Goal: Task Accomplishment & Management: Manage account settings

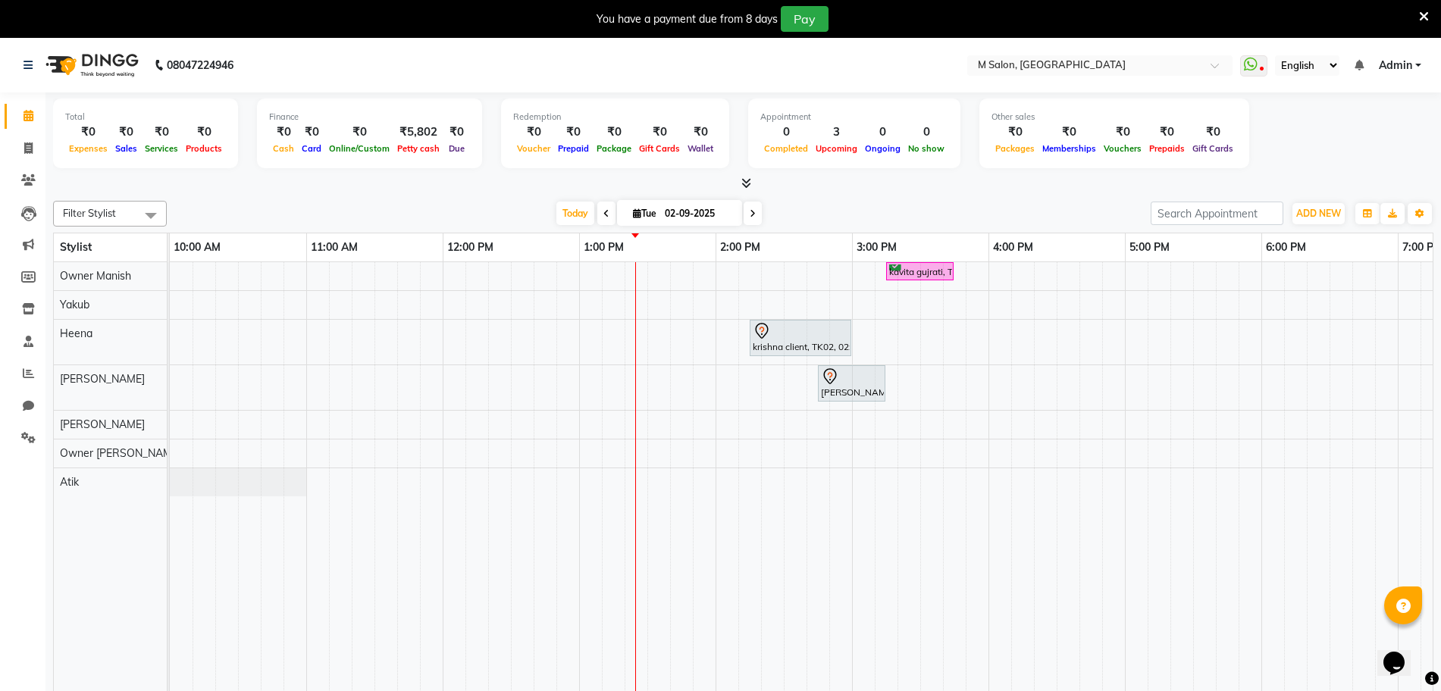
scroll to position [0, 274]
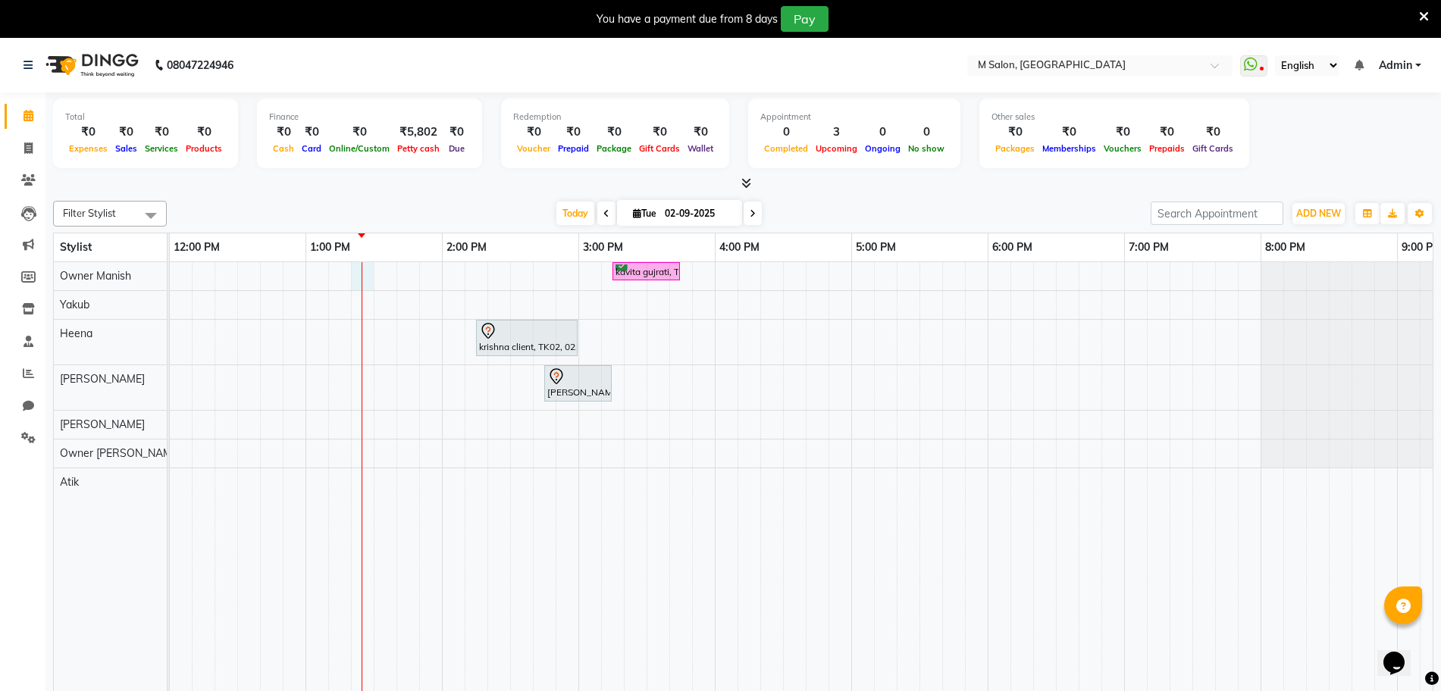
click at [370, 286] on div "kavita gujrati, TK01, 03:15 PM-03:45 PM, HAIR COLOR - WOMEN - Touch-up (upto 2 …" at bounding box center [783, 487] width 1774 height 451
select select "86896"
select select "tentative"
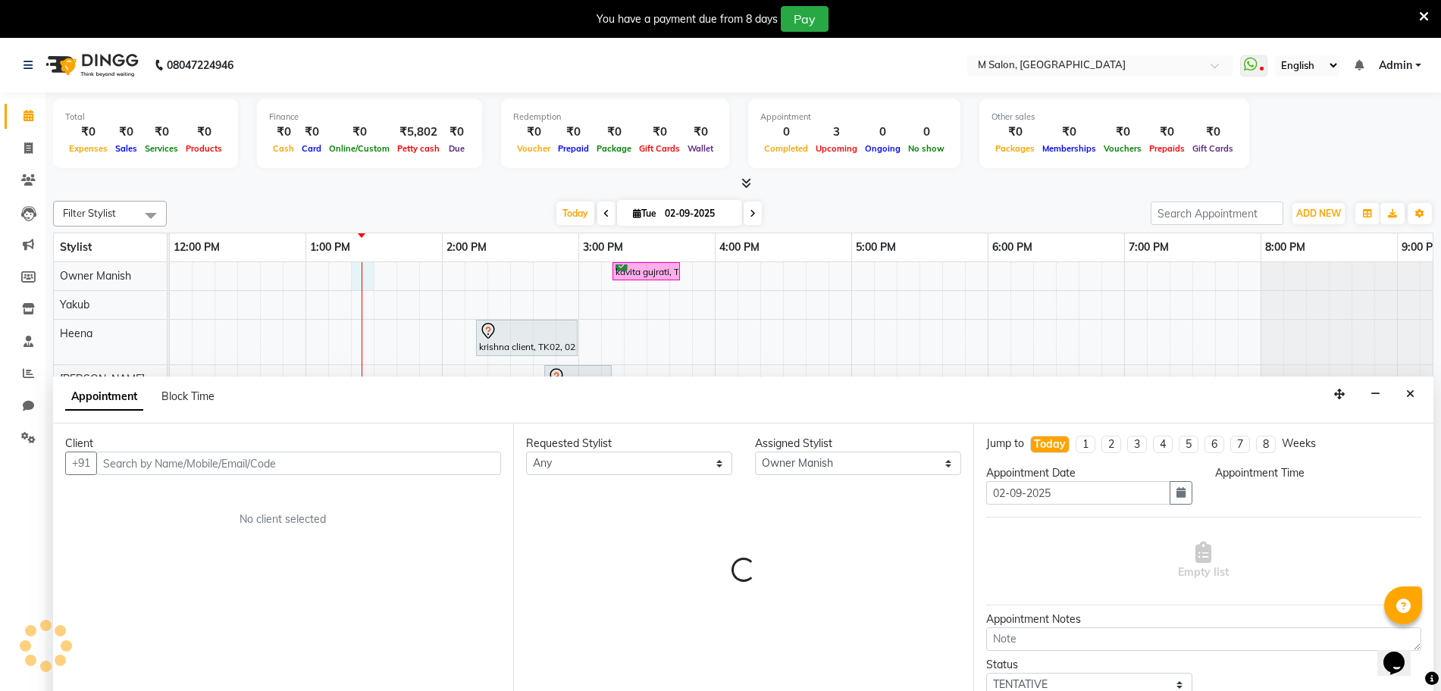
scroll to position [38, 0]
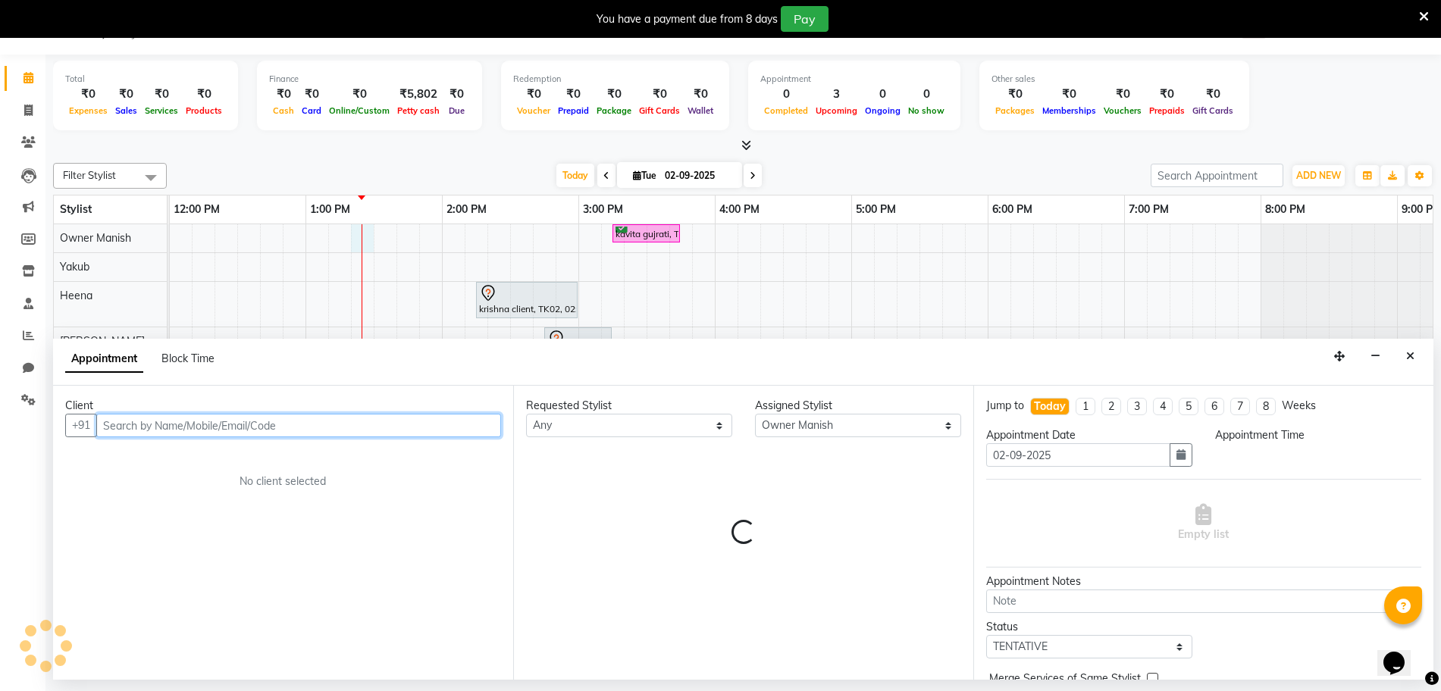
select select "795"
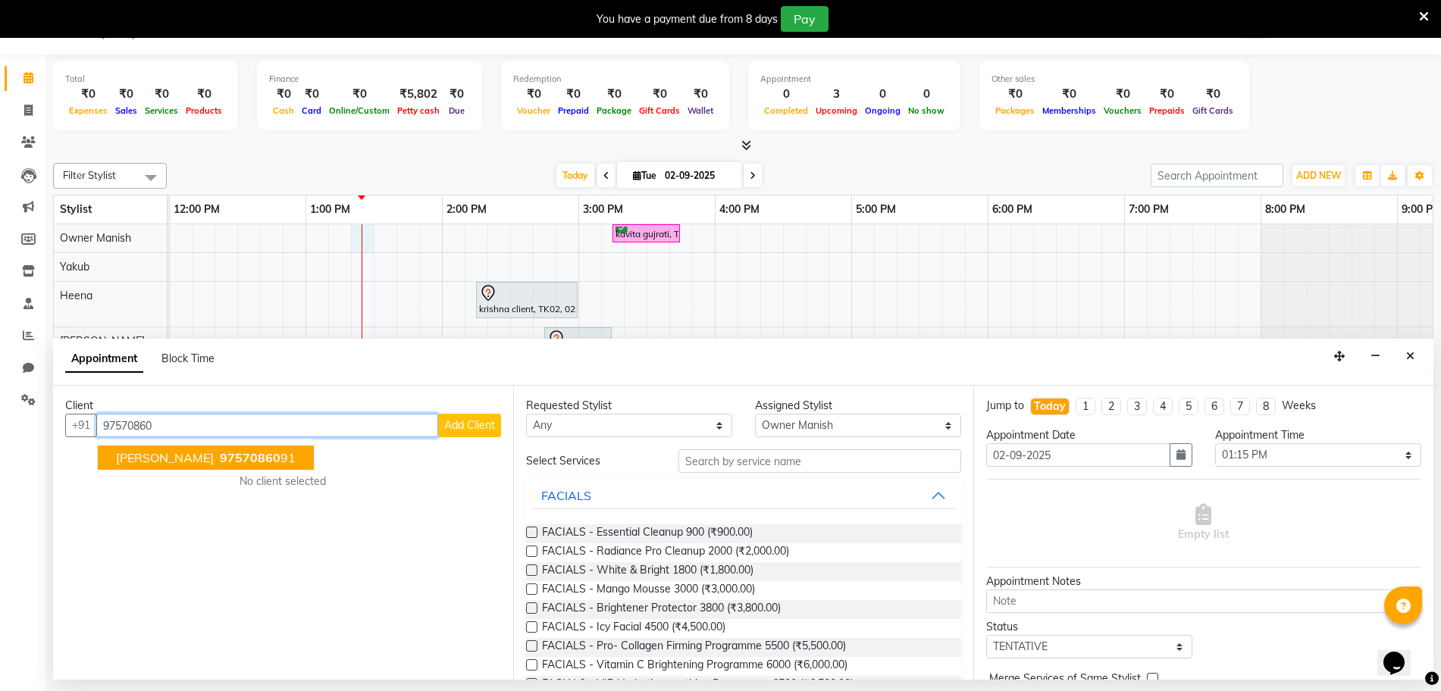
click at [137, 457] on span "shubash mandle" at bounding box center [165, 457] width 98 height 15
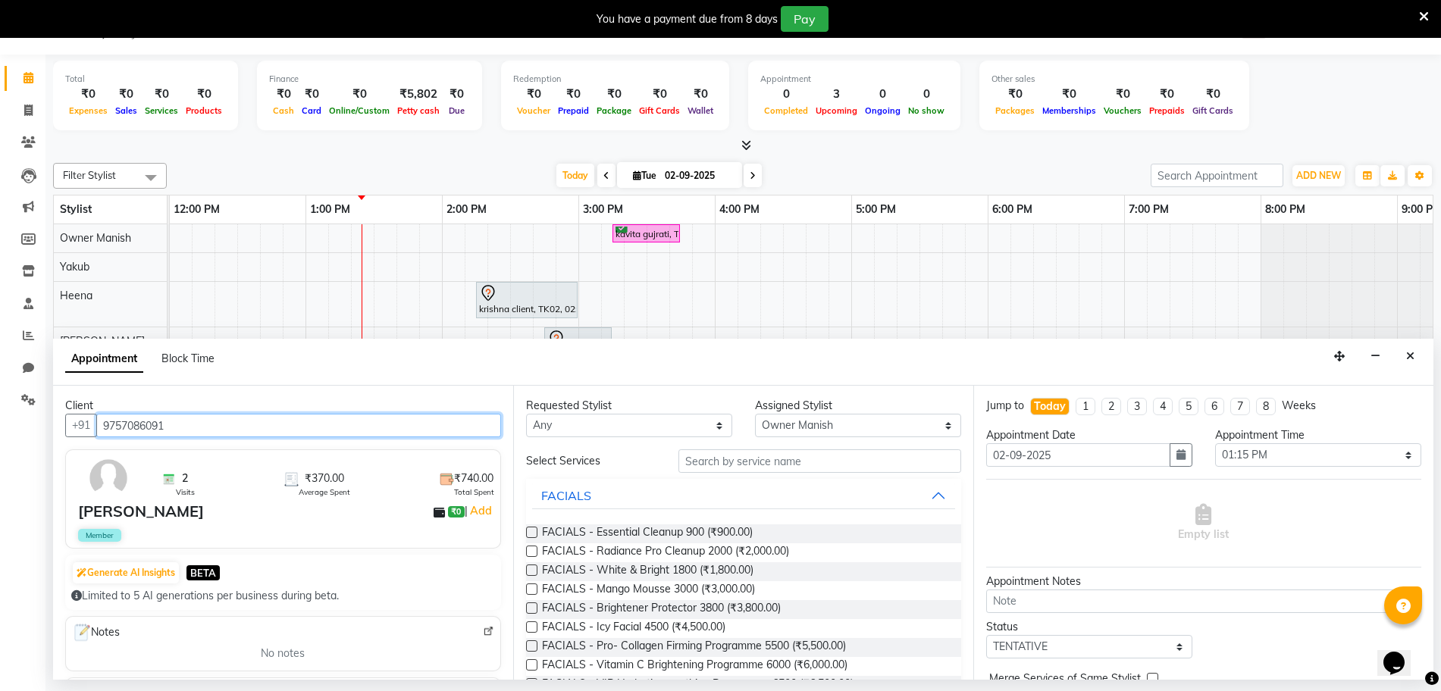
type input "9757086091"
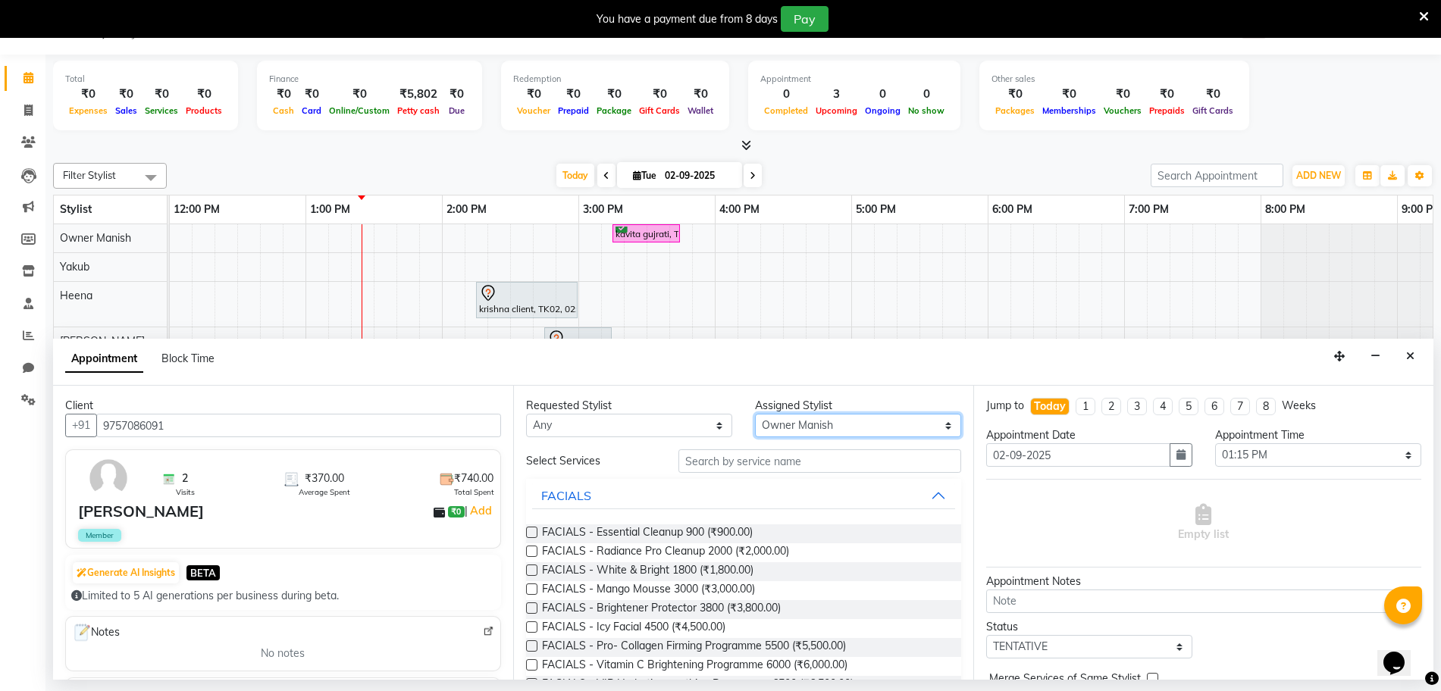
click at [775, 427] on select "Select Atik Heena Owner Manish Owner Rima Solanki Pranali tabal Shraddha shinde…" at bounding box center [858, 425] width 206 height 23
select select "89947"
click at [755, 414] on select "Select Atik Heena Owner Manish Owner Rima Solanki Pranali tabal Shraddha shinde…" at bounding box center [858, 425] width 206 height 23
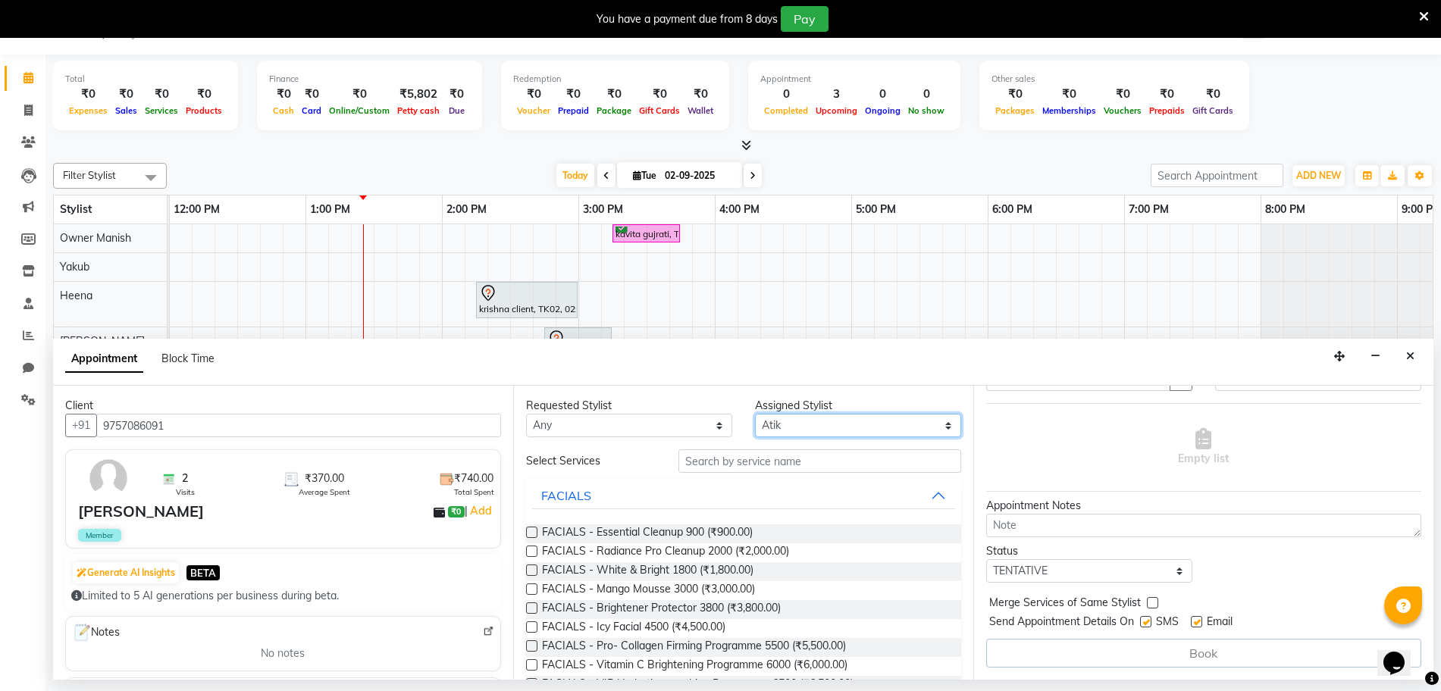
scroll to position [0, 0]
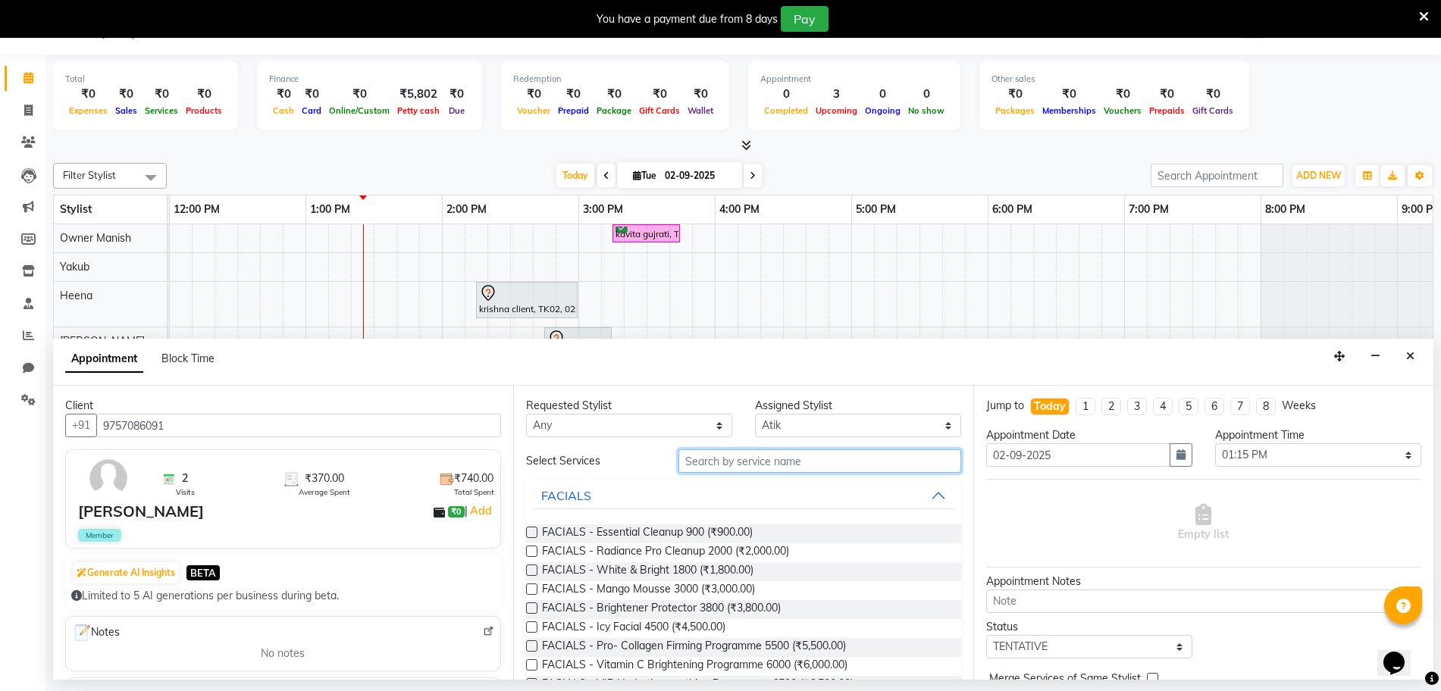
click at [825, 459] on input "text" at bounding box center [819, 460] width 283 height 23
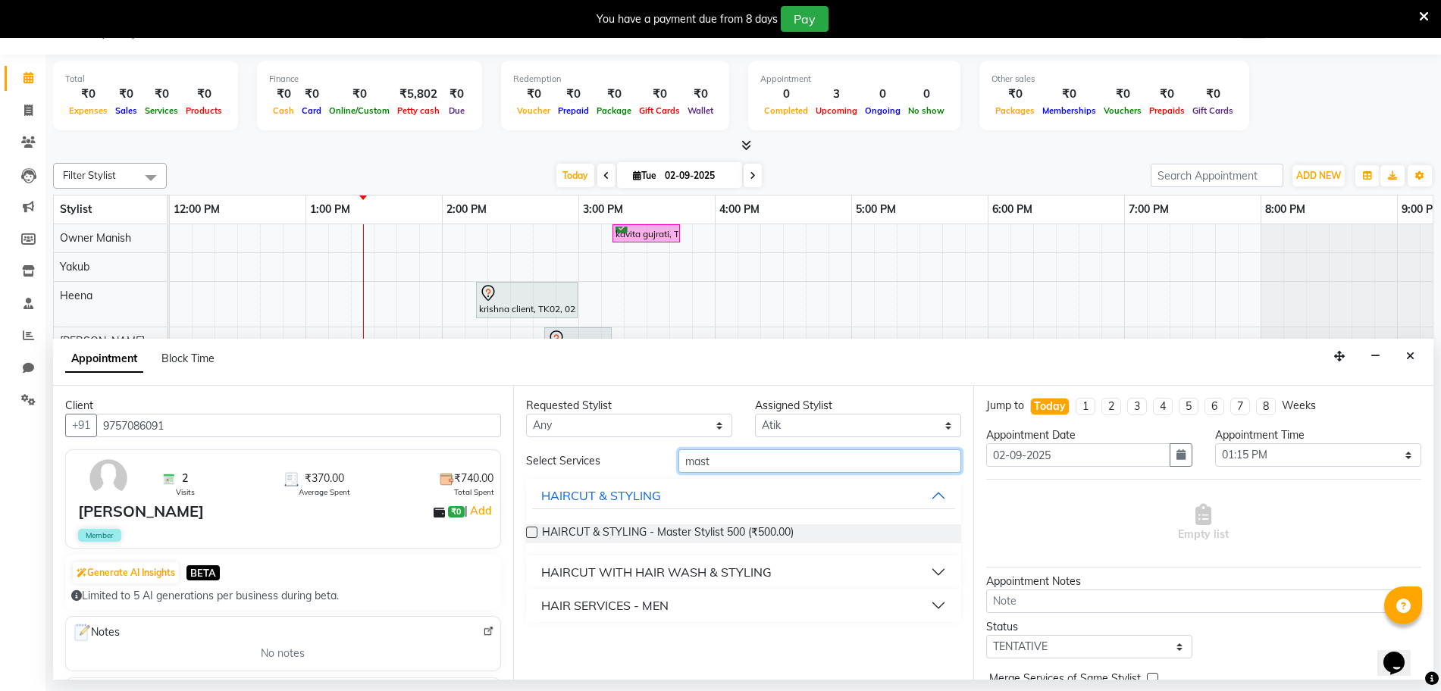
type input "mast"
click at [632, 608] on div "HAIR SERVICES - MEN" at bounding box center [604, 605] width 127 height 18
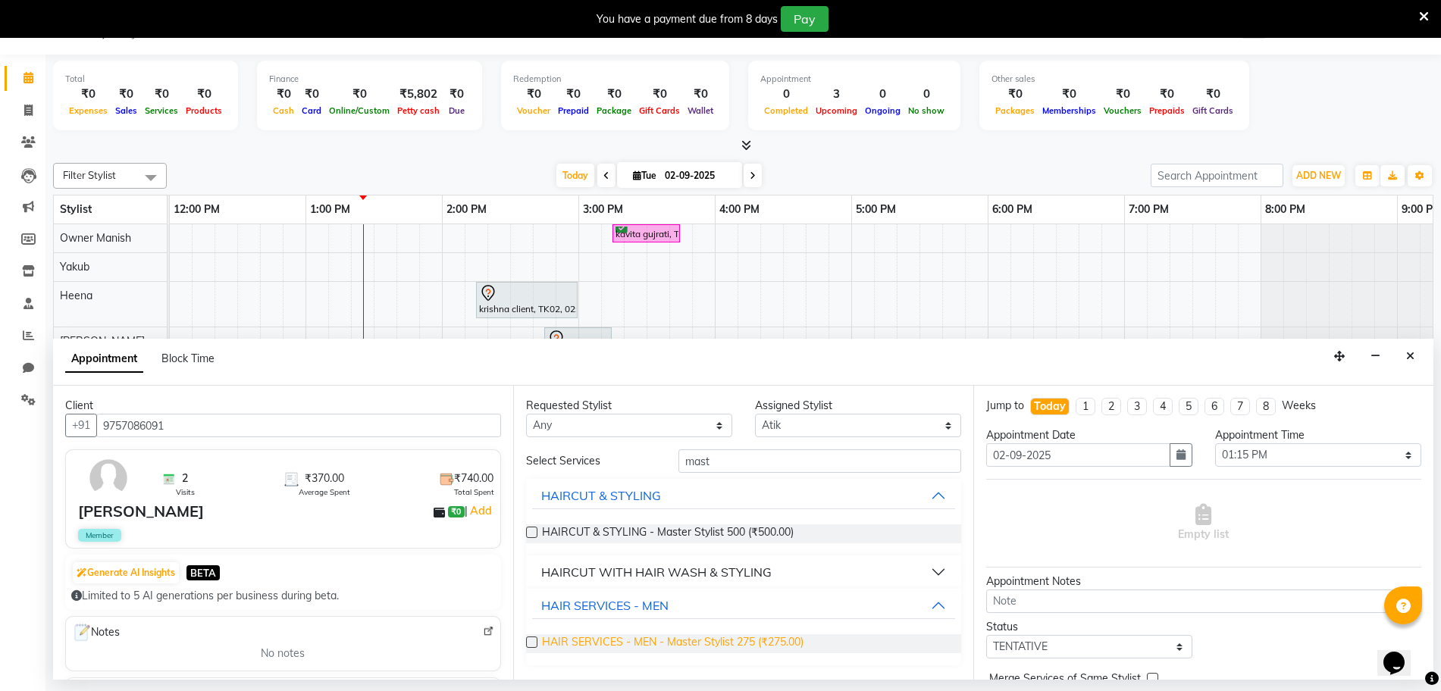
click at [652, 640] on span "HAIR SERVICES - MEN - Master Stylist 275 (₹275.00)" at bounding box center [672, 643] width 261 height 19
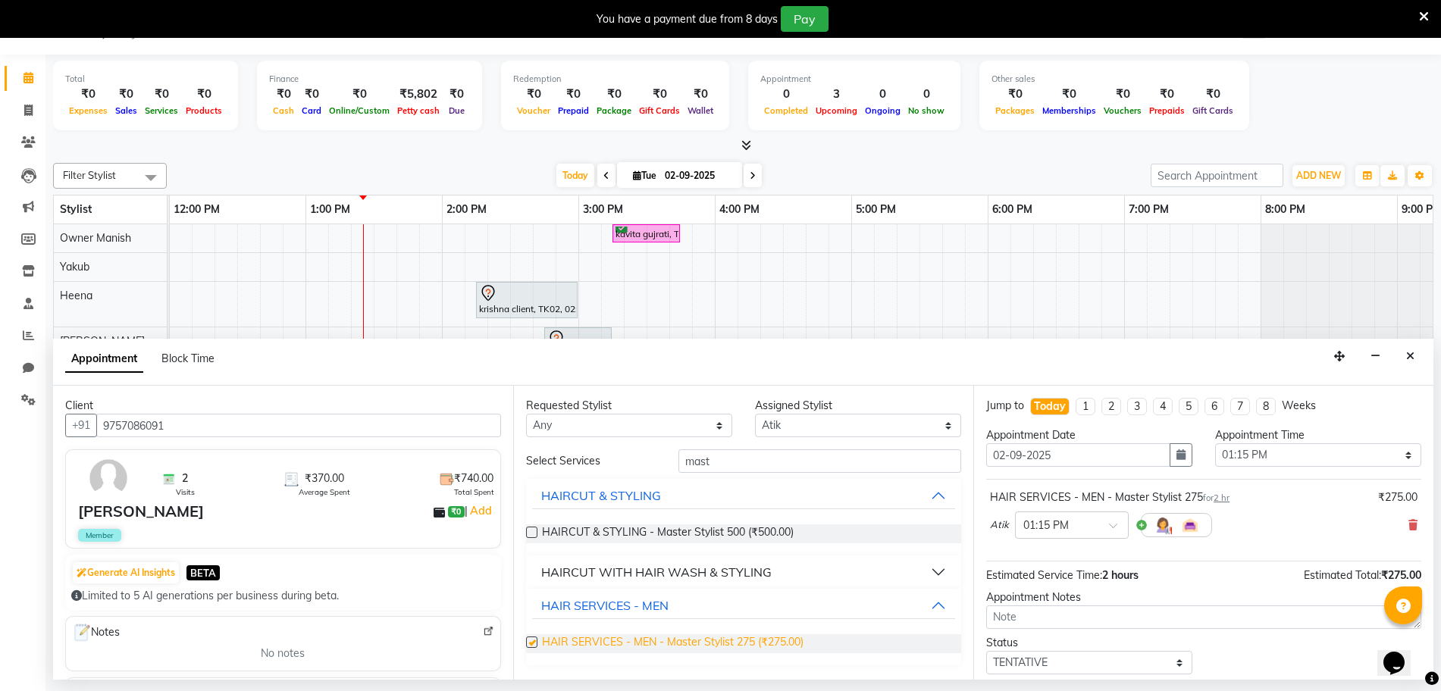
checkbox input "false"
click at [755, 467] on input "mast" at bounding box center [819, 460] width 283 height 23
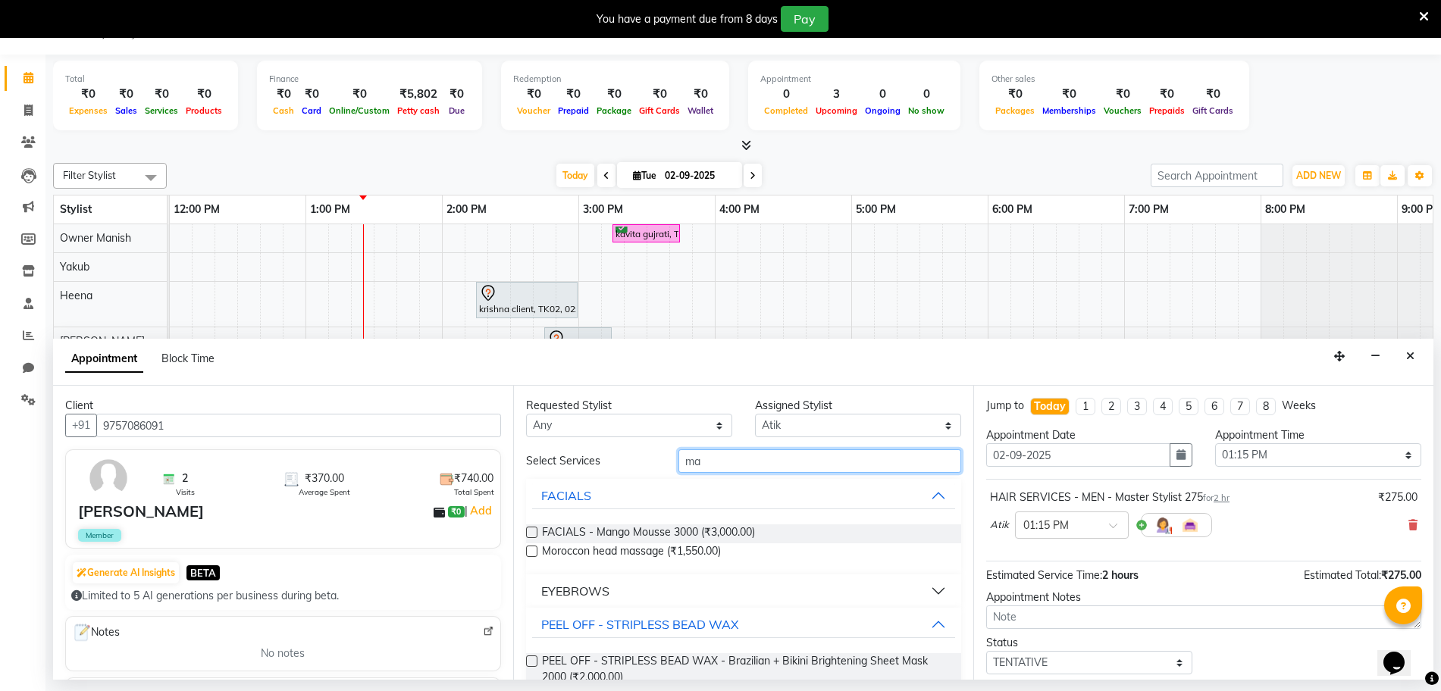
type input "m"
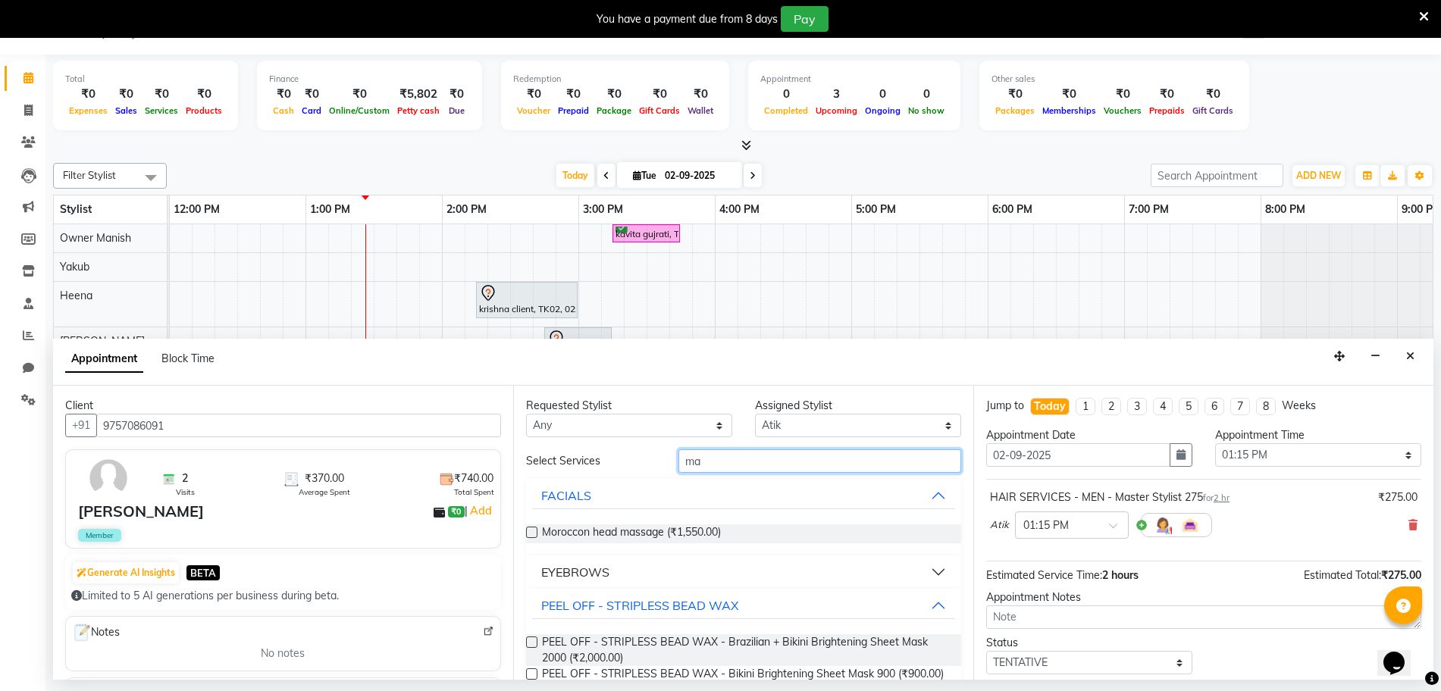
type input "m"
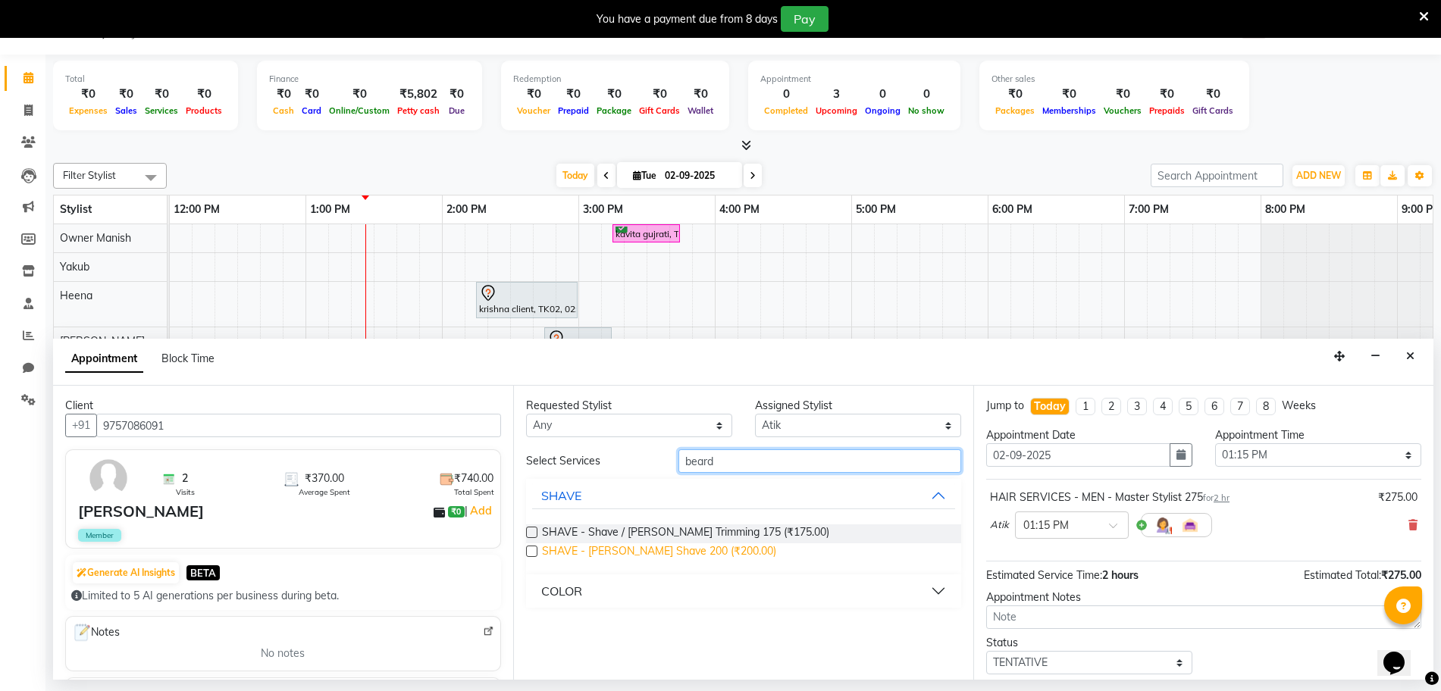
type input "beard"
click at [573, 551] on span "SHAVE - Beard Shave 200 (₹200.00)" at bounding box center [659, 552] width 234 height 19
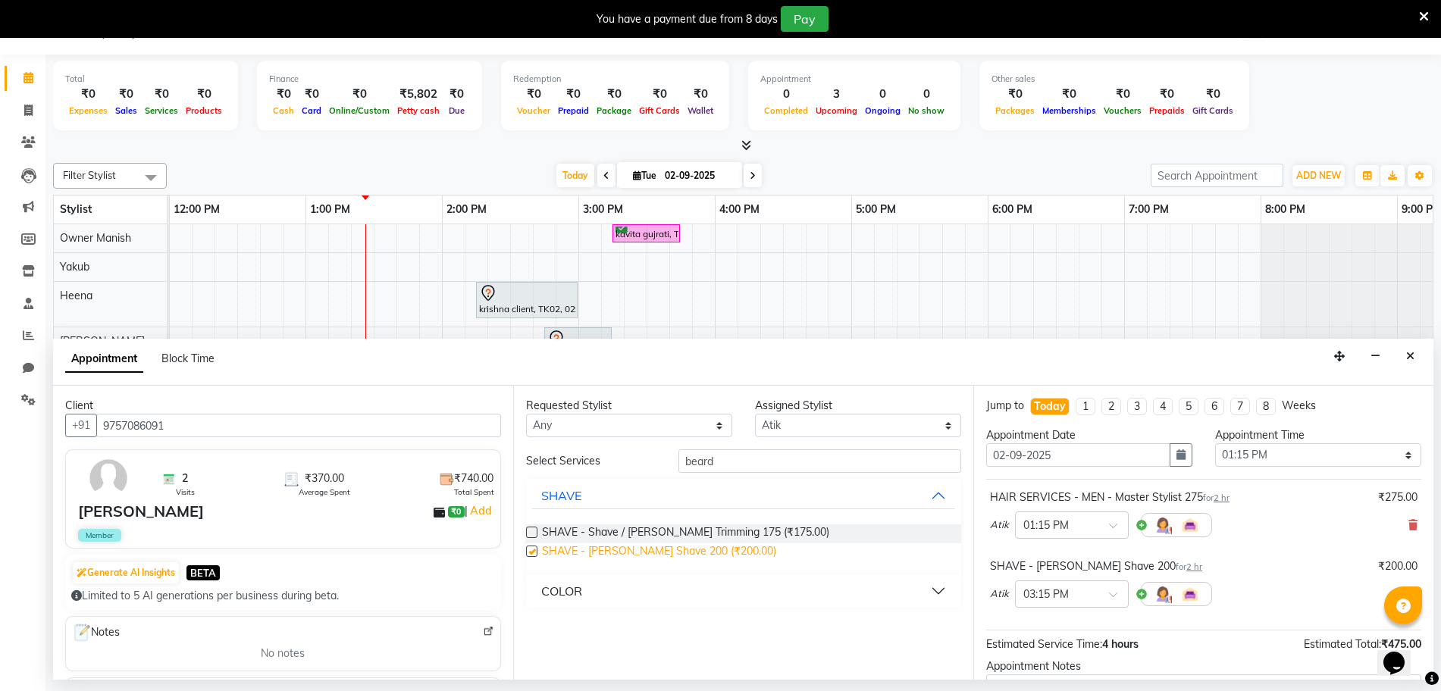
checkbox input "false"
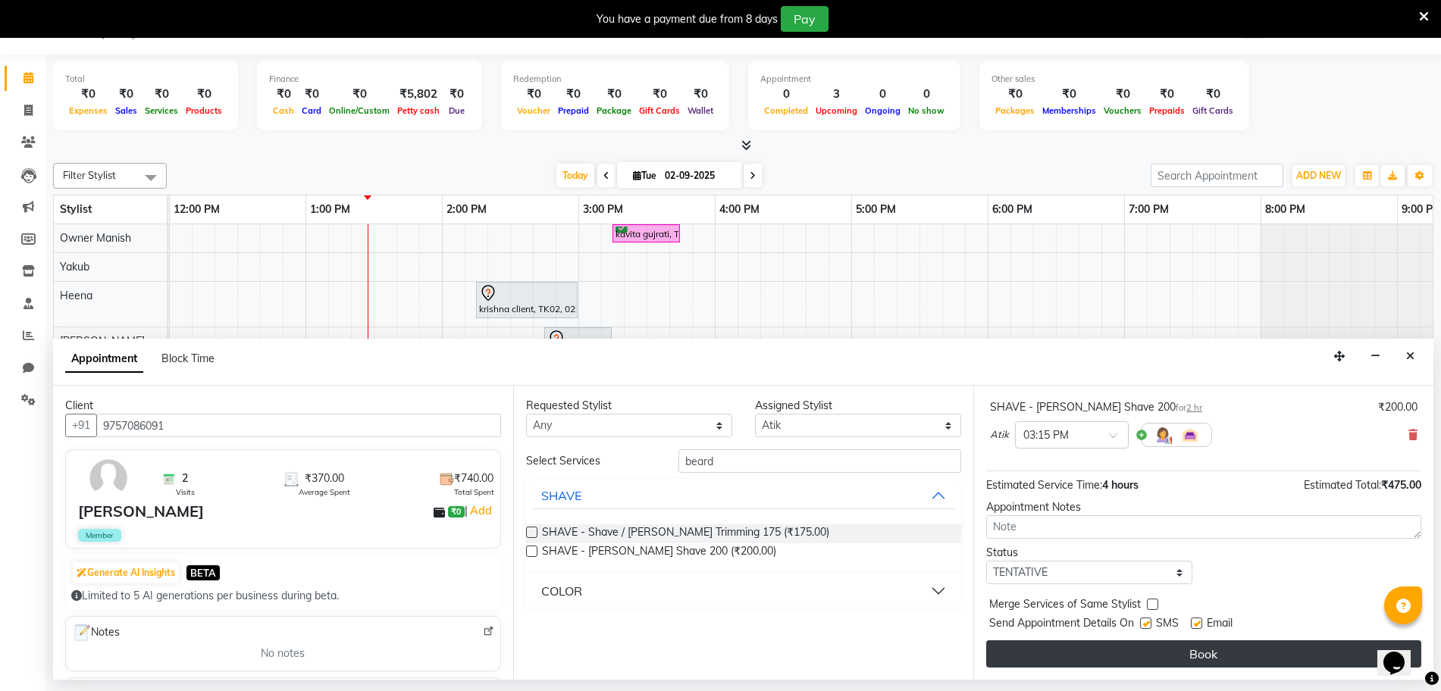
click at [1249, 655] on button "Book" at bounding box center [1203, 653] width 435 height 27
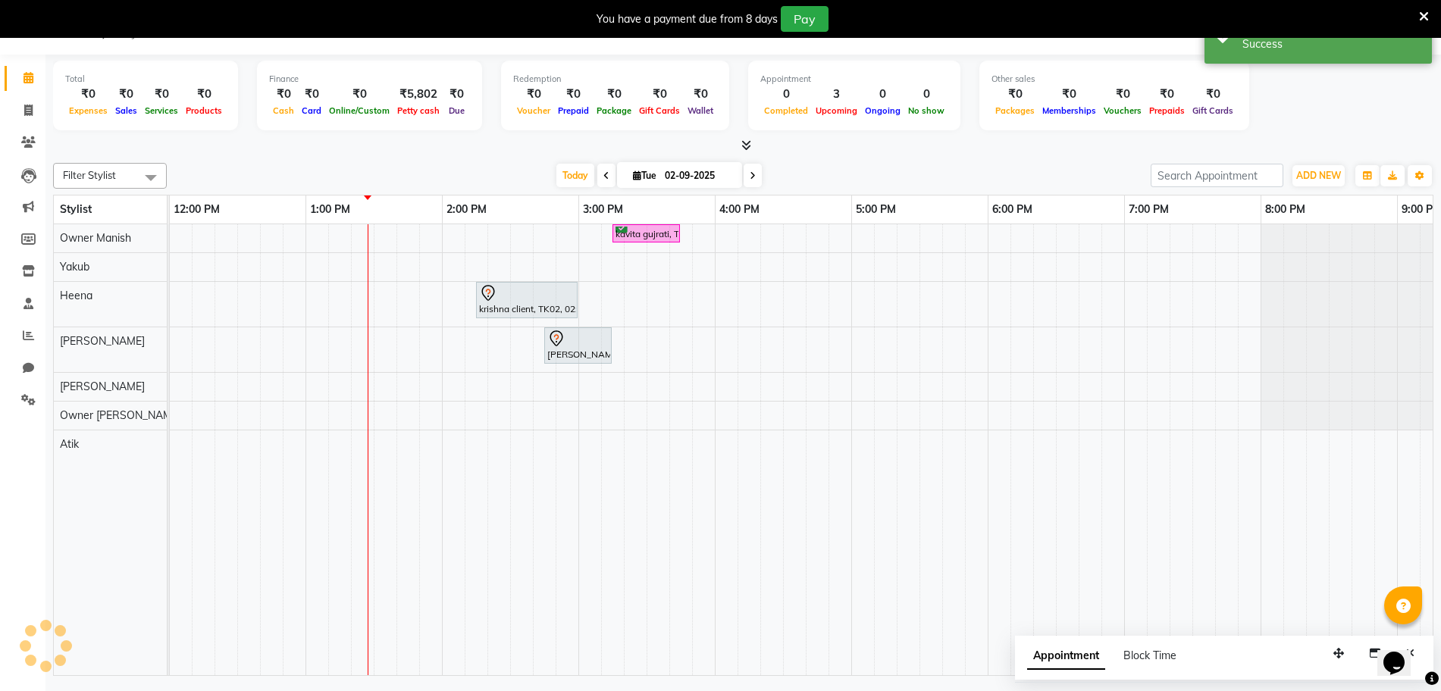
scroll to position [0, 0]
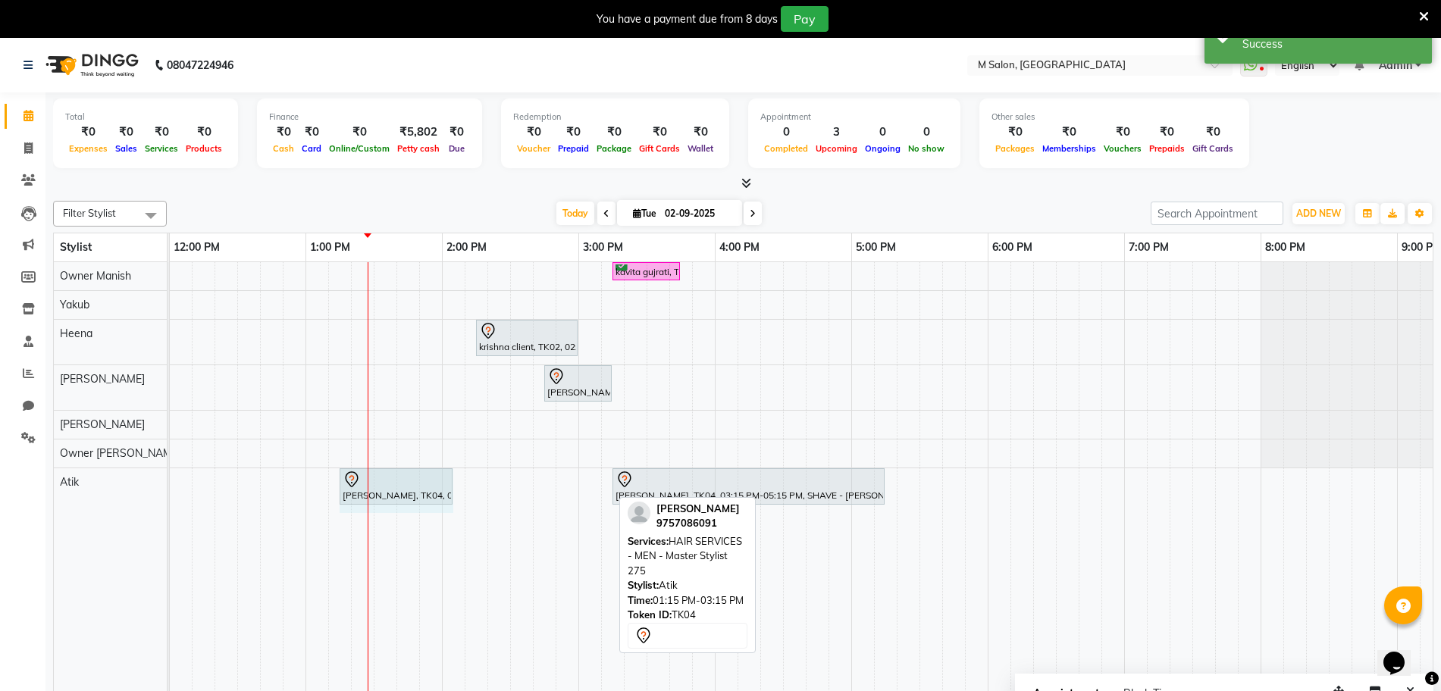
drag, startPoint x: 611, startPoint y: 481, endPoint x: 455, endPoint y: 465, distance: 157.0
click at [455, 465] on div "kavita gujrati, TK01, 03:15 PM-03:45 PM, HAIR COLOR - WOMEN - Touch-up (upto 2 …" at bounding box center [783, 487] width 1774 height 451
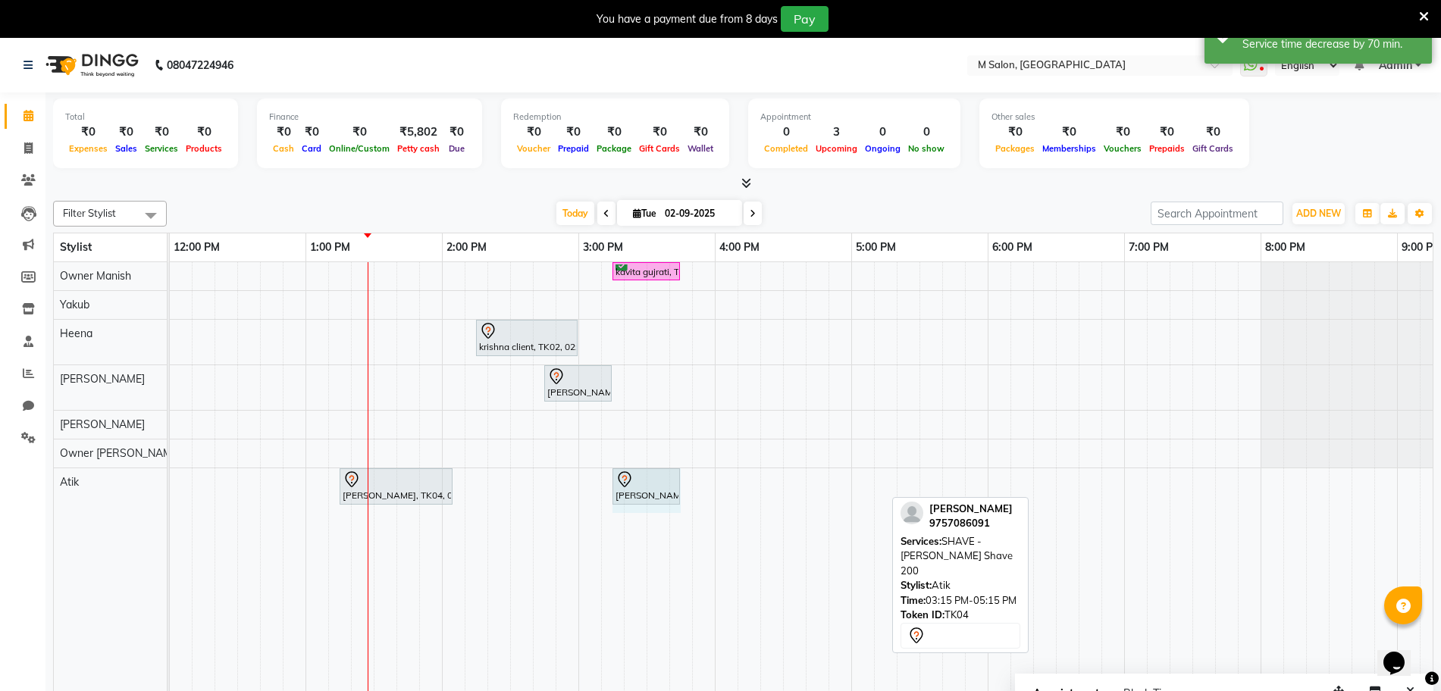
drag, startPoint x: 884, startPoint y: 480, endPoint x: 681, endPoint y: 459, distance: 204.2
click at [681, 459] on div "kavita gujrati, TK01, 03:15 PM-03:45 PM, HAIR COLOR - WOMEN - Touch-up (upto 2 …" at bounding box center [783, 487] width 1774 height 451
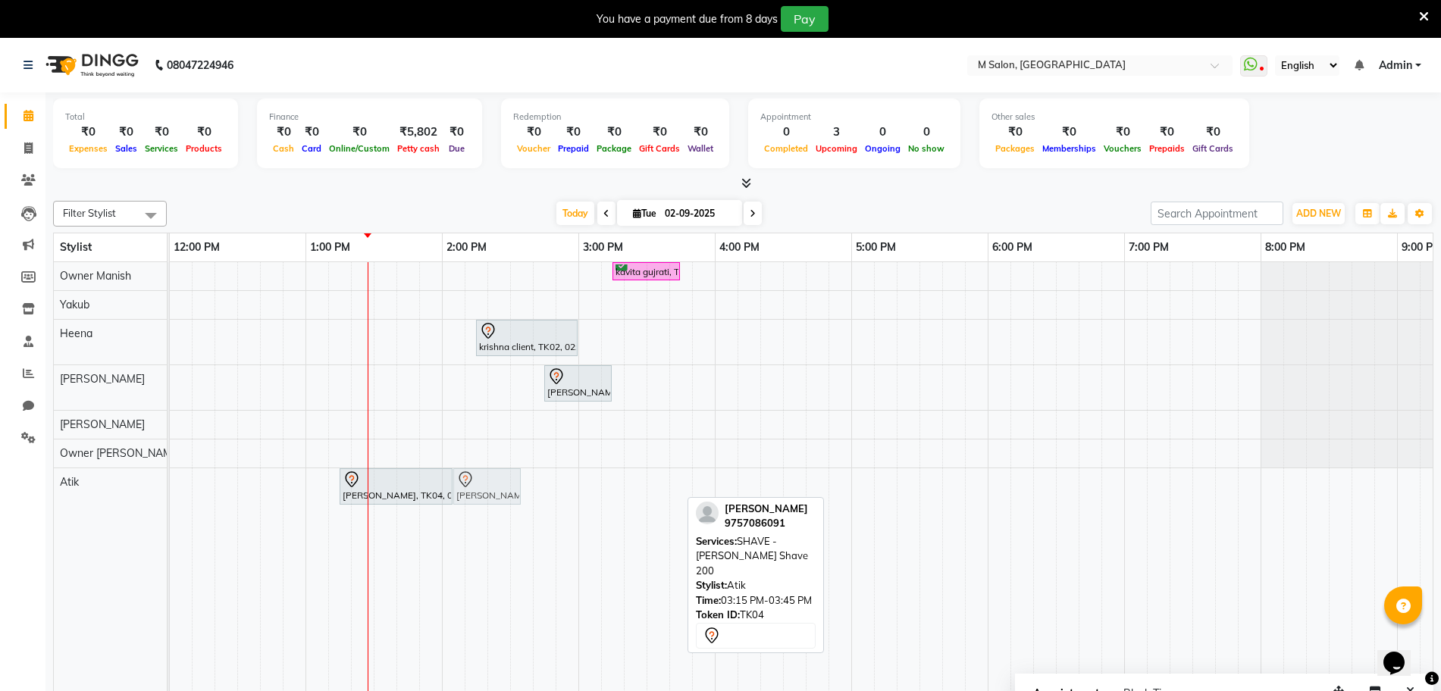
drag, startPoint x: 650, startPoint y: 486, endPoint x: 503, endPoint y: 471, distance: 148.5
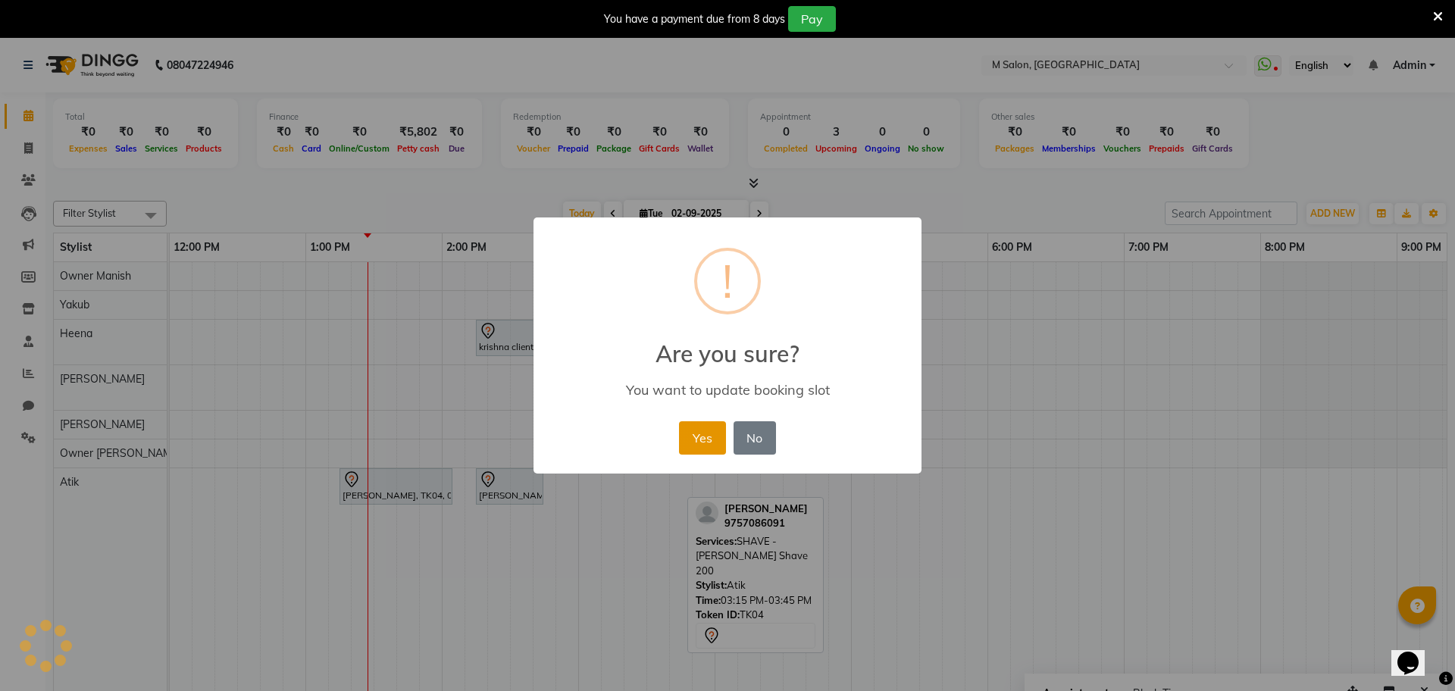
click at [693, 433] on button "Yes" at bounding box center [702, 437] width 46 height 33
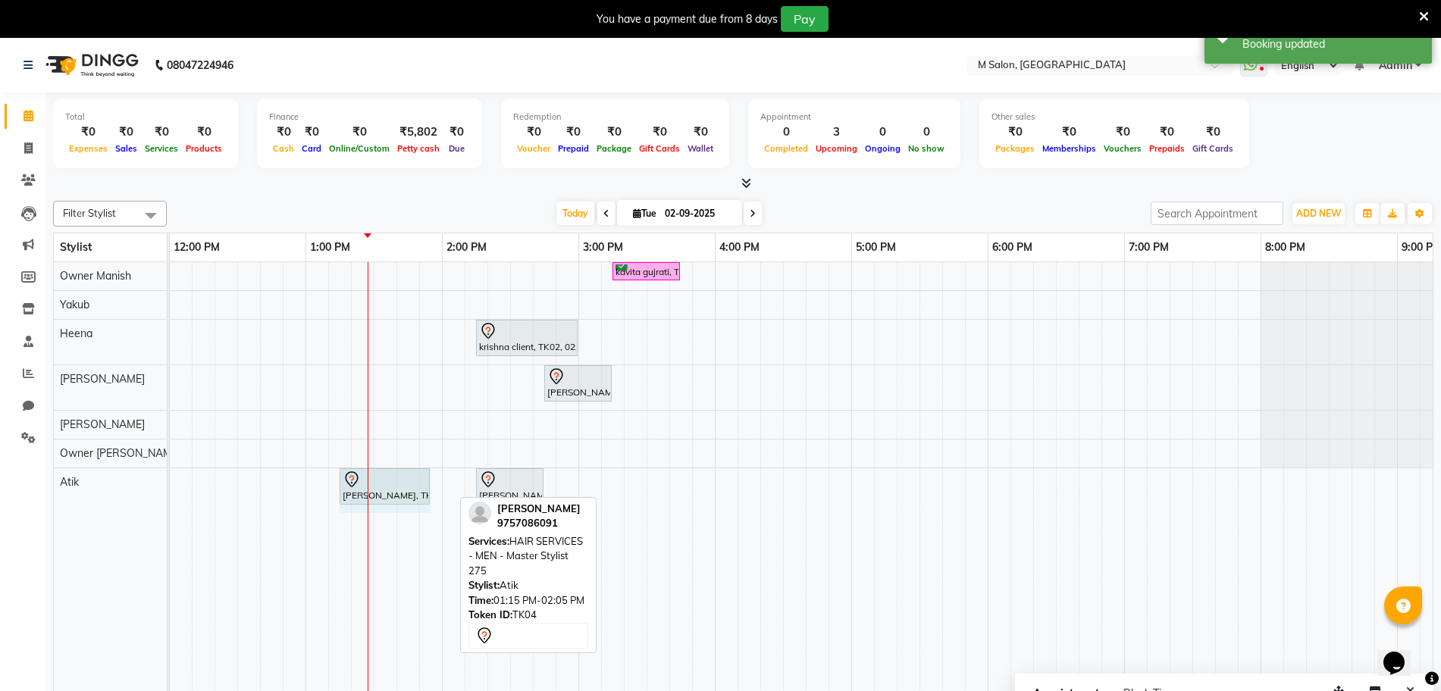
drag, startPoint x: 450, startPoint y: 484, endPoint x: 423, endPoint y: 481, distance: 27.5
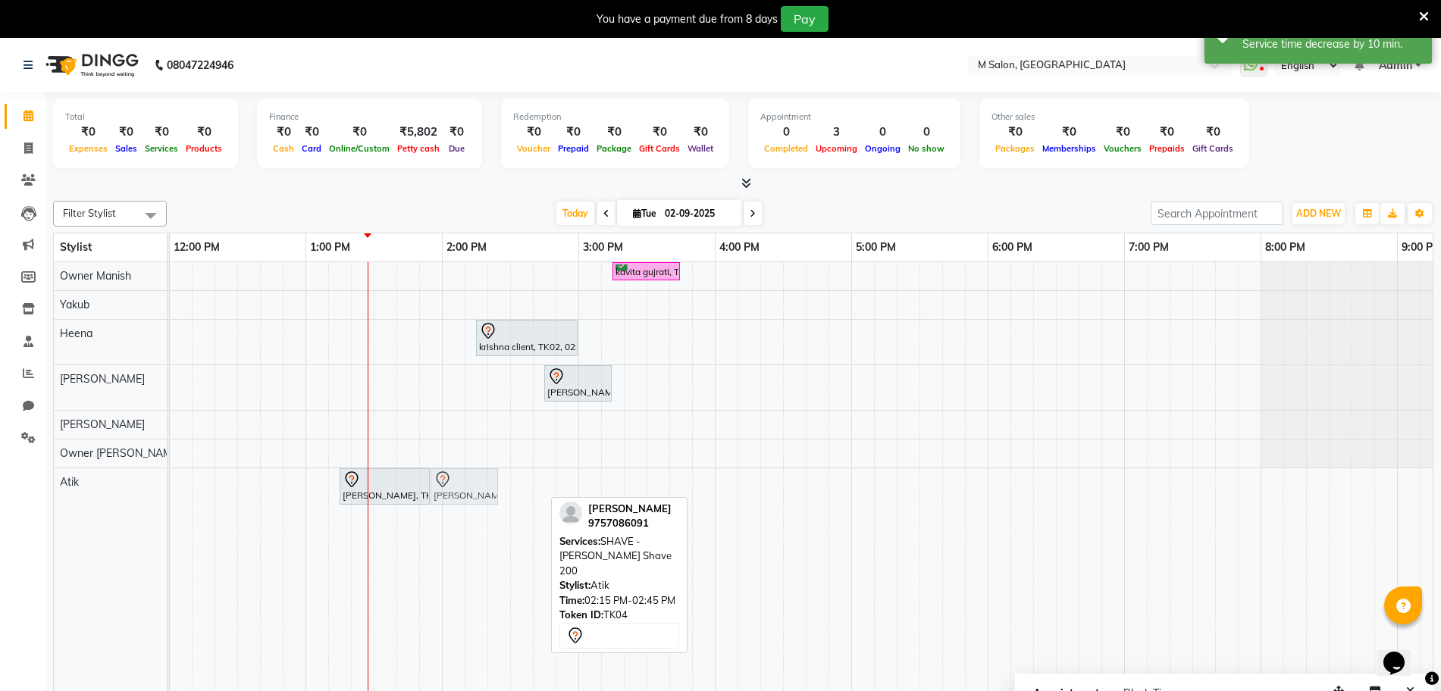
drag, startPoint x: 530, startPoint y: 481, endPoint x: 487, endPoint y: 484, distance: 42.6
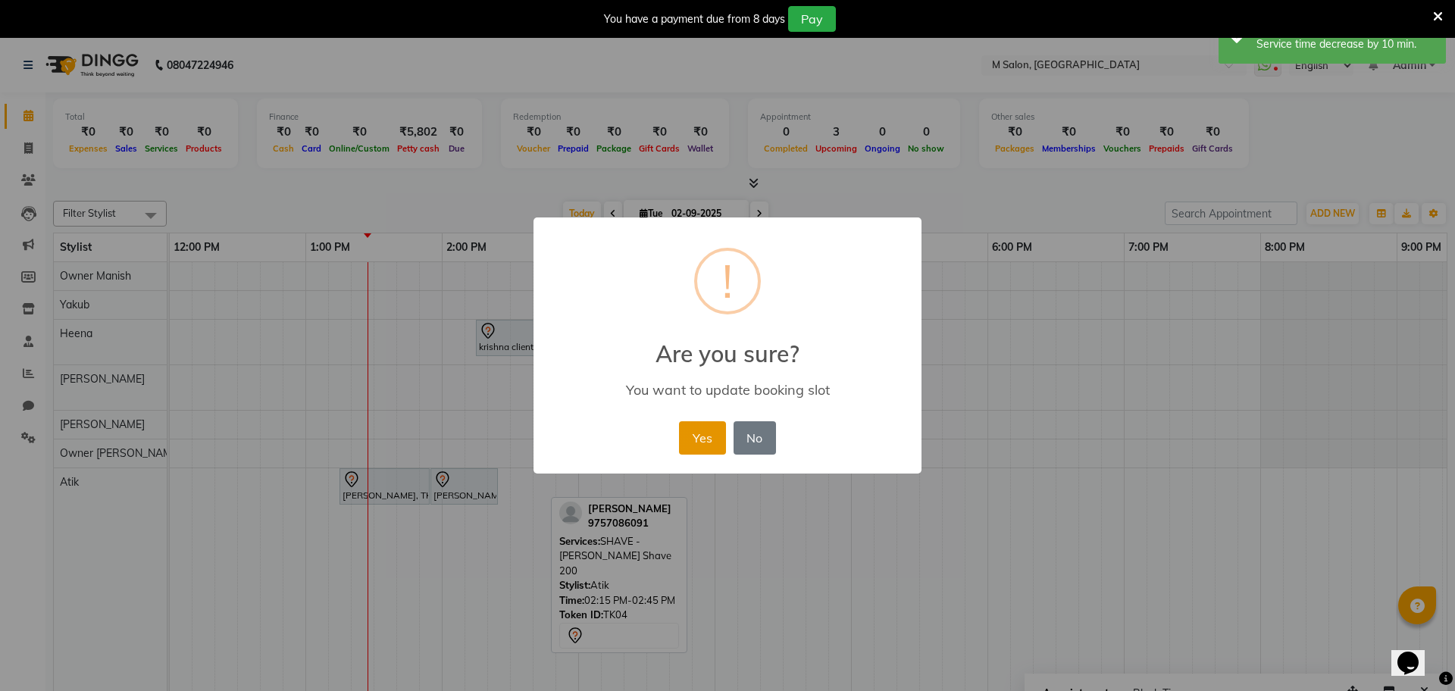
click at [688, 446] on button "Yes" at bounding box center [702, 437] width 46 height 33
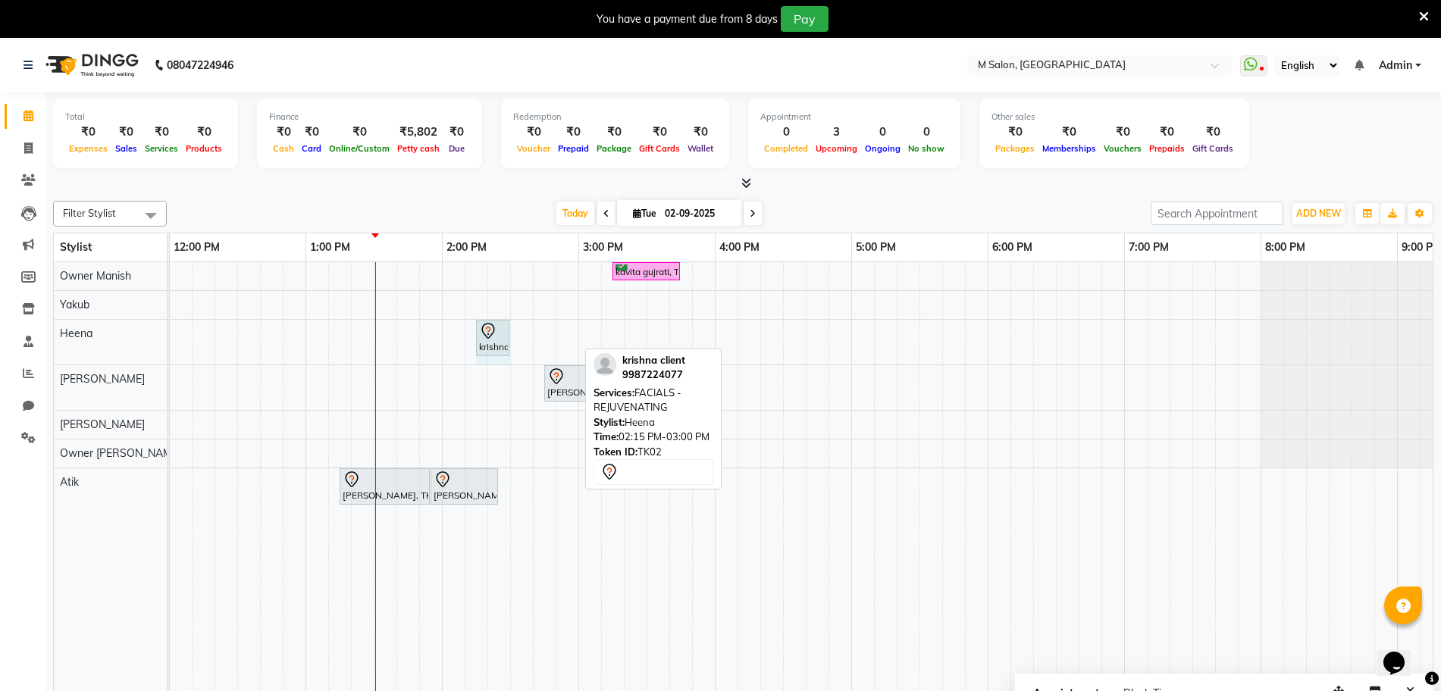
drag, startPoint x: 578, startPoint y: 337, endPoint x: 496, endPoint y: 329, distance: 81.5
click at [750, 212] on icon at bounding box center [753, 213] width 6 height 9
type input "03-09-2025"
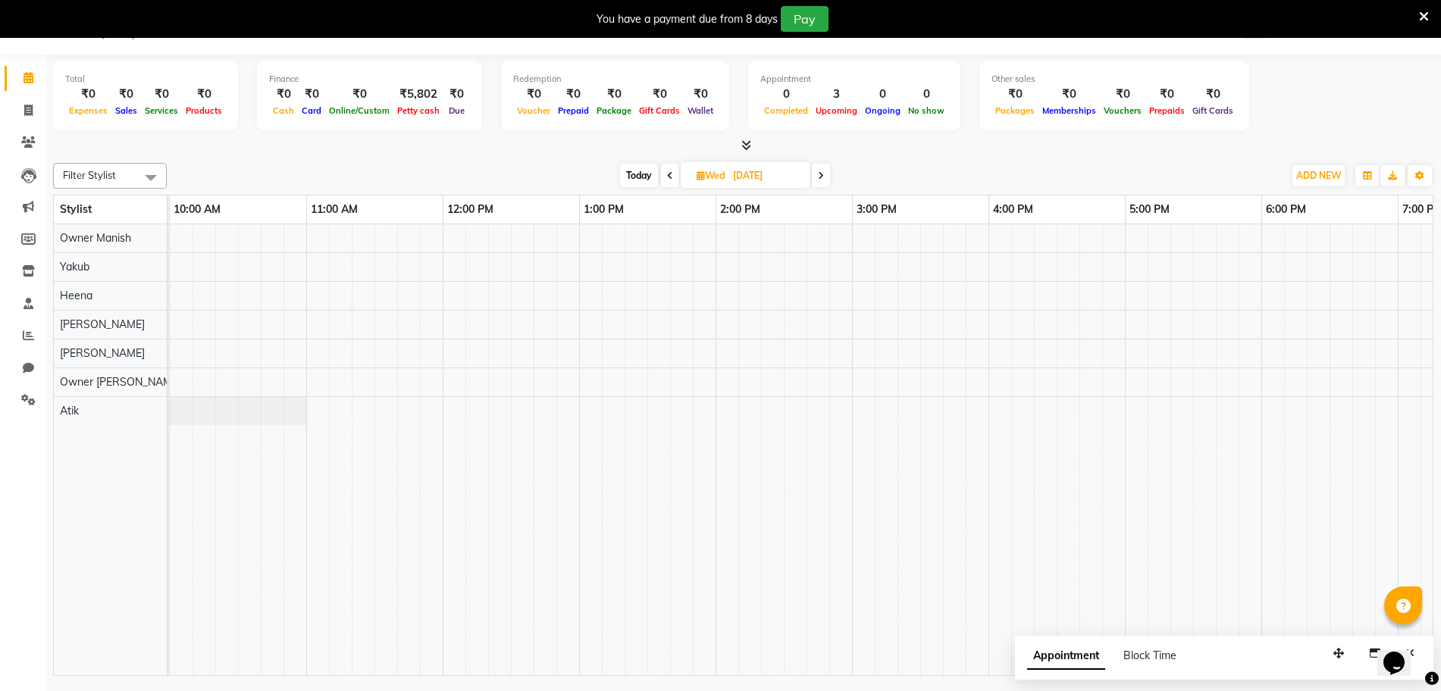
click at [627, 358] on div at bounding box center [1057, 449] width 1774 height 451
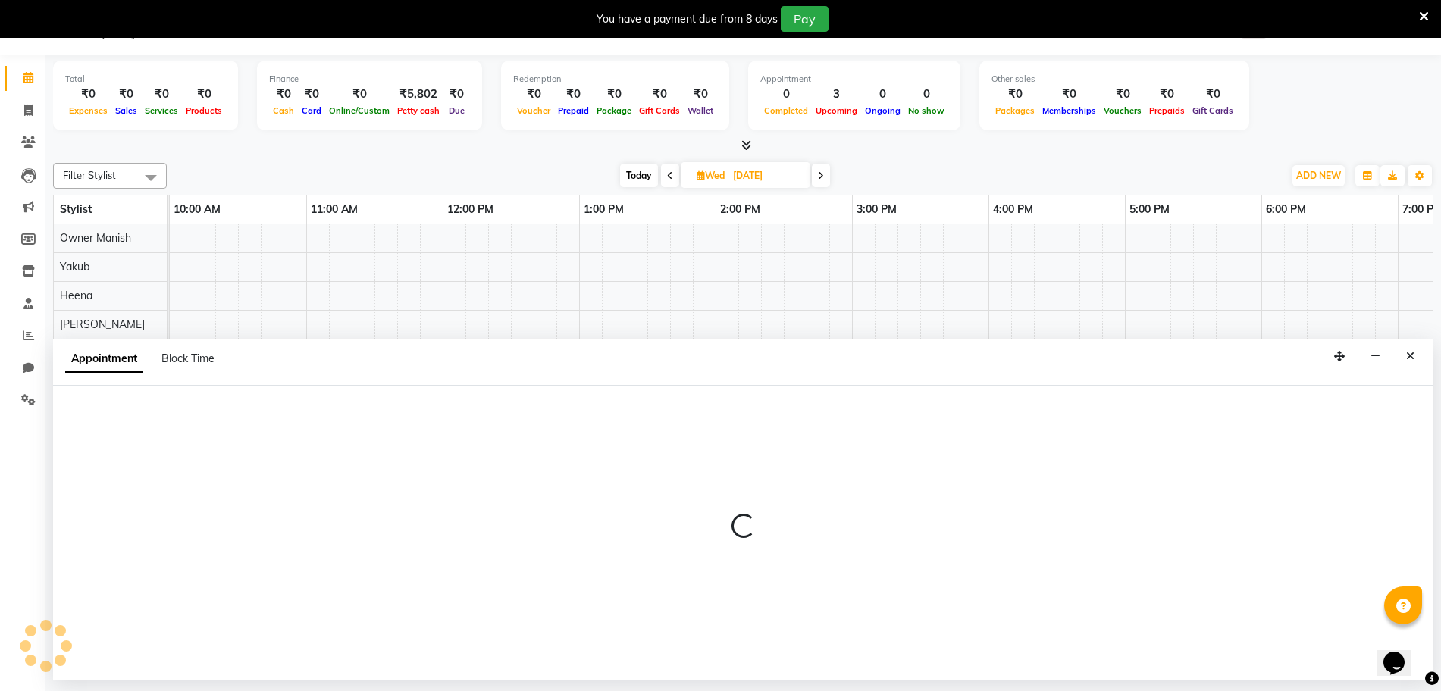
click at [627, 358] on div "Appointment Block Time" at bounding box center [743, 362] width 1380 height 47
select select "88050"
select select "tentative"
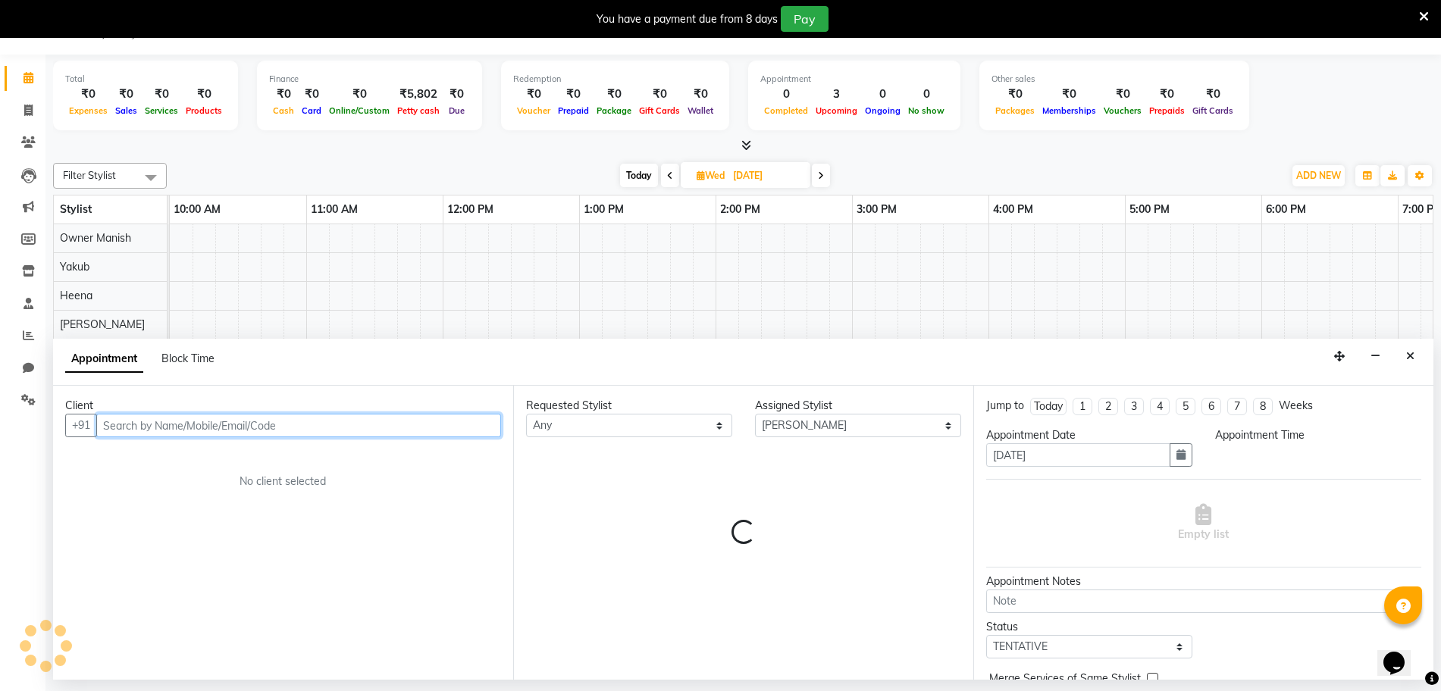
select select "795"
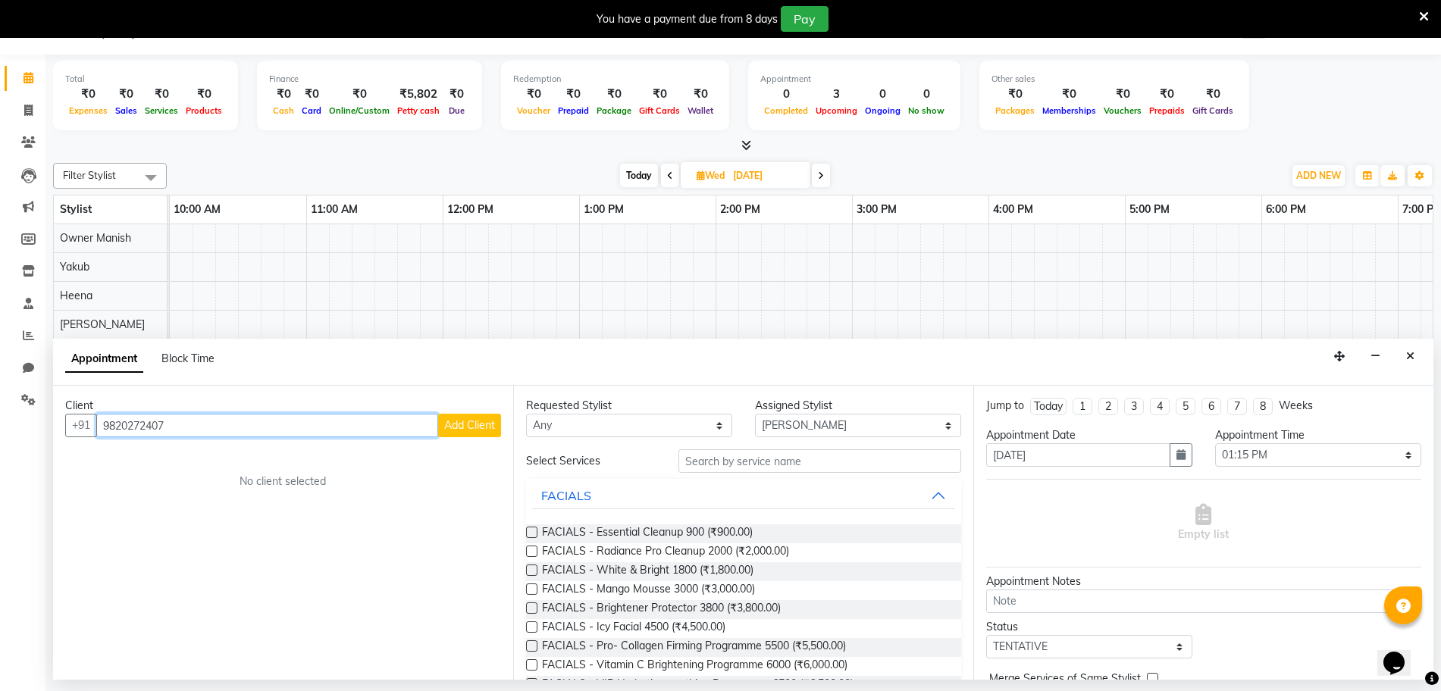
type input "9820272407"
click at [481, 431] on span "Add Client" at bounding box center [469, 425] width 51 height 14
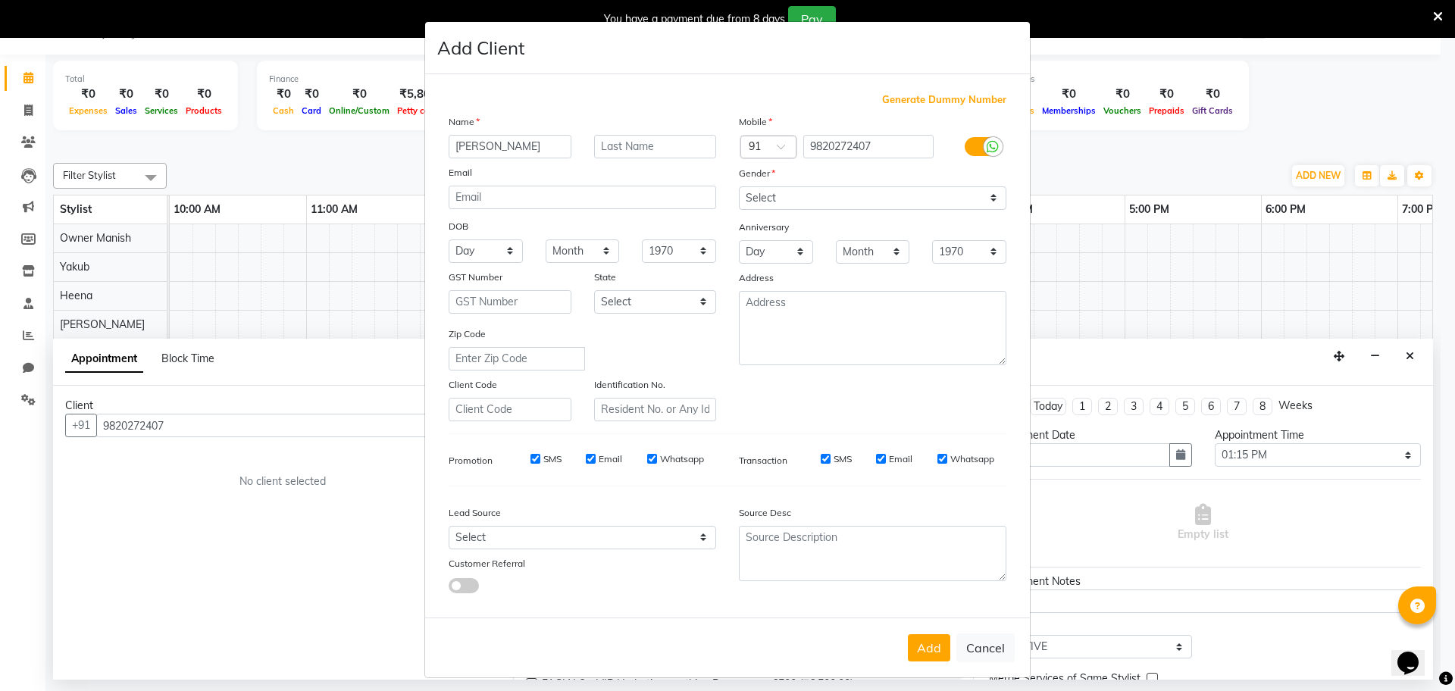
type input "khushbu"
click at [612, 145] on input "text" at bounding box center [655, 146] width 123 height 23
type input "thakur"
click at [791, 193] on select "Select Male Female Other Prefer Not To Say" at bounding box center [873, 197] width 268 height 23
select select "female"
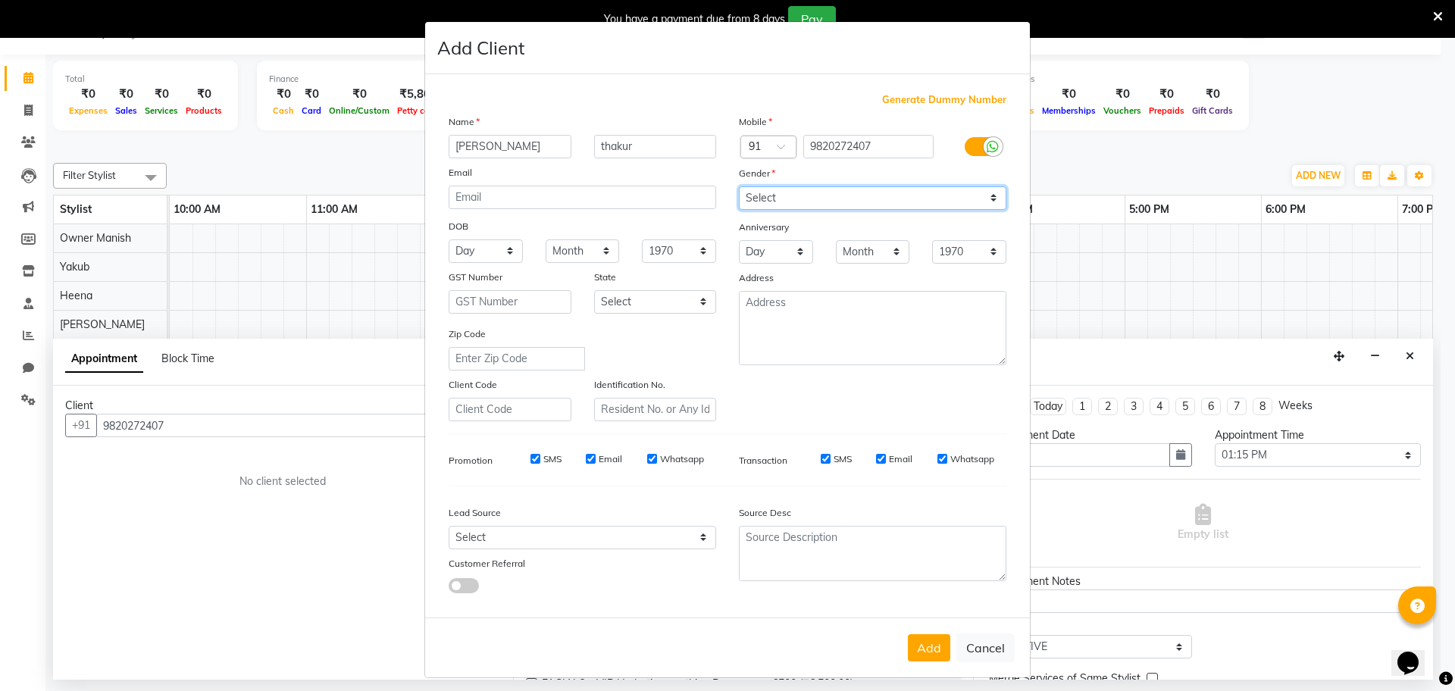
click at [739, 186] on select "Select Male Female Other Prefer Not To Say" at bounding box center [873, 197] width 268 height 23
click at [913, 640] on button "Add" at bounding box center [929, 647] width 42 height 27
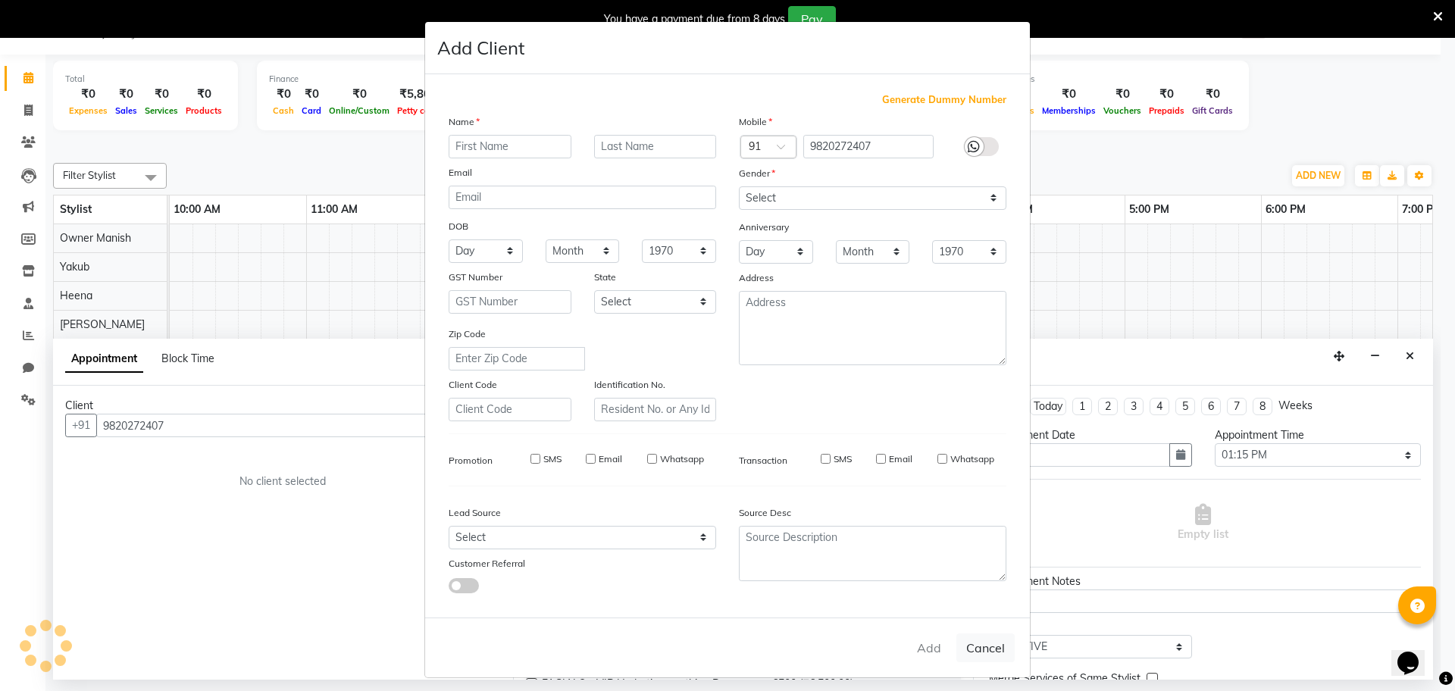
select select
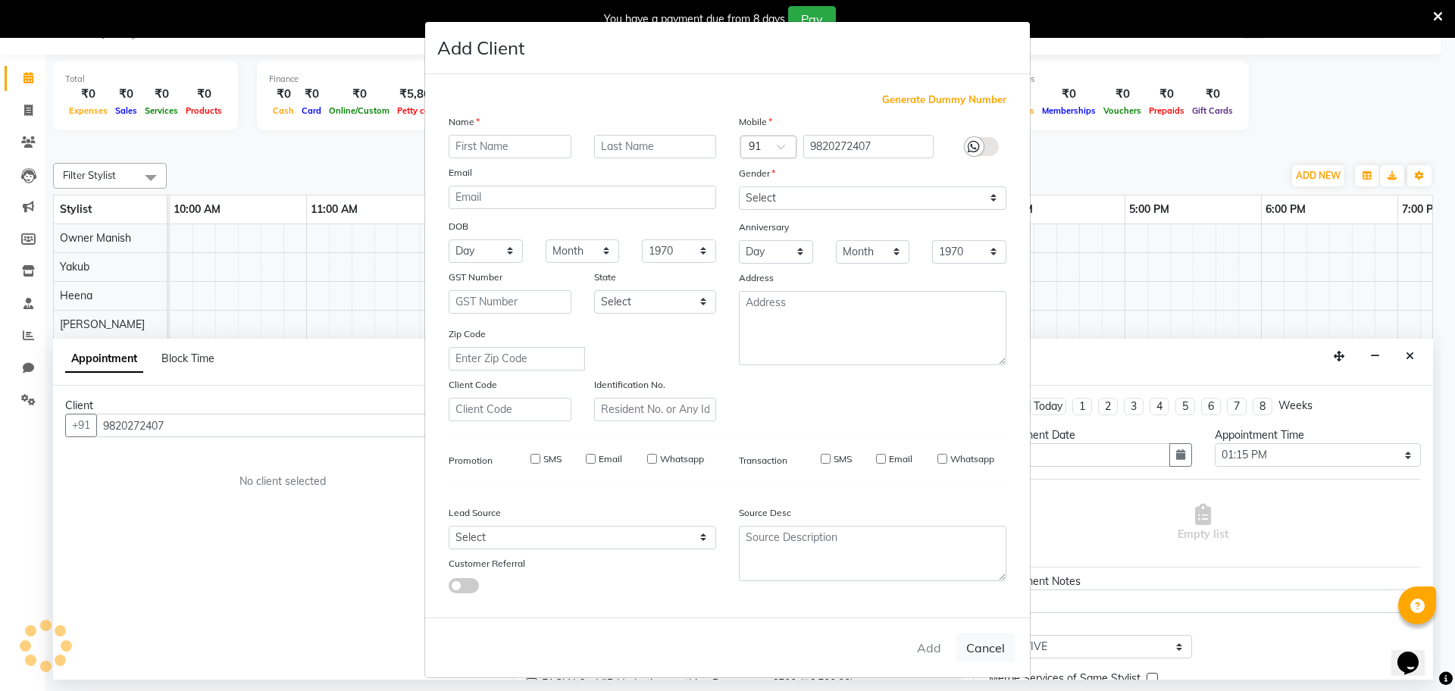
select select
checkbox input "false"
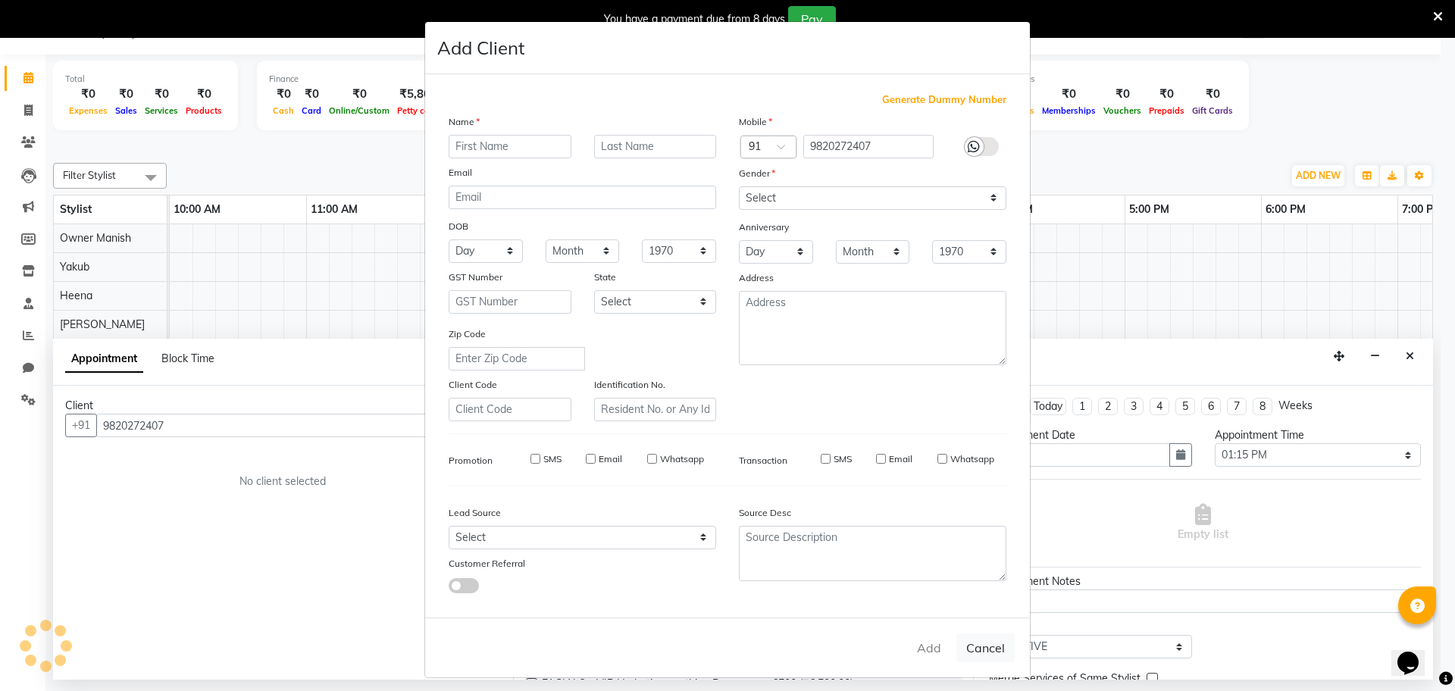
checkbox input "false"
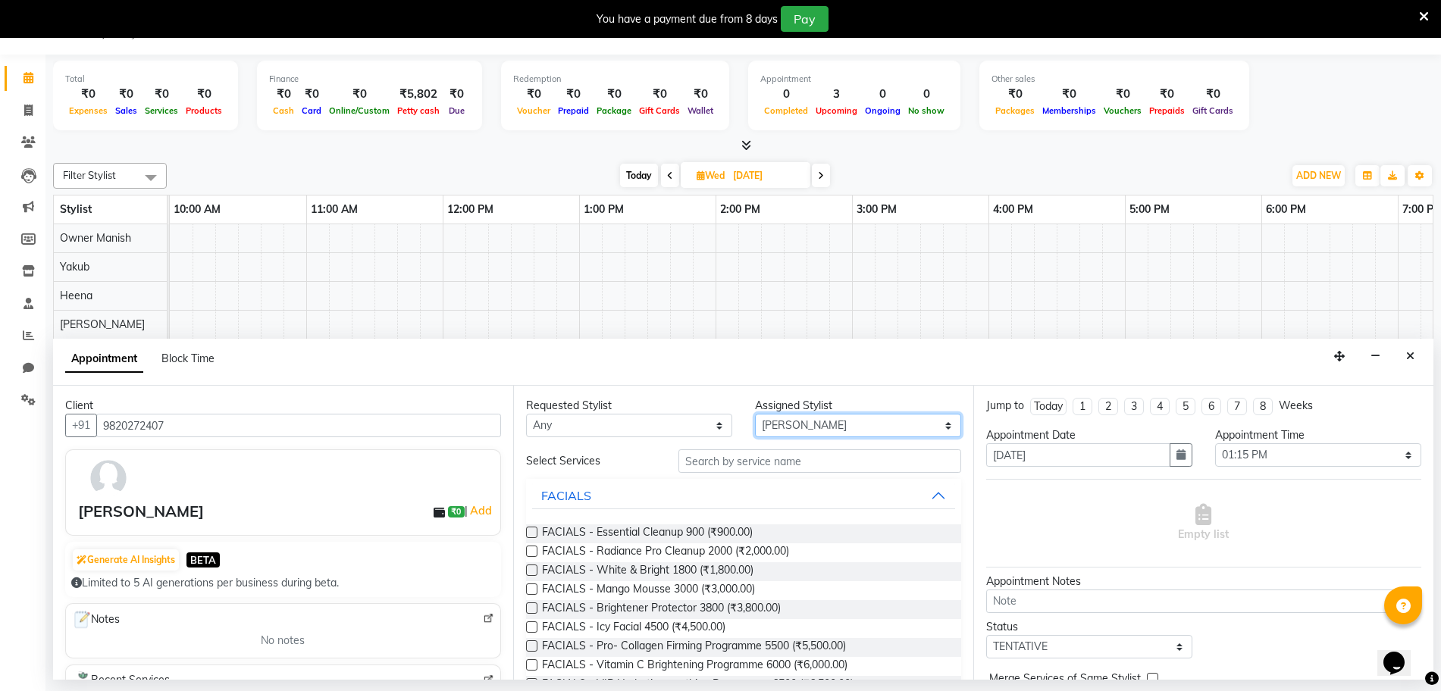
click at [785, 422] on select "Select Atik Heena Owner Manish Owner Rima Solanki Pranali tabal Shraddha shinde…" at bounding box center [858, 425] width 206 height 23
select select "86896"
click at [755, 414] on select "Select Atik Heena Owner Manish Owner Rima Solanki Pranali tabal Shraddha shinde…" at bounding box center [858, 425] width 206 height 23
click at [742, 452] on input "text" at bounding box center [819, 460] width 283 height 23
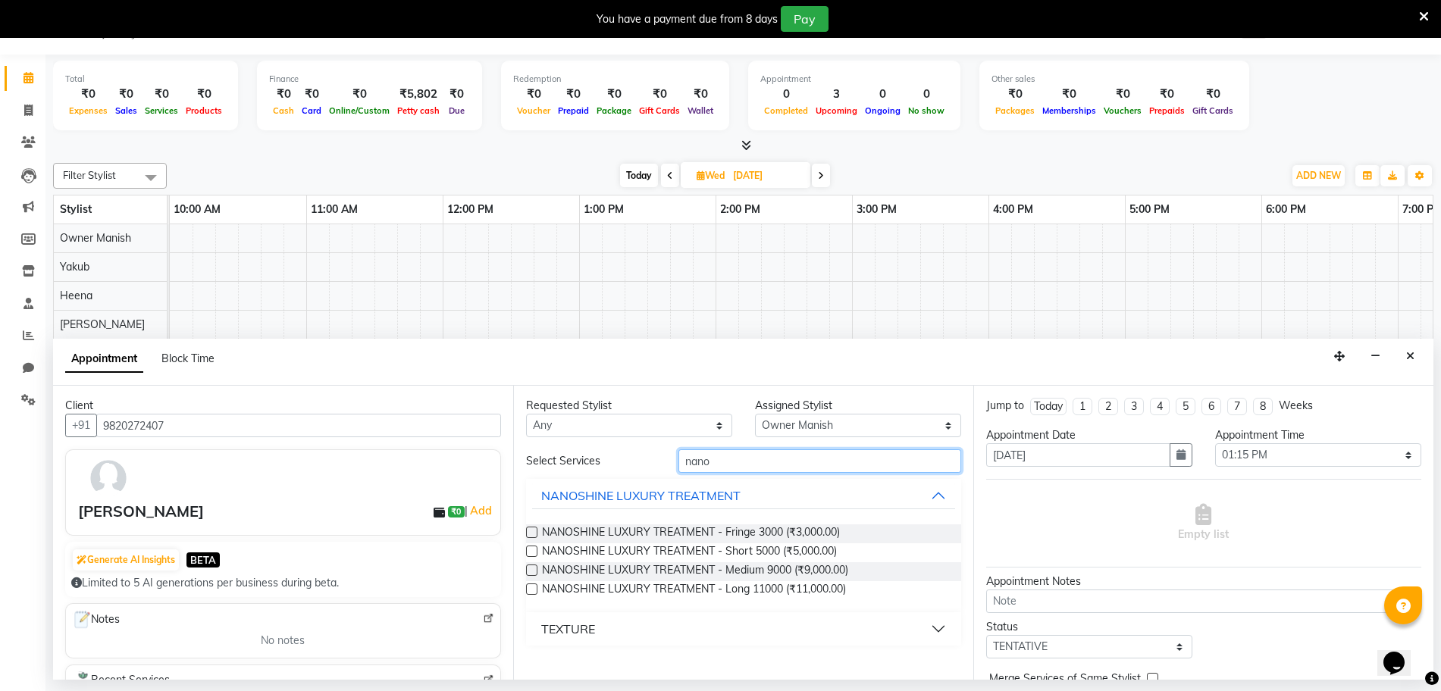
type input "nano"
click at [747, 631] on button "TEXTURE" at bounding box center [743, 628] width 423 height 27
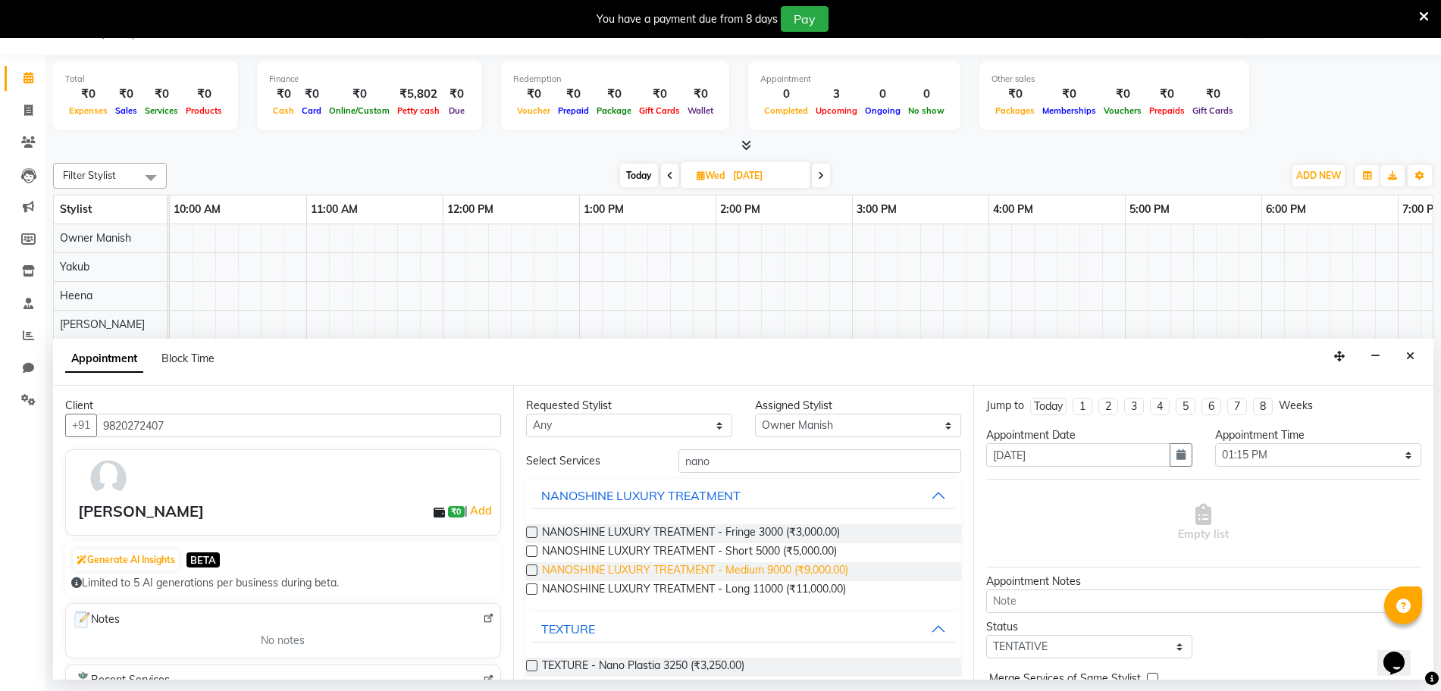
click at [737, 573] on span "NANOSHINE LUXURY TREATMENT - Medium 9000 (₹9,000.00)" at bounding box center [695, 571] width 306 height 19
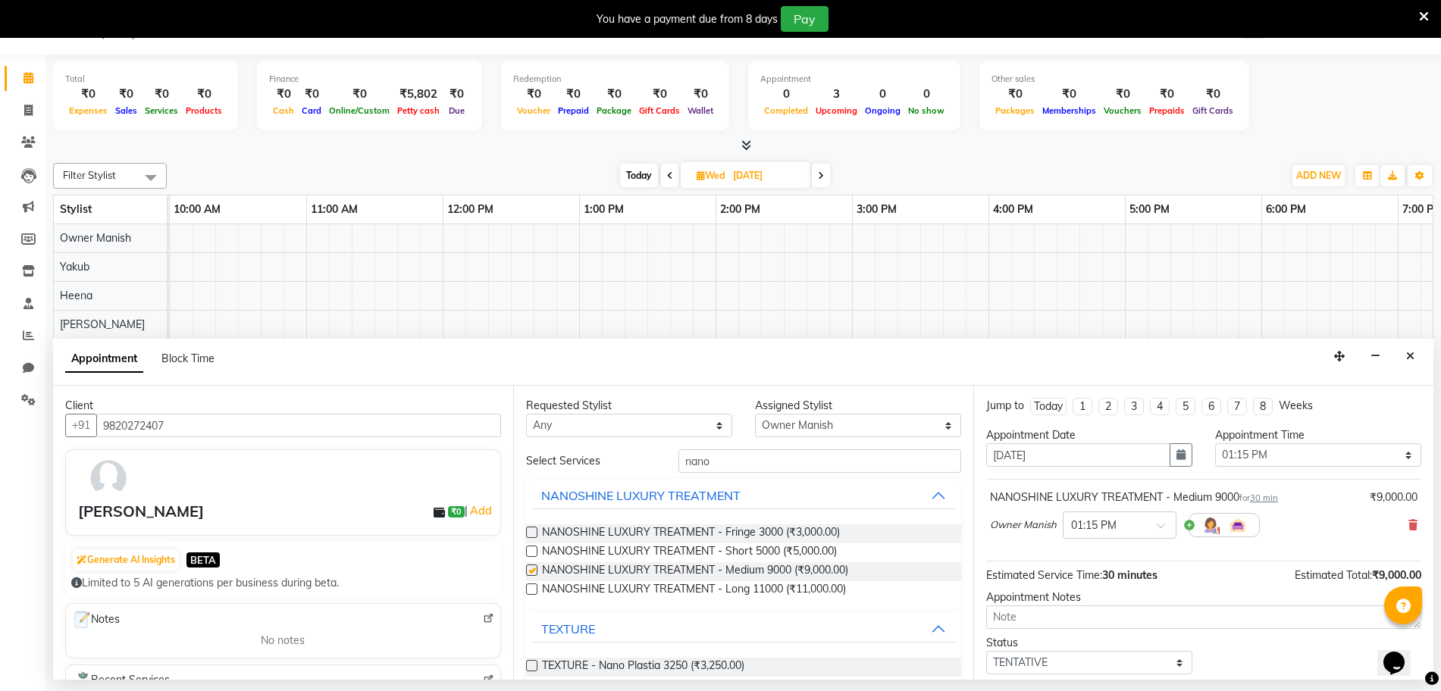
checkbox input "false"
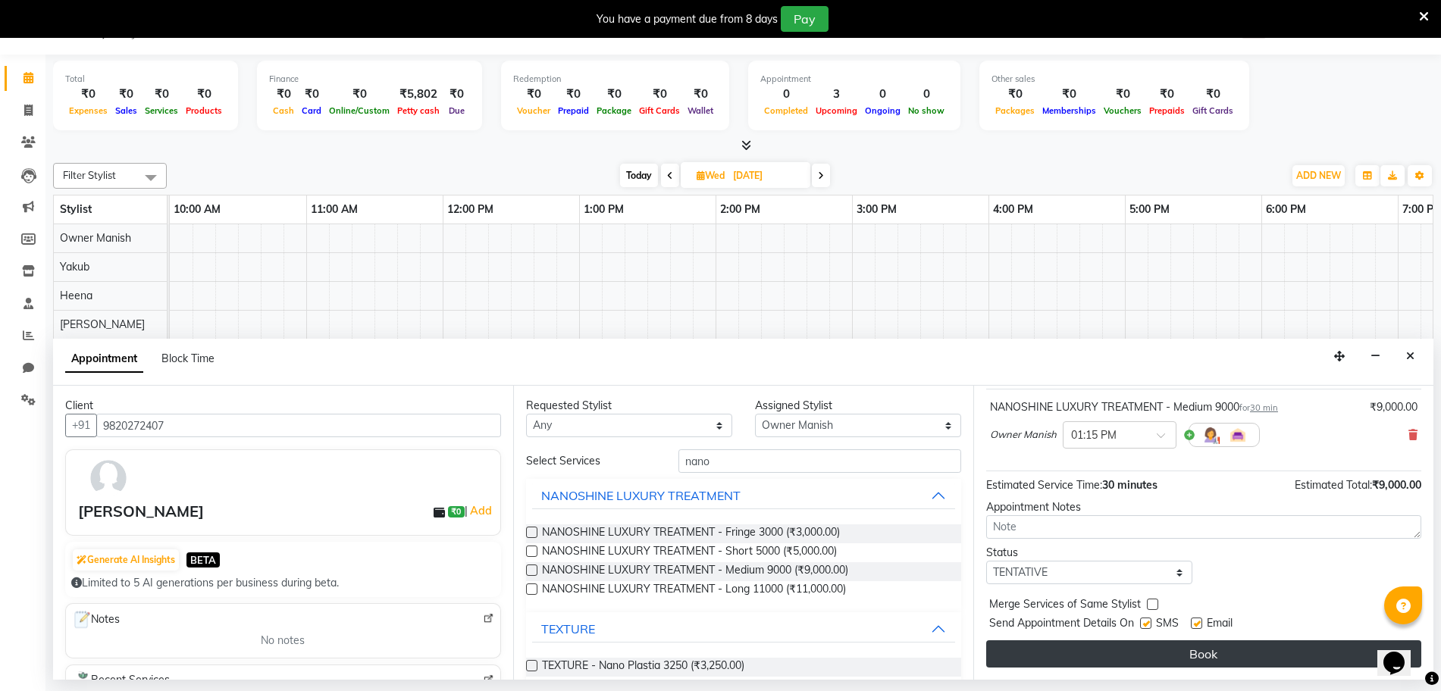
click at [1250, 656] on button "Book" at bounding box center [1203, 653] width 435 height 27
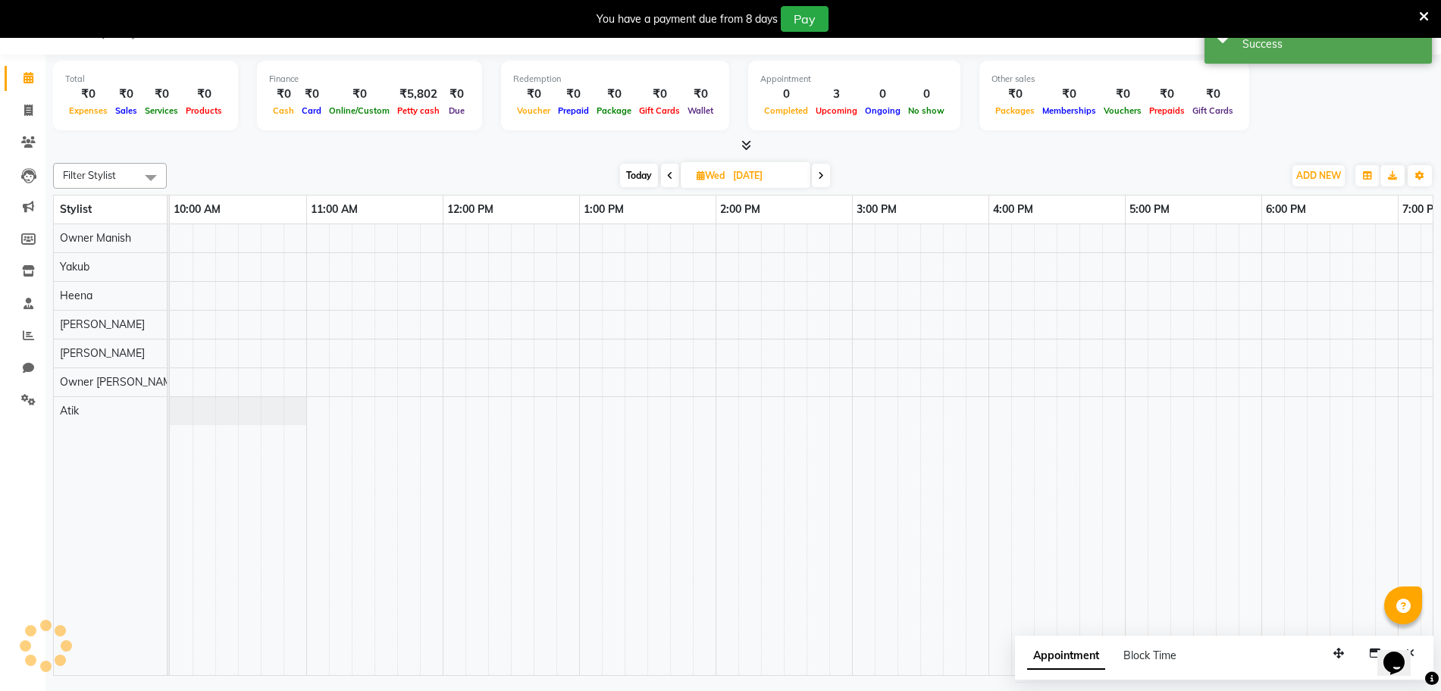
scroll to position [0, 0]
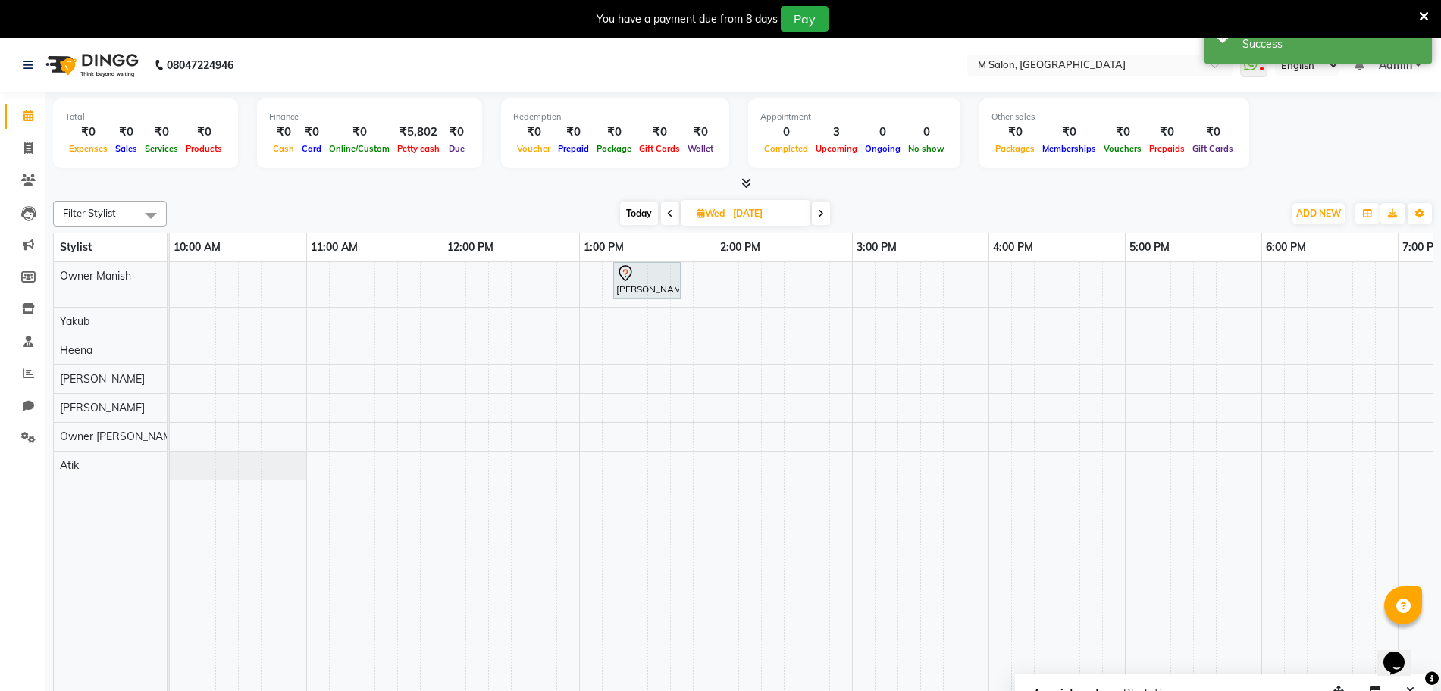
click at [639, 205] on span "Today" at bounding box center [639, 213] width 38 height 23
type input "02-09-2025"
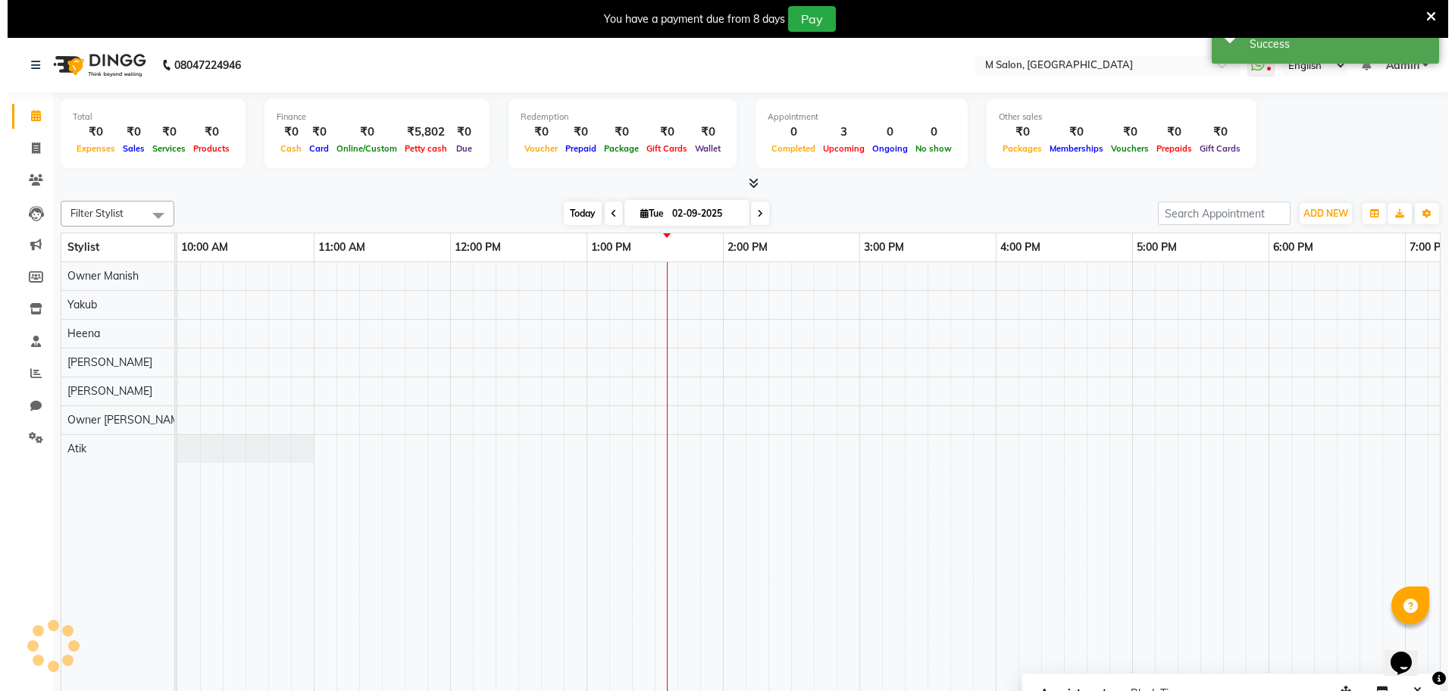
scroll to position [0, 410]
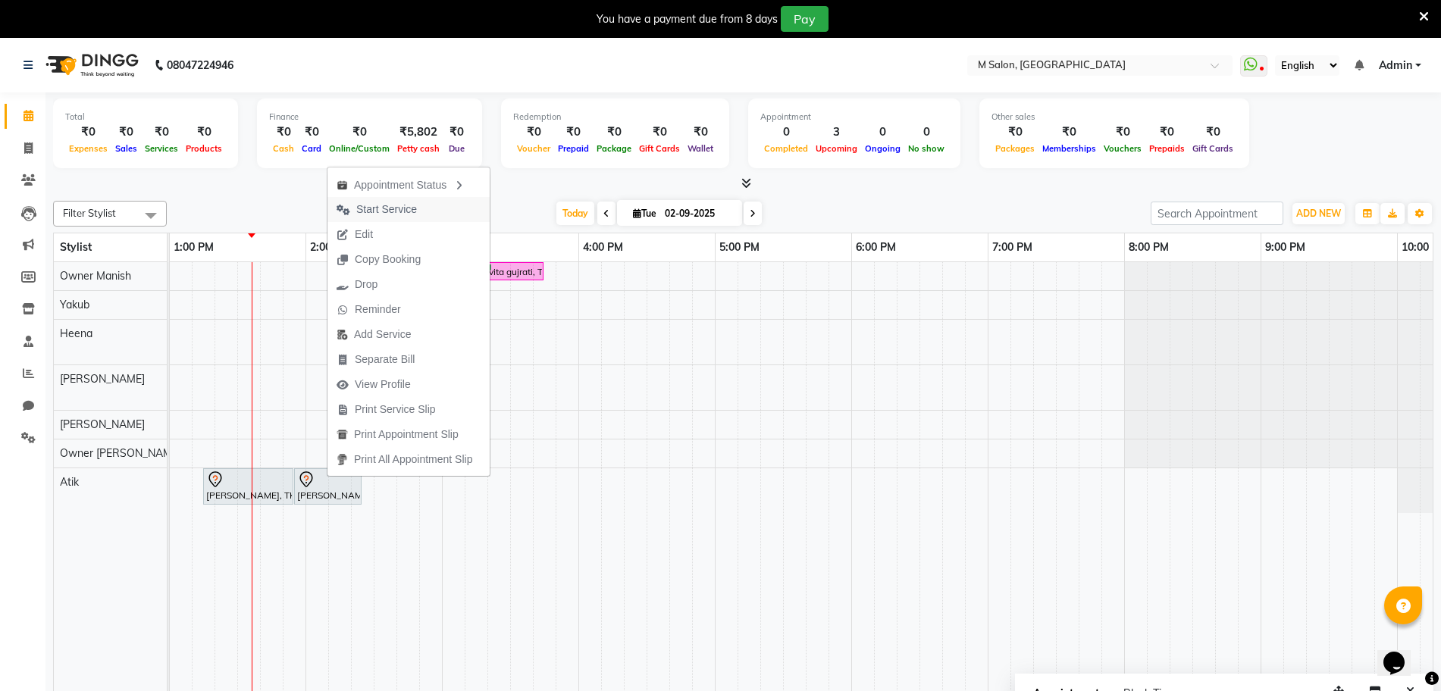
click at [363, 203] on span "Start Service" at bounding box center [386, 210] width 61 height 16
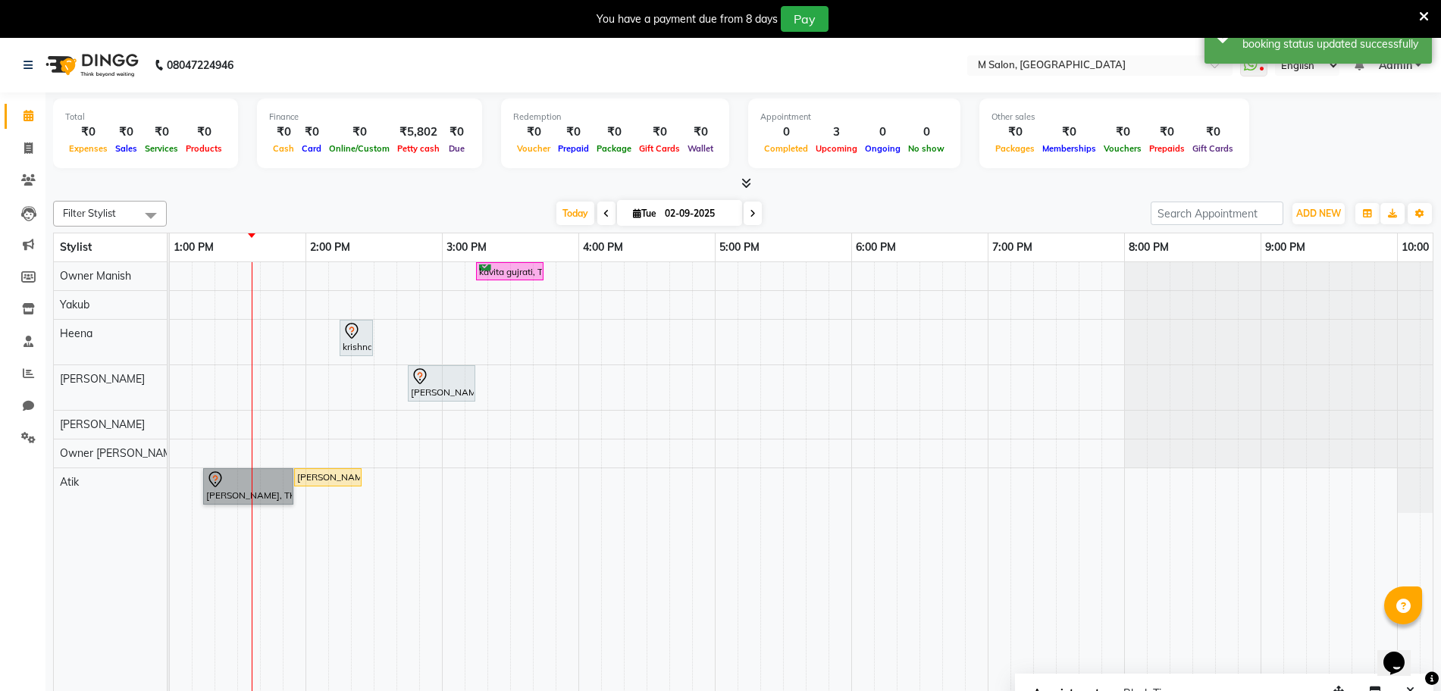
drag, startPoint x: 252, startPoint y: 487, endPoint x: 246, endPoint y: 498, distance: 13.3
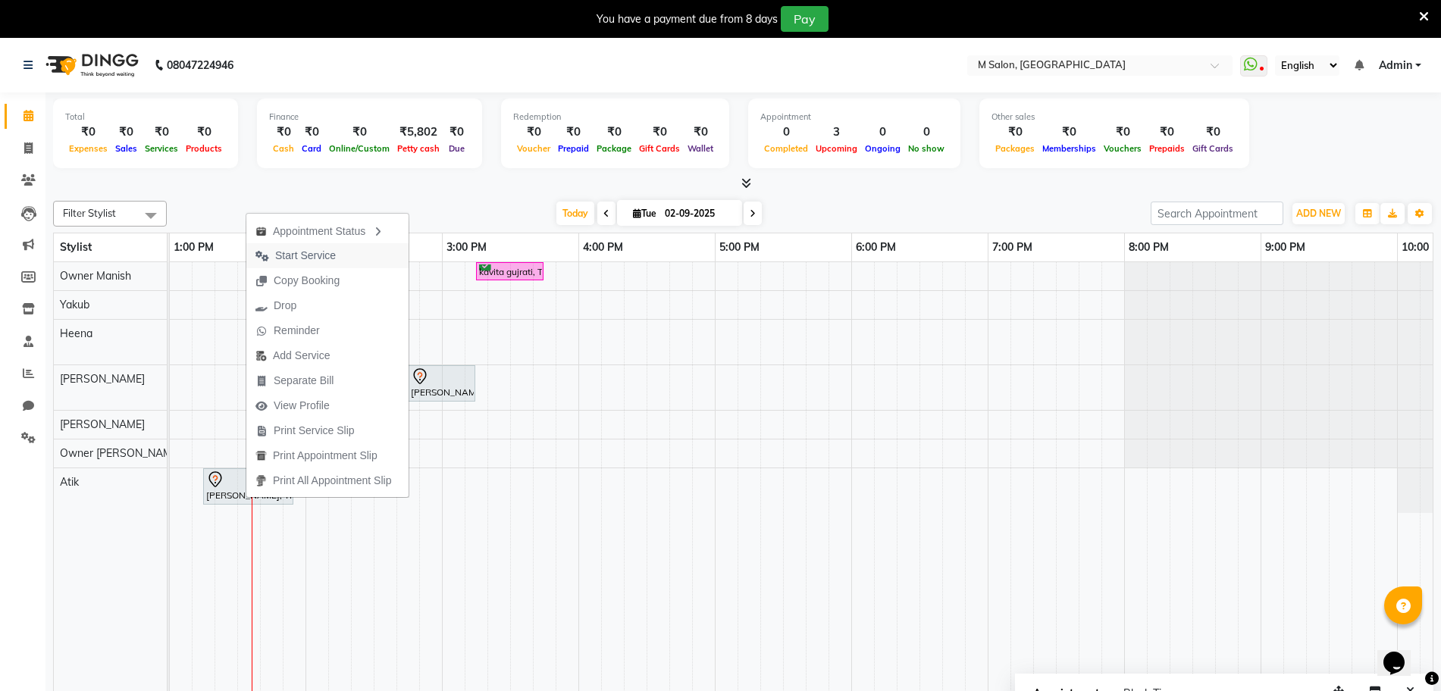
click at [312, 252] on span "Start Service" at bounding box center [305, 256] width 61 height 16
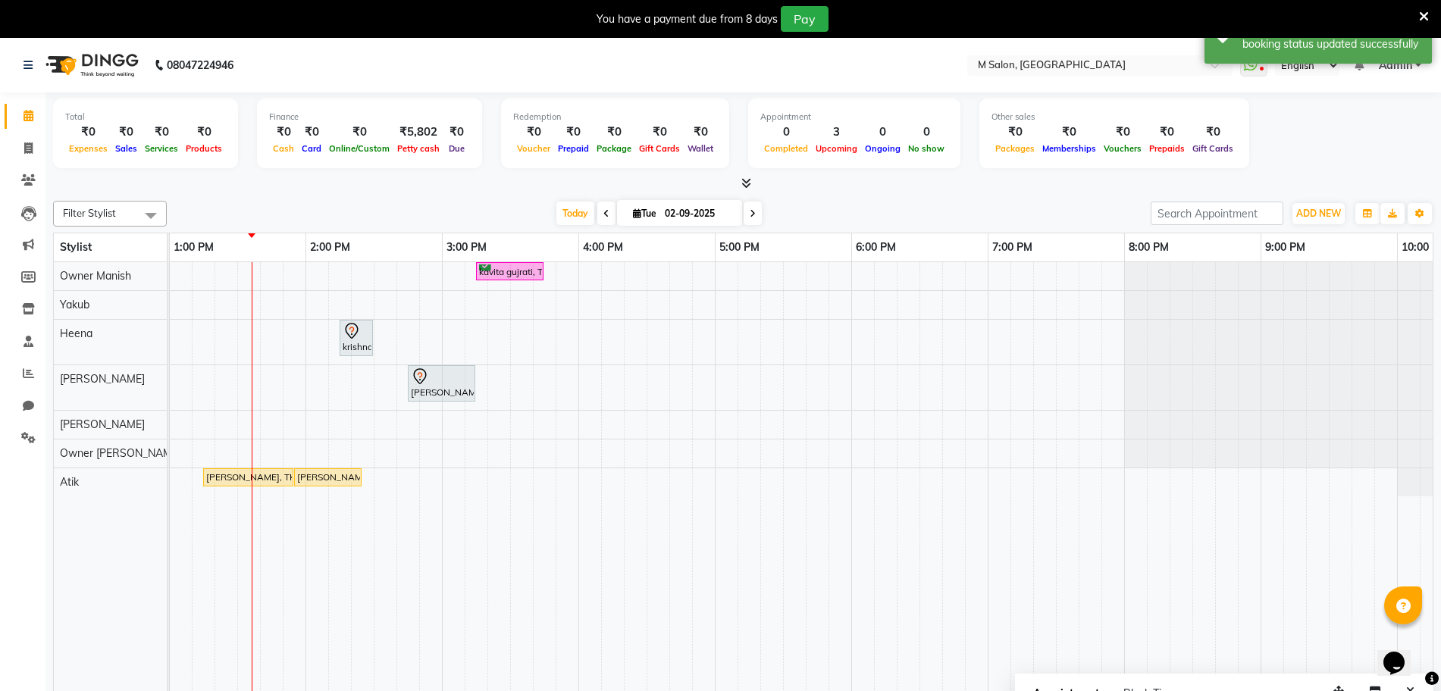
click at [1425, 10] on icon at bounding box center [1424, 17] width 10 height 14
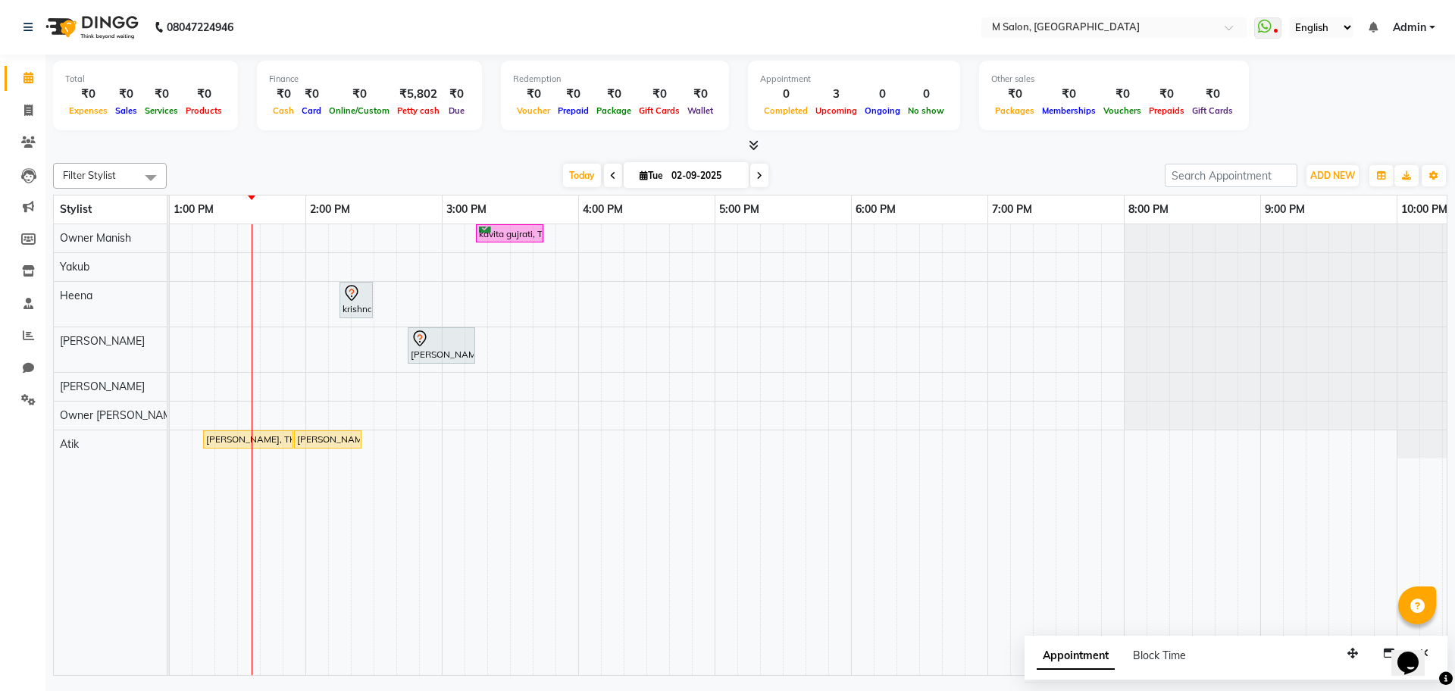
click at [917, 28] on nav "08047224946 Select Location × M Salon, Kalyan WhatsApp Status ✕ Status: Disconn…" at bounding box center [727, 27] width 1455 height 55
click at [419, 341] on span "Start Service" at bounding box center [410, 339] width 61 height 16
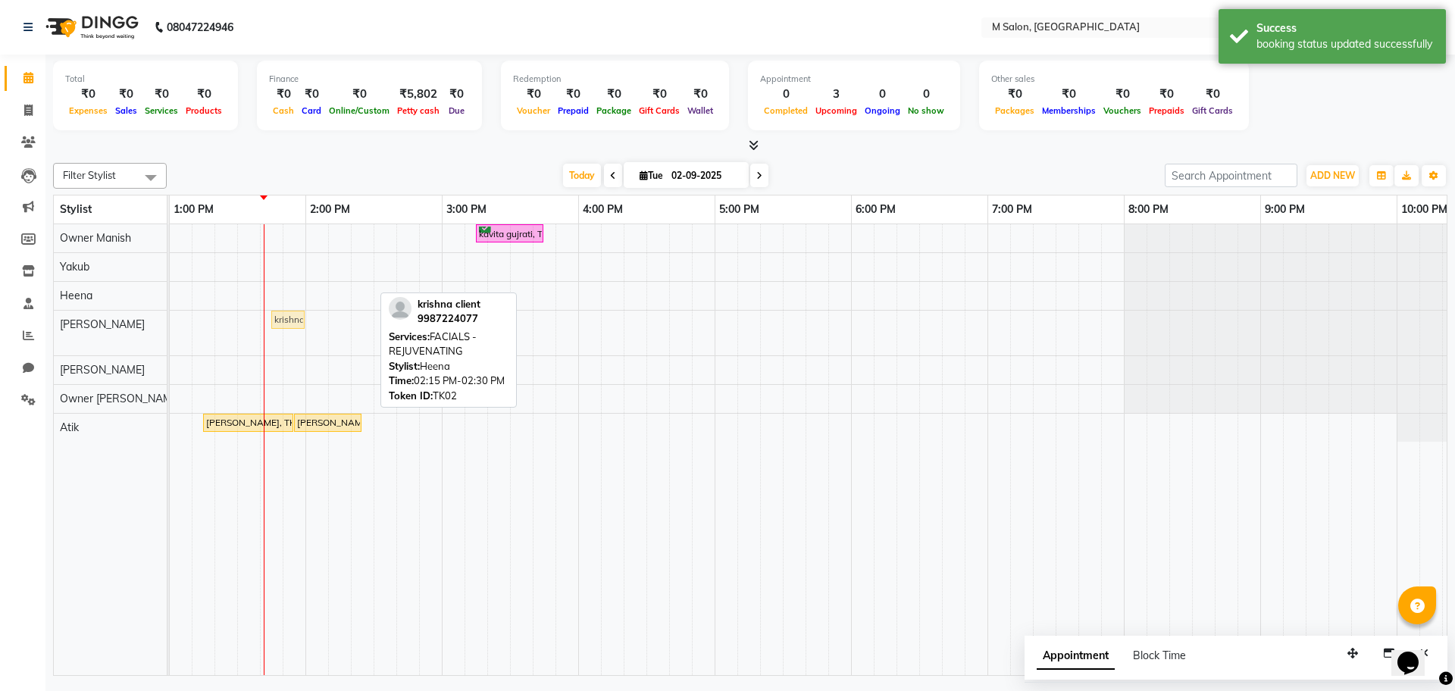
drag, startPoint x: 358, startPoint y: 283, endPoint x: 293, endPoint y: 334, distance: 82.6
click at [293, 334] on div "kavita gujrati, TK01, 03:15 PM-03:45 PM, HAIR COLOR - WOMEN - Touch-up (upto 2 …" at bounding box center [647, 449] width 1774 height 451
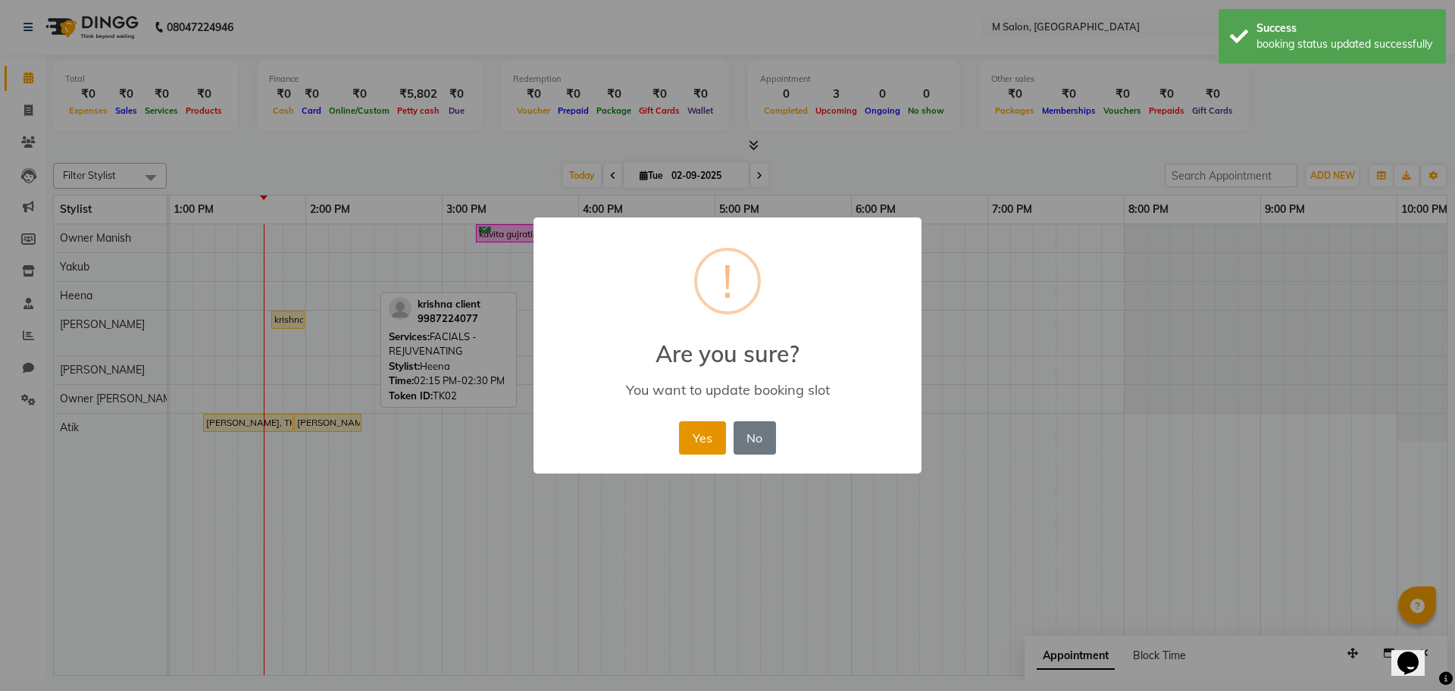
click at [696, 443] on button "Yes" at bounding box center [702, 437] width 46 height 33
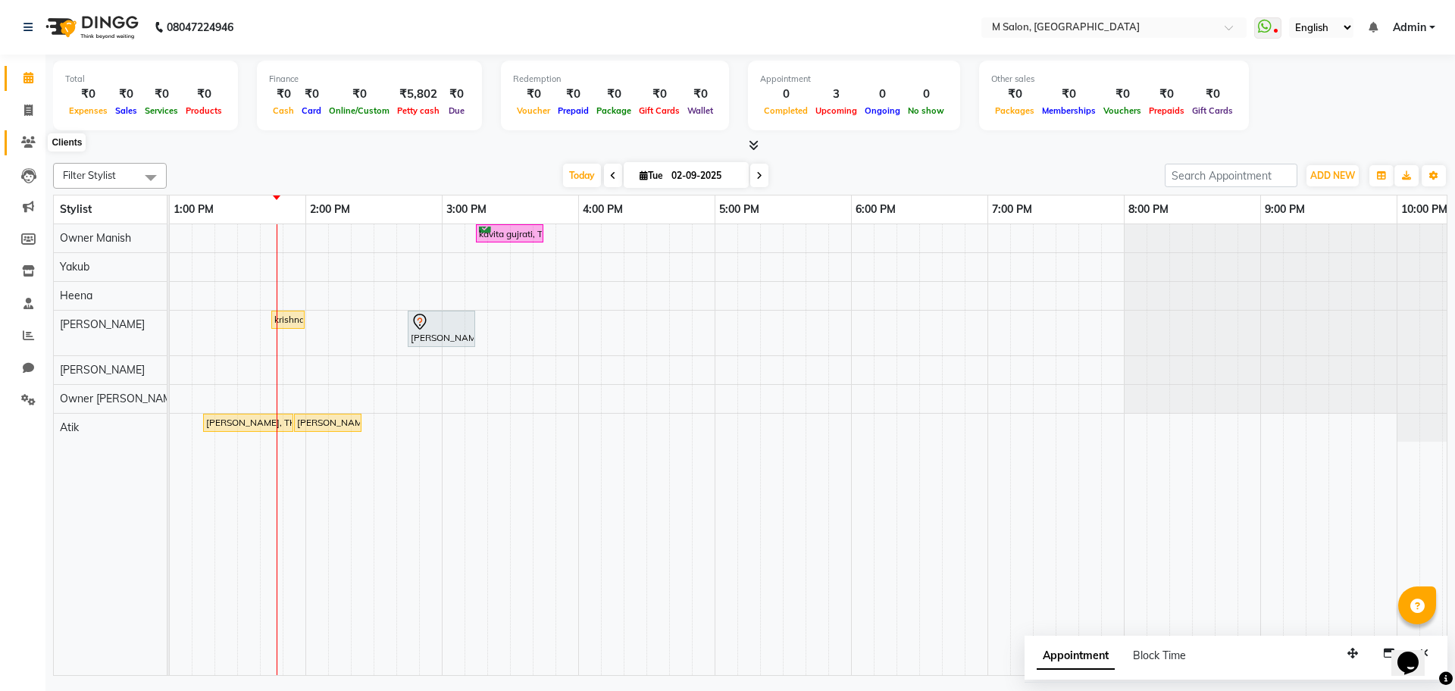
click at [35, 146] on icon at bounding box center [28, 141] width 14 height 11
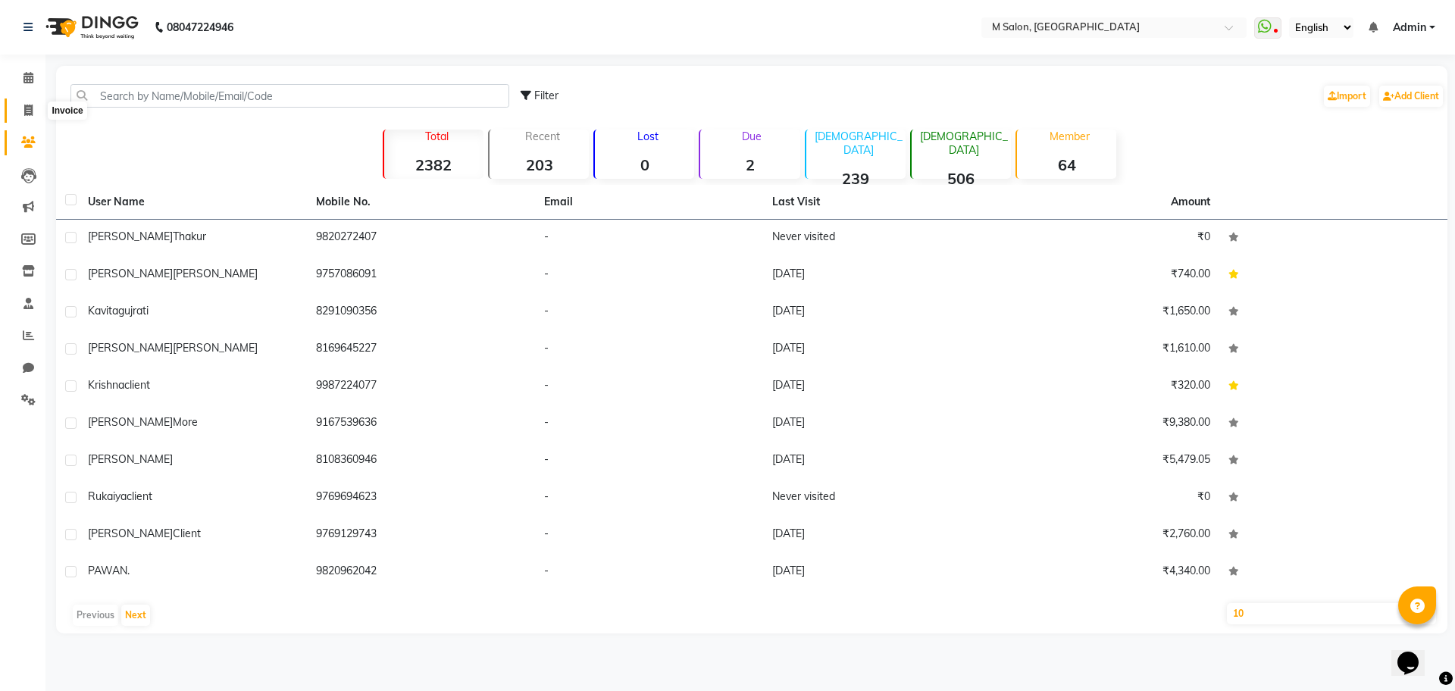
click at [31, 112] on icon at bounding box center [28, 110] width 8 height 11
select select "service"
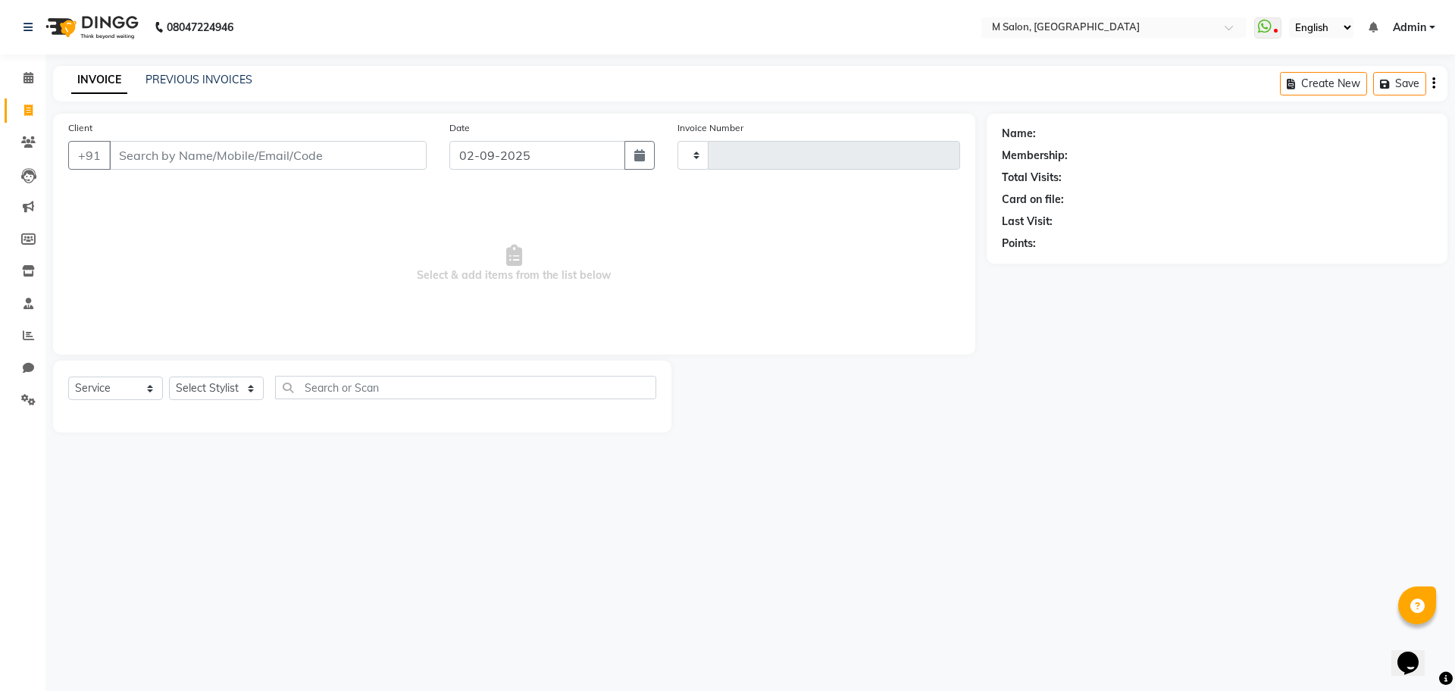
type input "0318"
select select "8655"
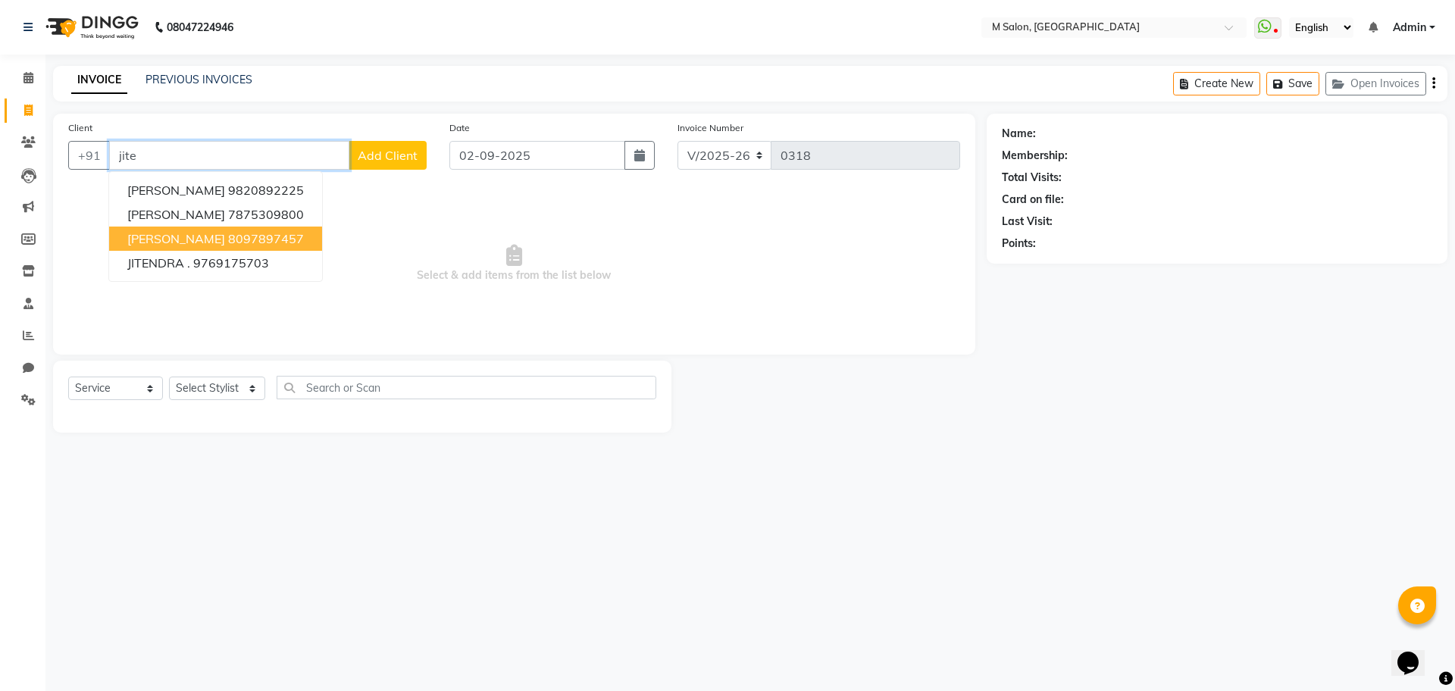
click at [171, 239] on span "jitendra agarwal" at bounding box center [176, 238] width 98 height 15
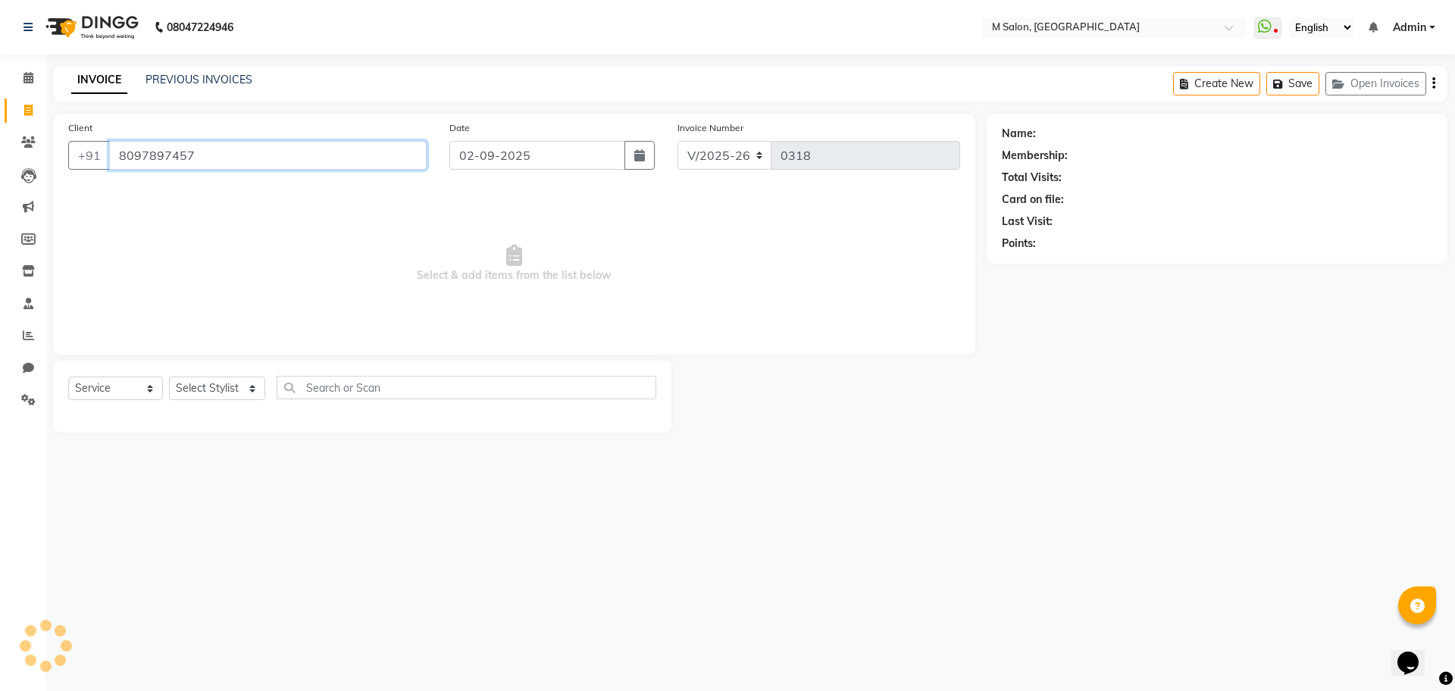
type input "8097897457"
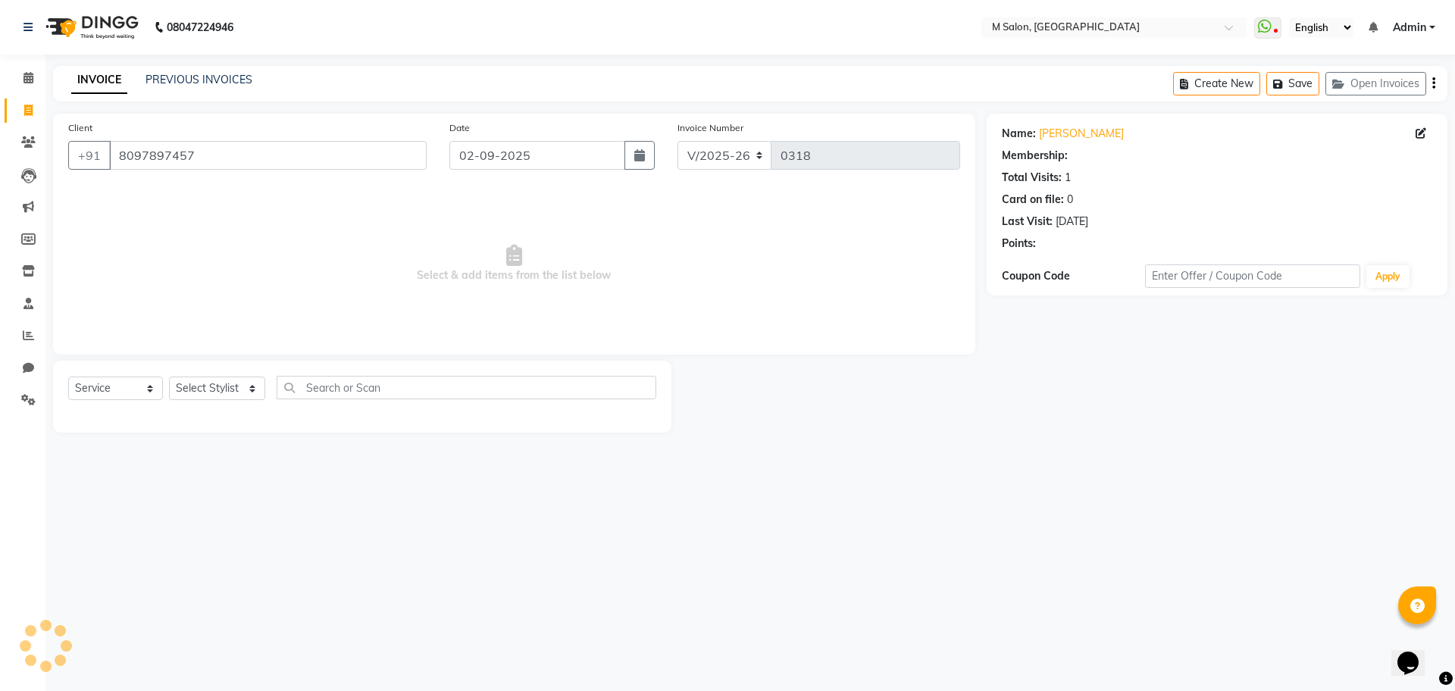
select select "1: Object"
click at [23, 73] on icon at bounding box center [28, 77] width 10 height 11
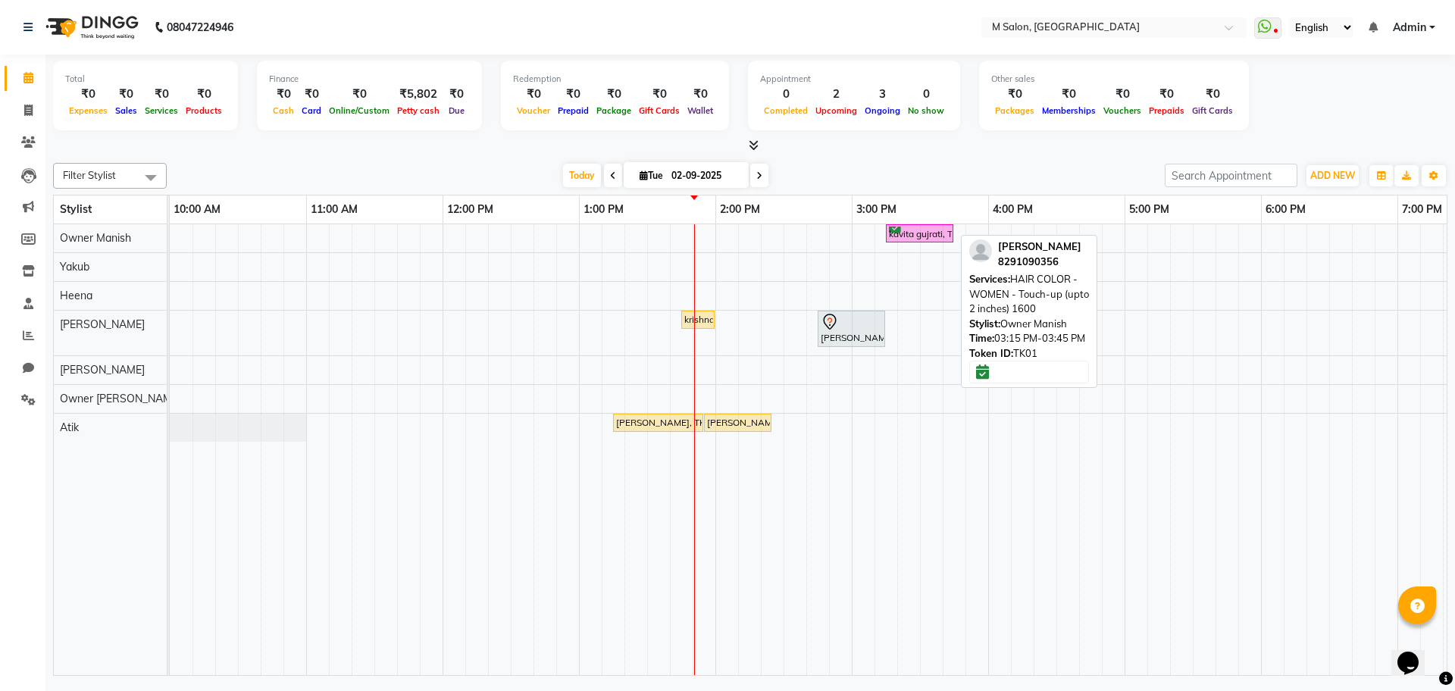
drag, startPoint x: 900, startPoint y: 243, endPoint x: 905, endPoint y: 227, distance: 17.5
click at [905, 227] on div "kavita gujrati, TK01, 03:15 PM-03:45 PM, HAIR COLOR - WOMEN - Touch-up (upto 2 …" at bounding box center [920, 234] width 64 height 14
select select "6"
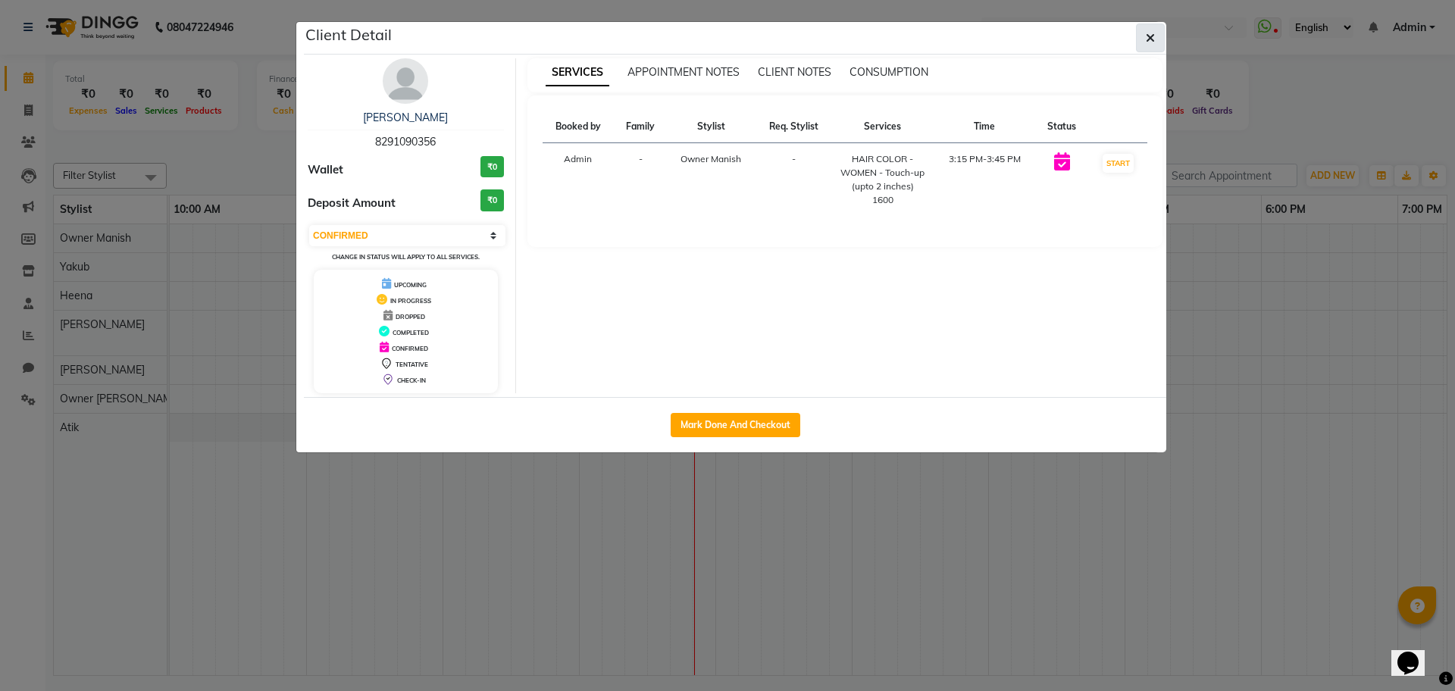
click at [1146, 36] on icon "button" at bounding box center [1150, 38] width 9 height 12
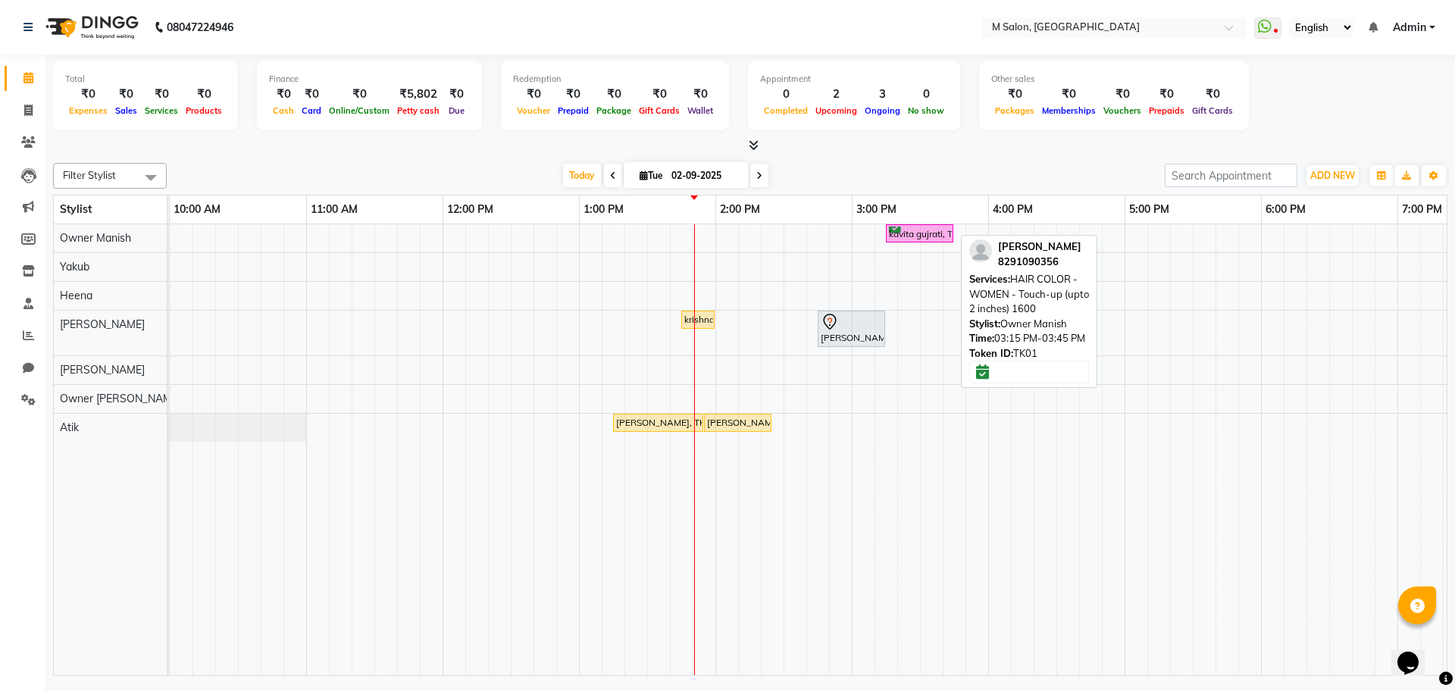
click at [907, 231] on div "kavita gujrati, TK01, 03:15 PM-03:45 PM, HAIR COLOR - WOMEN - Touch-up (upto 2 …" at bounding box center [920, 234] width 64 height 14
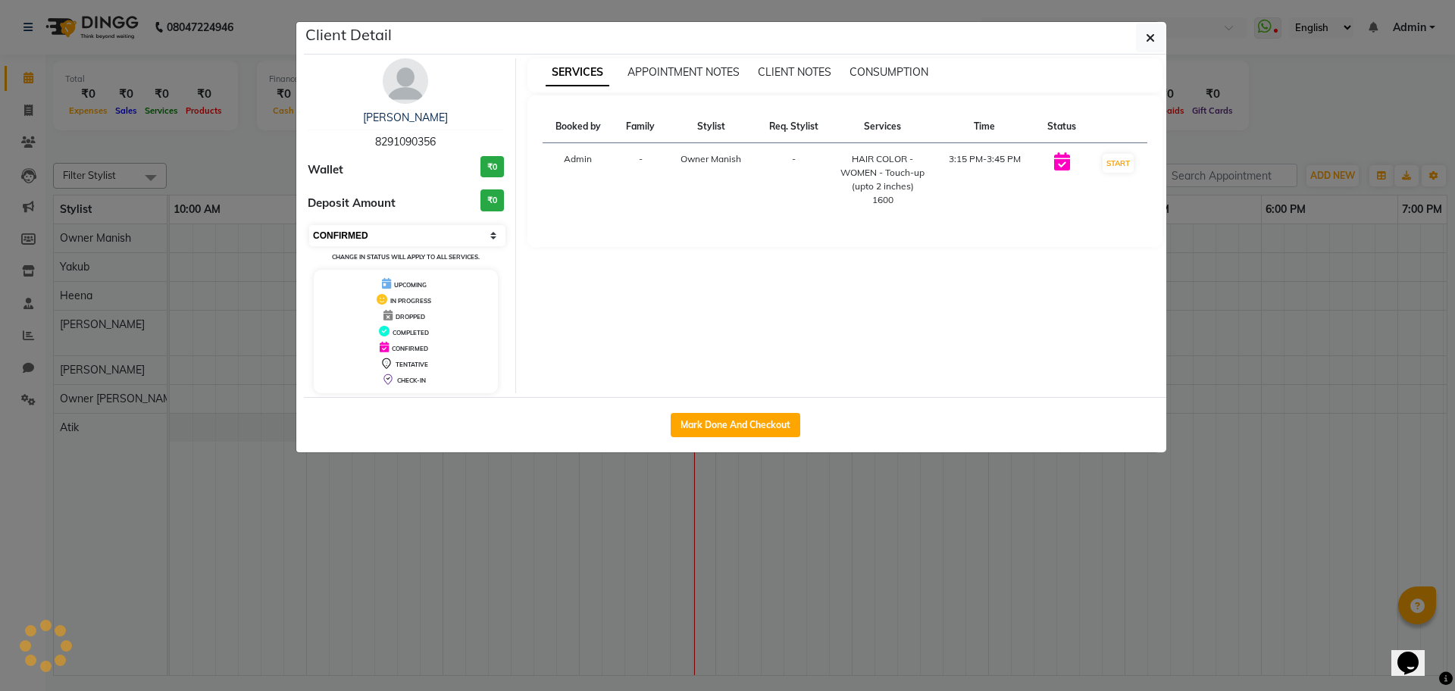
click at [393, 238] on select "Select IN SERVICE CONFIRMED TENTATIVE CHECK IN MARK DONE DROPPED UPCOMING" at bounding box center [407, 235] width 196 height 21
select select "7"
click at [309, 225] on select "Select IN SERVICE CONFIRMED TENTATIVE CHECK IN MARK DONE DROPPED UPCOMING" at bounding box center [407, 235] width 196 height 21
click at [1161, 45] on button "button" at bounding box center [1150, 37] width 29 height 29
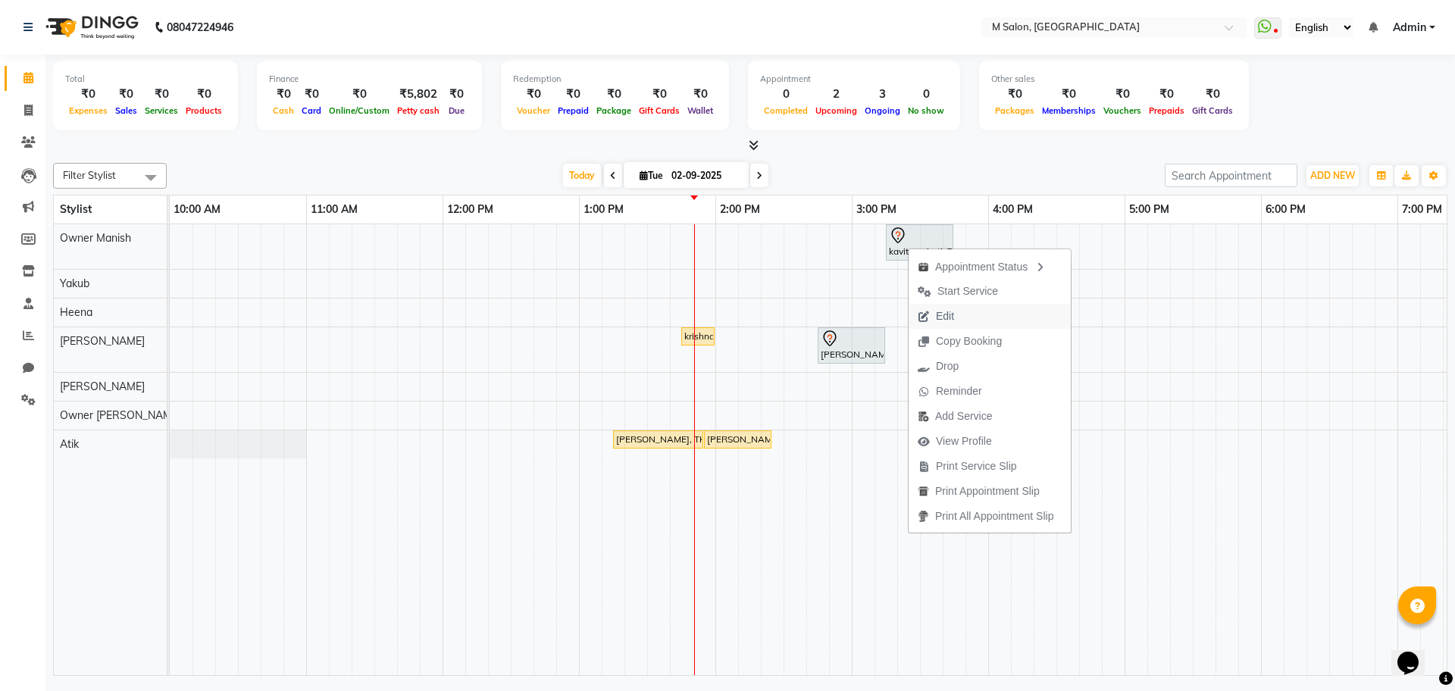
click at [932, 318] on span "Edit" at bounding box center [936, 316] width 55 height 25
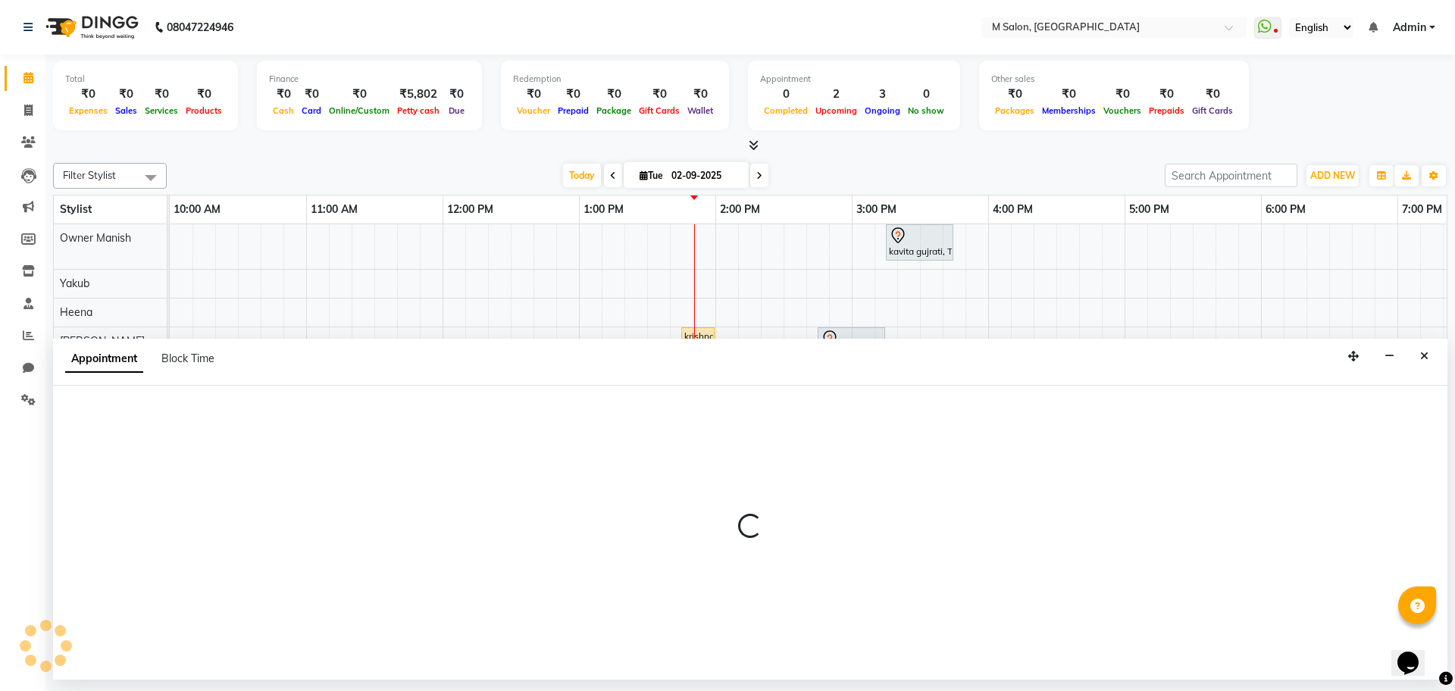
select select "tentative"
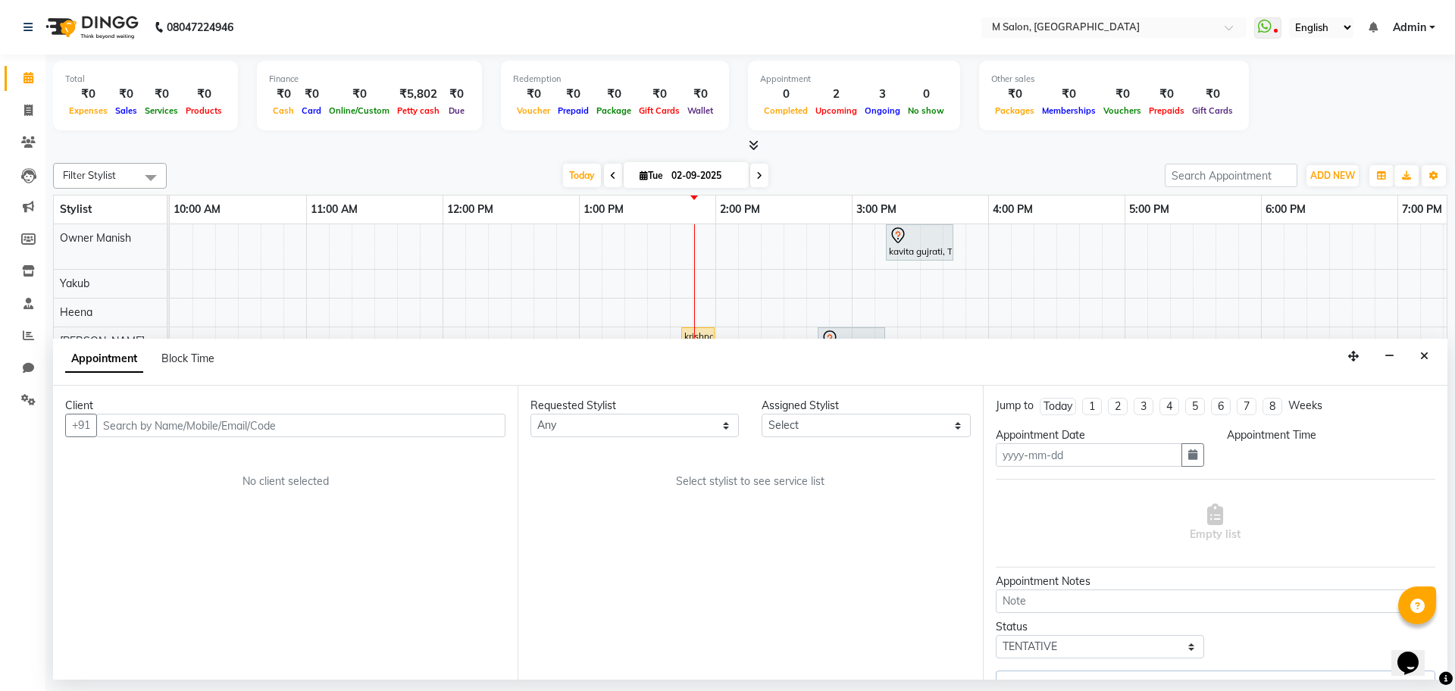
type input "02-09-2025"
select select "86896"
select select "915"
select select "4363"
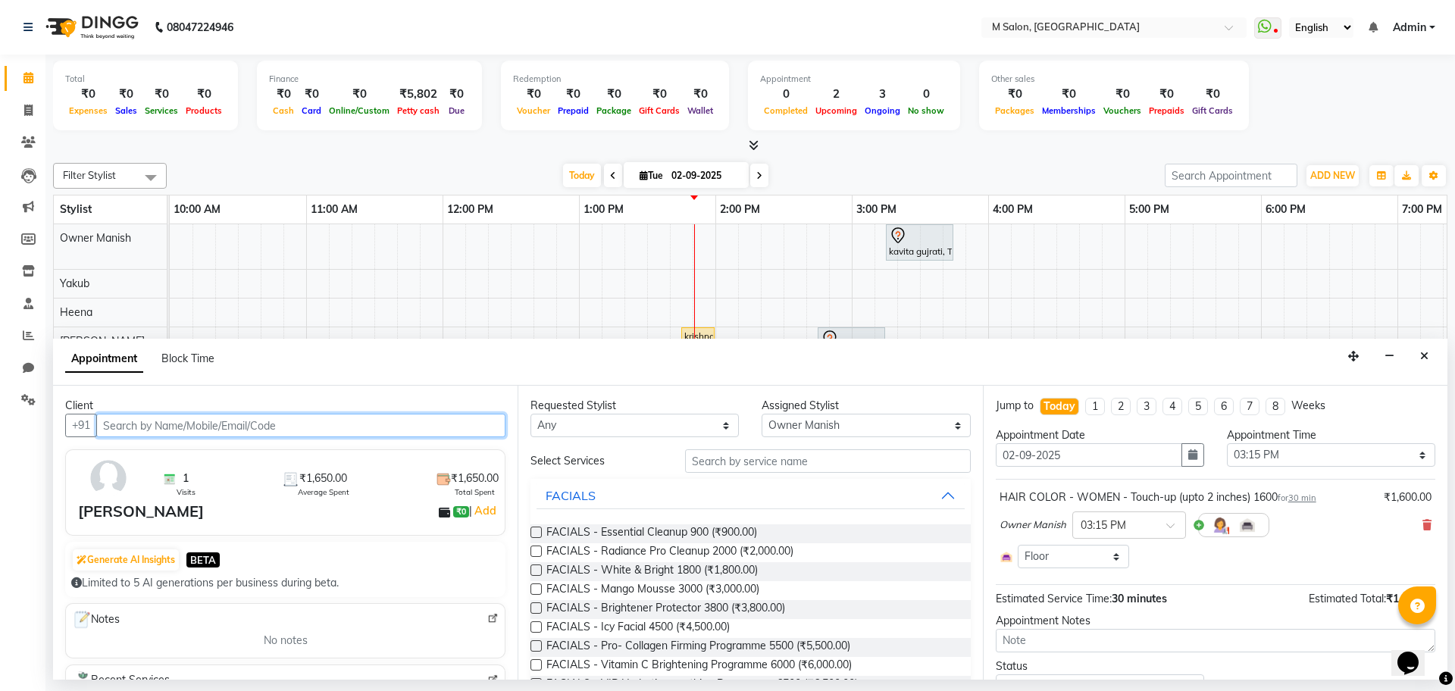
scroll to position [0, 410]
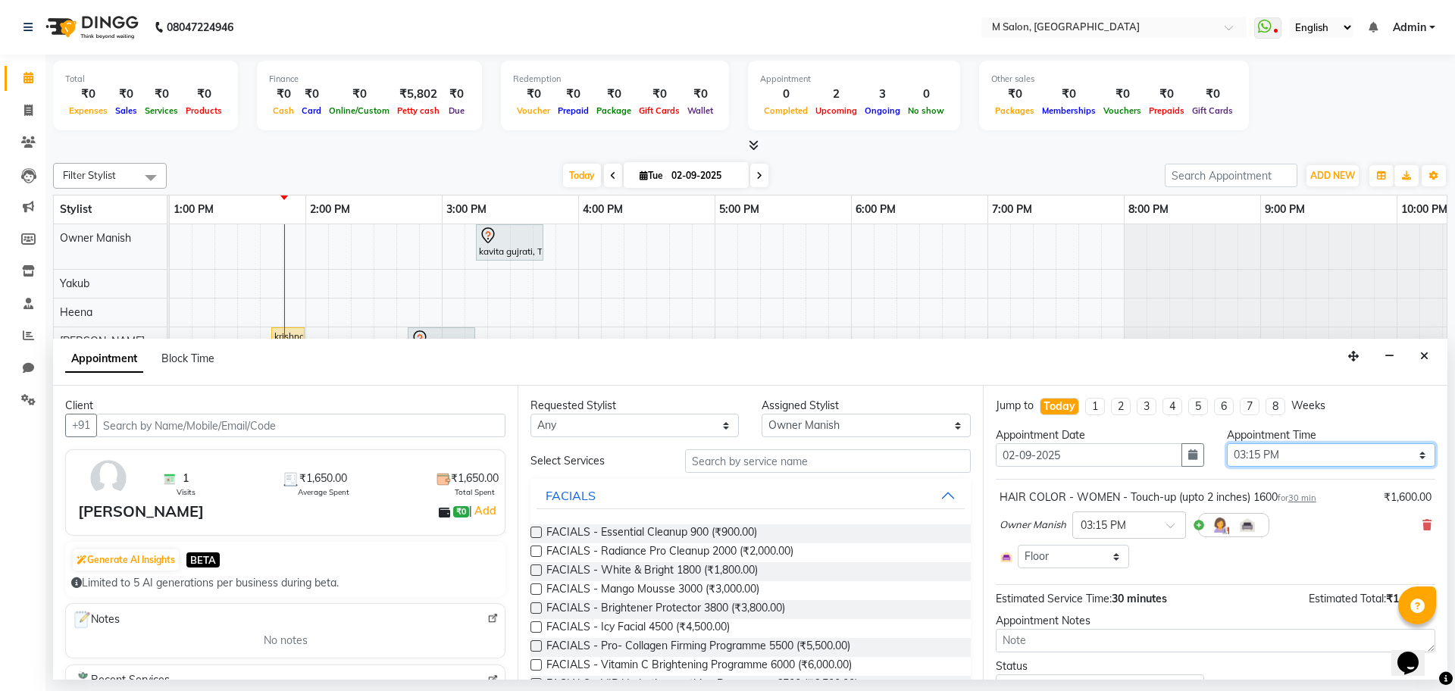
click at [1284, 449] on select "Select 11:00 AM 11:15 AM 11:30 AM 11:45 AM 12:00 PM 12:15 PM 12:30 PM 12:45 PM …" at bounding box center [1331, 454] width 208 height 23
select select "690"
click at [1227, 443] on select "Select 11:00 AM 11:15 AM 11:30 AM 11:45 AM 12:00 PM 12:15 PM 12:30 PM 12:45 PM …" at bounding box center [1331, 454] width 208 height 23
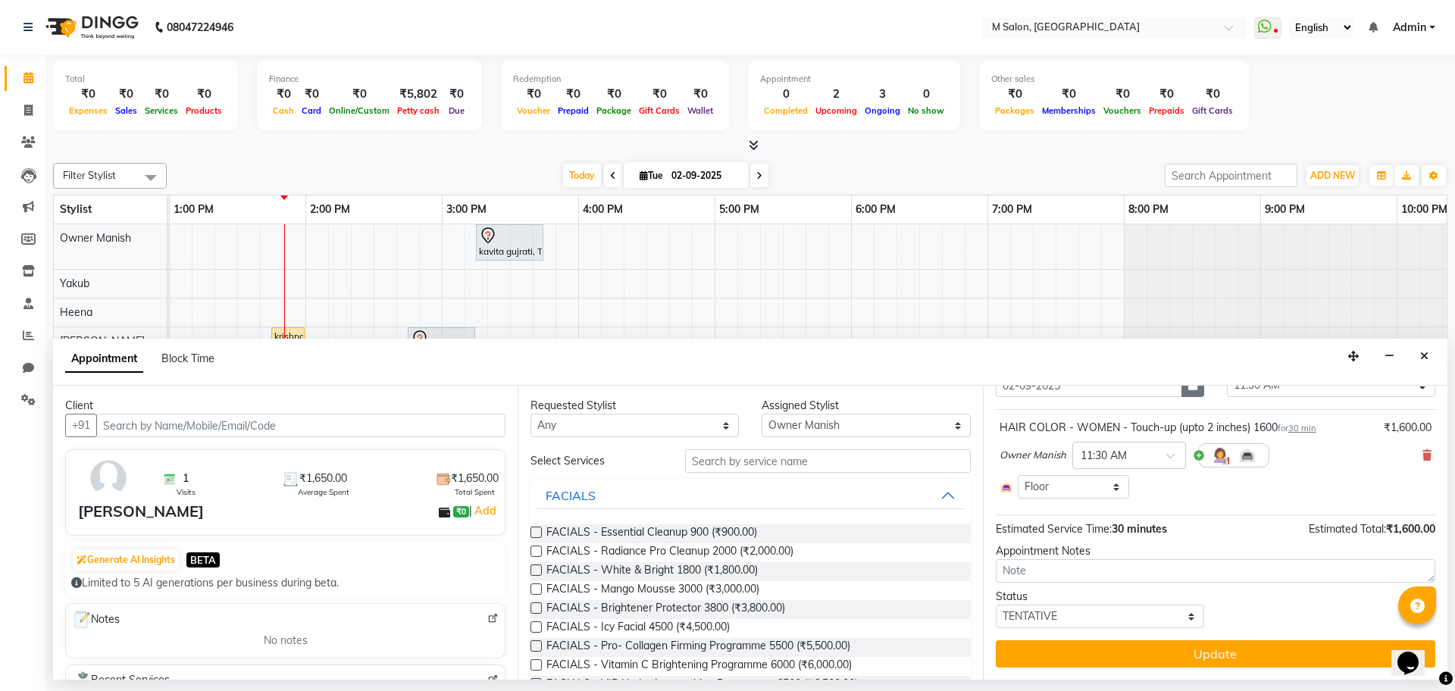
click at [1191, 393] on button "button" at bounding box center [1193, 385] width 23 height 23
click at [1063, 464] on div "3" at bounding box center [1060, 464] width 24 height 24
type input "03-09-2025"
select select "690"
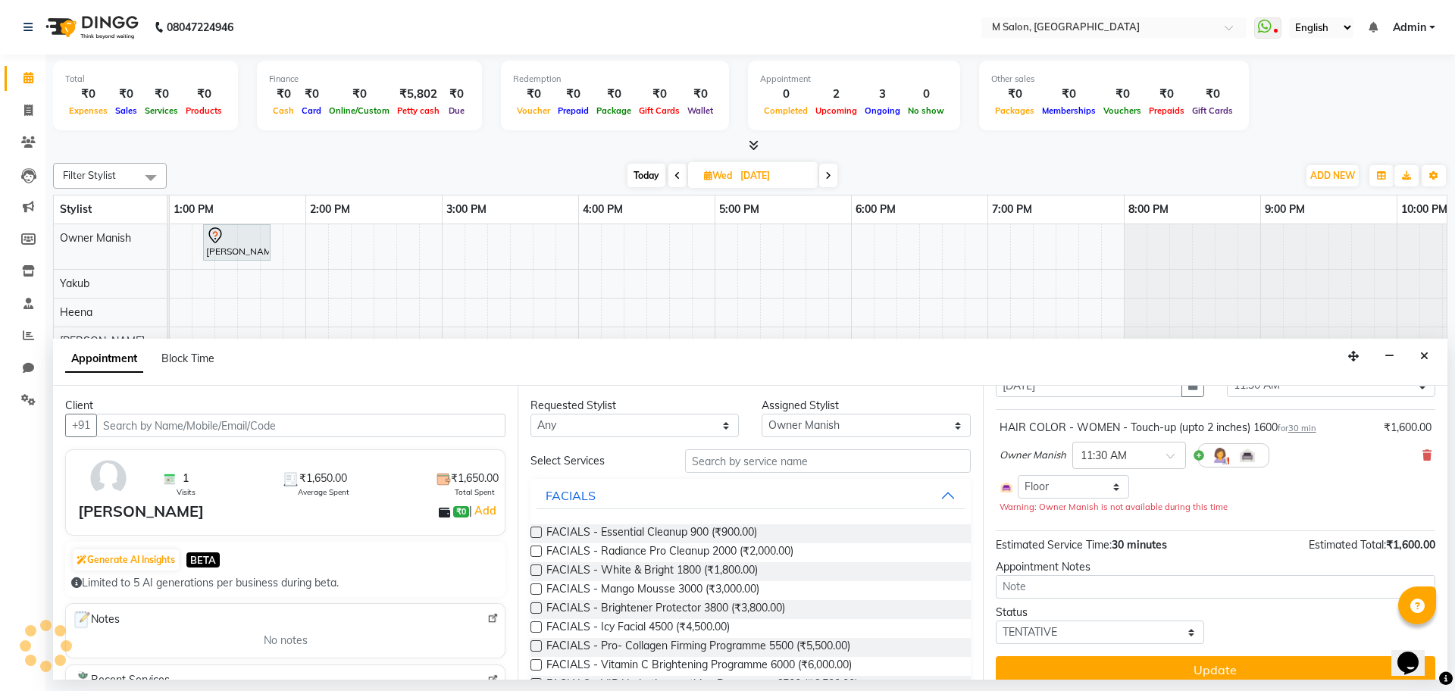
scroll to position [58, 0]
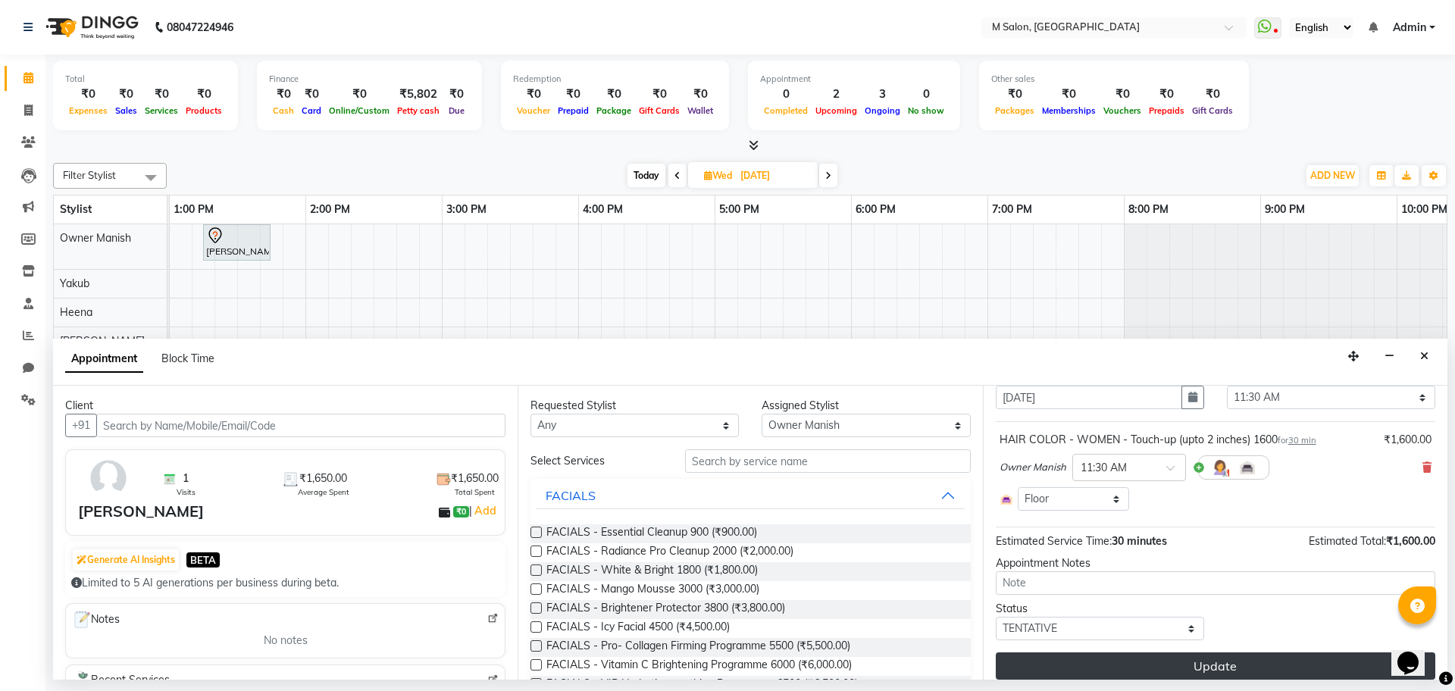
click at [1164, 656] on button "Update" at bounding box center [1216, 666] width 440 height 27
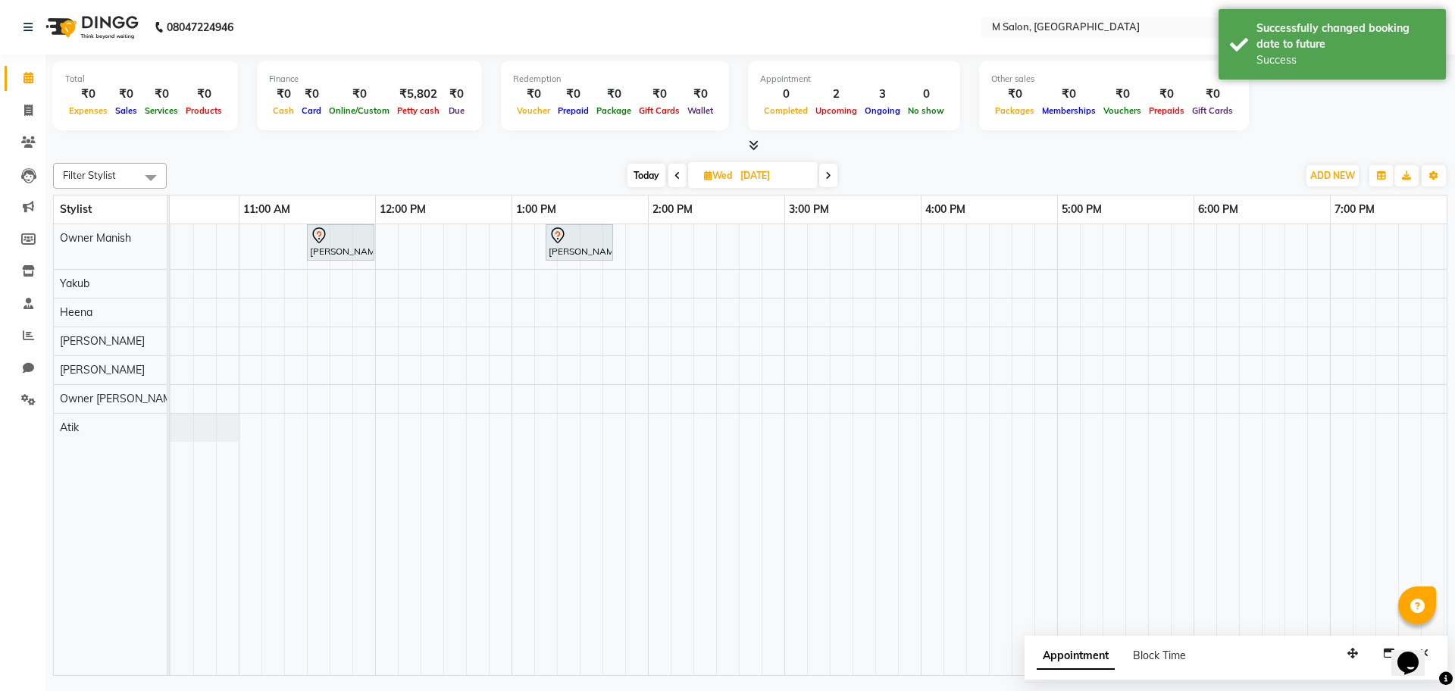
scroll to position [0, 0]
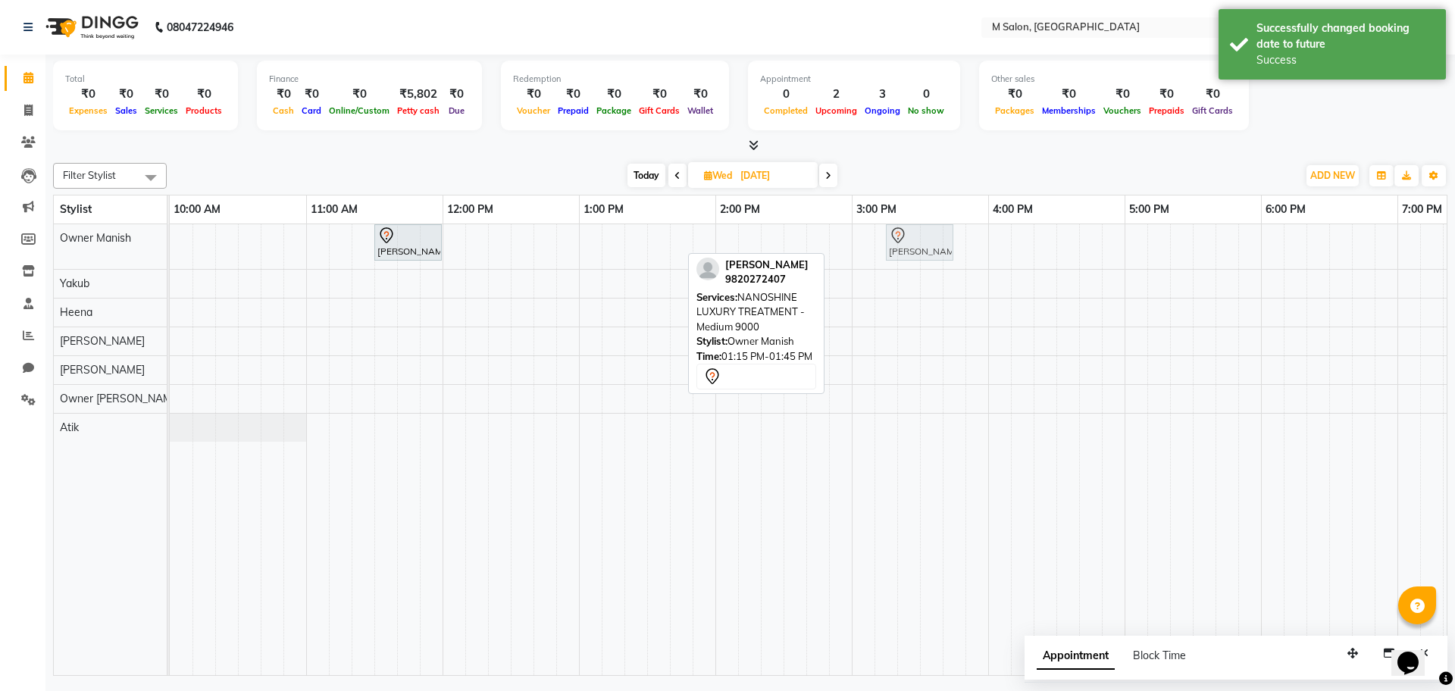
drag, startPoint x: 627, startPoint y: 240, endPoint x: 903, endPoint y: 251, distance: 276.1
click at [170, 251] on div "kavita gujrati, 11:30 AM-12:00 PM, HAIR COLOR - WOMEN - Touch-up (upto 2 inches…" at bounding box center [170, 246] width 0 height 45
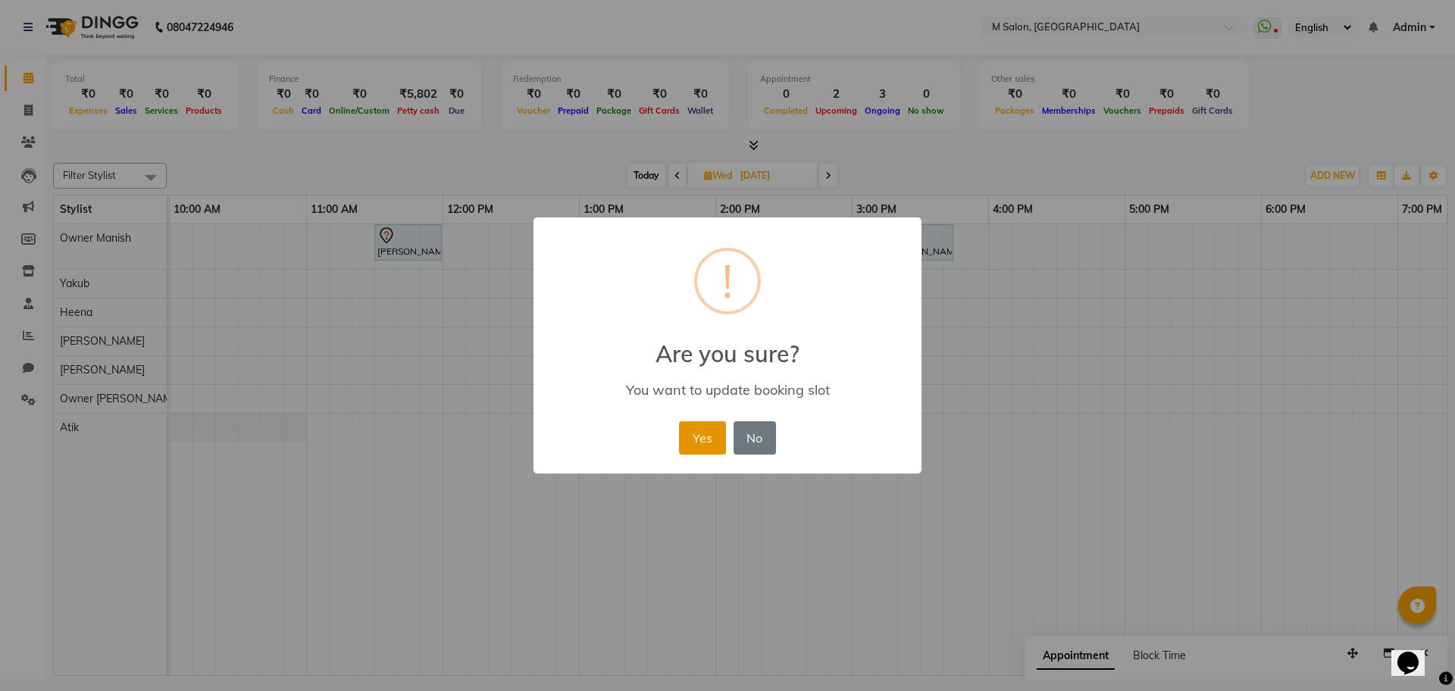
click at [700, 444] on button "Yes" at bounding box center [702, 437] width 46 height 33
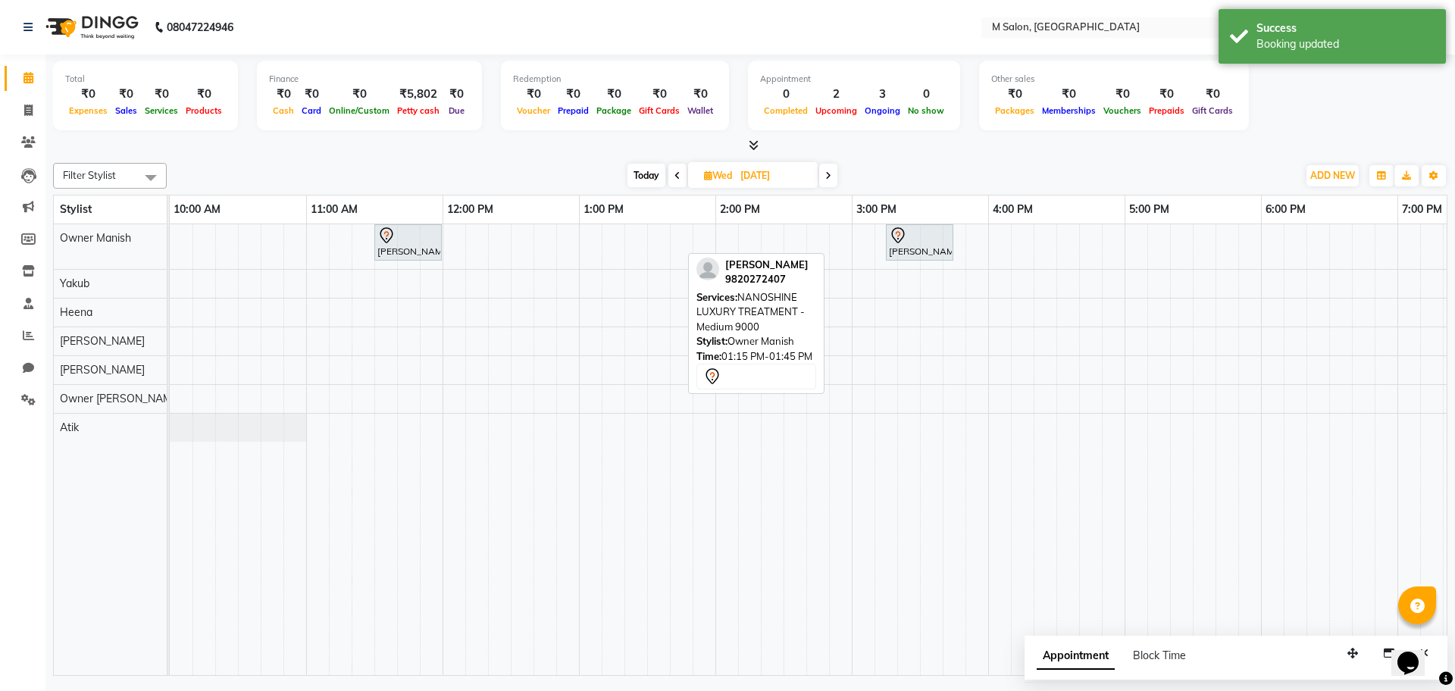
click at [639, 177] on span "Today" at bounding box center [647, 175] width 38 height 23
type input "02-09-2025"
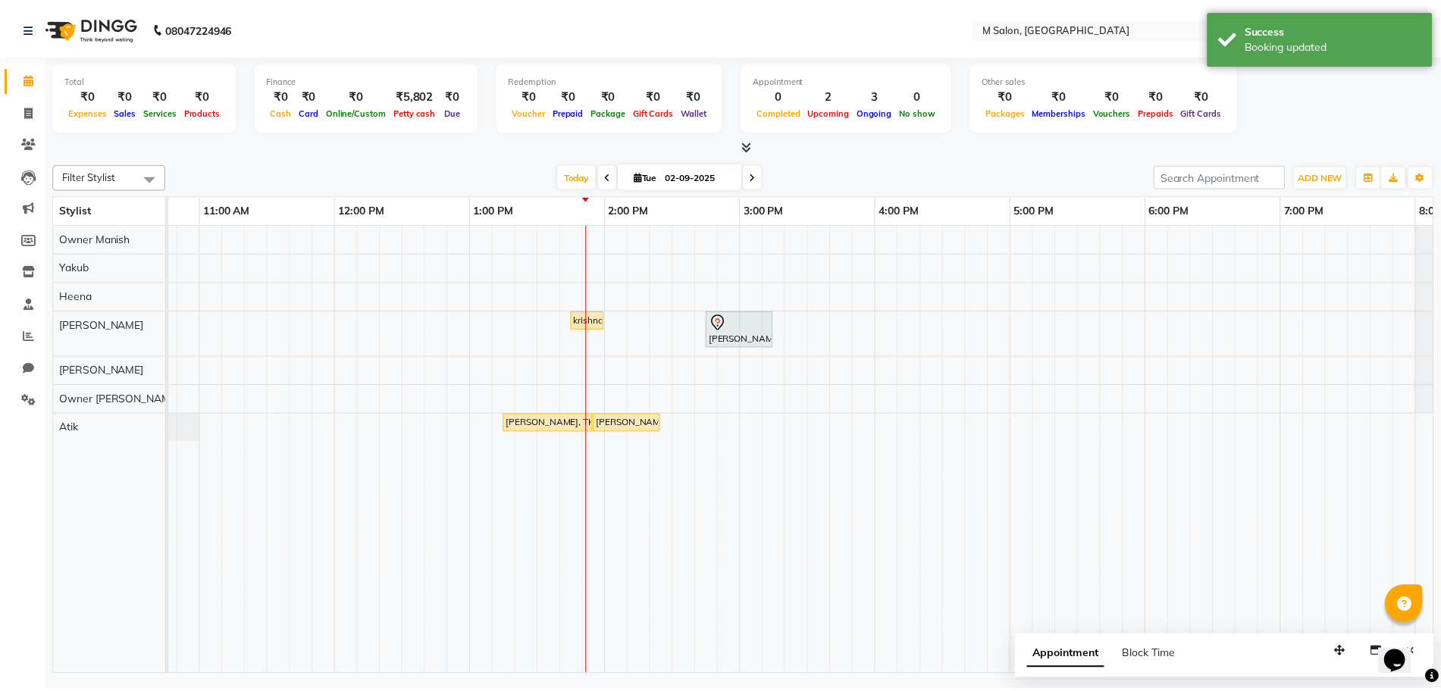
scroll to position [0, 106]
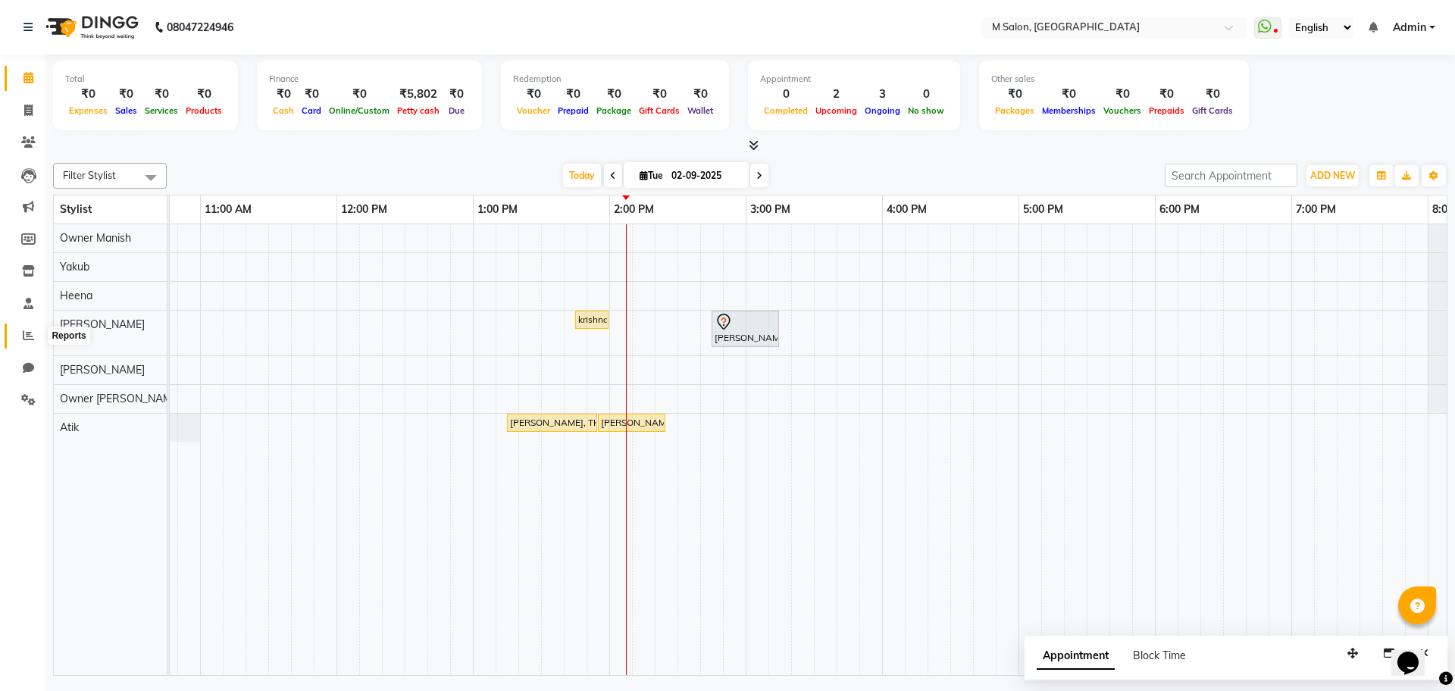
click at [30, 339] on icon at bounding box center [28, 335] width 11 height 11
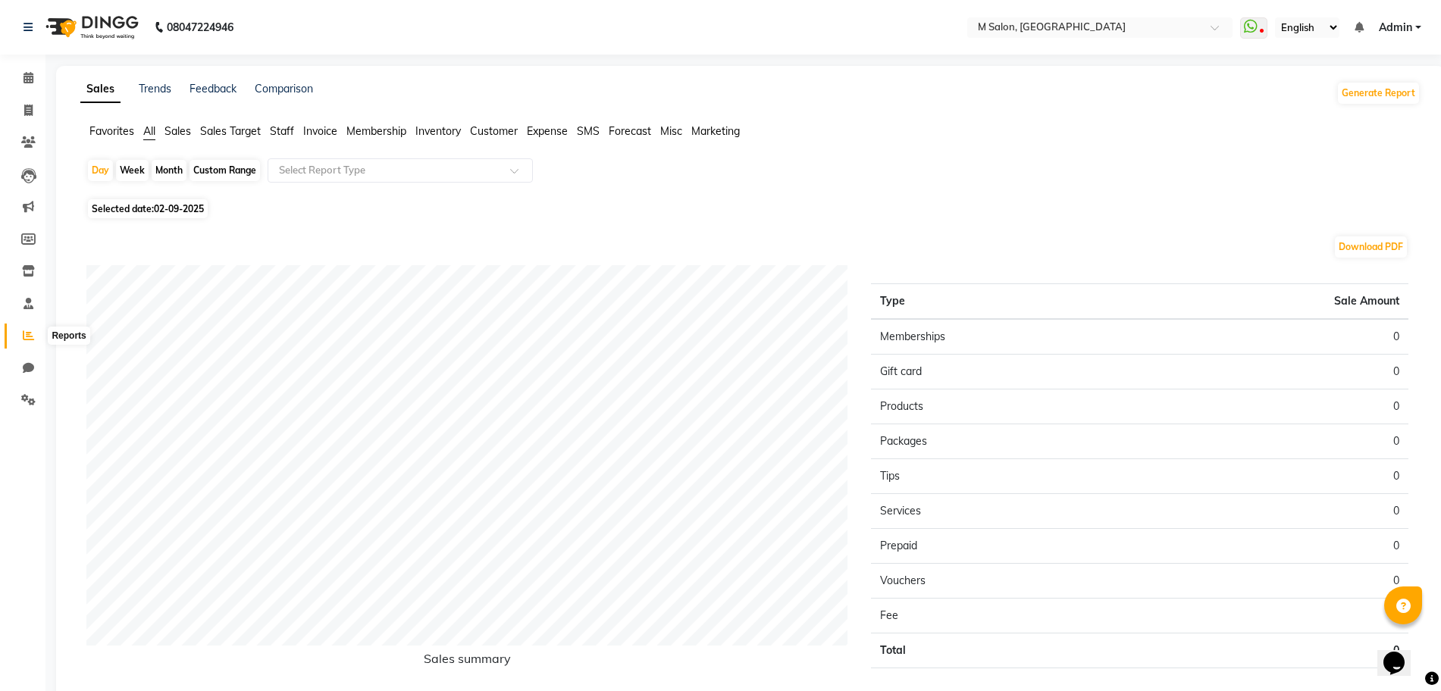
click at [28, 334] on icon at bounding box center [28, 335] width 11 height 11
click at [180, 130] on span "Sales" at bounding box center [177, 131] width 27 height 14
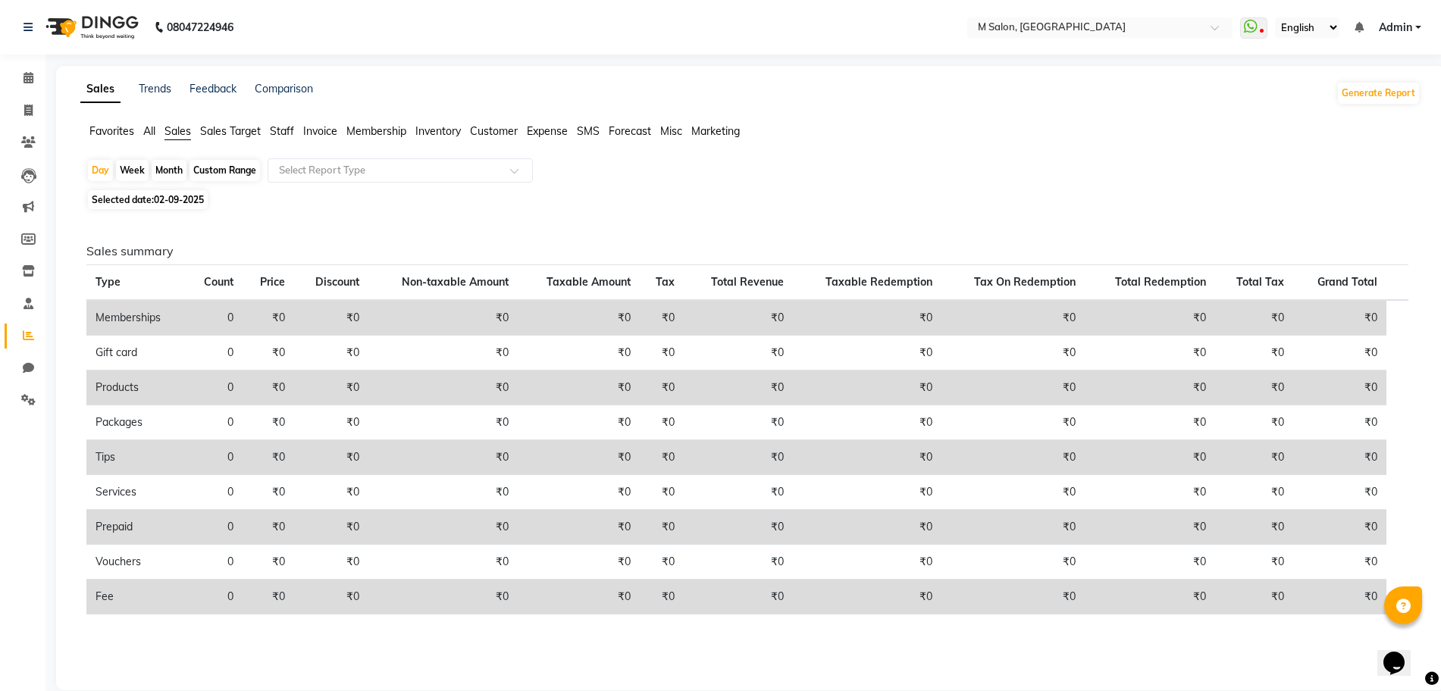
click at [286, 130] on span "Staff" at bounding box center [282, 131] width 24 height 14
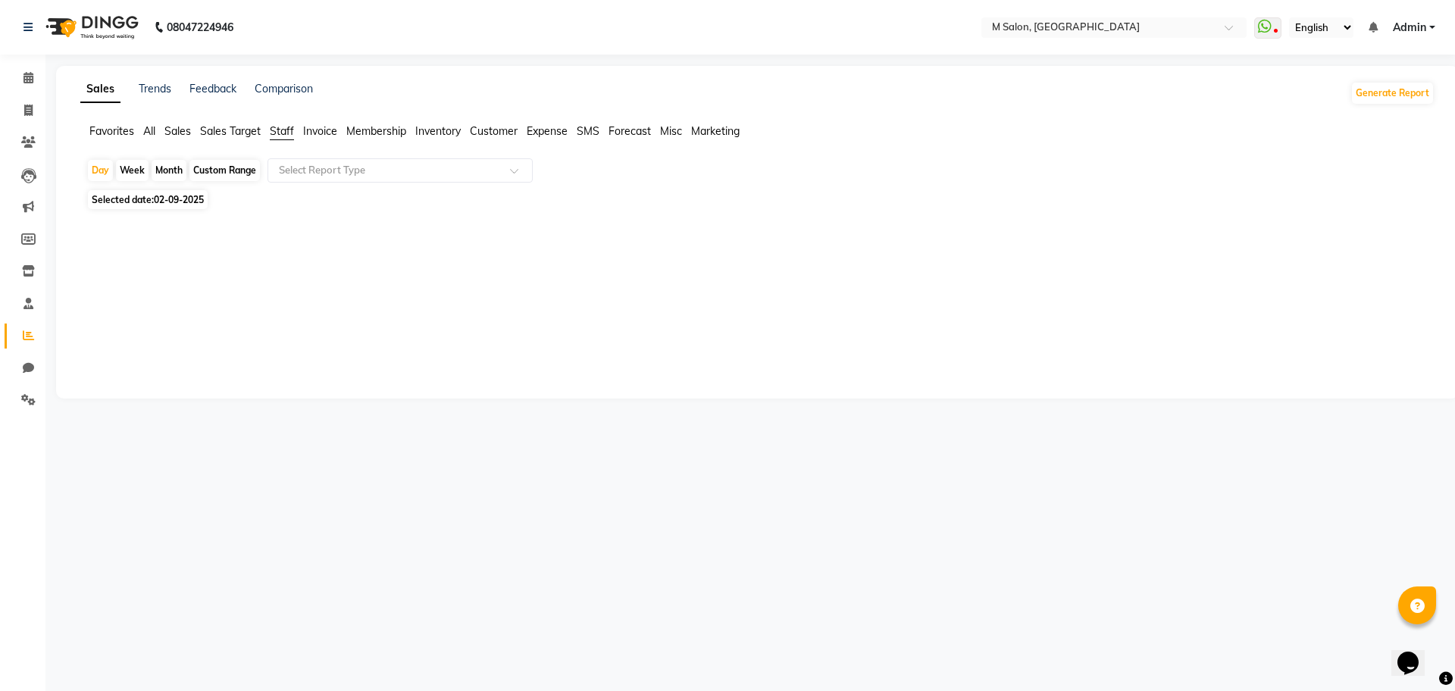
click at [268, 288] on div at bounding box center [754, 298] width 1336 height 109
click at [196, 194] on span "02-09-2025" at bounding box center [179, 199] width 50 height 11
select select "9"
select select "2025"
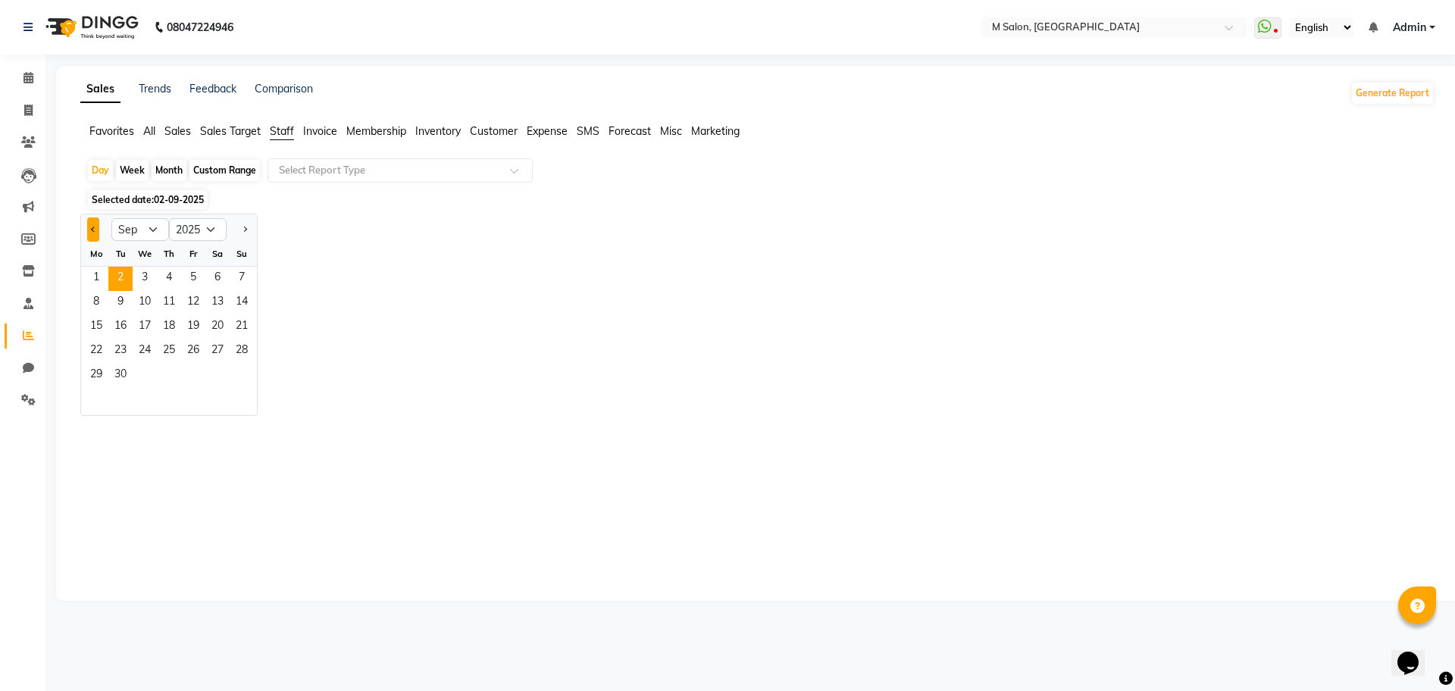
click at [91, 228] on span "Previous month" at bounding box center [93, 229] width 5 height 5
select select "8"
drag, startPoint x: 194, startPoint y: 267, endPoint x: 234, endPoint y: 366, distance: 107.1
click at [234, 366] on ngb-datepicker-month "Mo Tu We Th Fr Sa Su 1 2 3 4 5 6 7 8 9 10 11 12 13 14 15 16 17 18 19 20 21 22 2…" at bounding box center [169, 329] width 176 height 174
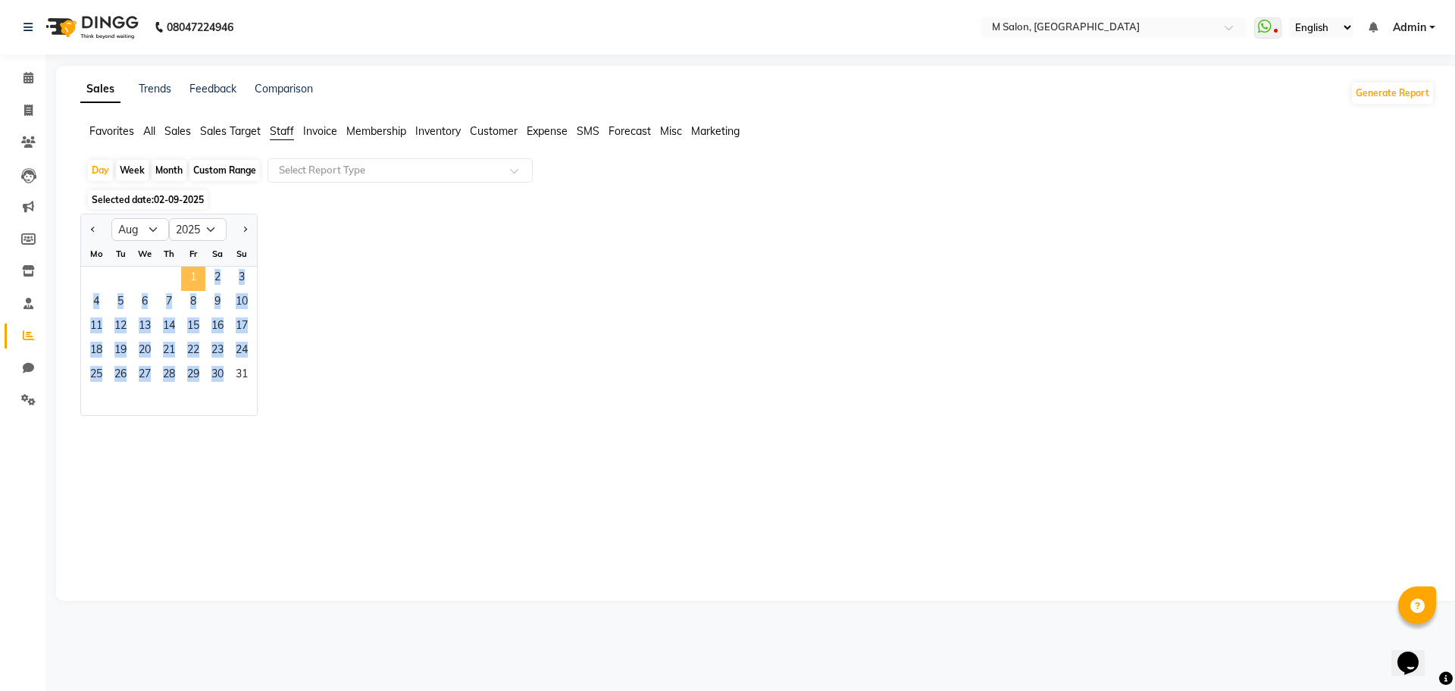
drag, startPoint x: 234, startPoint y: 366, endPoint x: 193, endPoint y: 275, distance: 100.0
click at [193, 275] on ngb-datepicker-month "Mo Tu We Th Fr Sa Su 1 2 3 4 5 6 7 8 9 10 11 12 13 14 15 16 17 18 19 20 21 22 2…" at bounding box center [169, 329] width 176 height 174
click at [193, 275] on span "1" at bounding box center [193, 279] width 24 height 24
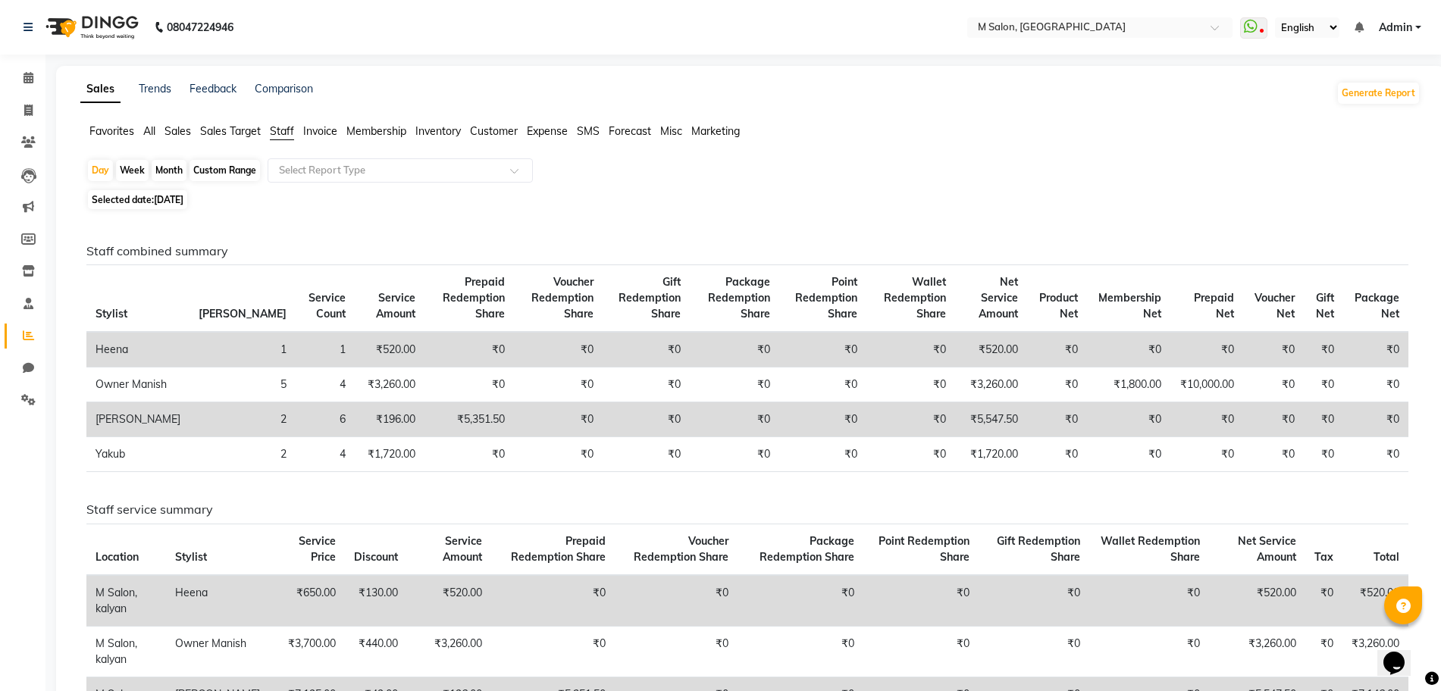
click at [166, 196] on span "01-08-2025" at bounding box center [169, 199] width 30 height 11
select select "8"
select select "2025"
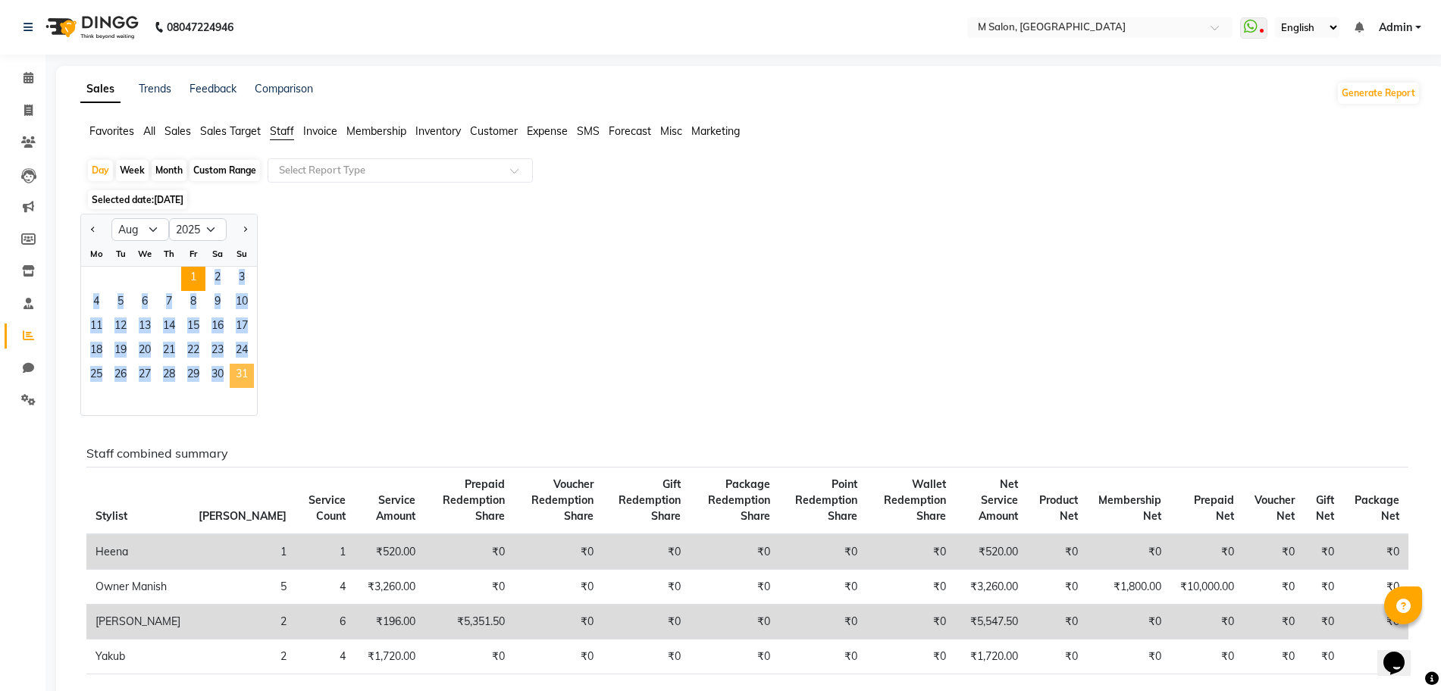
drag, startPoint x: 186, startPoint y: 268, endPoint x: 234, endPoint y: 370, distance: 112.2
click at [234, 370] on ngb-datepicker-month "Mo Tu We Th Fr Sa Su 1 2 3 4 5 6 7 8 9 10 11 12 13 14 15 16 17 18 19 20 21 22 2…" at bounding box center [169, 329] width 176 height 174
click at [234, 370] on span "31" at bounding box center [242, 376] width 24 height 24
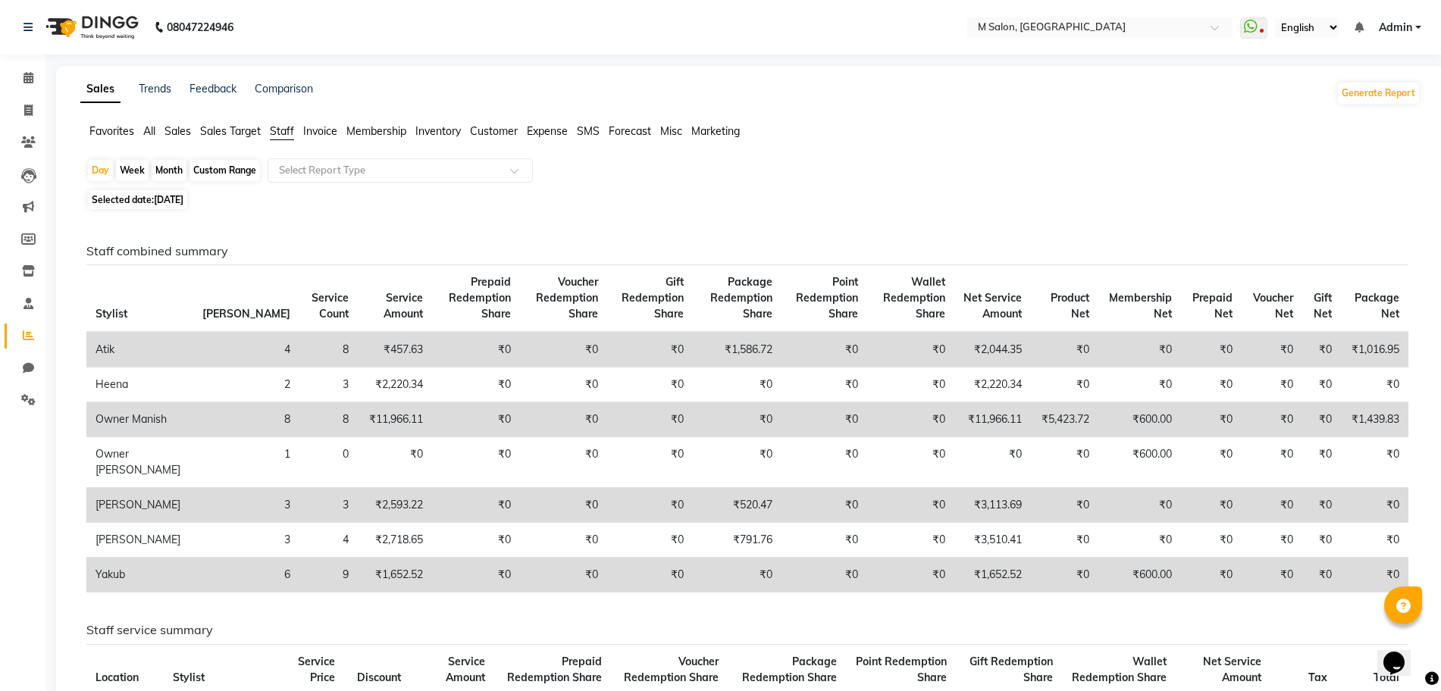
click at [183, 201] on span "31-08-2025" at bounding box center [169, 199] width 30 height 11
select select "8"
select select "2025"
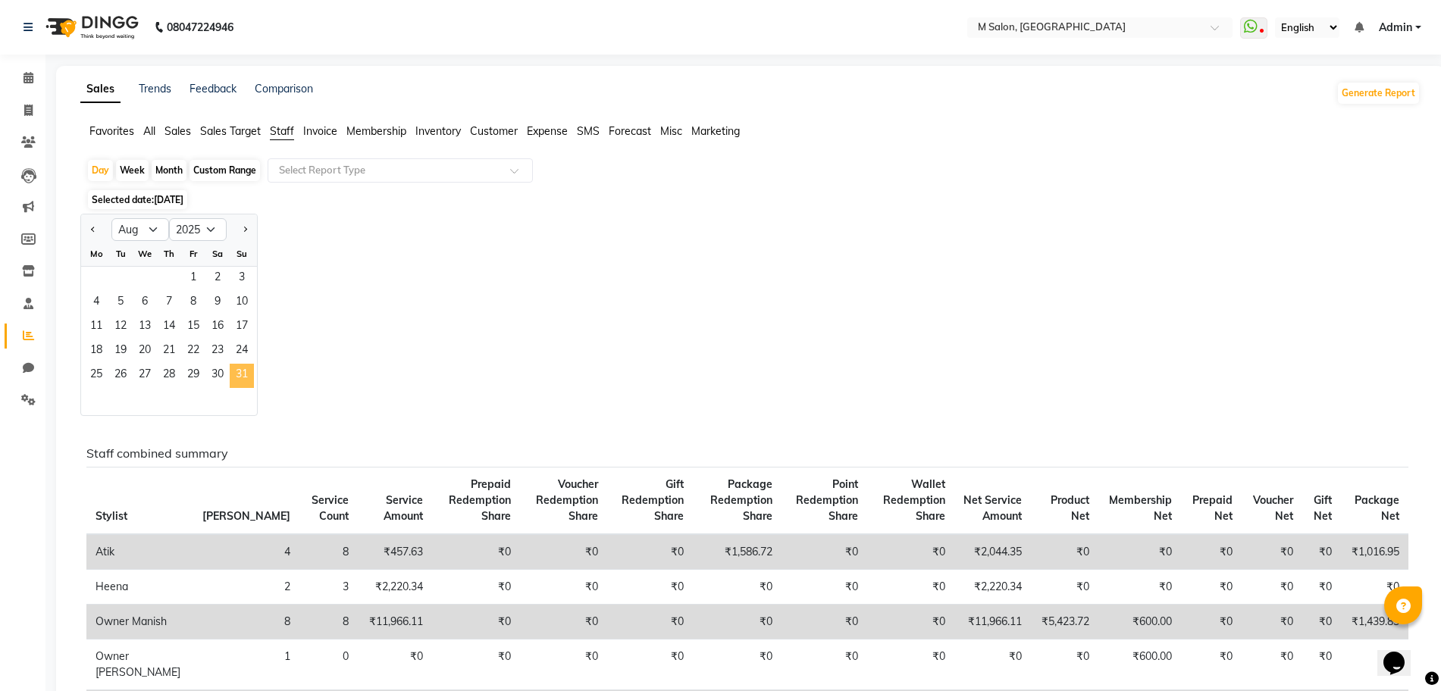
drag, startPoint x: 193, startPoint y: 280, endPoint x: 240, endPoint y: 368, distance: 99.7
click at [240, 368] on ngb-datepicker-month "Mo Tu We Th Fr Sa Su 1 2 3 4 5 6 7 8 9 10 11 12 13 14 15 16 17 18 19 20 21 22 2…" at bounding box center [169, 329] width 176 height 174
click at [240, 368] on span "31" at bounding box center [242, 376] width 24 height 24
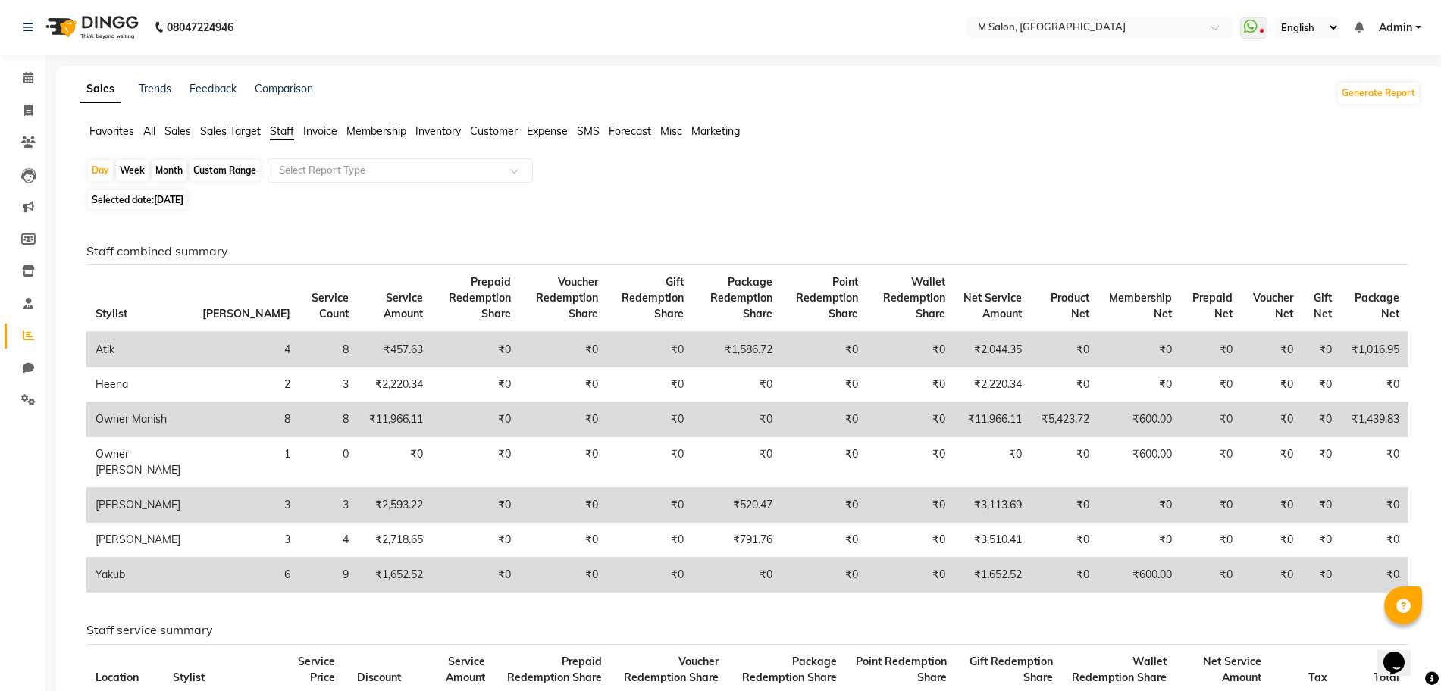
click at [208, 165] on div "Custom Range" at bounding box center [224, 170] width 70 height 21
select select "8"
select select "2025"
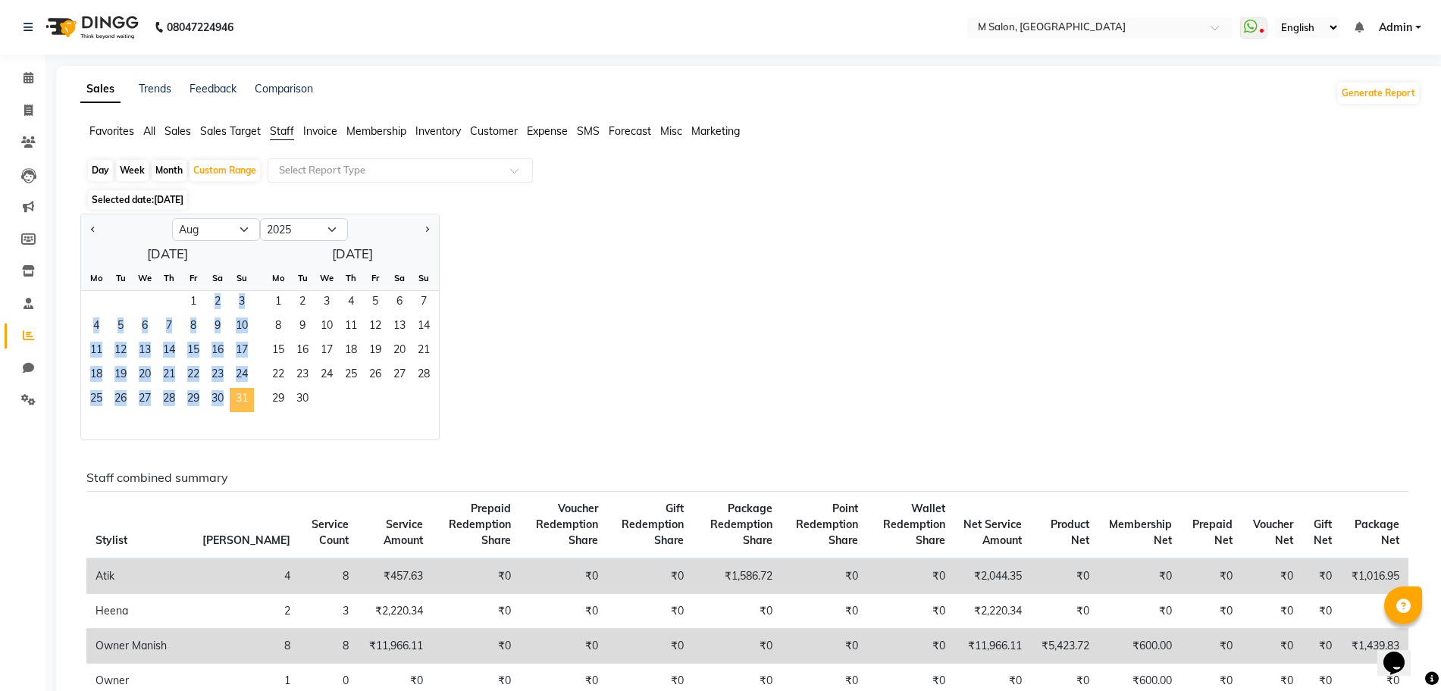
drag, startPoint x: 190, startPoint y: 299, endPoint x: 238, endPoint y: 389, distance: 101.4
click at [238, 389] on ngb-datepicker-month "Mo Tu We Th Fr Sa Su 1 2 3 4 5 6 7 8 9 10 11 12 13 14 15 16 17 18 19 20 21 22 2…" at bounding box center [167, 353] width 173 height 174
click at [238, 389] on span "31" at bounding box center [242, 400] width 24 height 24
drag, startPoint x: 238, startPoint y: 389, endPoint x: 193, endPoint y: 295, distance: 104.4
click at [193, 295] on ngb-datepicker-month "Mo Tu We Th Fr Sa Su 1 2 3 4 5 6 7 8 9 10 11 12 13 14 15 16 17 18 19 20 21 22 2…" at bounding box center [167, 353] width 173 height 174
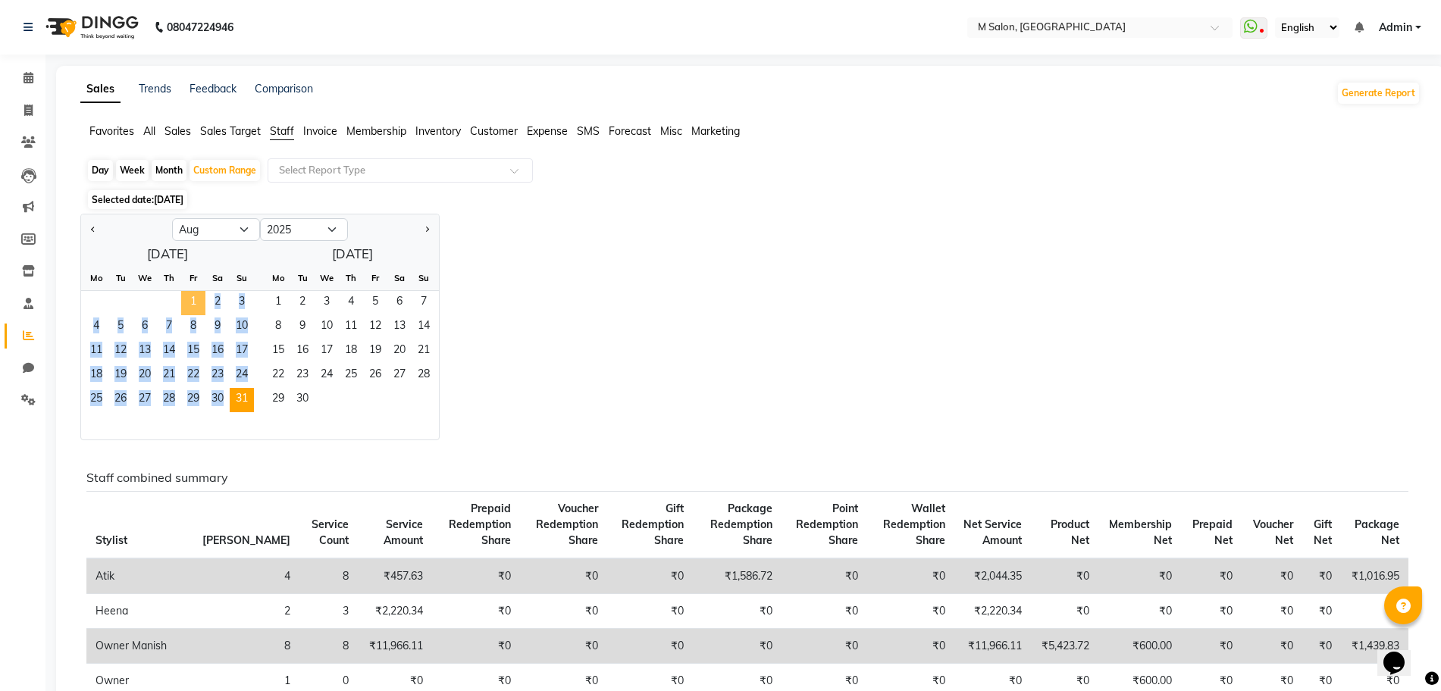
click at [193, 295] on span "1" at bounding box center [193, 303] width 24 height 24
drag, startPoint x: 193, startPoint y: 295, endPoint x: 238, endPoint y: 402, distance: 116.1
click at [238, 402] on ngb-datepicker-month "Mo Tu We Th Fr Sa Su 1 2 3 4 5 6 7 8 9 10 11 12 13 14 15 16 17 18 19 20 21 22 2…" at bounding box center [167, 353] width 173 height 174
click at [238, 402] on span "31" at bounding box center [242, 400] width 24 height 24
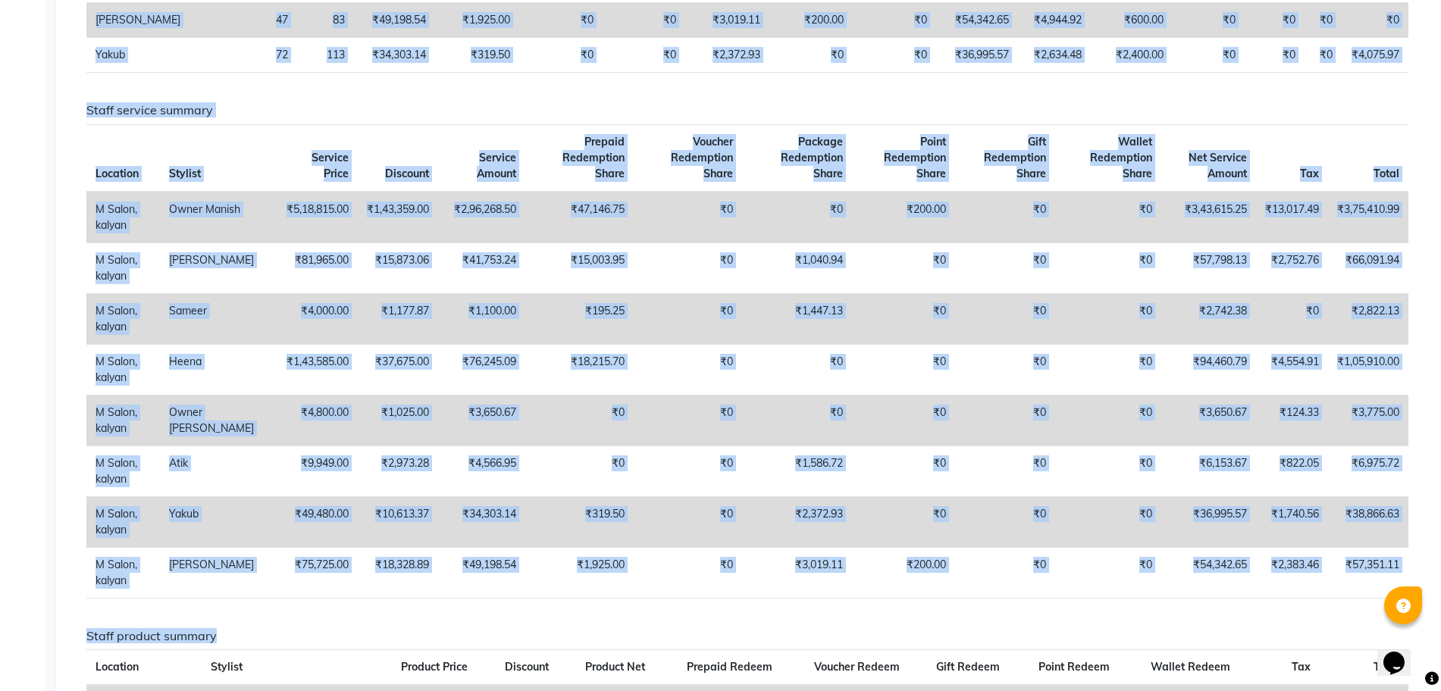
scroll to position [618, 0]
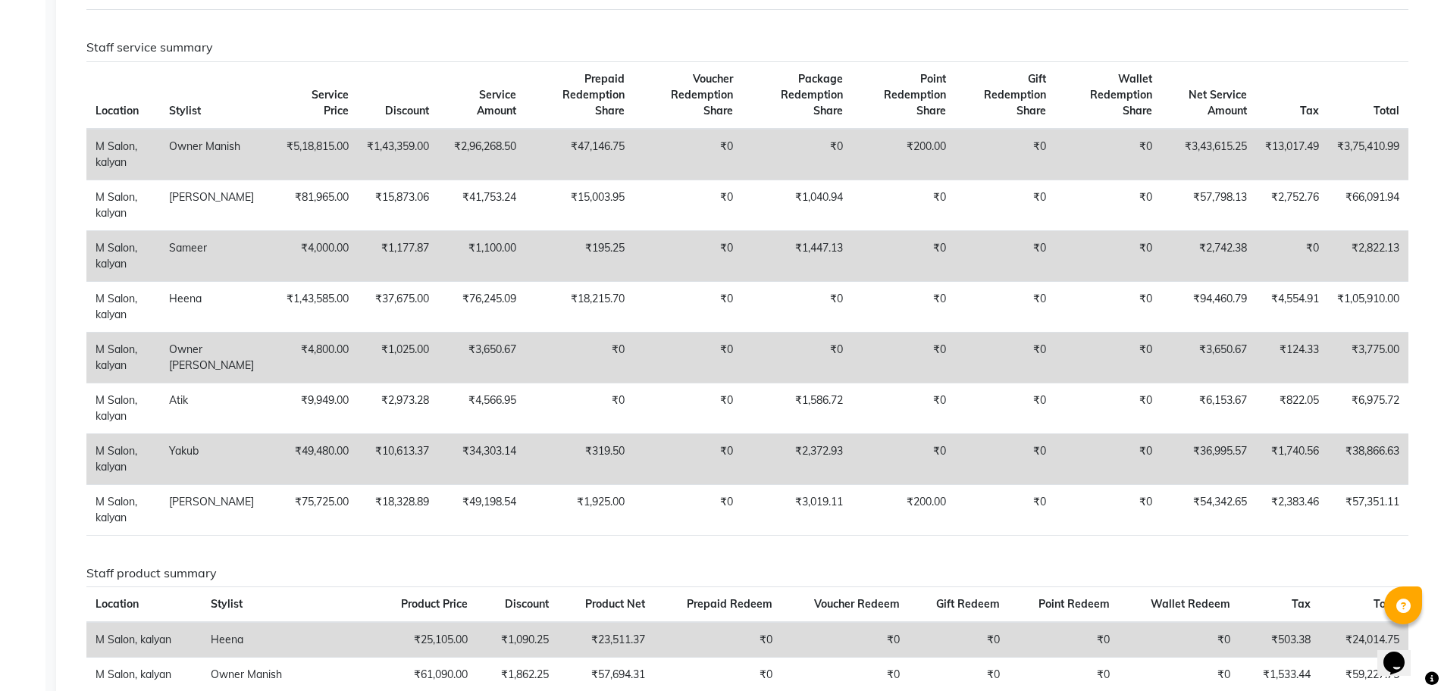
drag, startPoint x: 119, startPoint y: 276, endPoint x: 1454, endPoint y: 81, distance: 1349.6
copy thead "Styli"
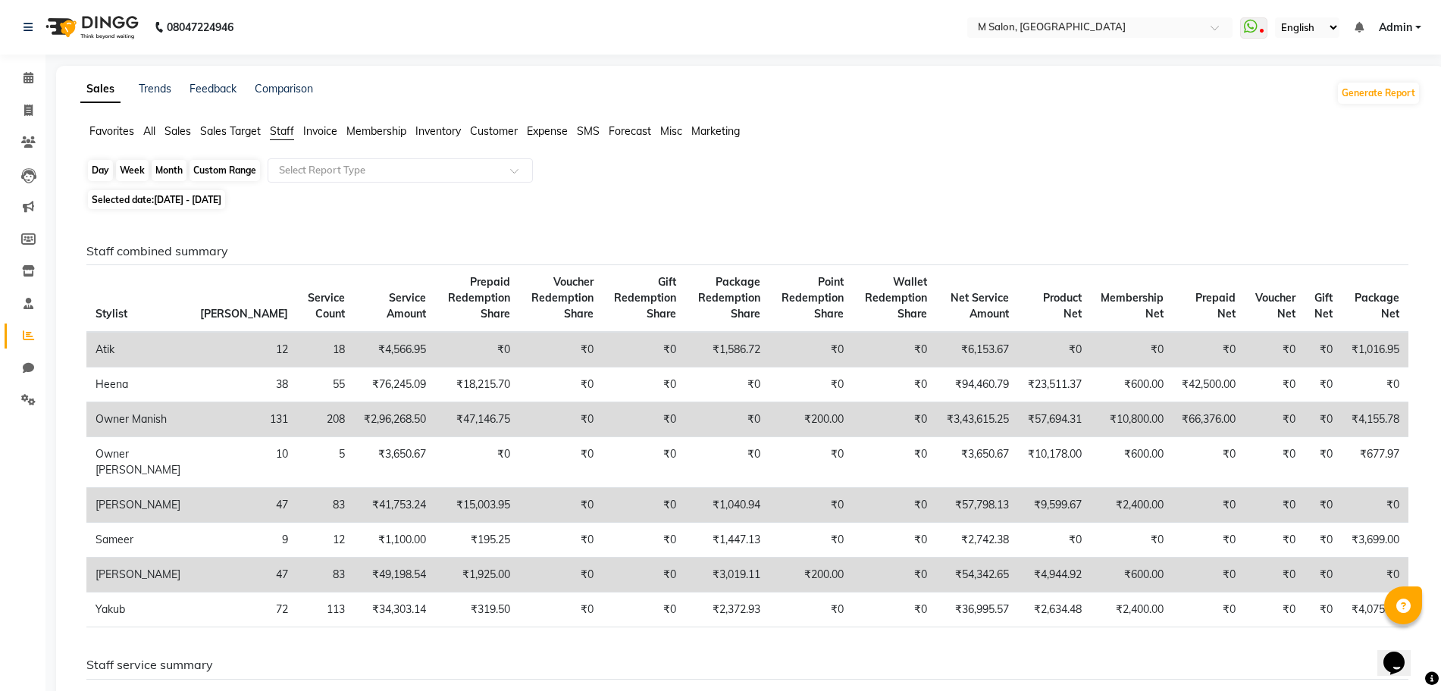
click at [230, 165] on div "Custom Range" at bounding box center [224, 170] width 70 height 21
select select "8"
select select "2025"
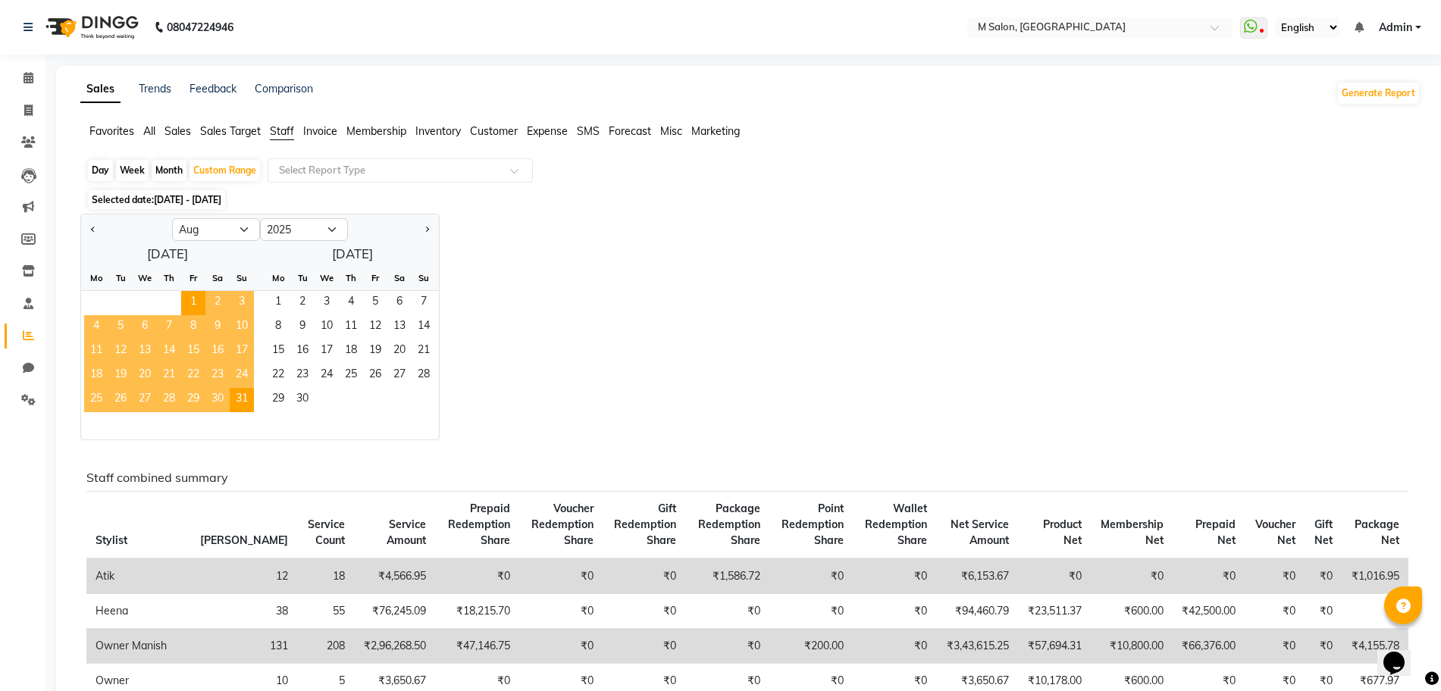
click at [101, 169] on div "Day" at bounding box center [100, 170] width 25 height 21
select select "8"
select select "2025"
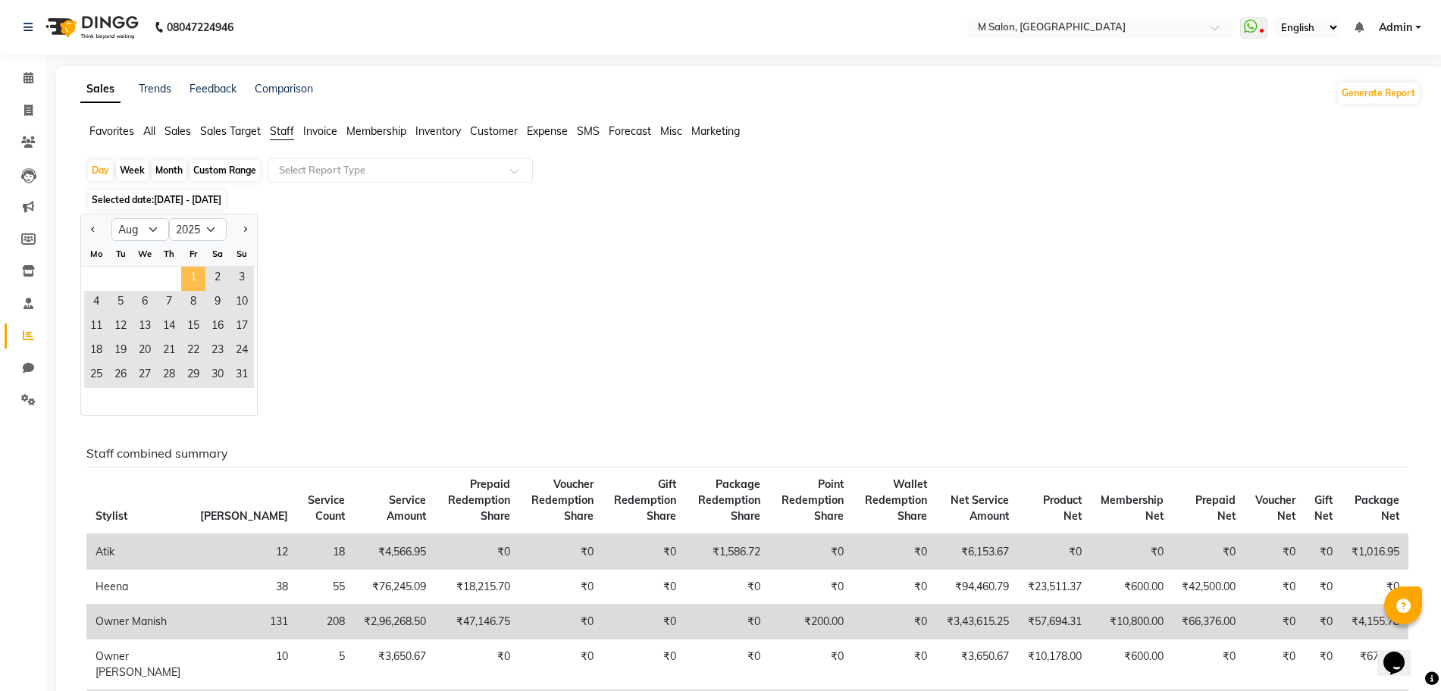
click at [195, 275] on span "1" at bounding box center [193, 279] width 24 height 24
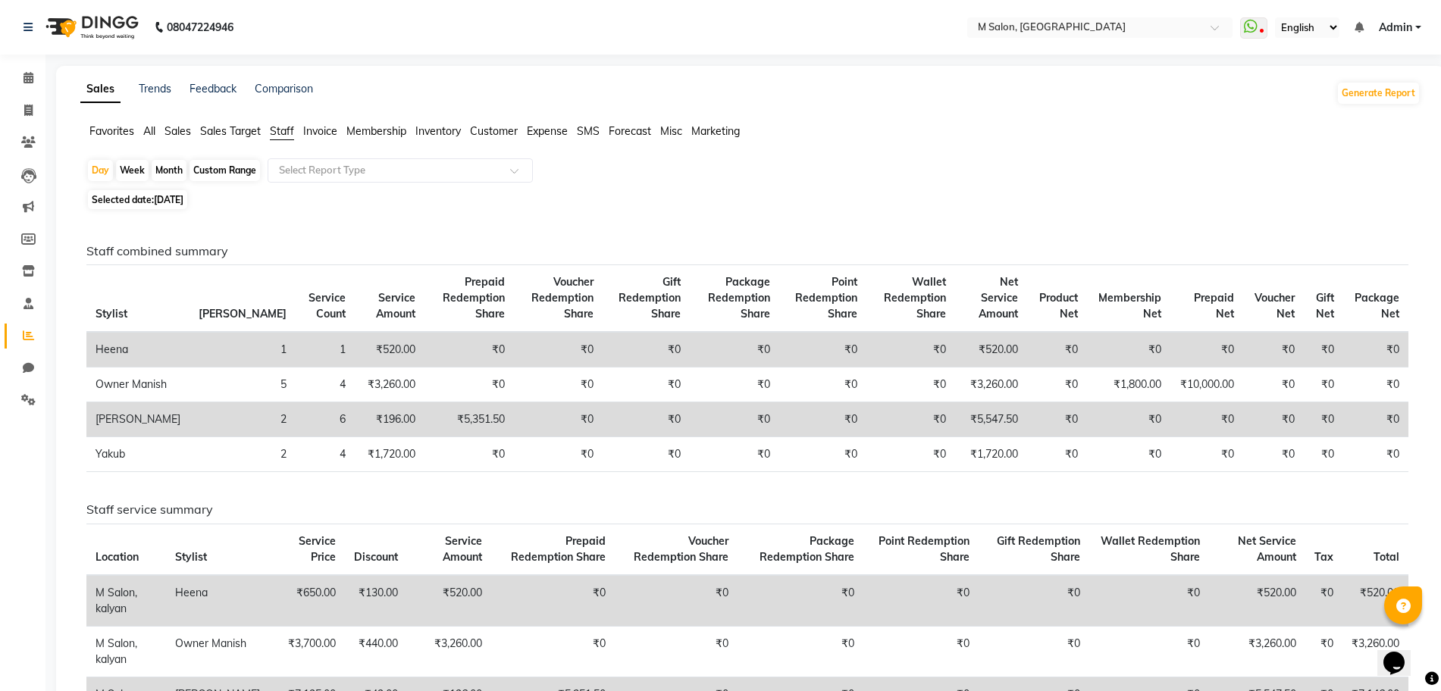
click at [499, 195] on div "Selected date: 01-08-2025" at bounding box center [753, 200] width 1334 height 16
click at [228, 169] on div "Custom Range" at bounding box center [224, 170] width 70 height 21
select select "8"
select select "2025"
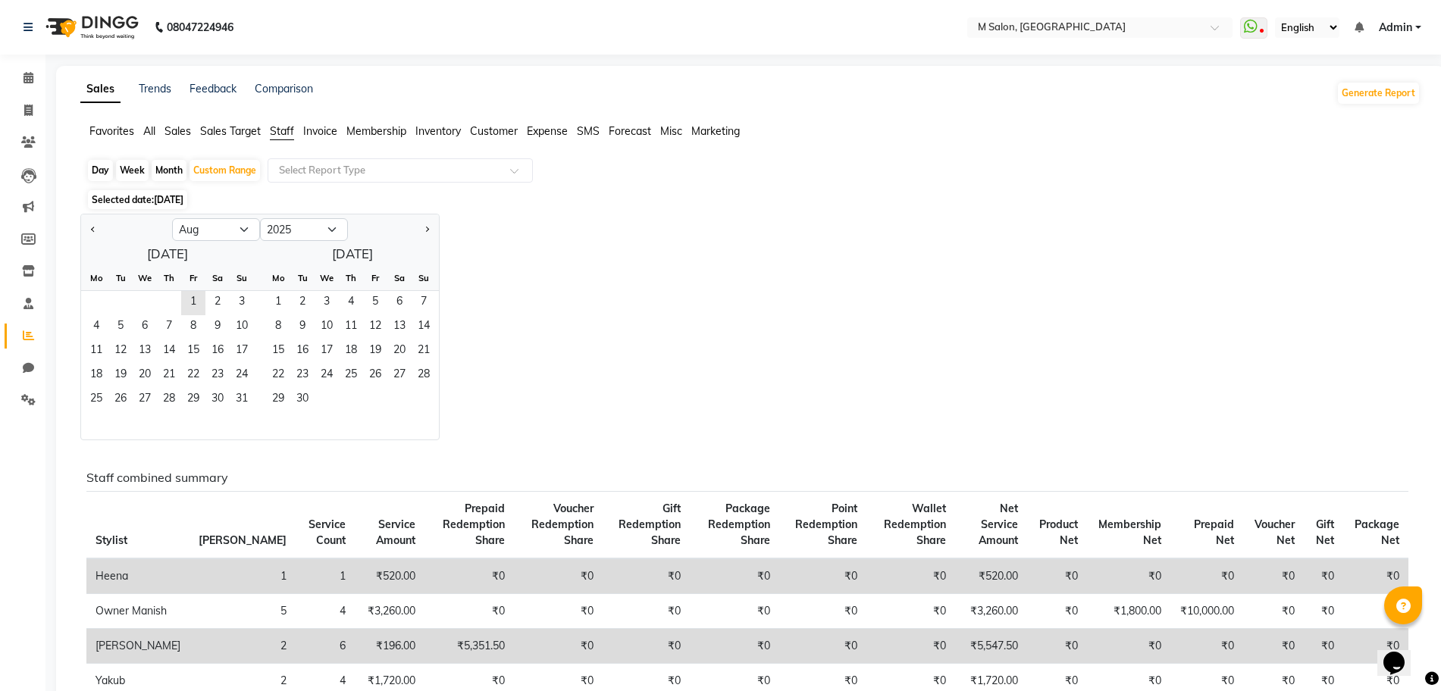
click at [96, 165] on div "Day" at bounding box center [100, 170] width 25 height 21
select select "8"
select select "2025"
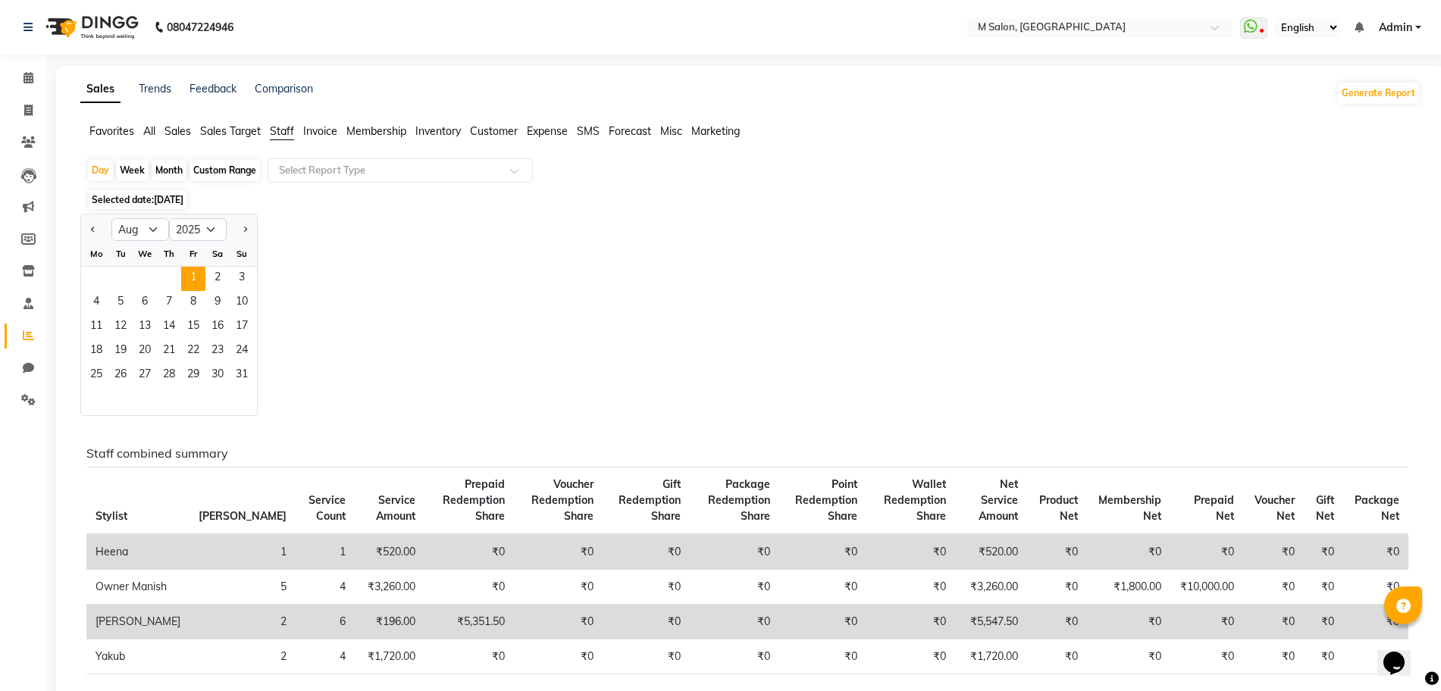
click at [183, 191] on span "Selected date: 01-08-2025" at bounding box center [137, 199] width 99 height 19
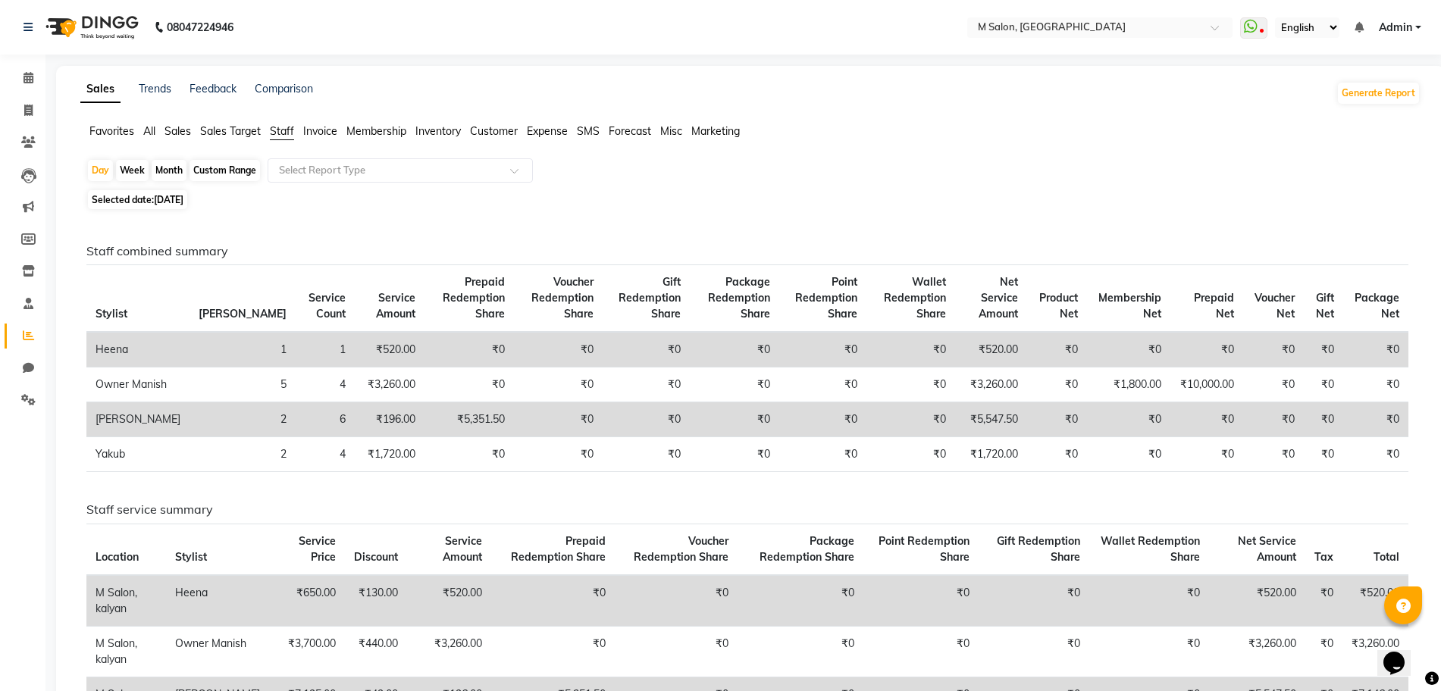
click at [183, 191] on span "Selected date: 01-08-2025" at bounding box center [137, 199] width 99 height 19
select select "8"
select select "2025"
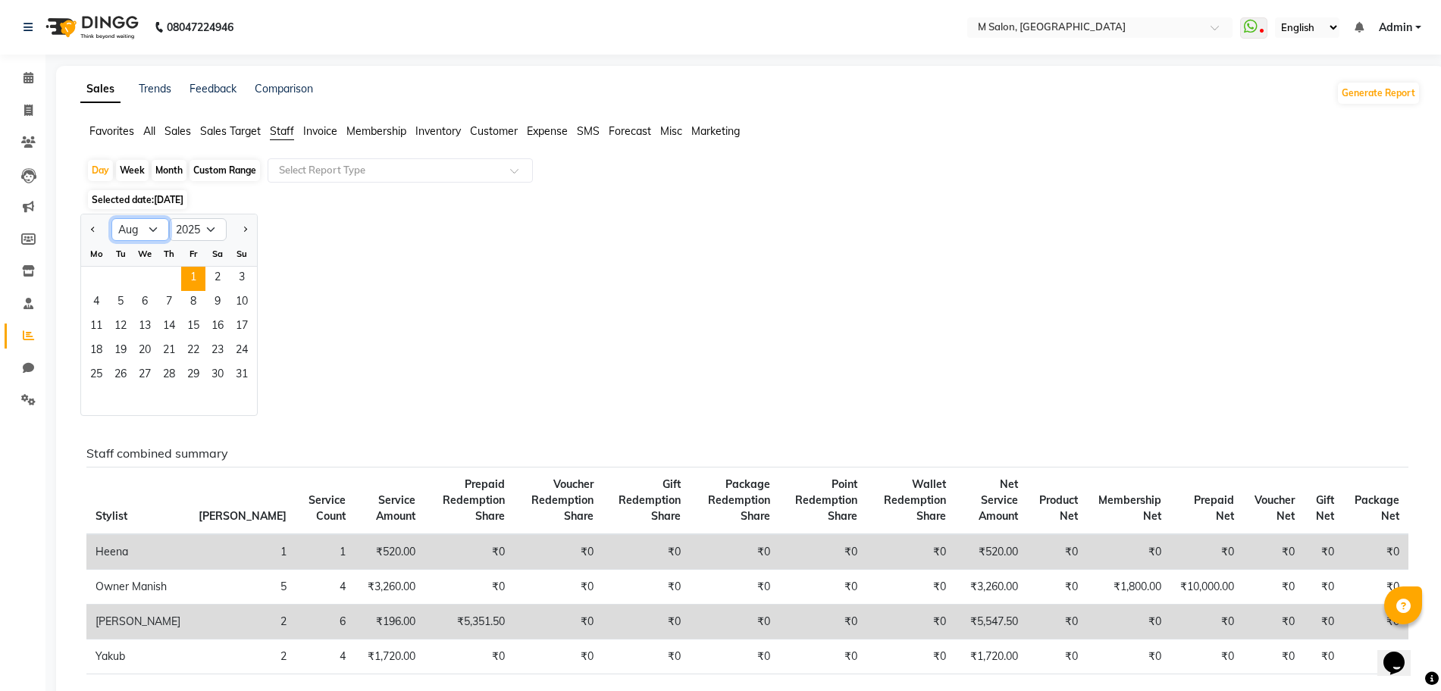
click at [127, 228] on select "Jan Feb Mar Apr May Jun Jul Aug Sep Oct Nov Dec" at bounding box center [140, 229] width 58 height 23
select select "9"
click at [111, 218] on select "Jan Feb Mar Apr May Jun Jul Aug Sep Oct Nov Dec" at bounding box center [140, 229] width 58 height 23
click at [96, 277] on span "1" at bounding box center [96, 279] width 24 height 24
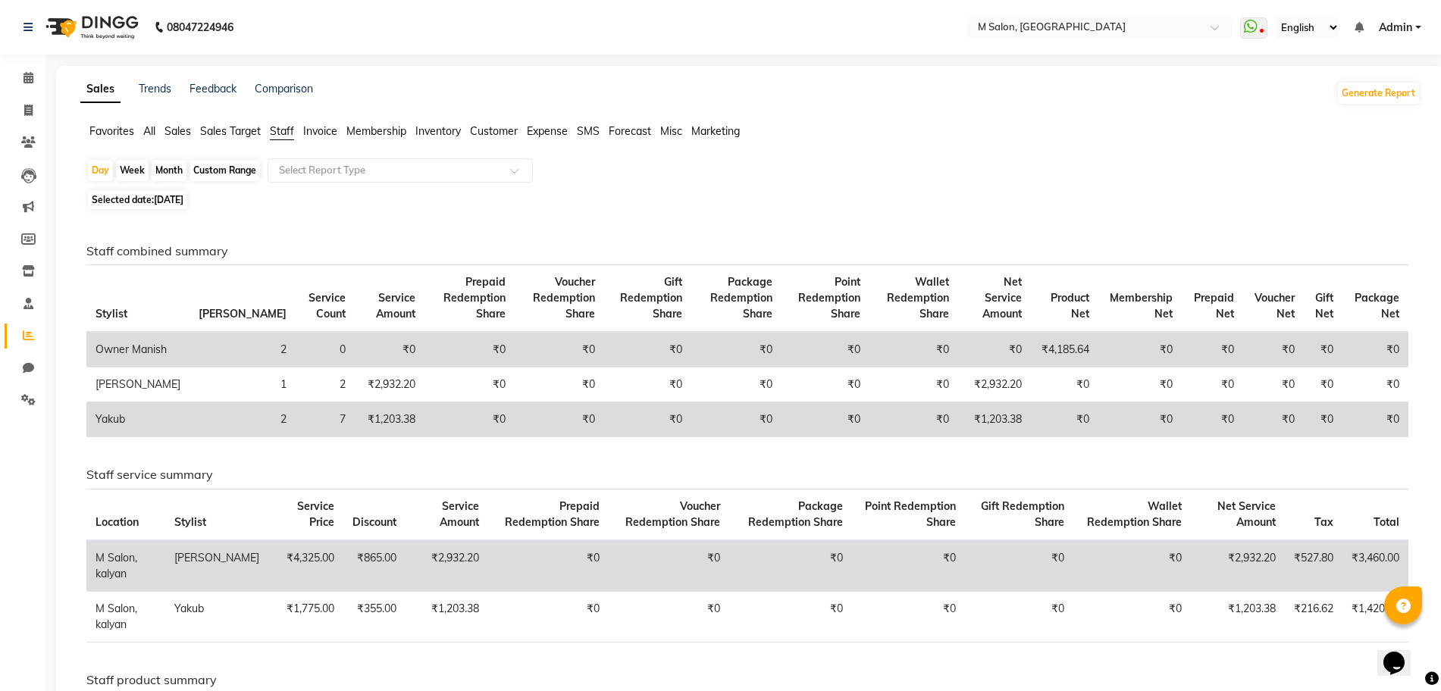
click at [589, 167] on div "Day Week Month Custom Range Select Report Type" at bounding box center [750, 171] width 1328 height 27
click at [16, 76] on span at bounding box center [28, 78] width 27 height 17
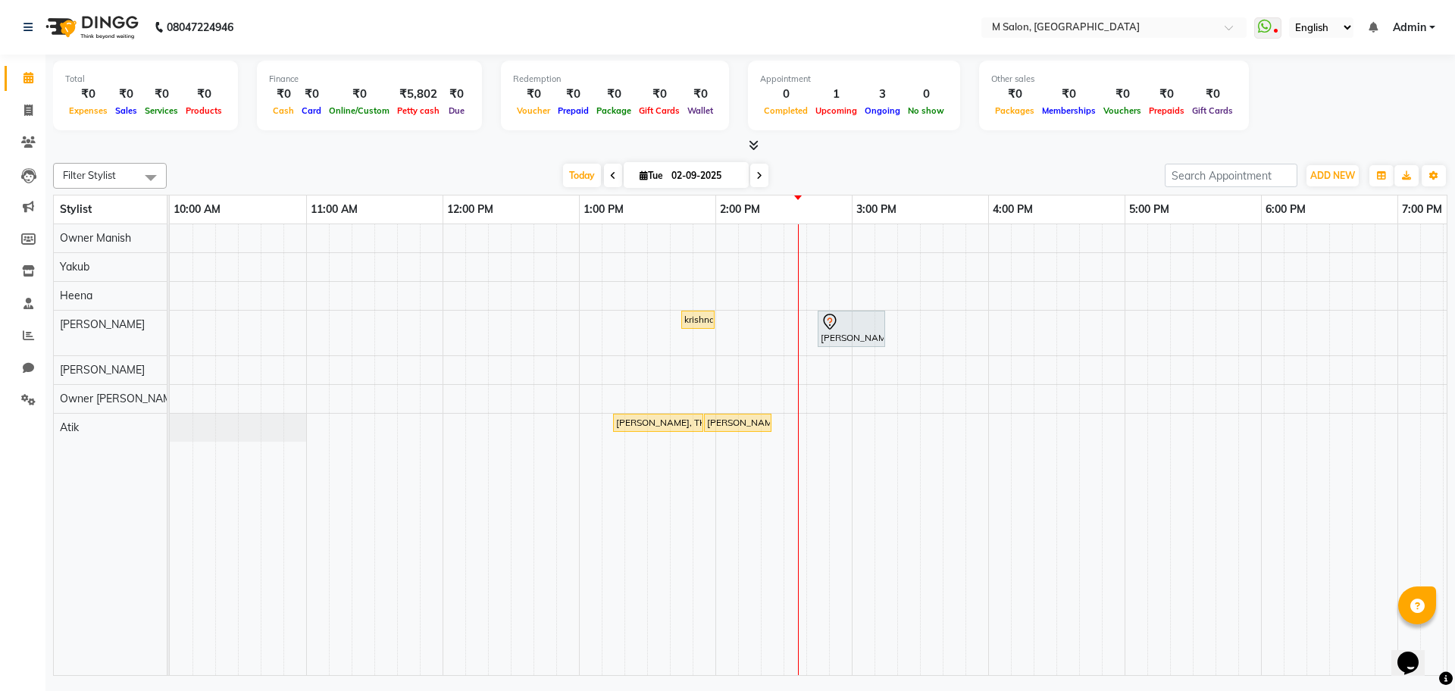
click at [759, 169] on span at bounding box center [759, 175] width 18 height 23
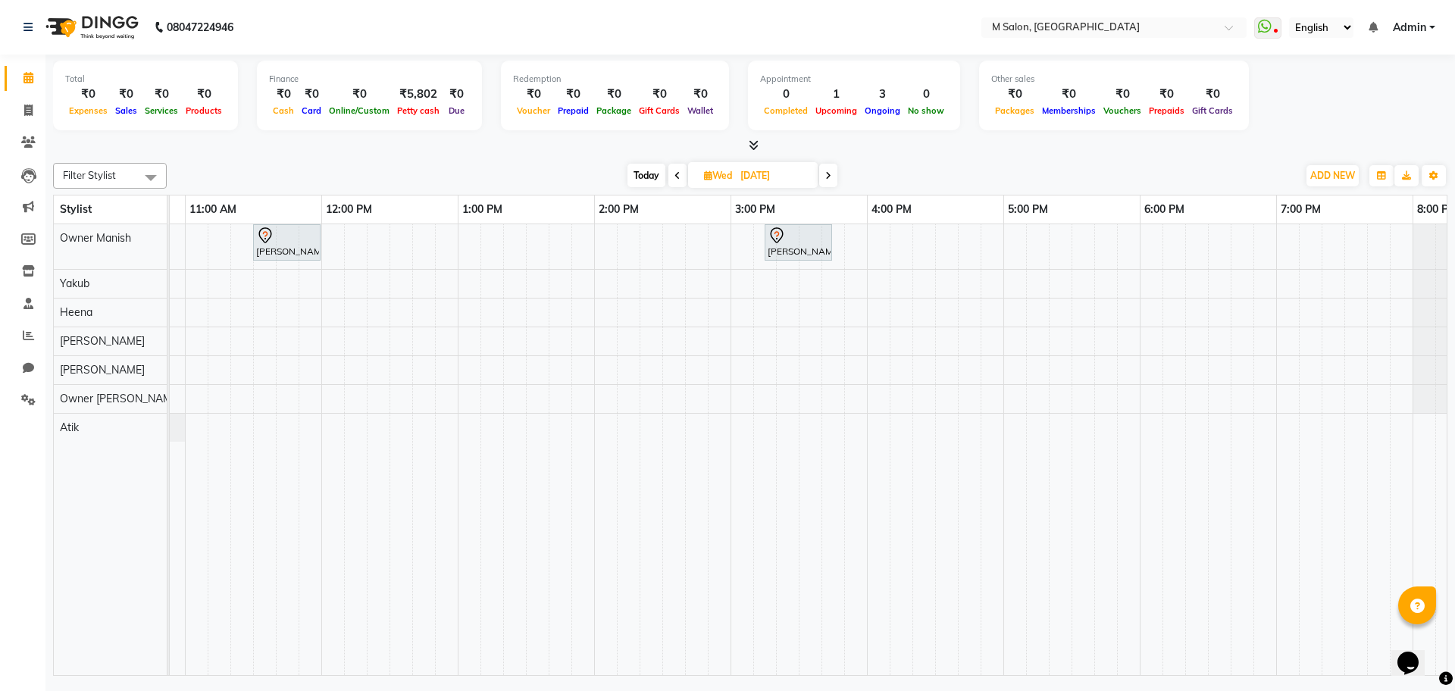
scroll to position [0, 114]
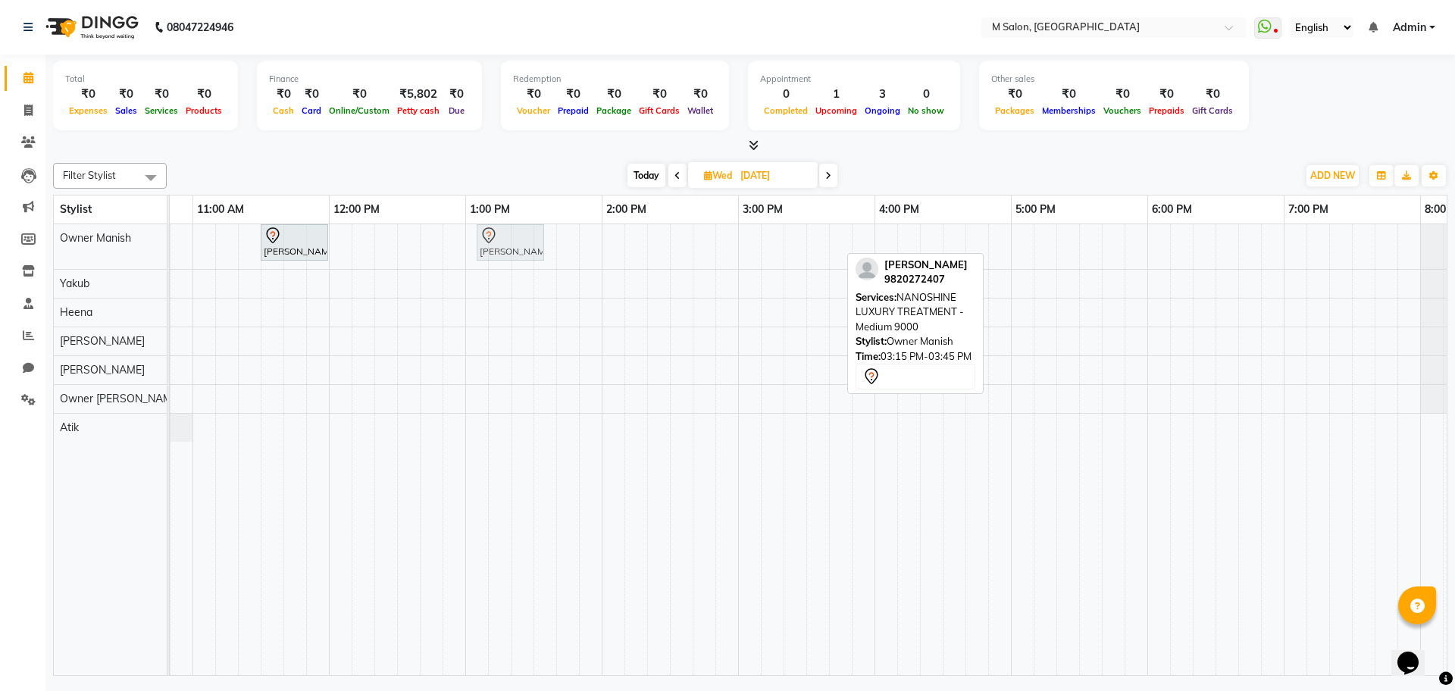
drag, startPoint x: 822, startPoint y: 235, endPoint x: 521, endPoint y: 229, distance: 301.7
click at [56, 229] on div "kavita gujrati, 11:30 AM-12:00 PM, HAIR COLOR - WOMEN - Touch-up (upto 2 inches…" at bounding box center [56, 246] width 0 height 45
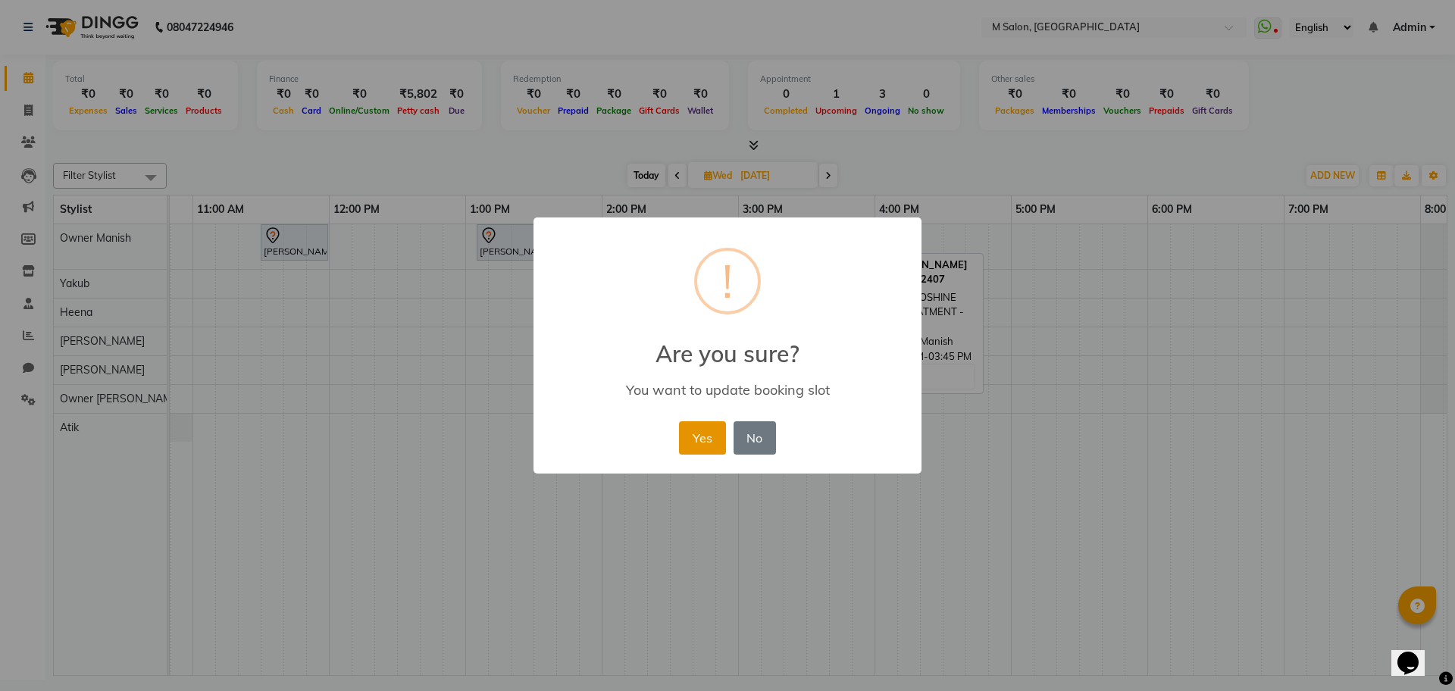
click at [715, 448] on button "Yes" at bounding box center [702, 437] width 46 height 33
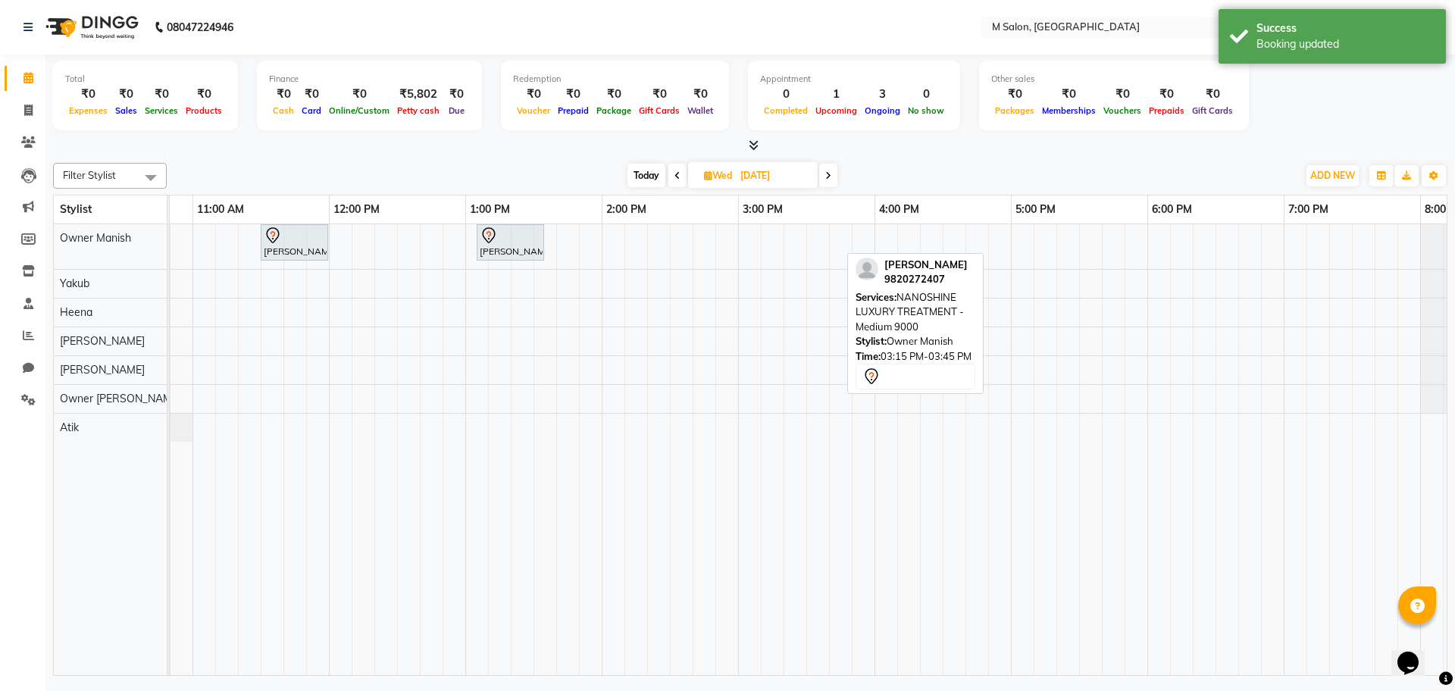
click at [640, 164] on span "Today" at bounding box center [647, 175] width 38 height 23
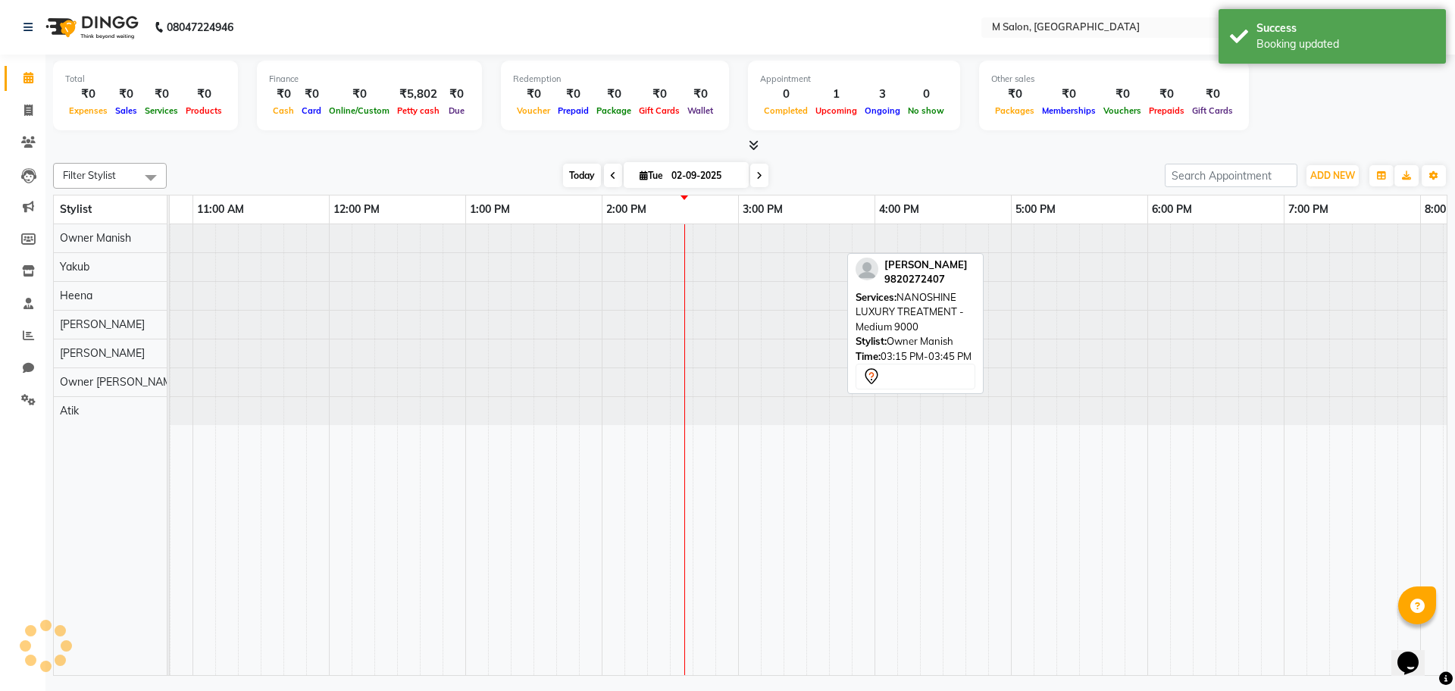
scroll to position [0, 496]
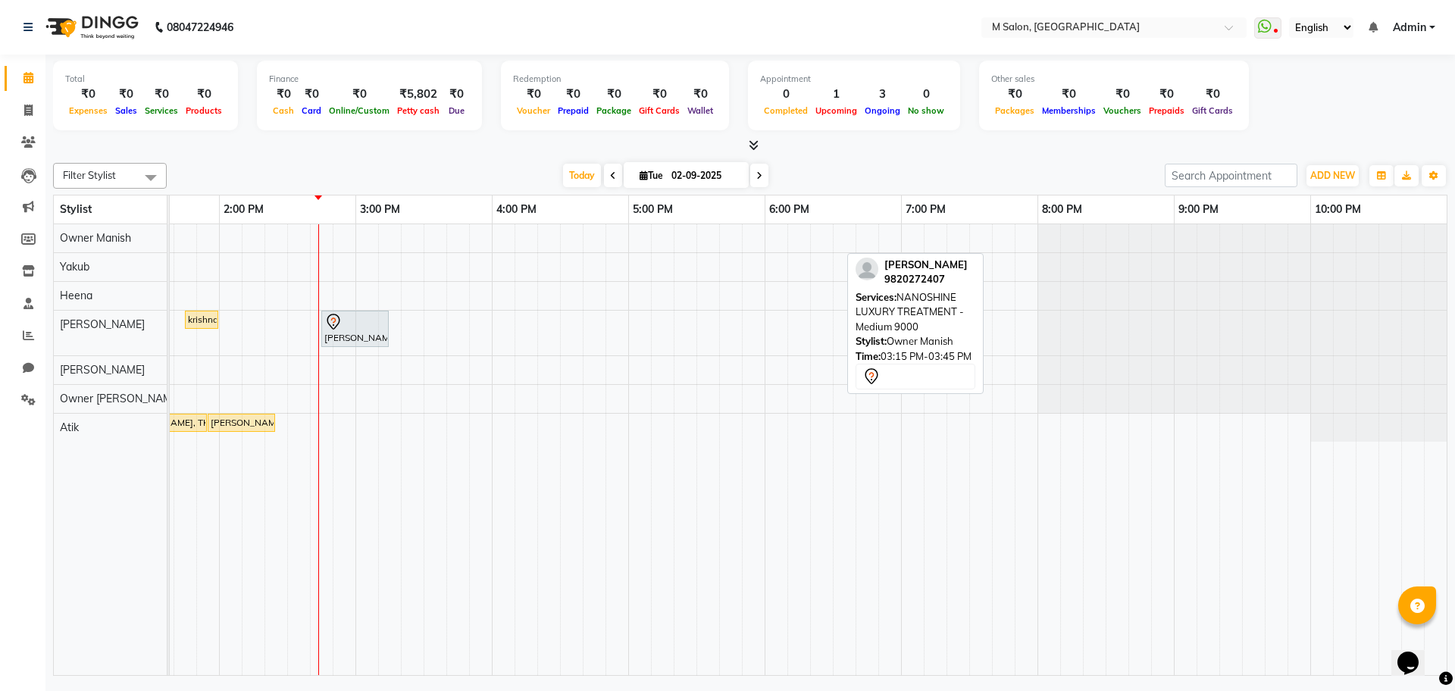
click at [756, 167] on span at bounding box center [759, 175] width 18 height 23
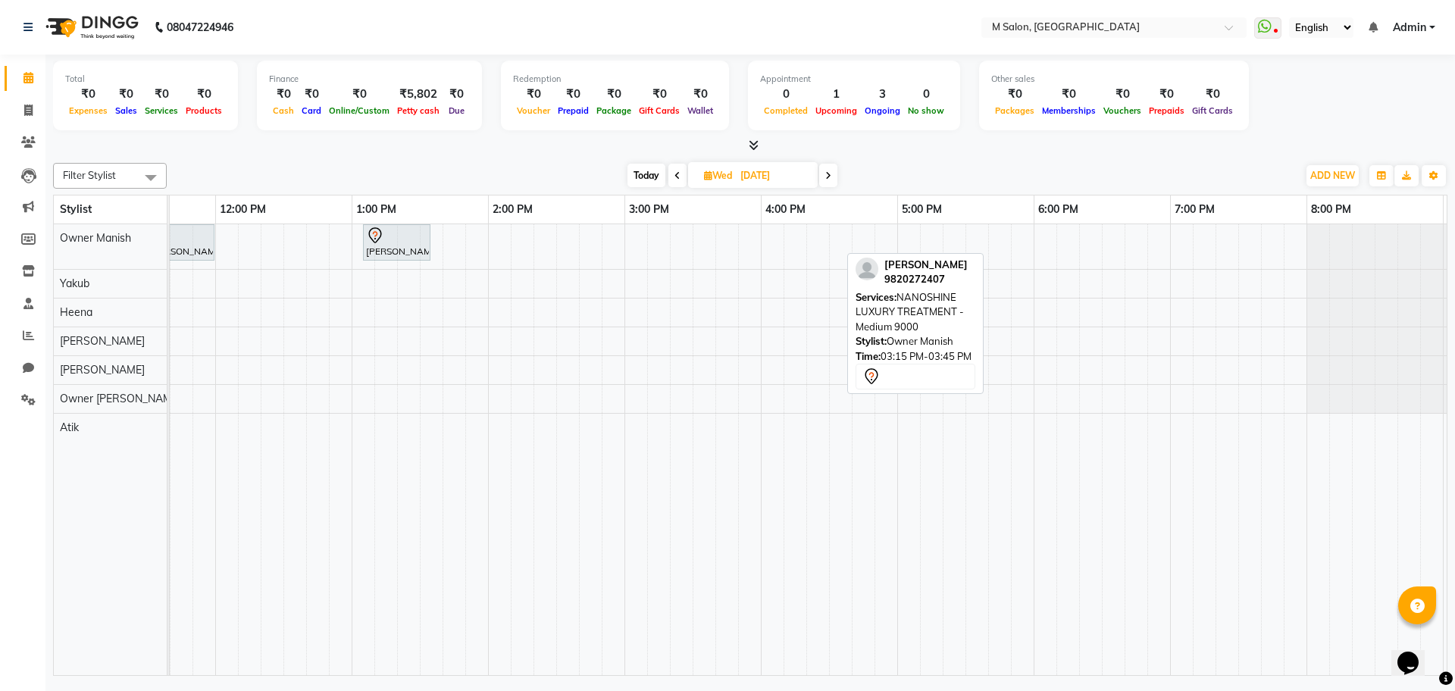
scroll to position [0, 0]
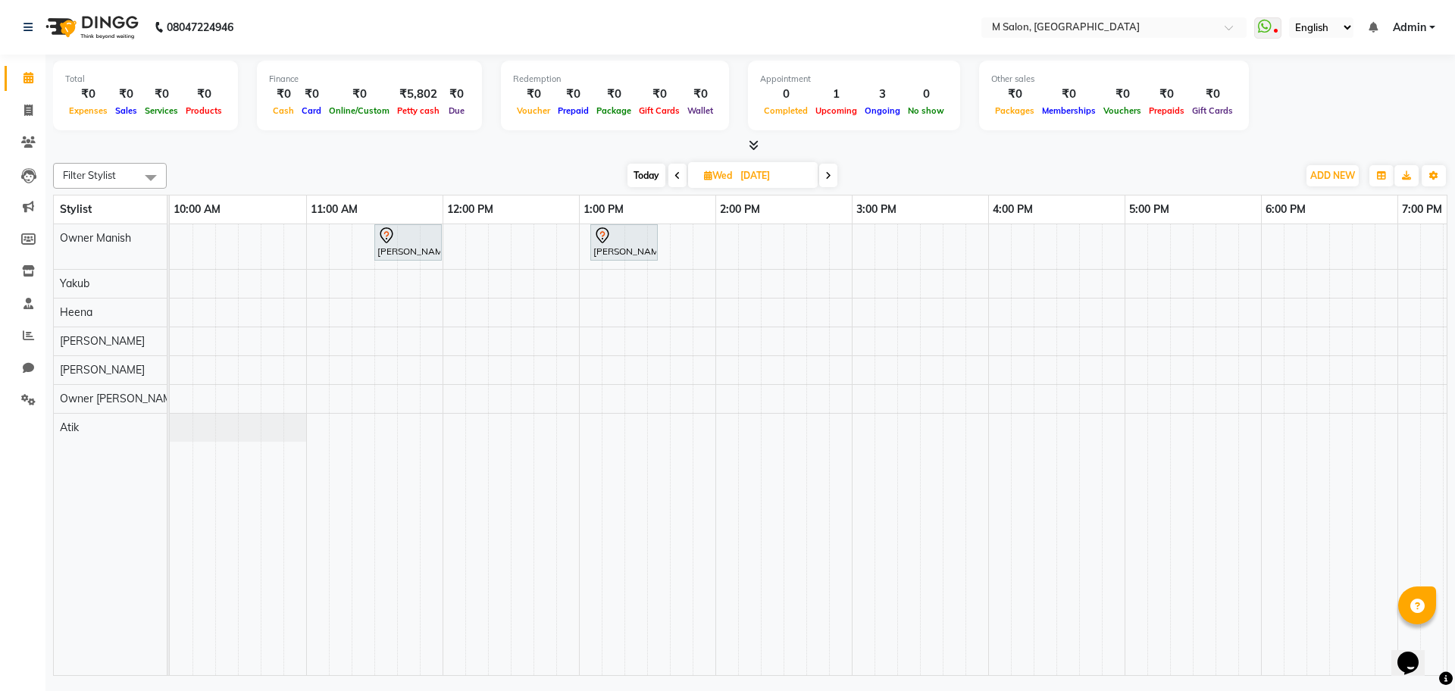
click at [647, 175] on span "Today" at bounding box center [647, 175] width 38 height 23
type input "02-09-2025"
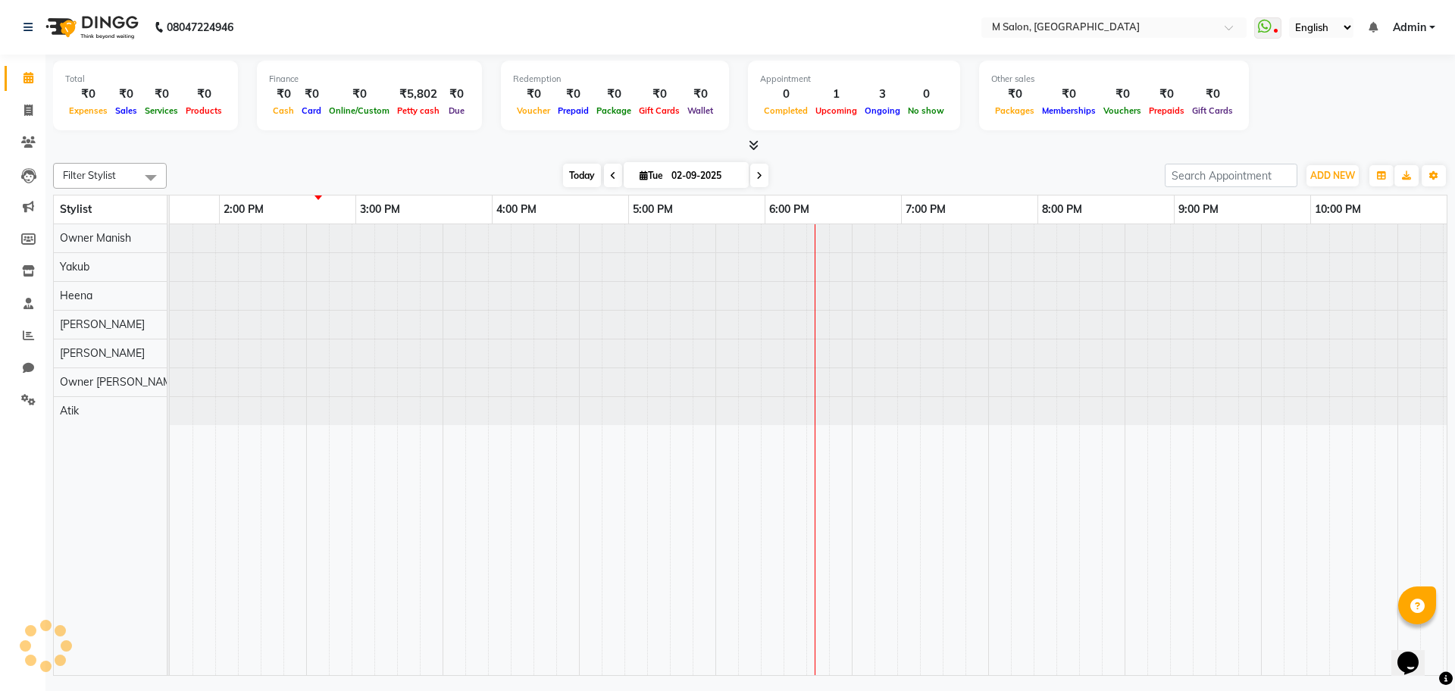
scroll to position [0, 496]
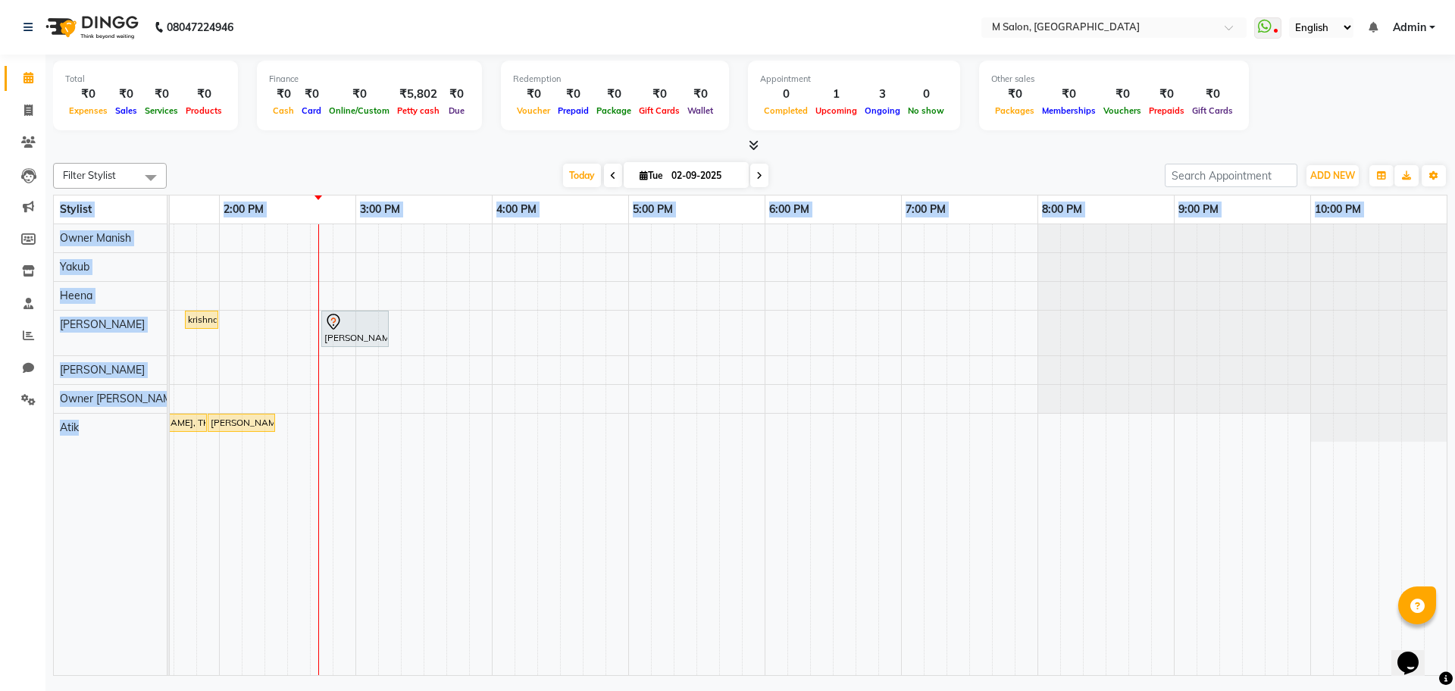
drag, startPoint x: 637, startPoint y: 676, endPoint x: 390, endPoint y: 722, distance: 251.2
click at [390, 690] on html "08047224946 Select Location × M Salon, Kalyan WhatsApp Status ✕ Status: Disconn…" at bounding box center [727, 345] width 1455 height 691
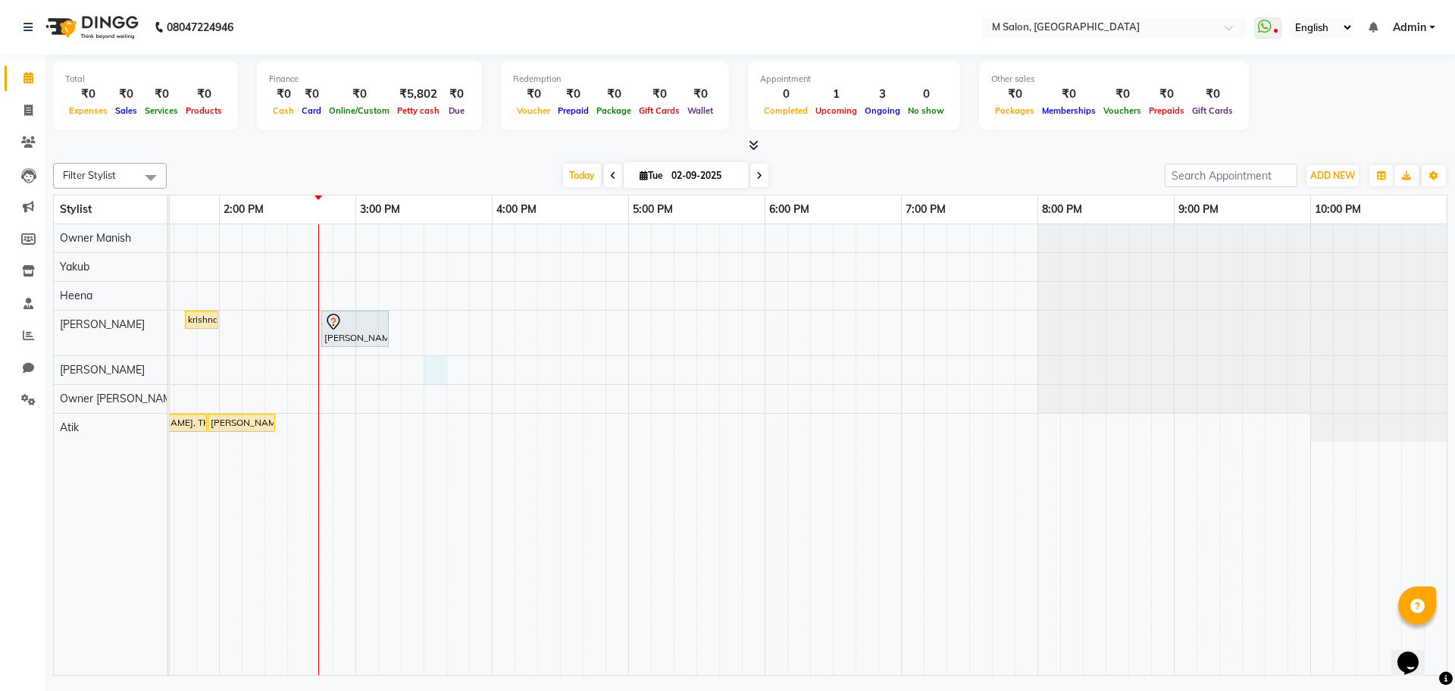
click at [441, 366] on div "krishna client, TK02, 01:45 PM-02:00 PM, FACIALS - REJUVENATING jaydish kumbhar…" at bounding box center [560, 449] width 1774 height 451
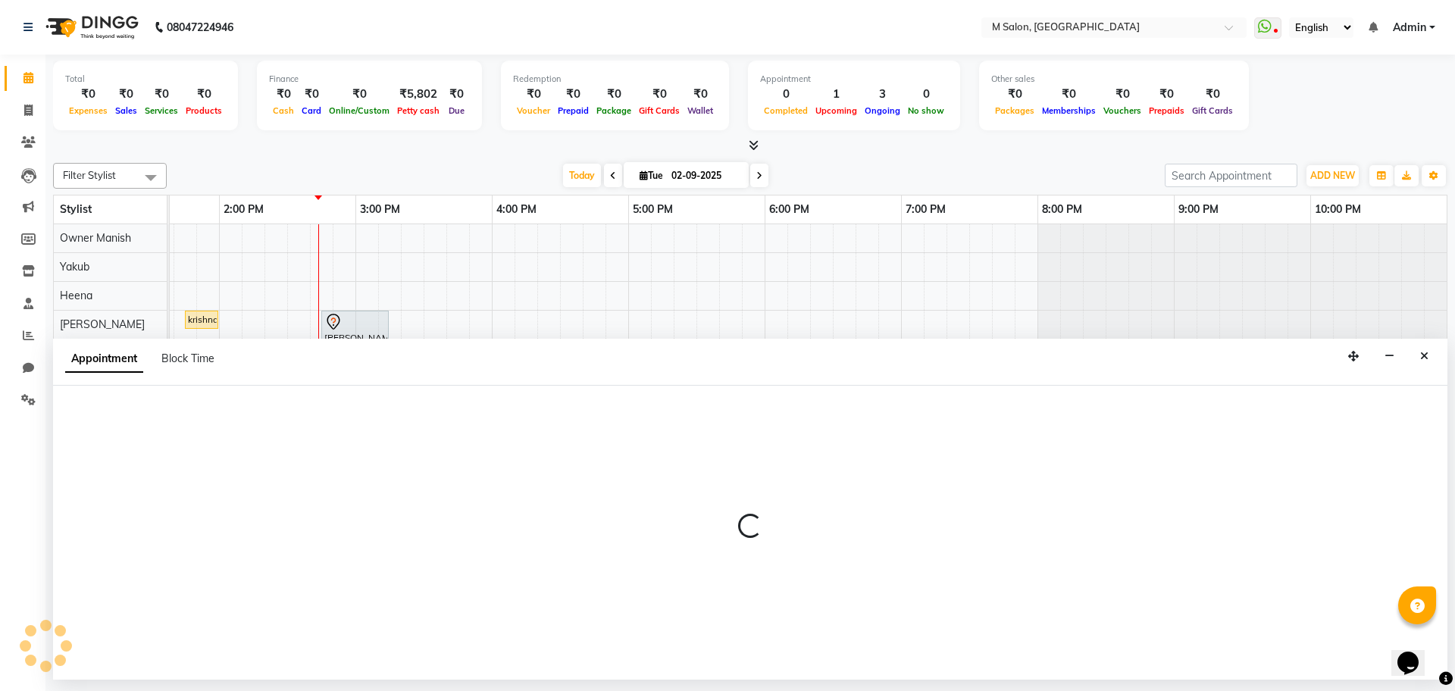
select select "88050"
select select "930"
select select "tentative"
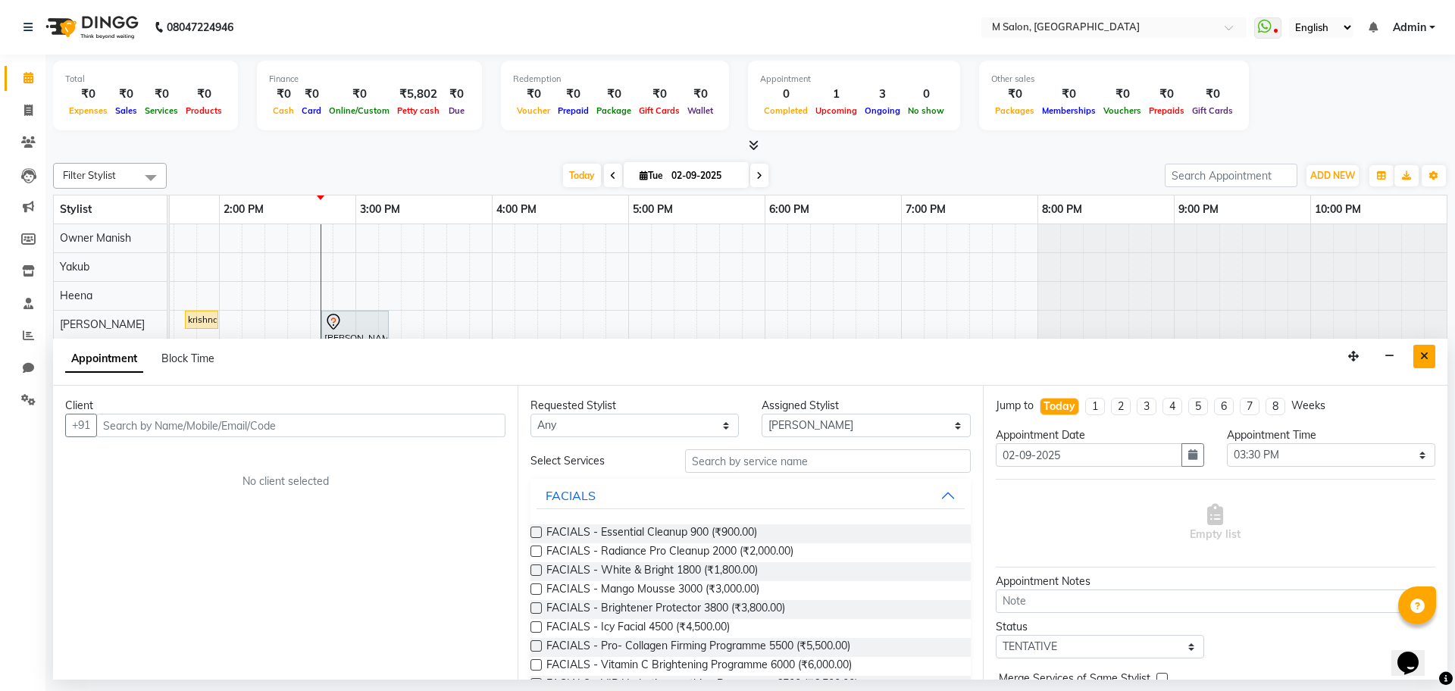
click at [1420, 366] on button "Close" at bounding box center [1425, 356] width 22 height 23
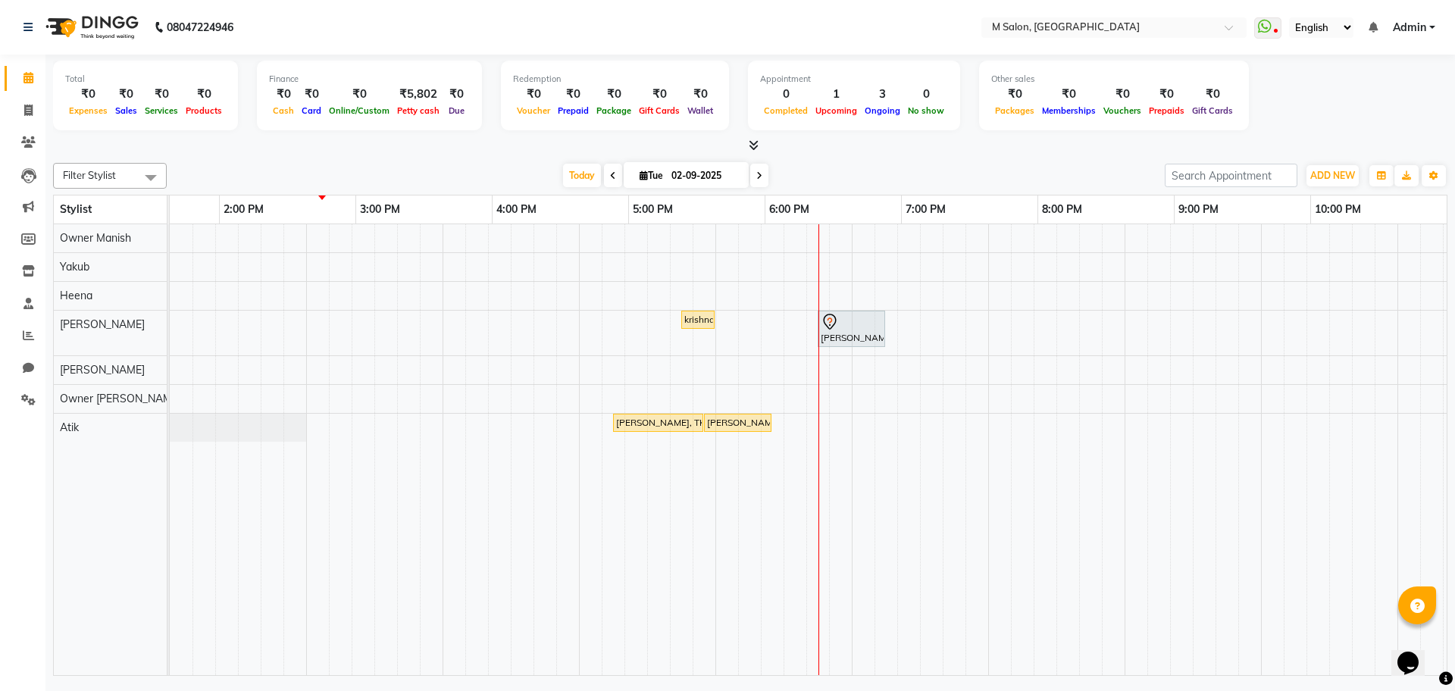
scroll to position [0, 0]
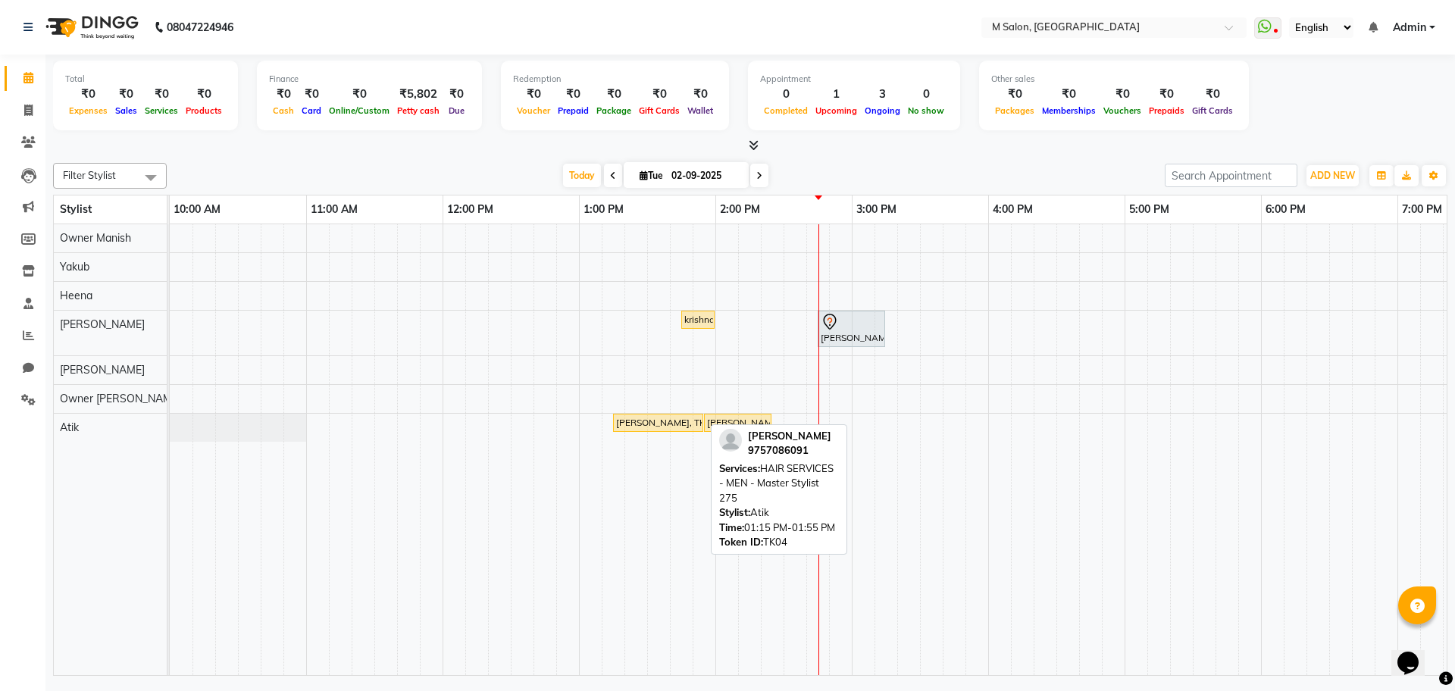
click at [632, 420] on div "[PERSON_NAME], TK04, 01:15 PM-01:55 PM, HAIR SERVICES - MEN - Master Stylist 275" at bounding box center [658, 423] width 87 height 14
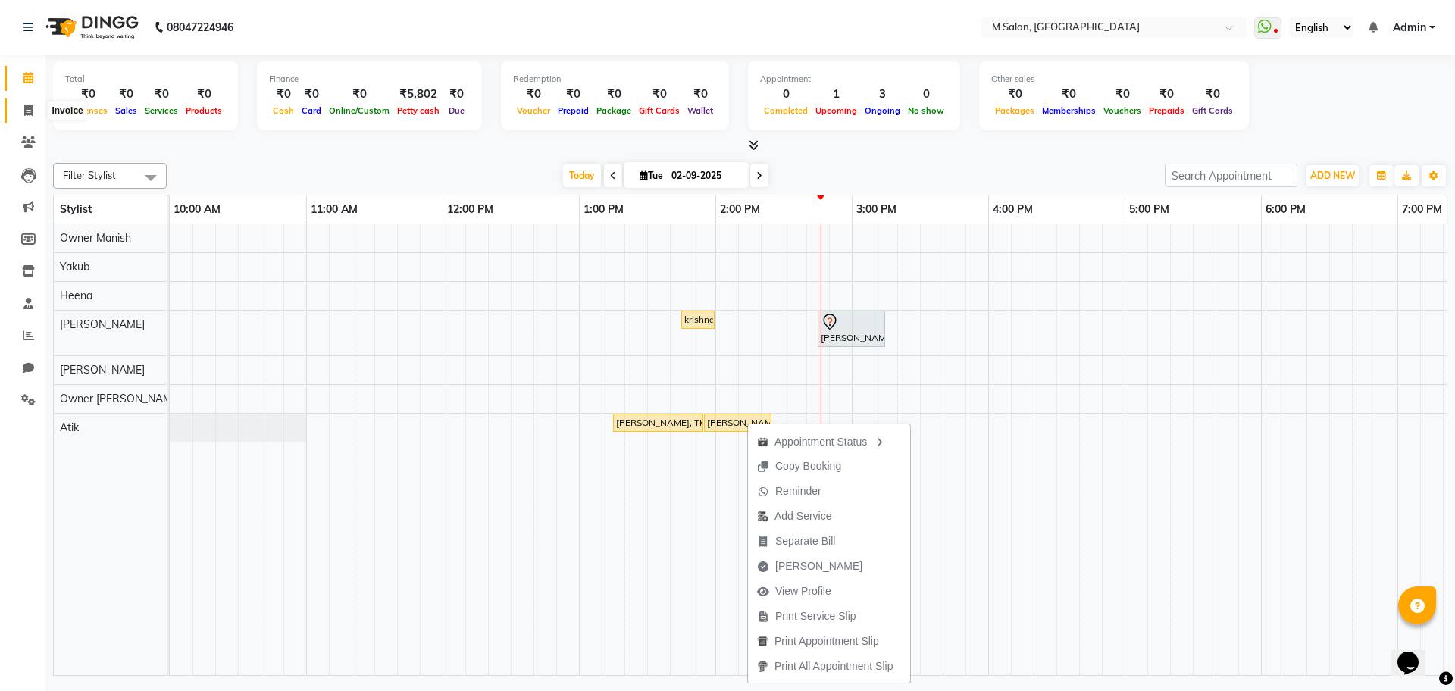
click at [24, 106] on icon at bounding box center [28, 110] width 8 height 11
select select "service"
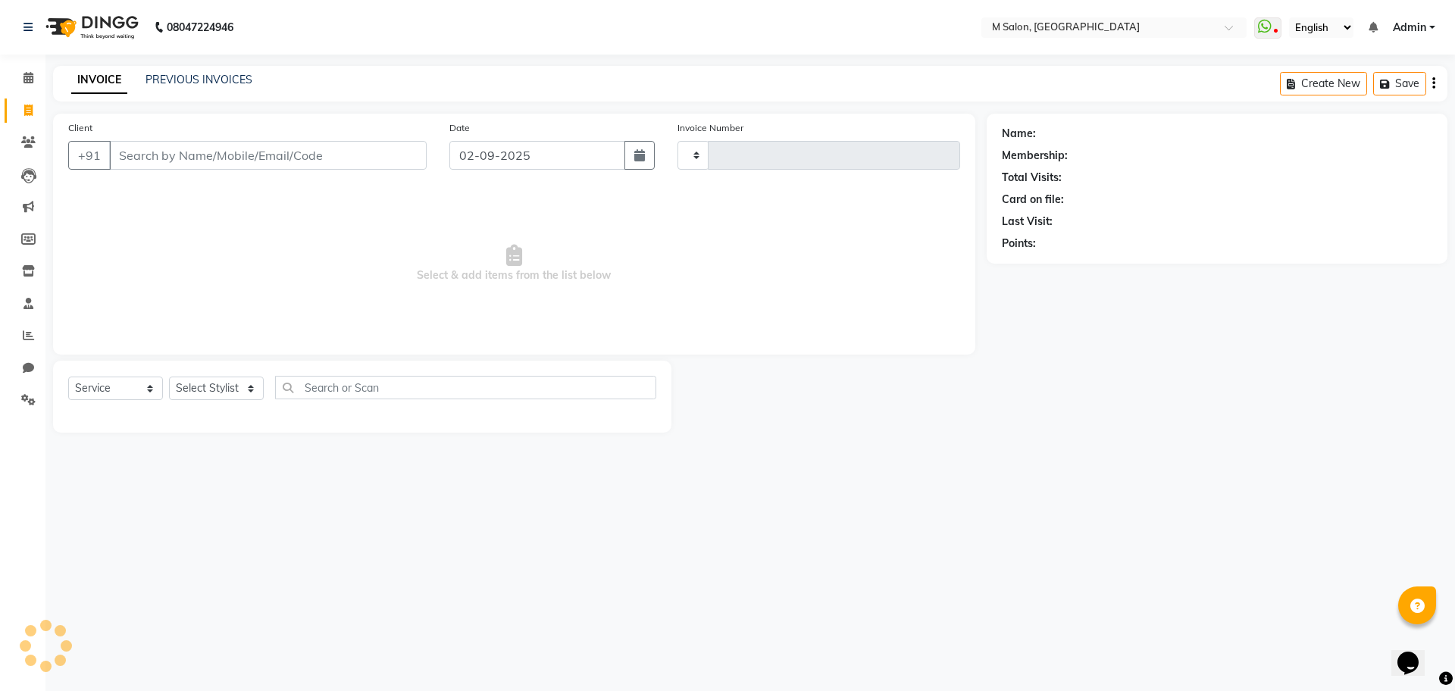
type input "0318"
select select "8655"
click at [163, 157] on input "Client" at bounding box center [268, 155] width 318 height 29
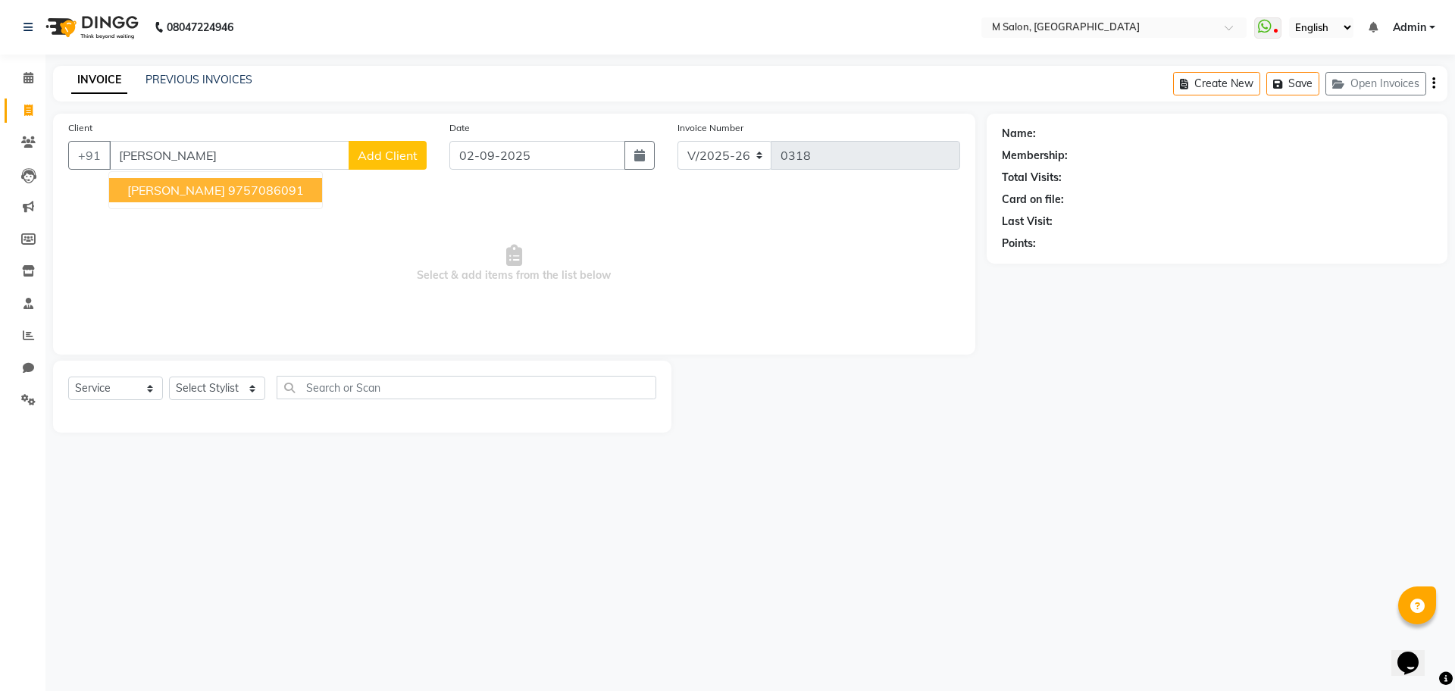
click at [164, 181] on button "shubash mandle 9757086091" at bounding box center [215, 190] width 213 height 24
type input "9757086091"
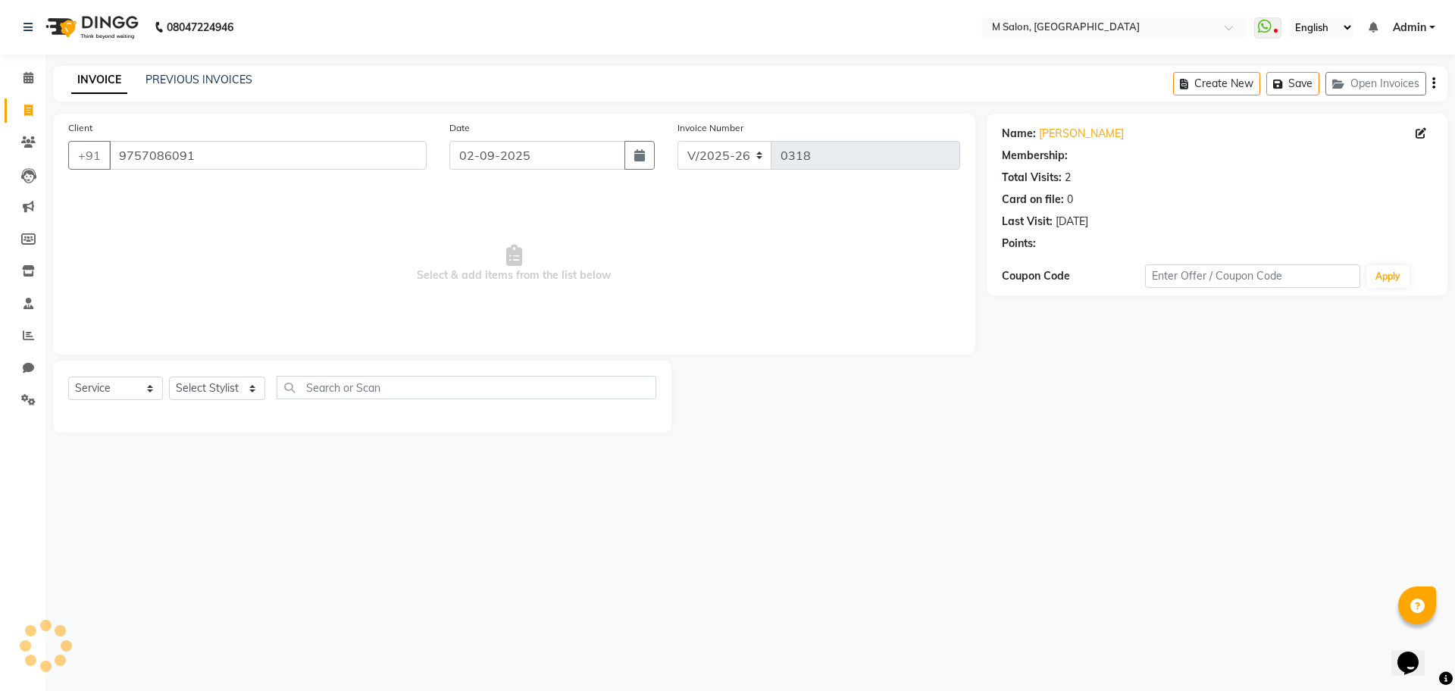
select select "1: Object"
click at [202, 384] on select "Select Stylist Atik Heena Owner Manish Owner Rima Solanki Pranali tabal Shraddh…" at bounding box center [217, 388] width 96 height 23
select select "89947"
click at [169, 377] on select "Select Stylist Atik Heena Owner Manish Owner Rima Solanki Pranali tabal Shraddh…" at bounding box center [217, 388] width 96 height 23
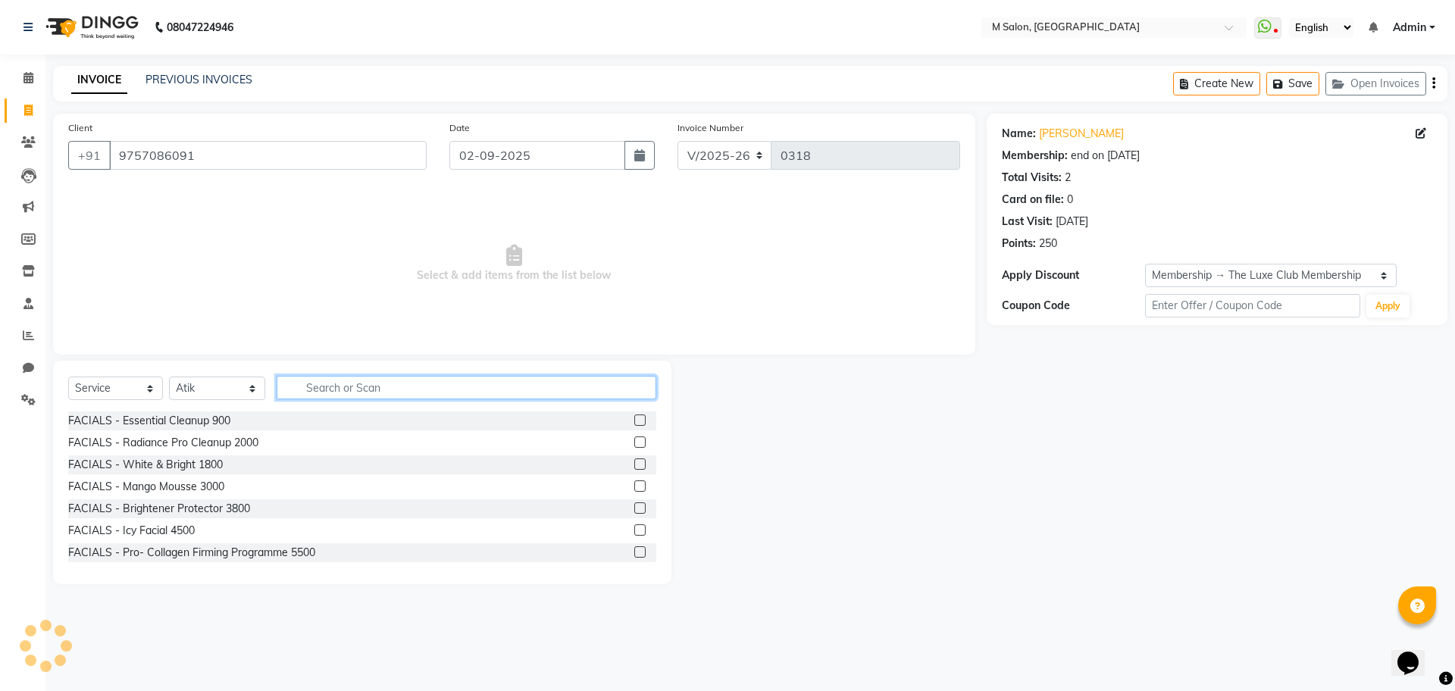
click at [323, 391] on input "text" at bounding box center [467, 387] width 380 height 23
click at [306, 383] on input "text" at bounding box center [467, 387] width 380 height 23
click at [383, 396] on input "text" at bounding box center [467, 387] width 380 height 23
click at [126, 384] on select "Select Service Product Membership Package Voucher Prepaid Gift Card" at bounding box center [115, 388] width 95 height 23
select select "package"
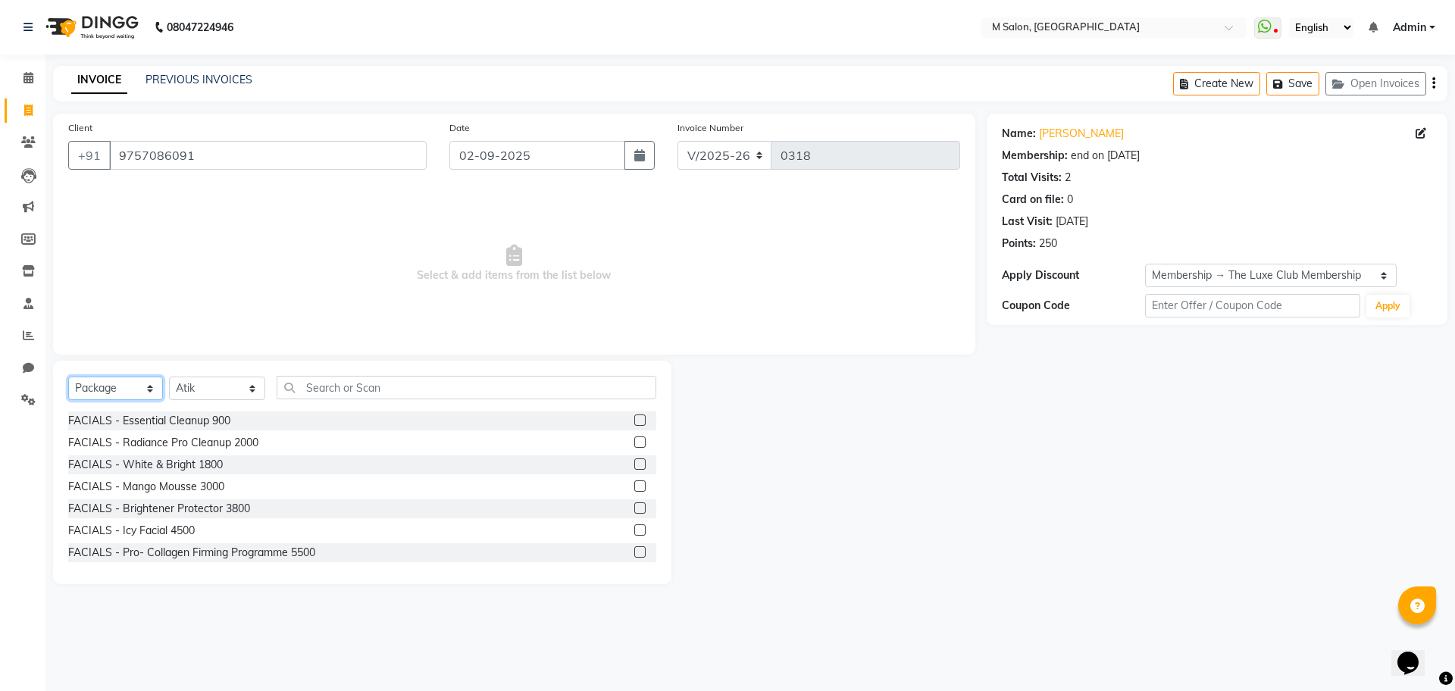
click at [68, 377] on select "Select Service Product Membership Package Voucher Prepaid Gift Card" at bounding box center [115, 388] width 95 height 23
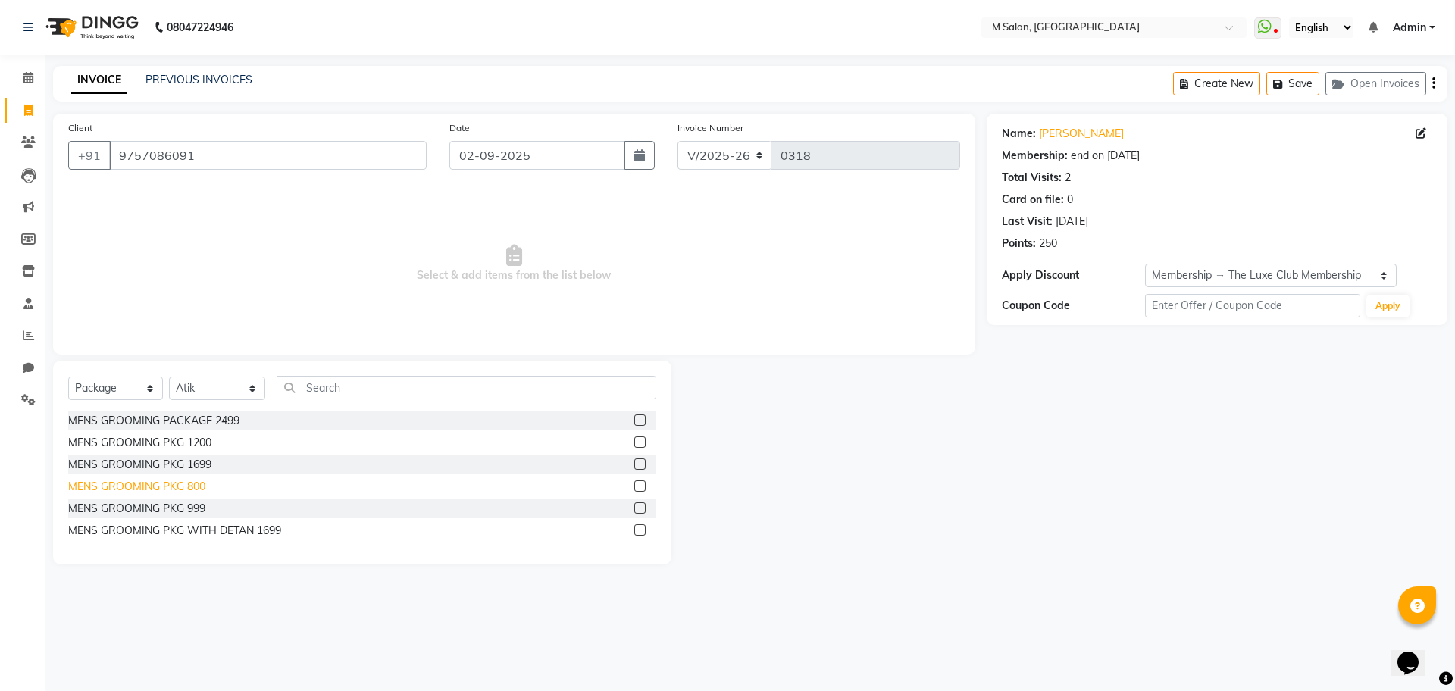
click at [164, 493] on div "MENS GROOMING PKG 800" at bounding box center [136, 487] width 137 height 16
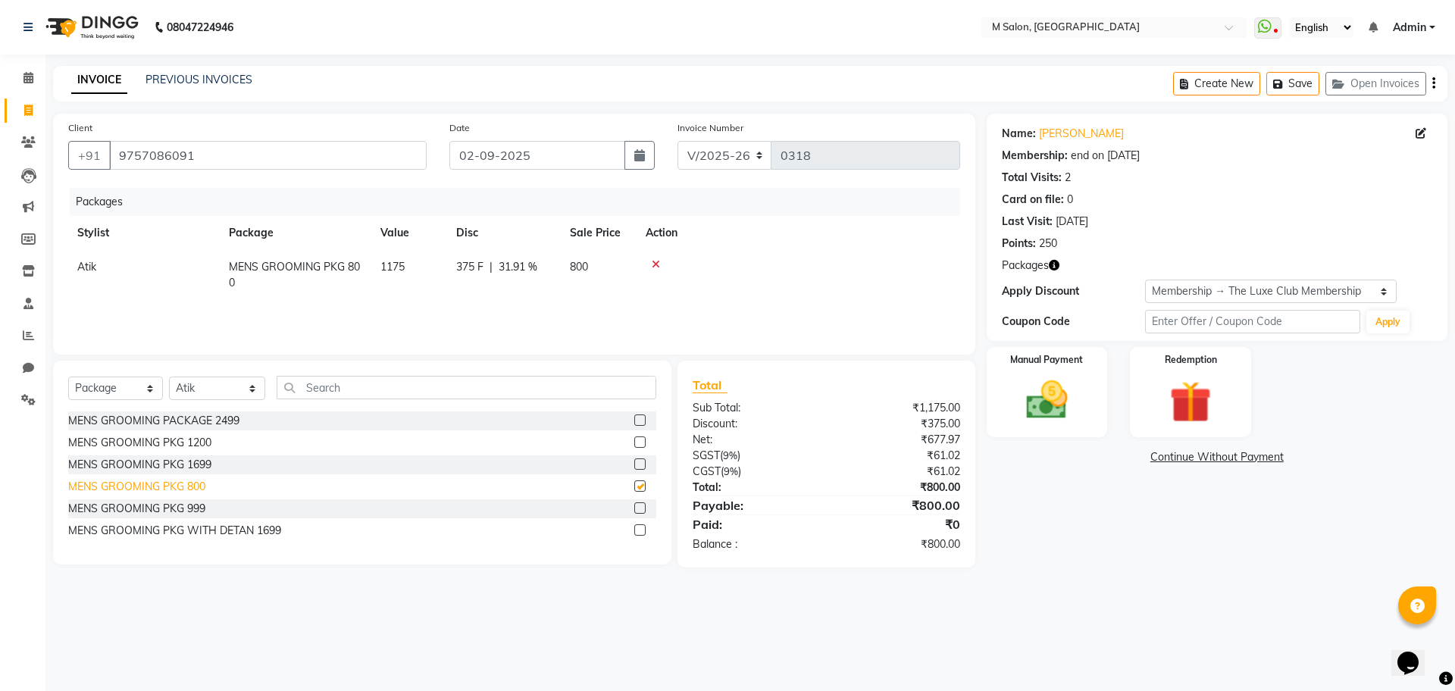
checkbox input "false"
click at [128, 392] on select "Select Service Product Membership Package Voucher Prepaid Gift Card" at bounding box center [115, 388] width 95 height 23
select select "service"
click at [68, 377] on select "Select Service Product Membership Package Voucher Prepaid Gift Card" at bounding box center [115, 388] width 95 height 23
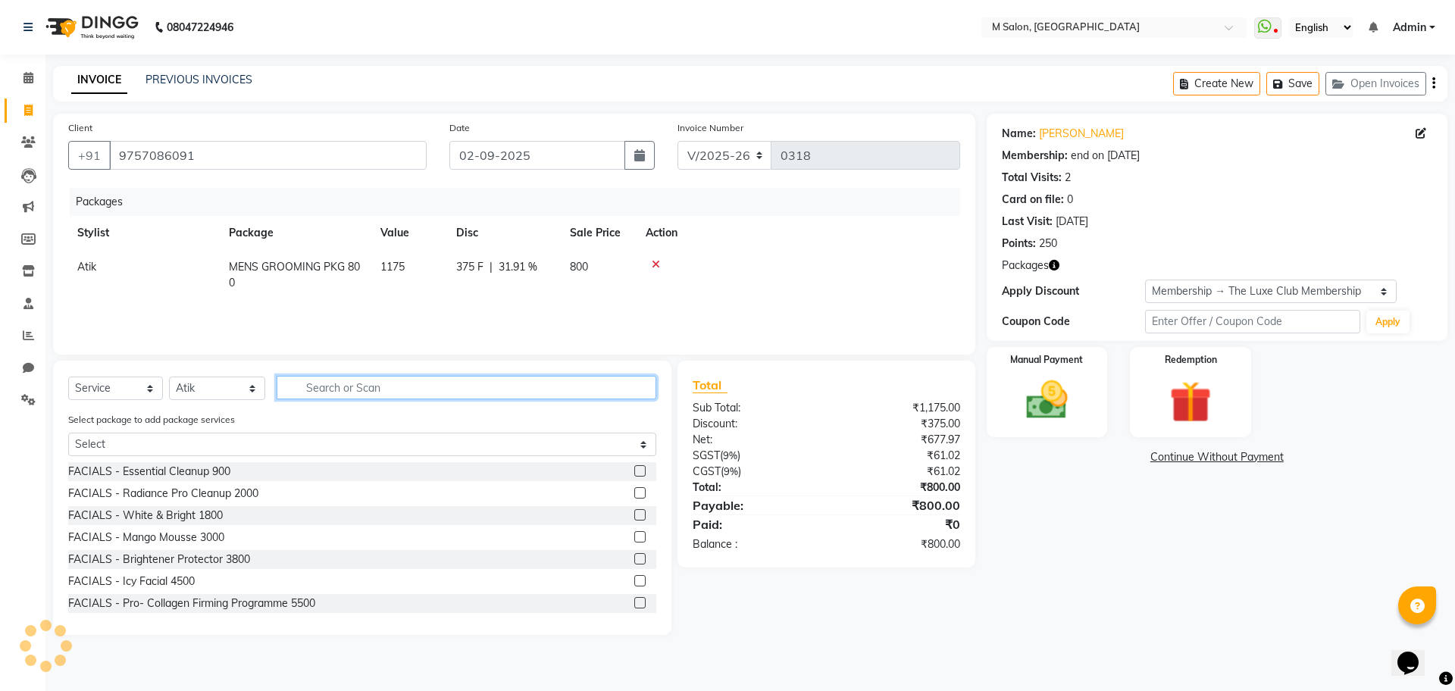
click at [313, 377] on input "text" at bounding box center [467, 387] width 380 height 23
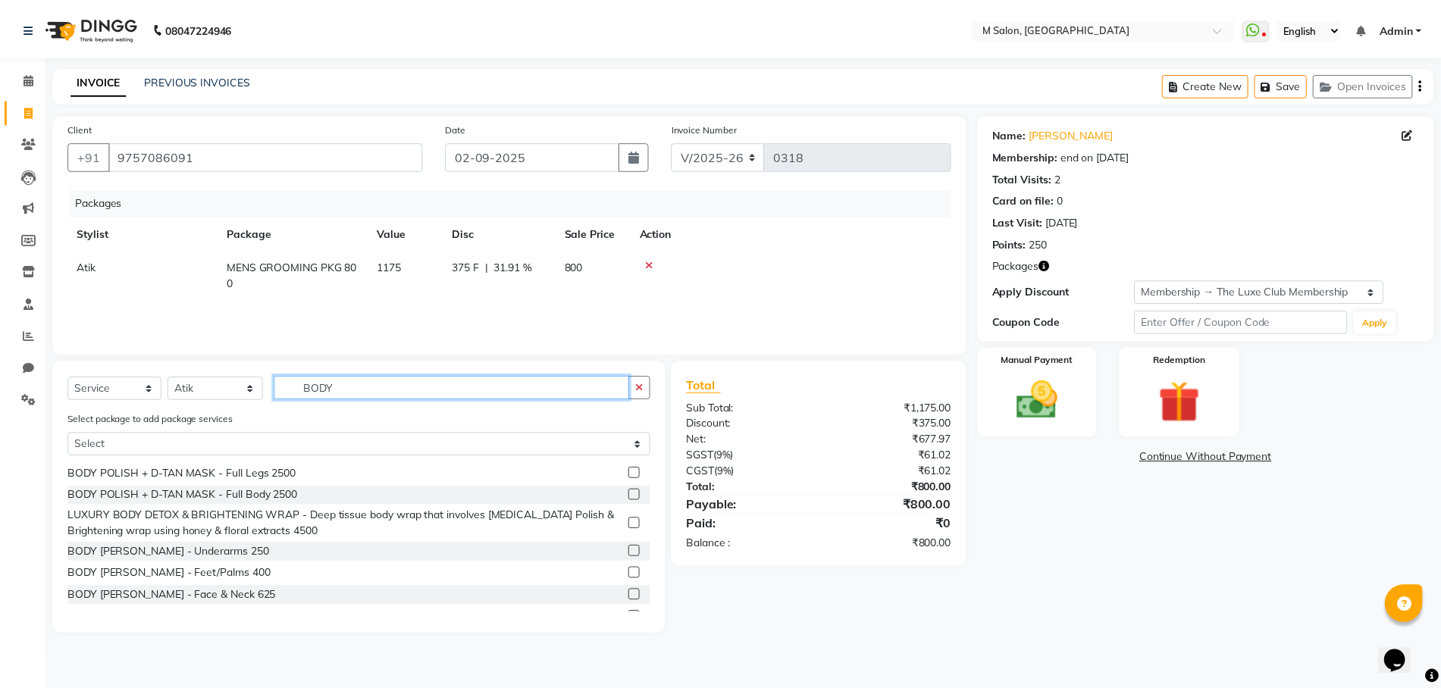
scroll to position [189, 0]
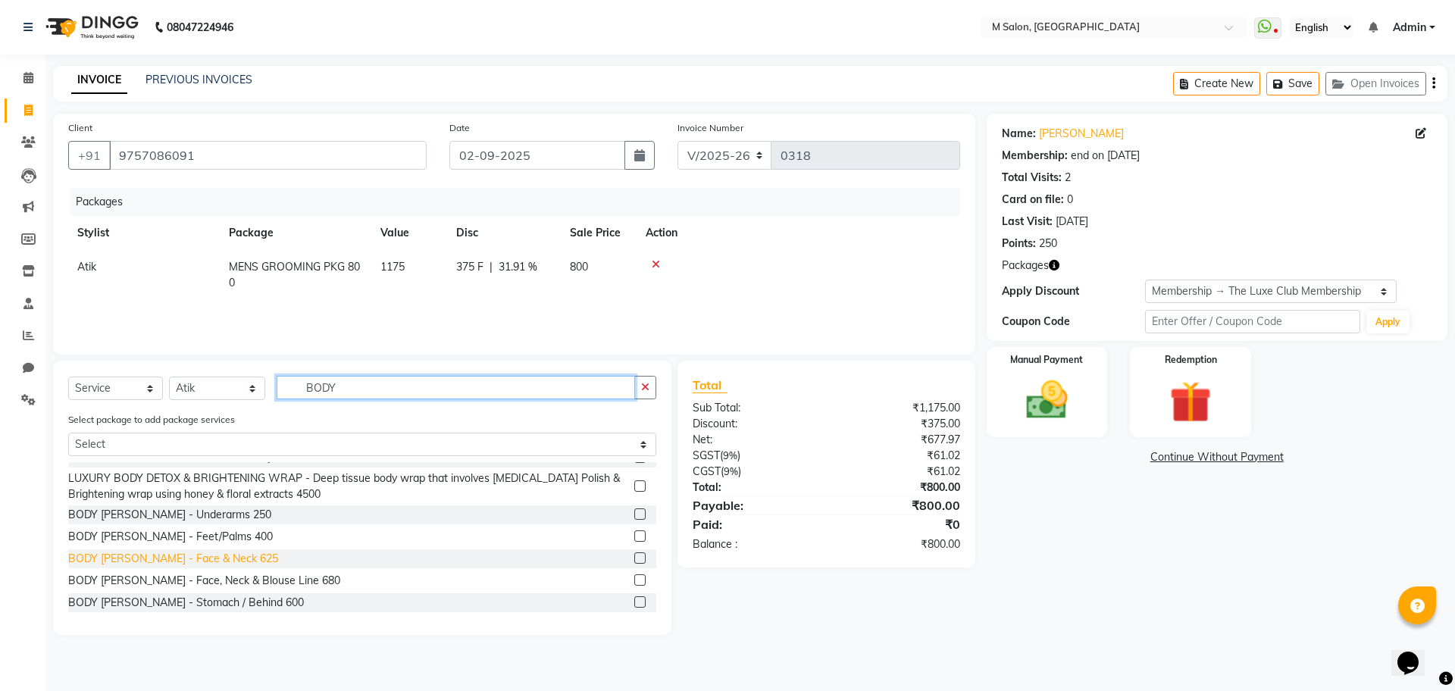
type input "BODY"
click at [183, 563] on div "BODY [PERSON_NAME] - Face & Neck 625" at bounding box center [173, 559] width 210 height 16
checkbox input "false"
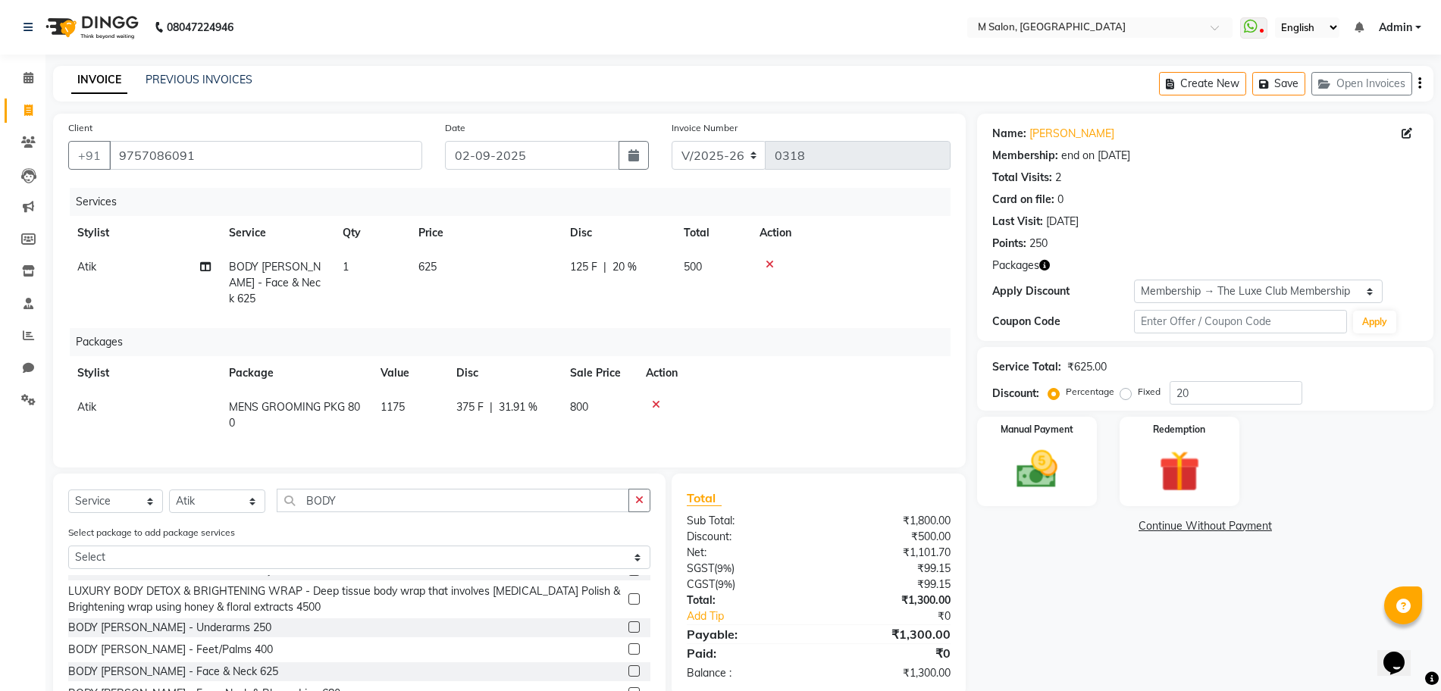
scroll to position [78, 0]
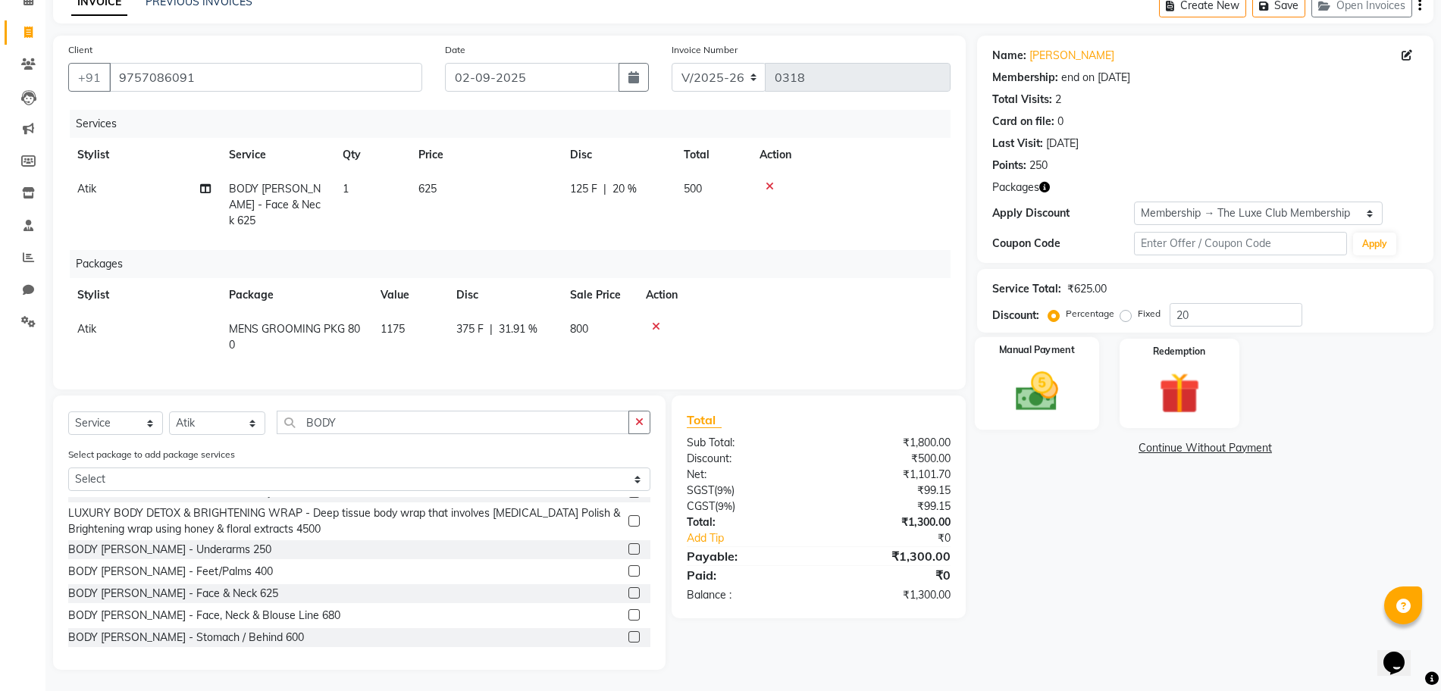
click at [1007, 377] on img at bounding box center [1037, 391] width 70 height 49
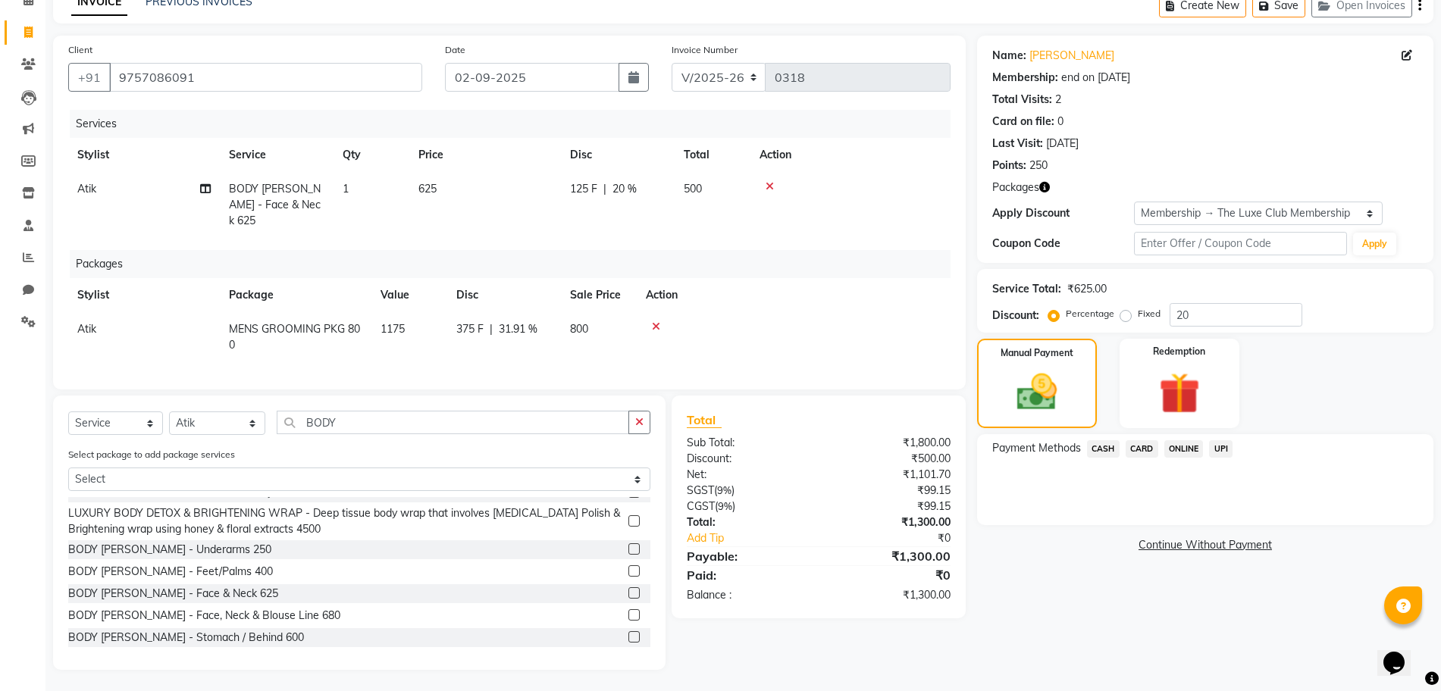
click at [1104, 443] on span "CASH" at bounding box center [1103, 448] width 33 height 17
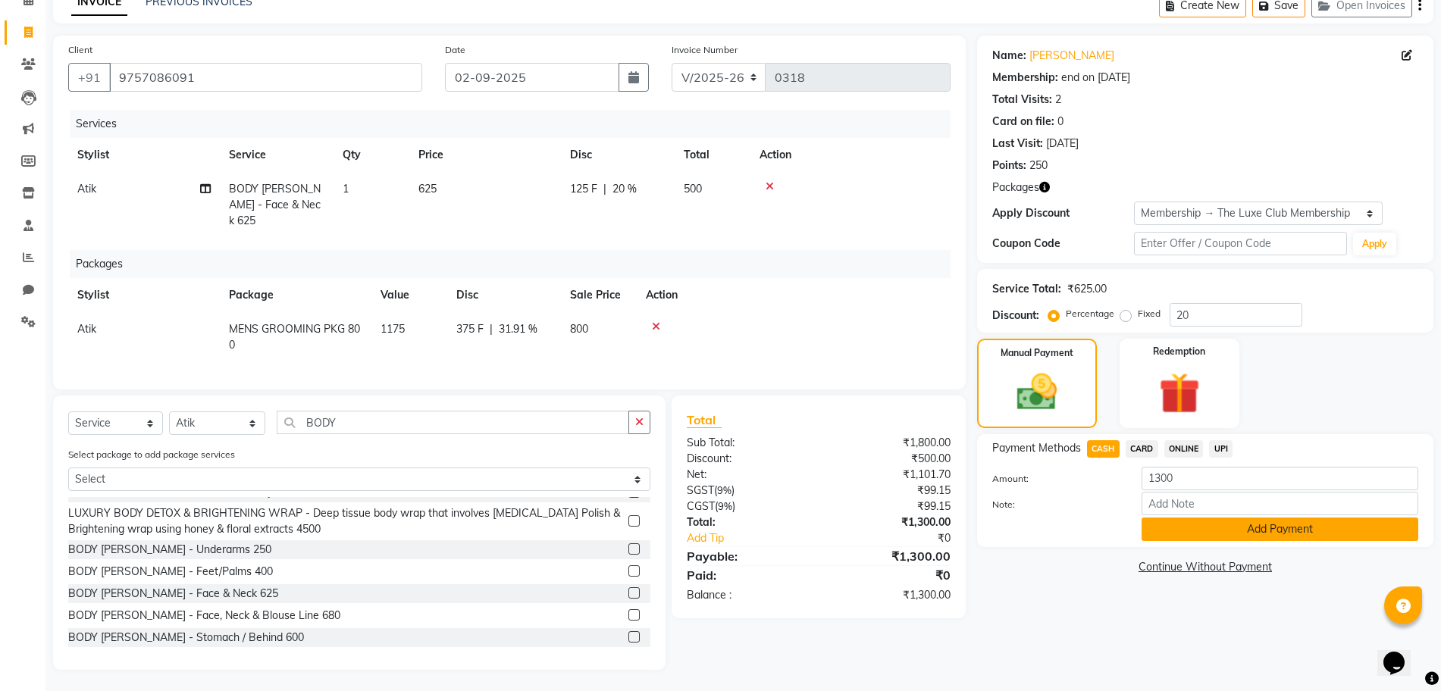
click at [1185, 535] on button "Add Payment" at bounding box center [1279, 529] width 277 height 23
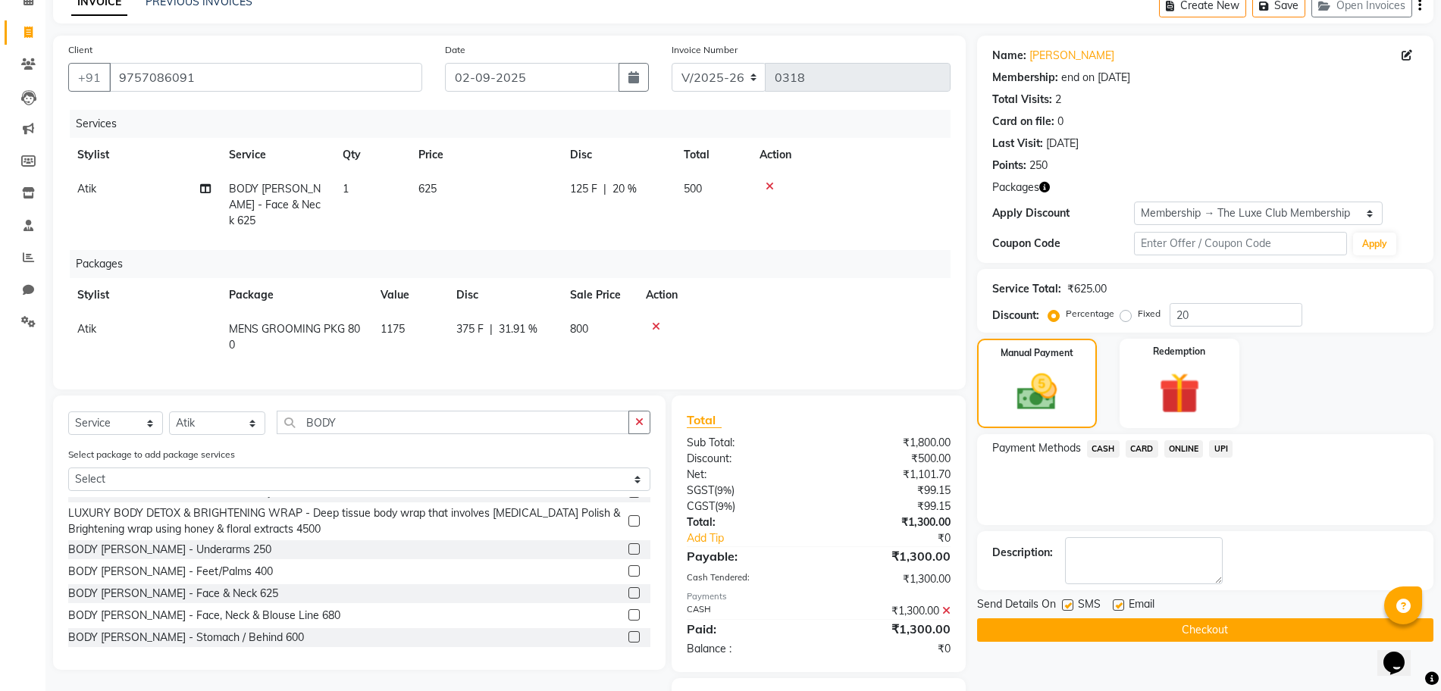
click at [1176, 636] on button "Checkout" at bounding box center [1205, 629] width 456 height 23
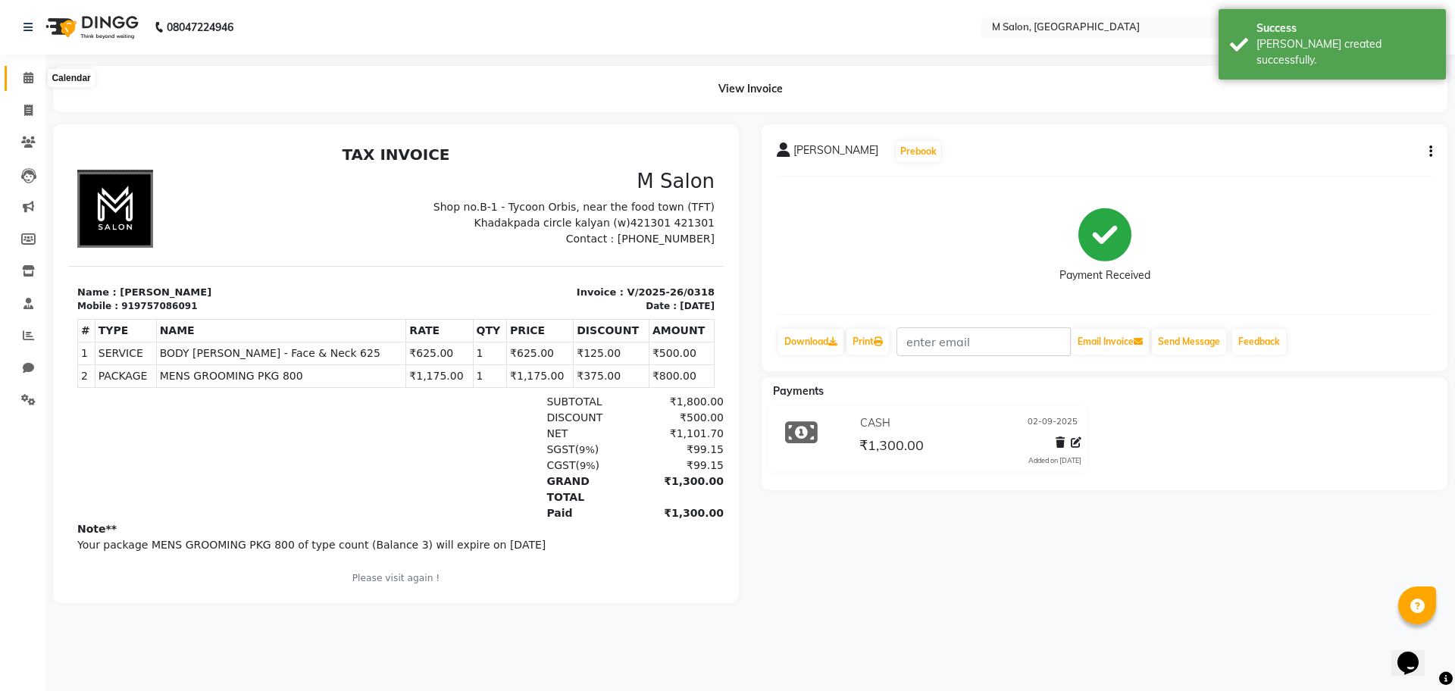
click at [27, 85] on span at bounding box center [28, 78] width 27 height 17
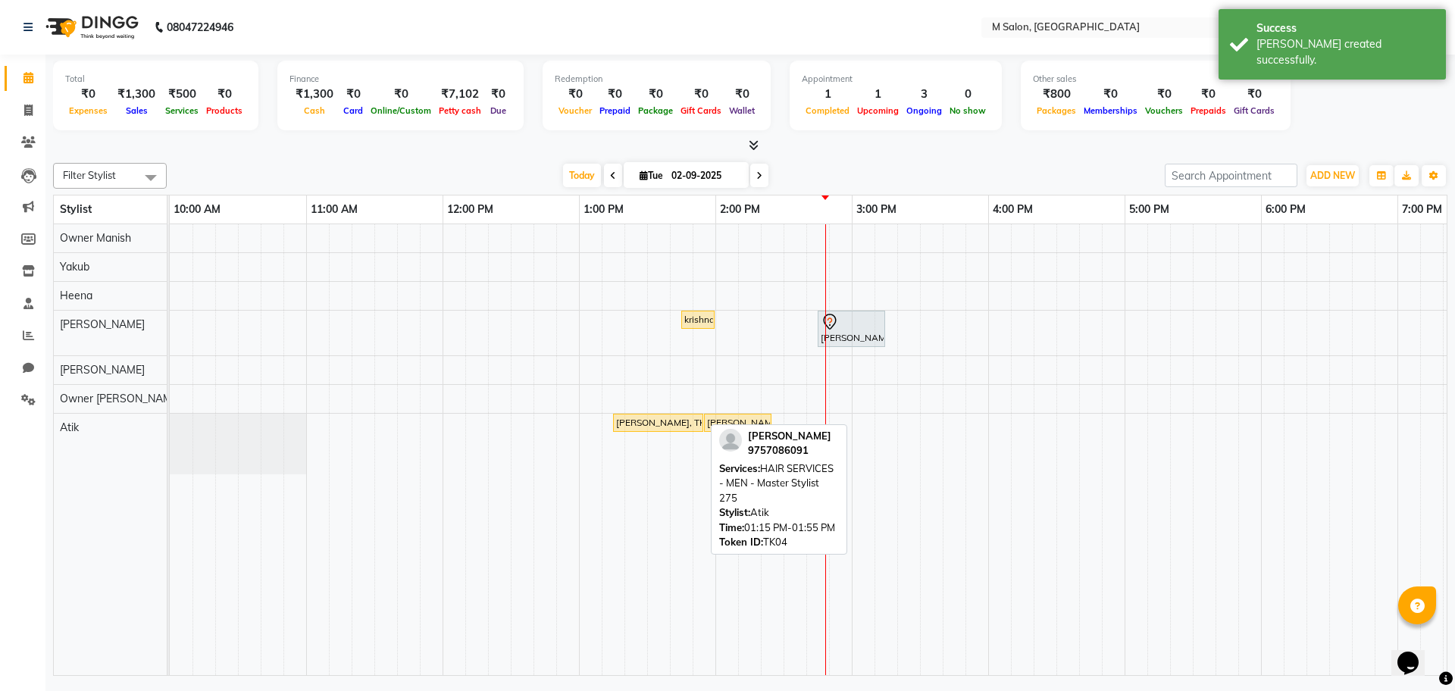
click at [676, 425] on div "[PERSON_NAME], TK04, 01:15 PM-01:55 PM, HAIR SERVICES - MEN - Master Stylist 275" at bounding box center [658, 423] width 87 height 14
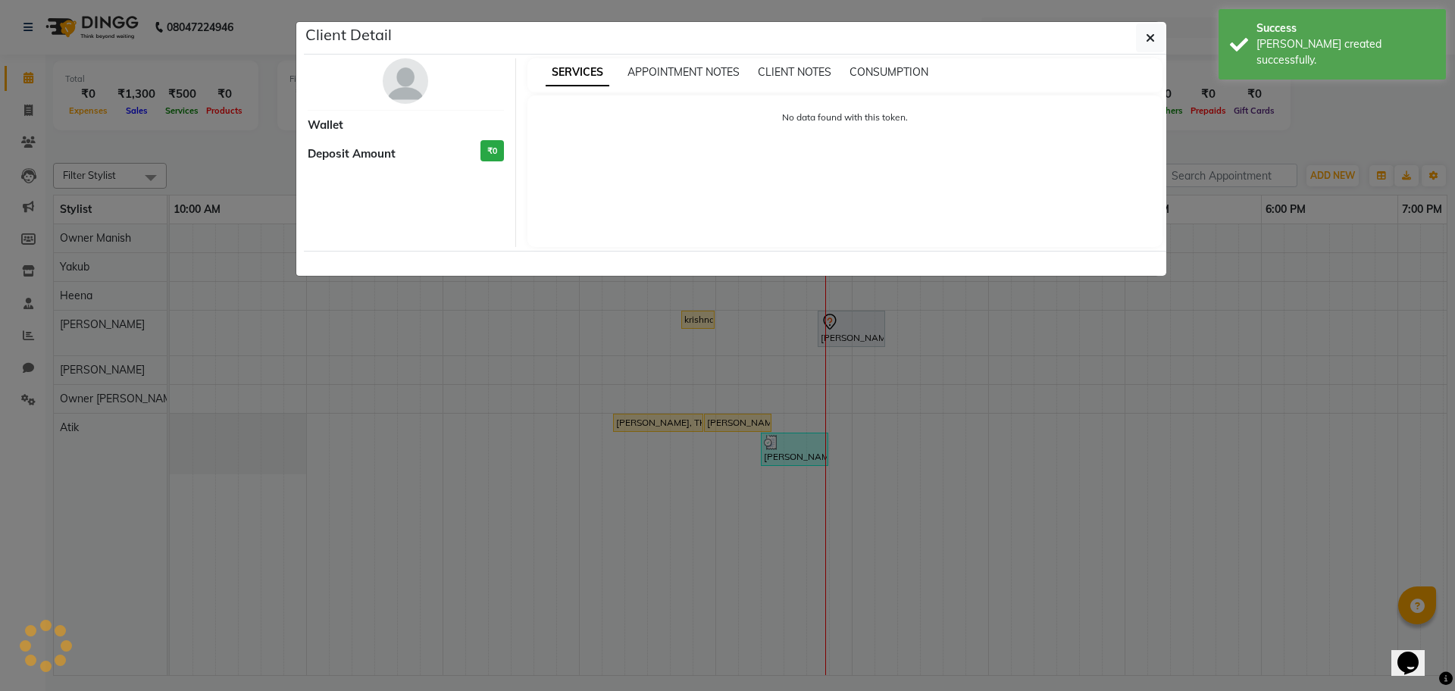
select select "1"
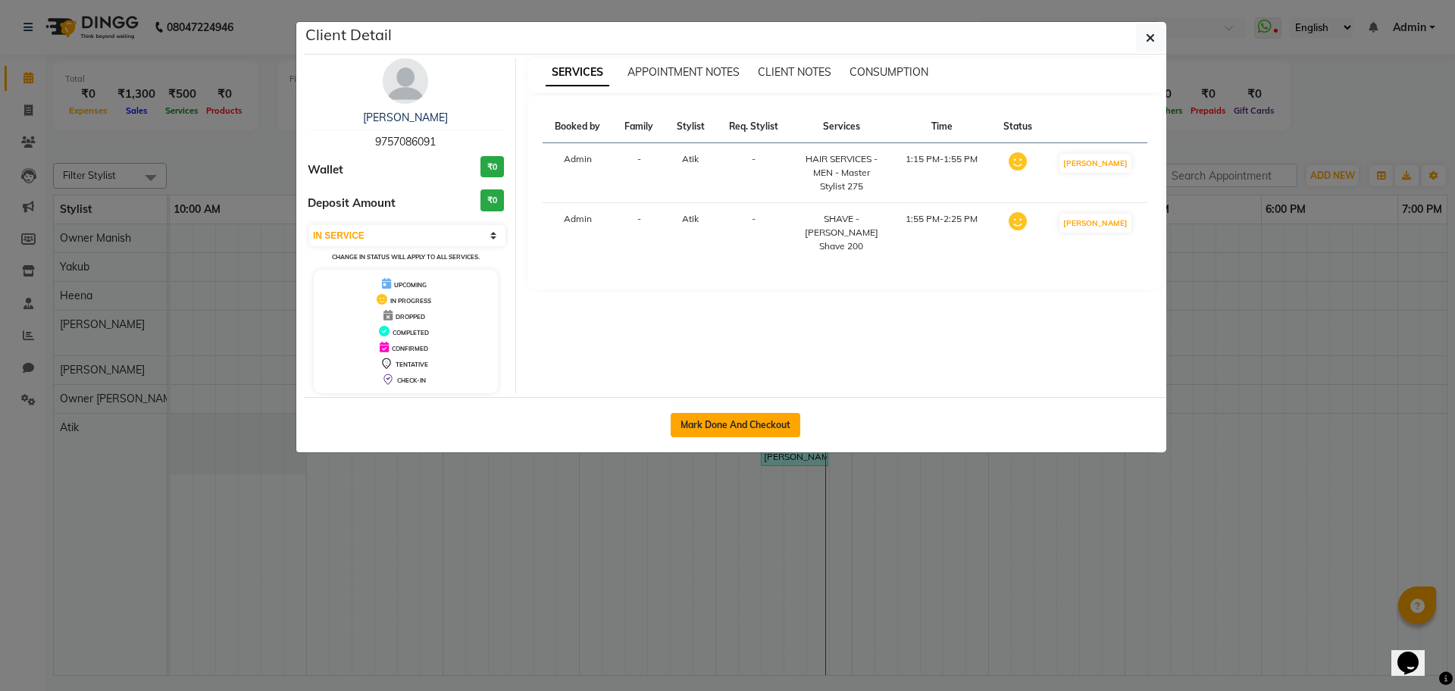
click at [739, 421] on button "Mark Done And Checkout" at bounding box center [736, 425] width 130 height 24
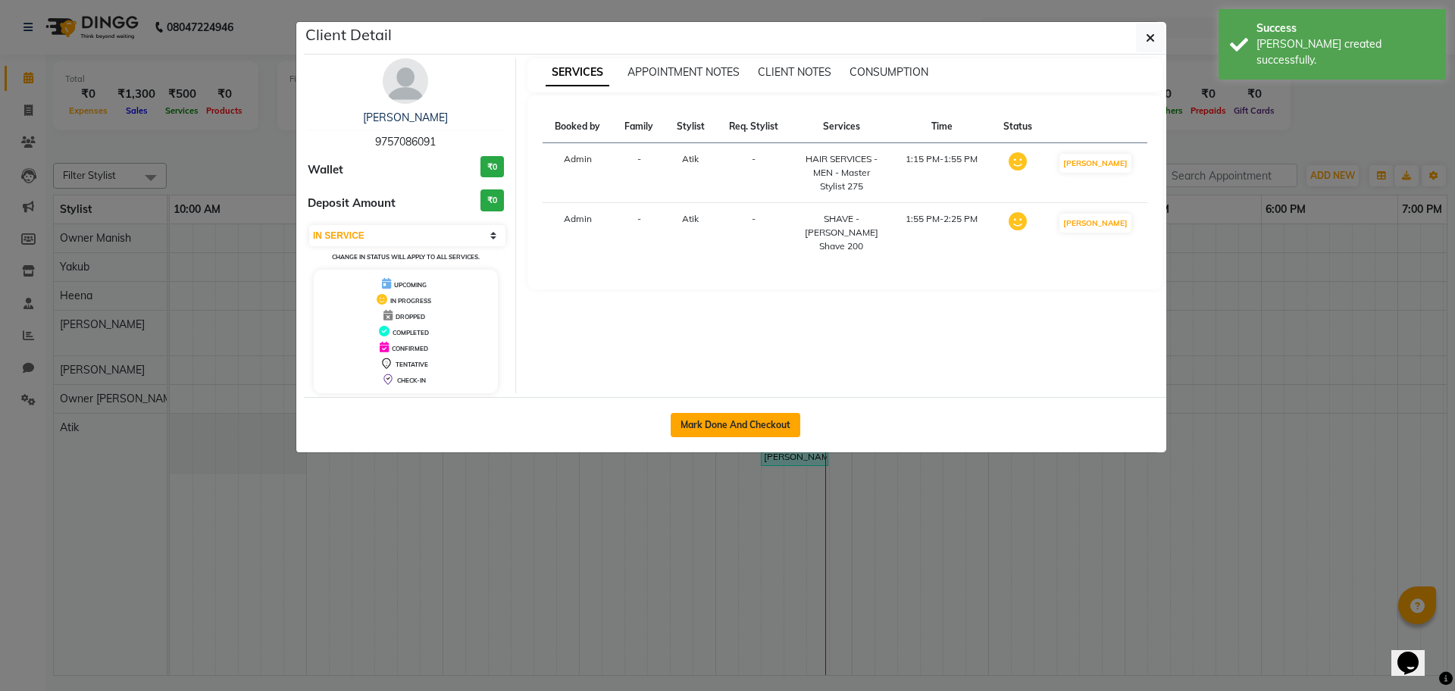
select select "8655"
select select "service"
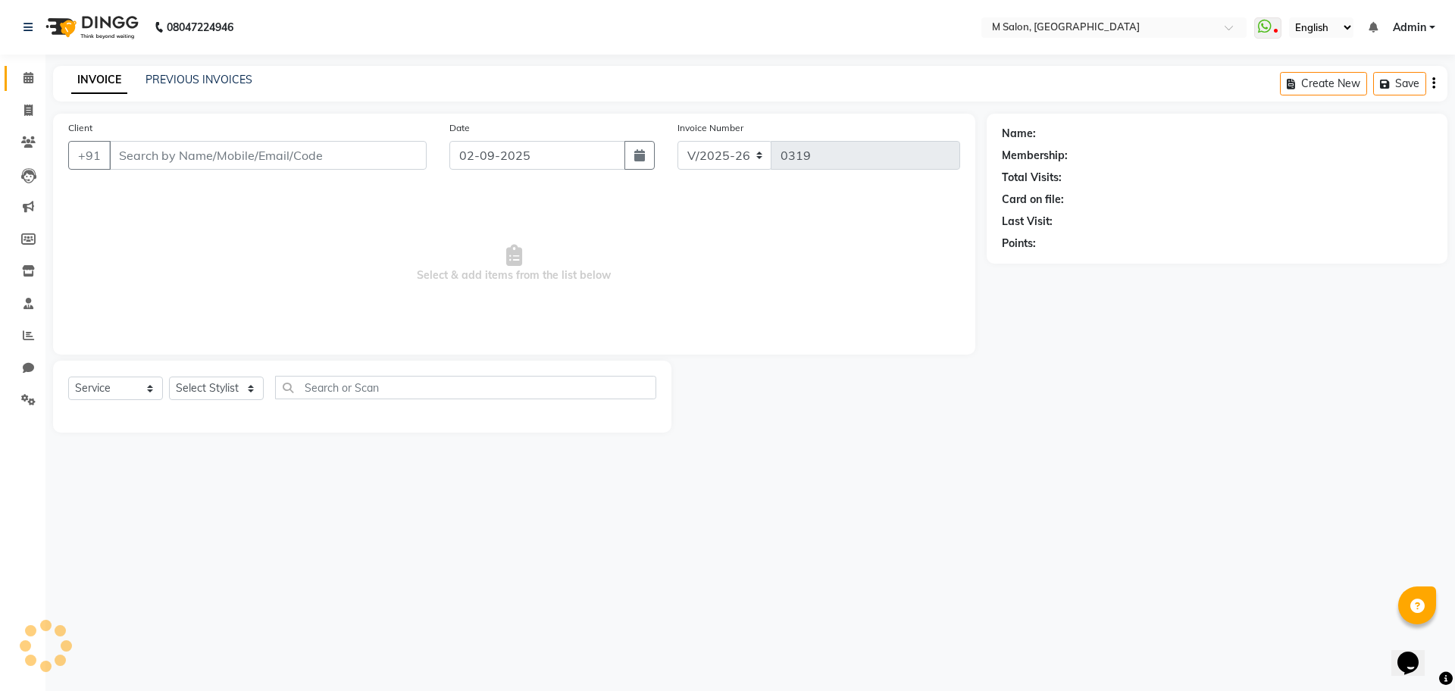
select select "3"
type input "9757086091"
select select "89947"
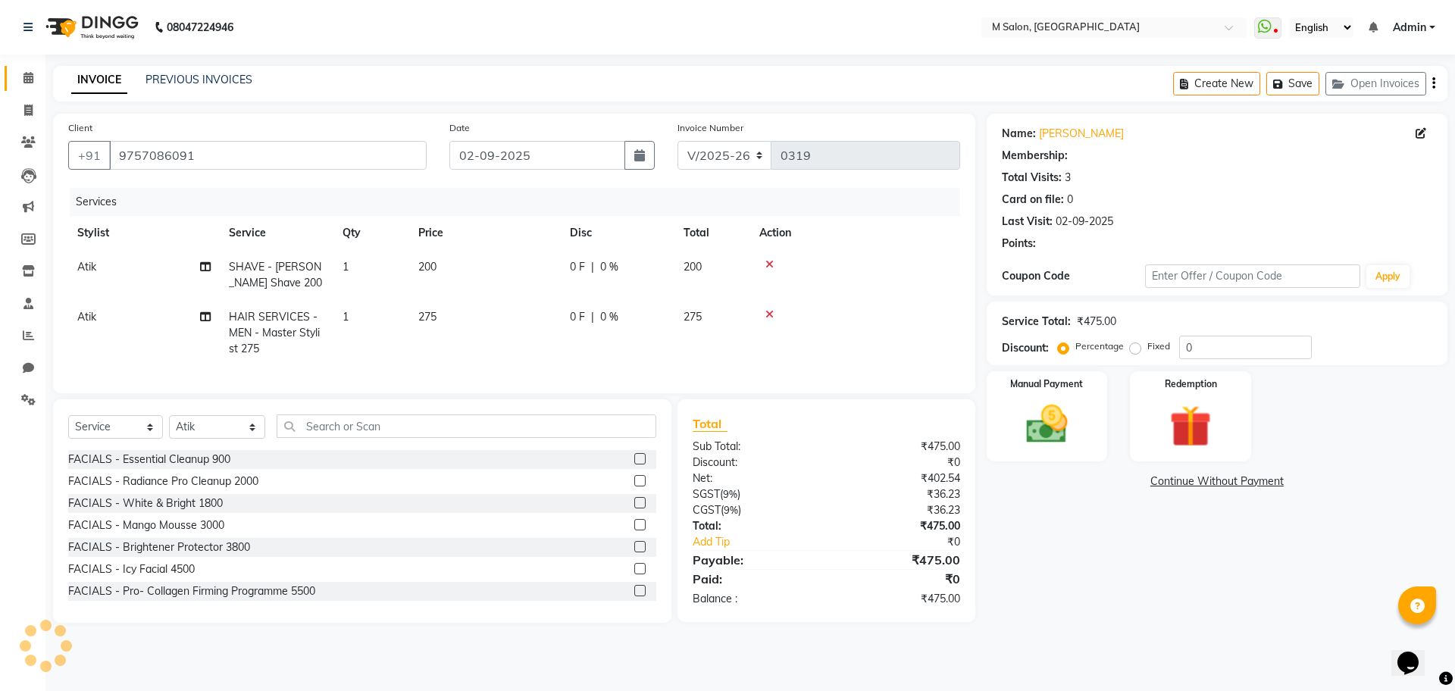
type input "20"
select select "1: Object"
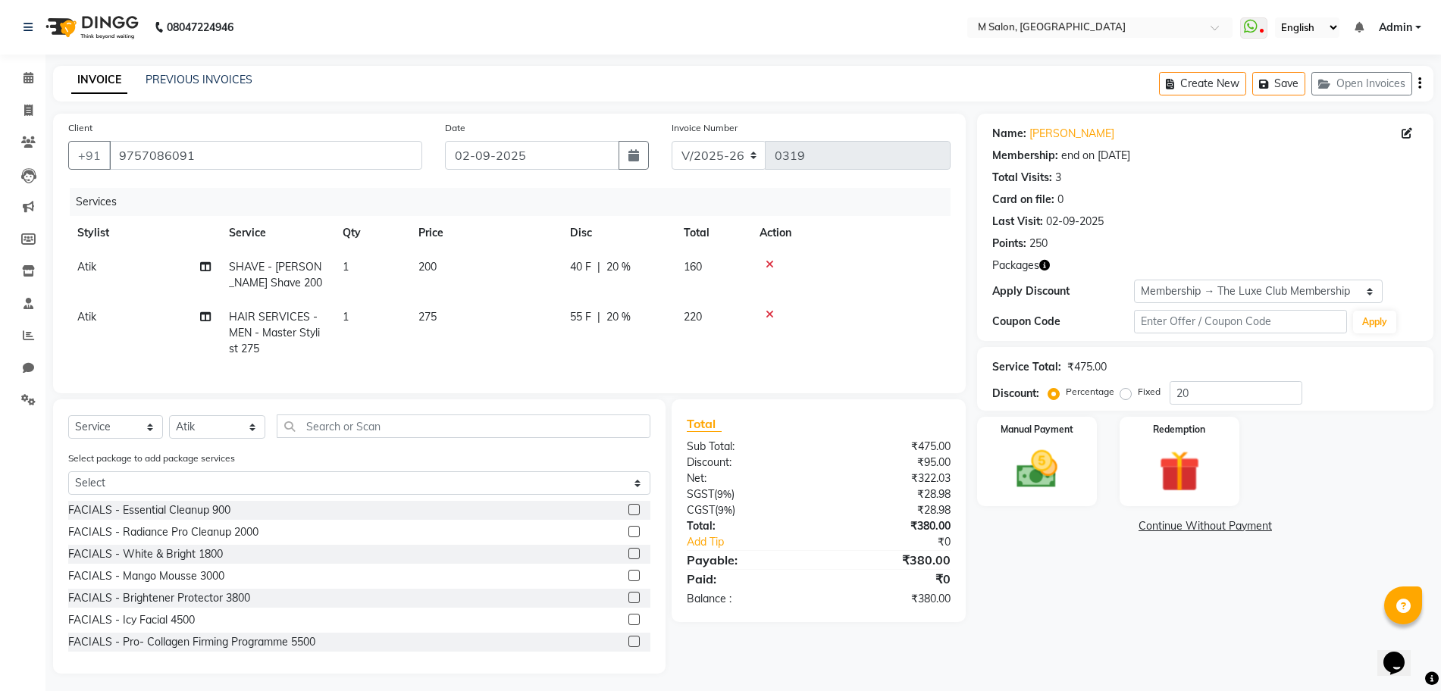
click at [768, 262] on icon at bounding box center [770, 264] width 8 height 11
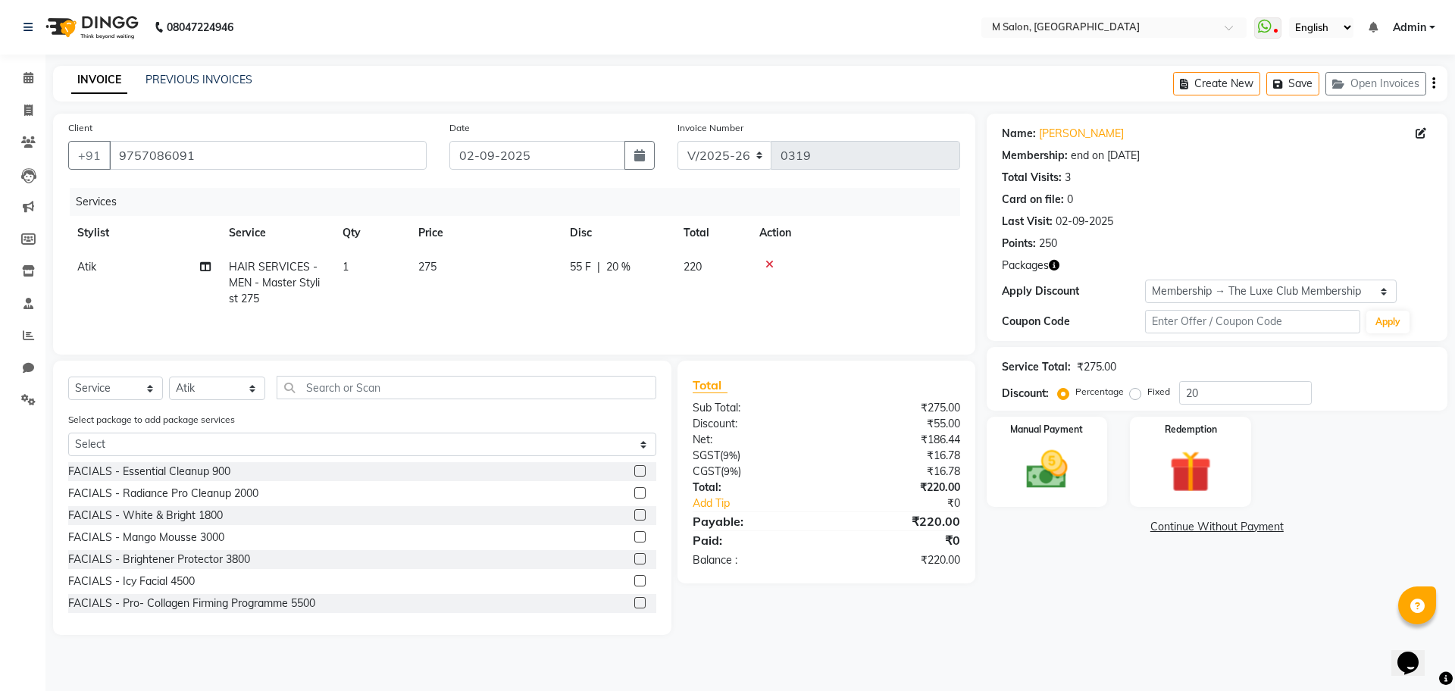
click at [768, 262] on icon at bounding box center [770, 264] width 8 height 11
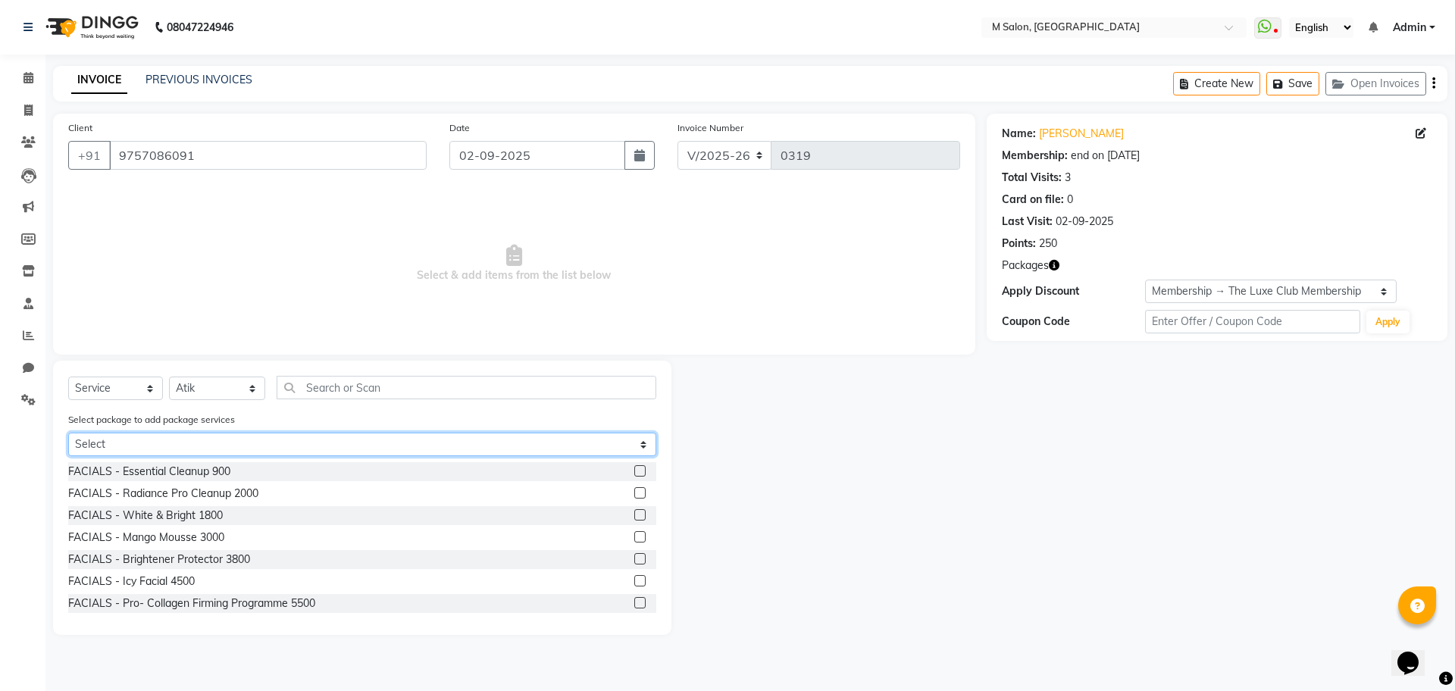
click at [144, 449] on select "Select MENS GROOMING PKG 800" at bounding box center [362, 444] width 588 height 23
select select "1: Object"
click at [68, 433] on select "Select MENS GROOMING PKG 800" at bounding box center [362, 444] width 588 height 23
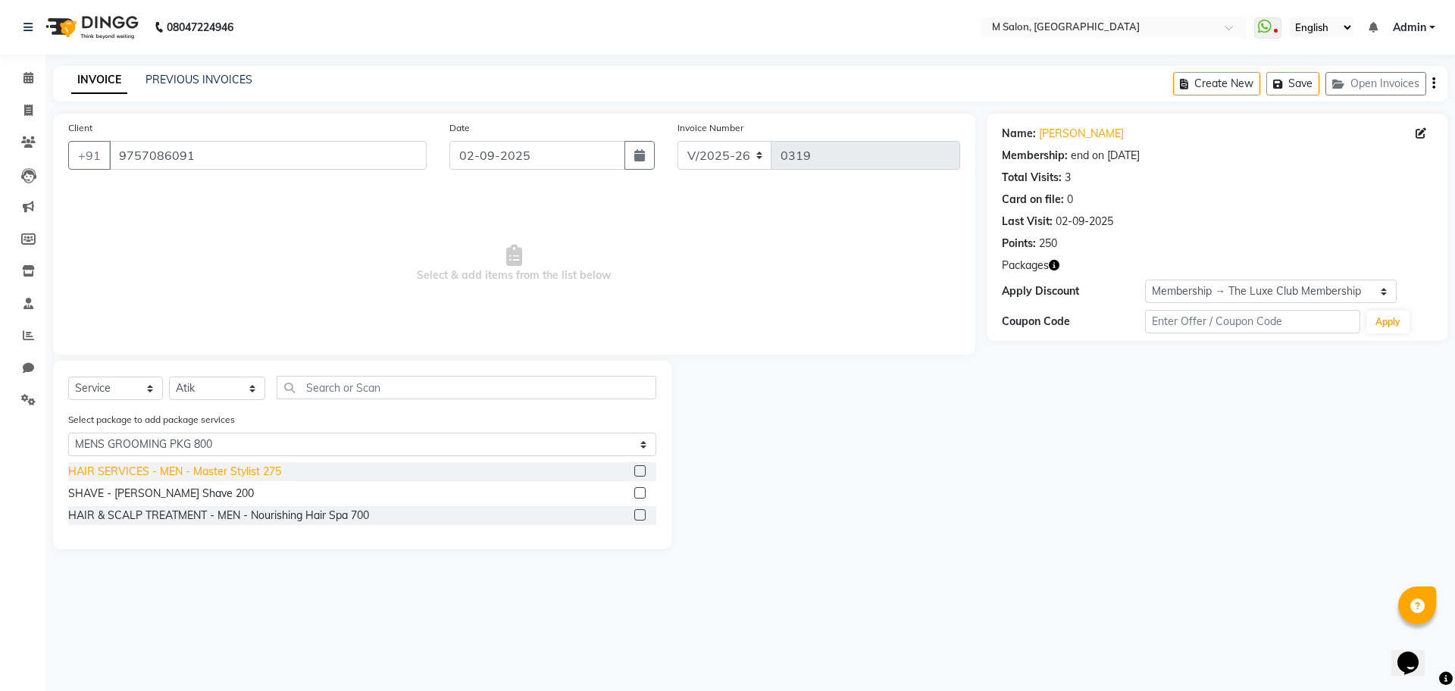
click at [147, 471] on div "HAIR SERVICES - MEN - Master Stylist 275" at bounding box center [174, 472] width 213 height 16
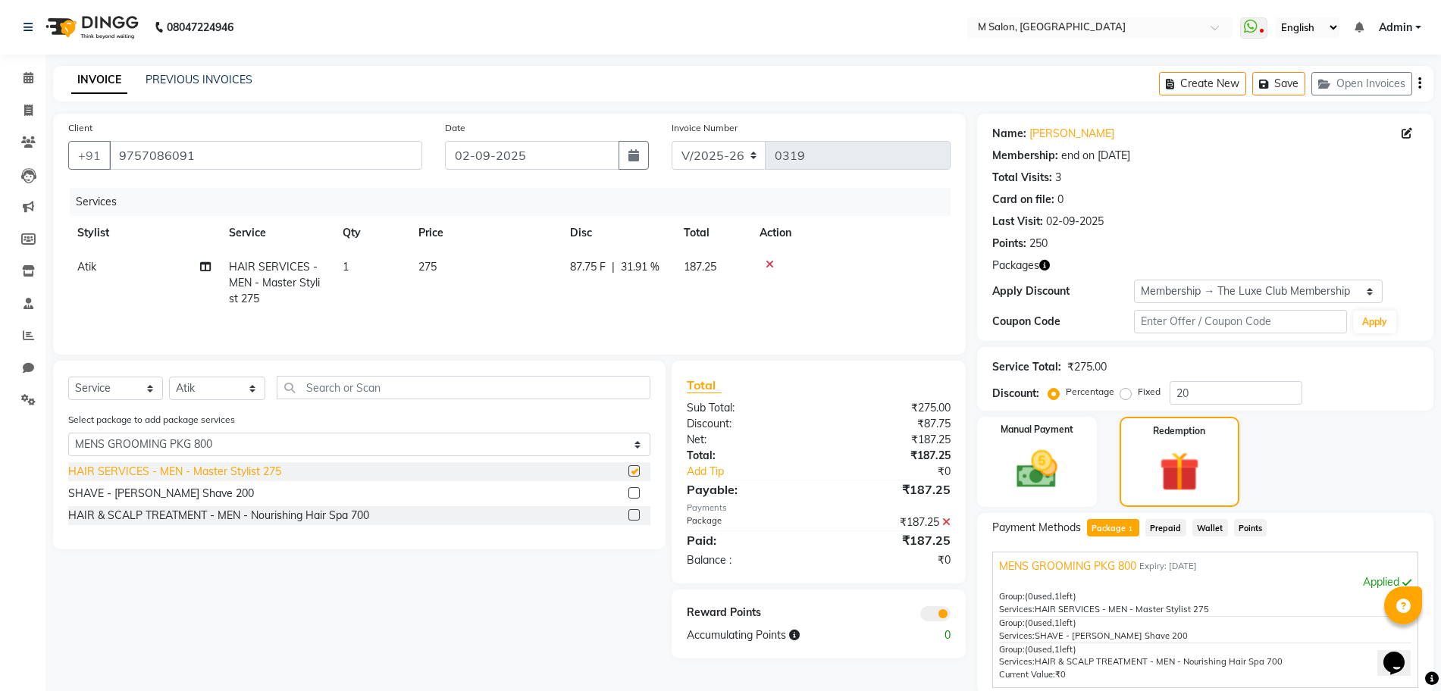
checkbox input "false"
click at [135, 498] on div "SHAVE - [PERSON_NAME] Shave 200" at bounding box center [161, 494] width 186 height 16
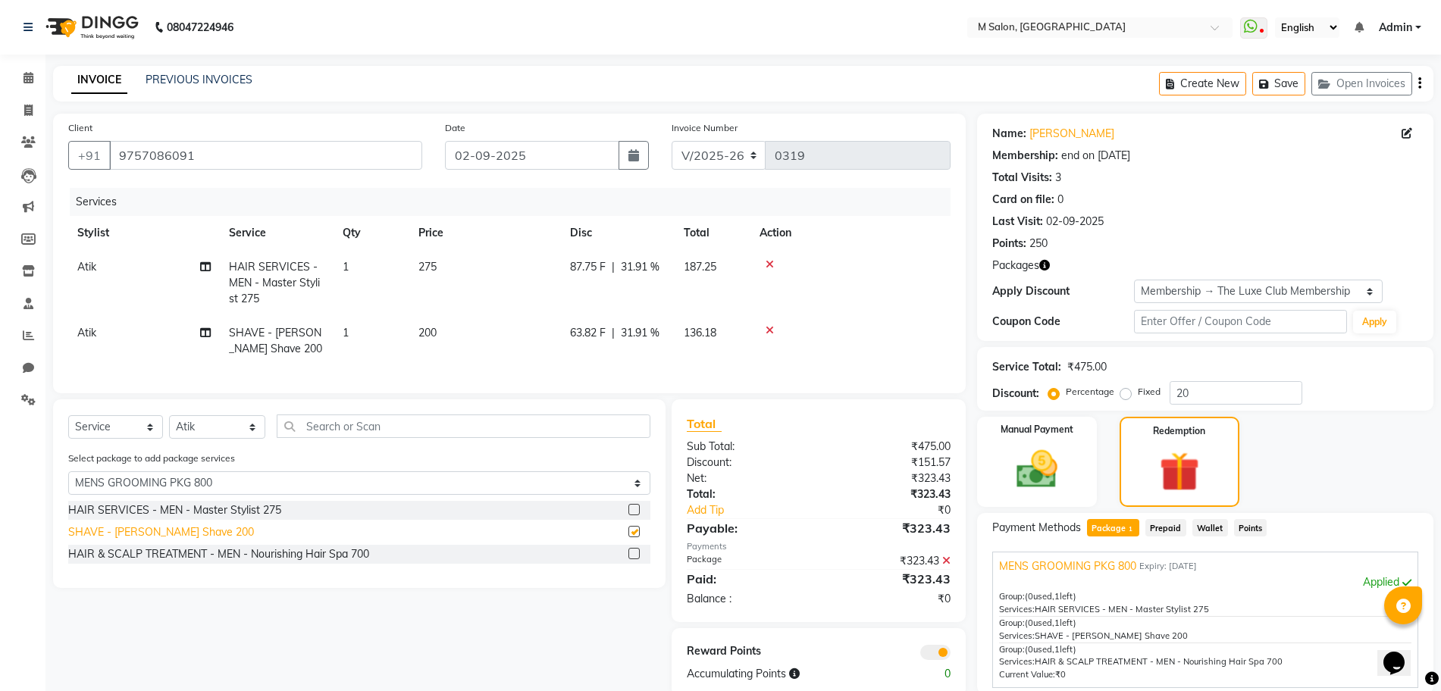
checkbox input "false"
click at [127, 562] on div "HAIR & SCALP TREATMENT - MEN - Nourishing Hair Spa 700" at bounding box center [218, 554] width 301 height 16
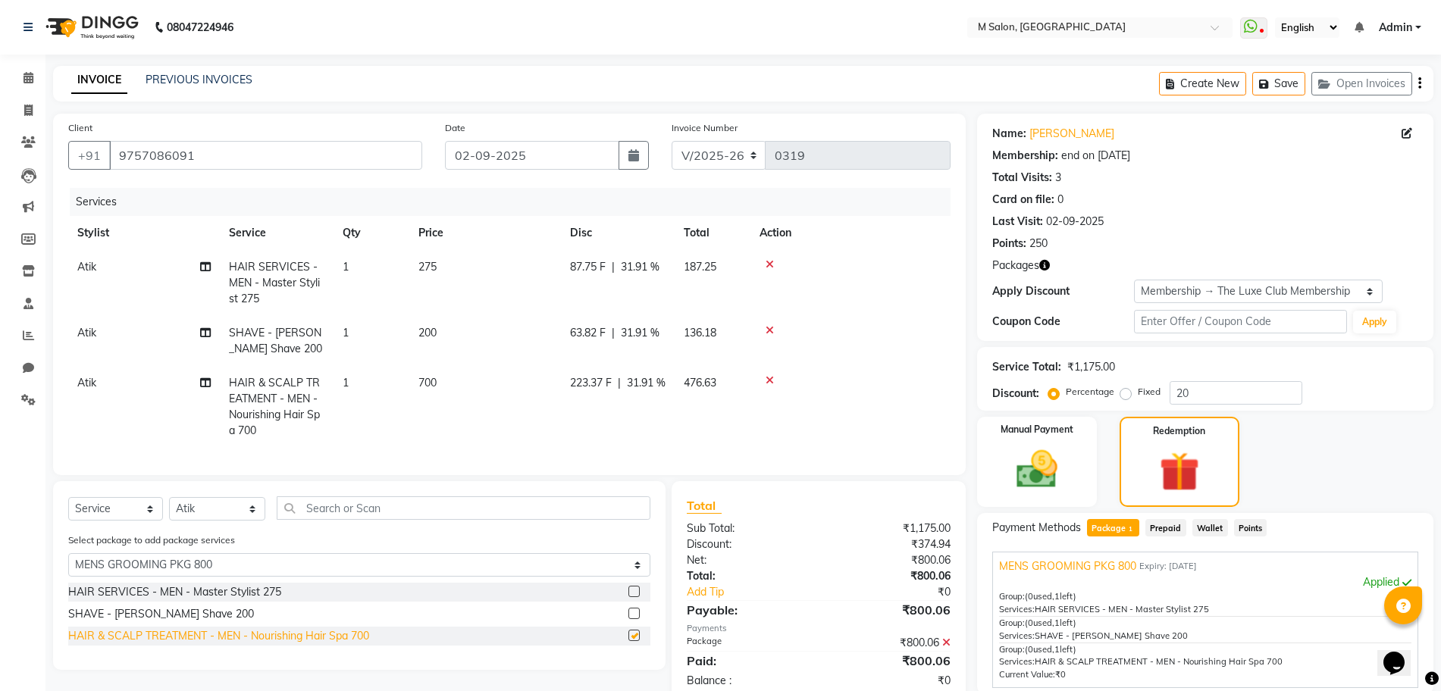
checkbox input "false"
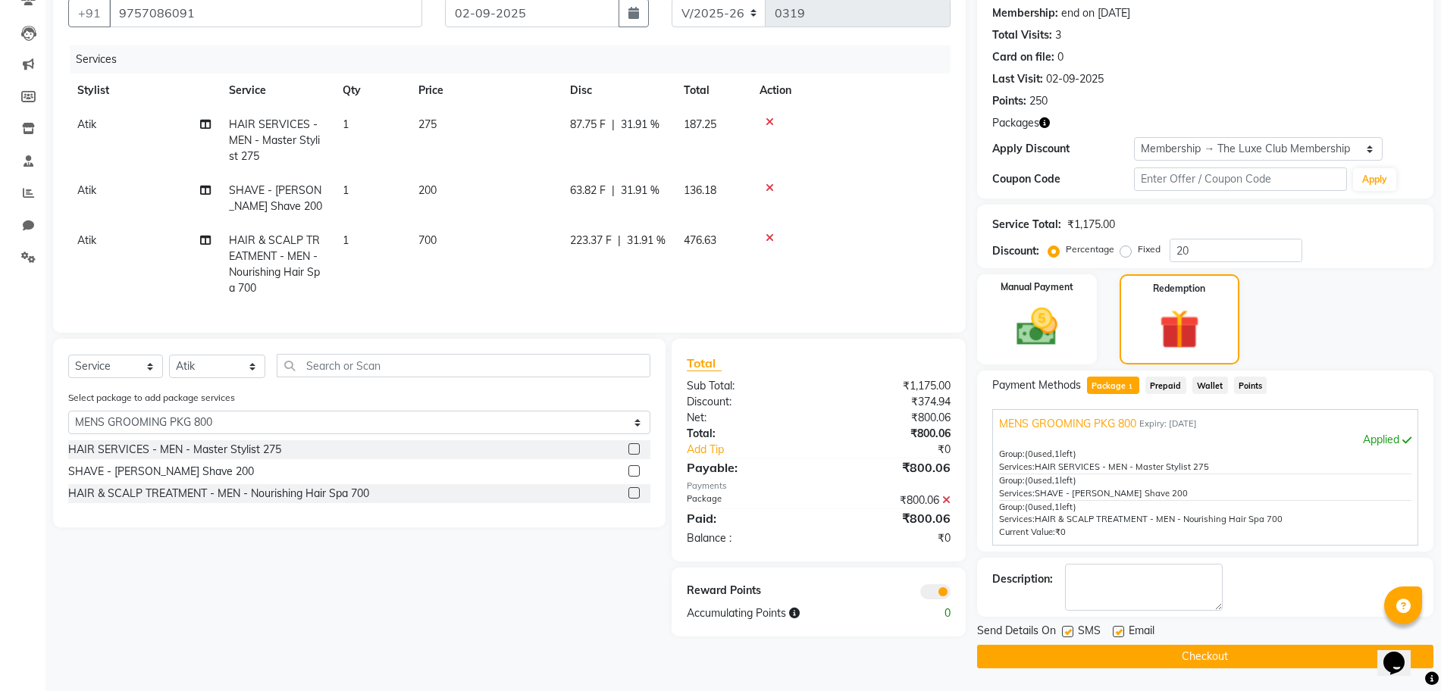
click at [1121, 656] on button "Checkout" at bounding box center [1205, 656] width 456 height 23
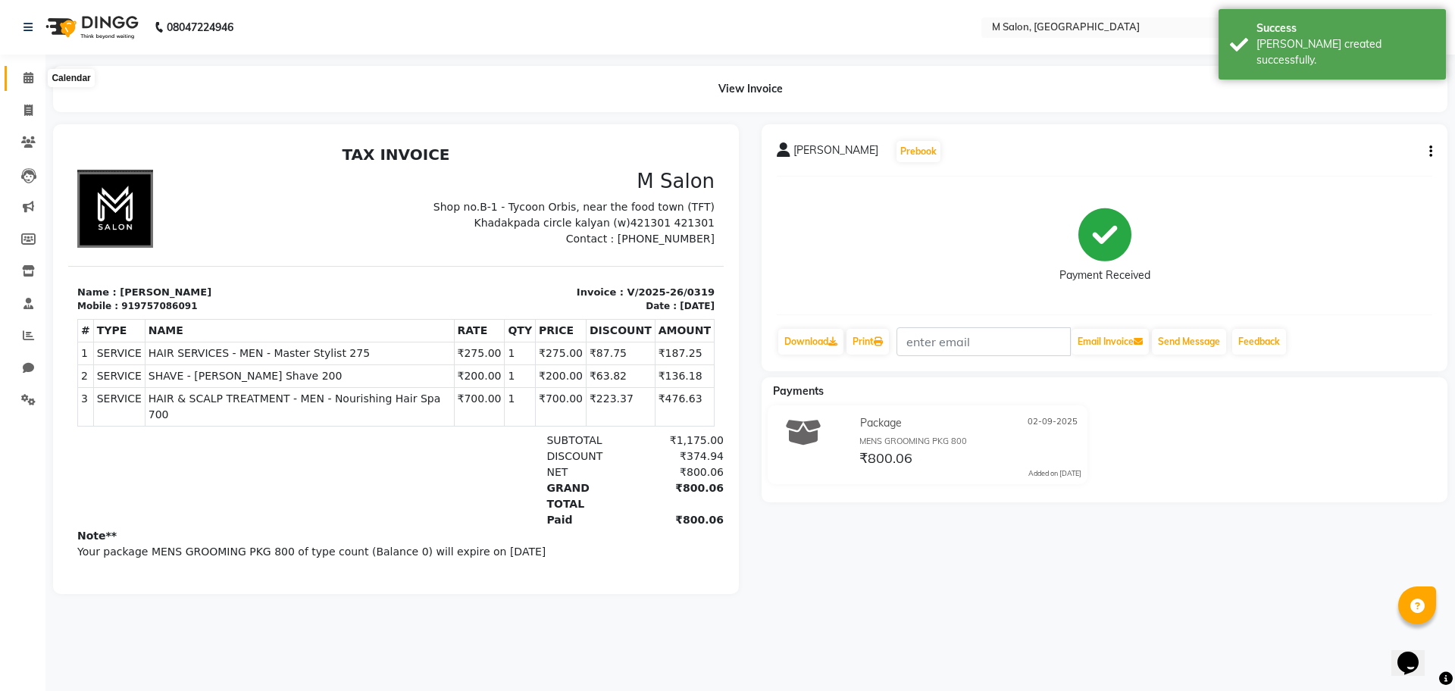
click at [26, 74] on icon at bounding box center [28, 77] width 10 height 11
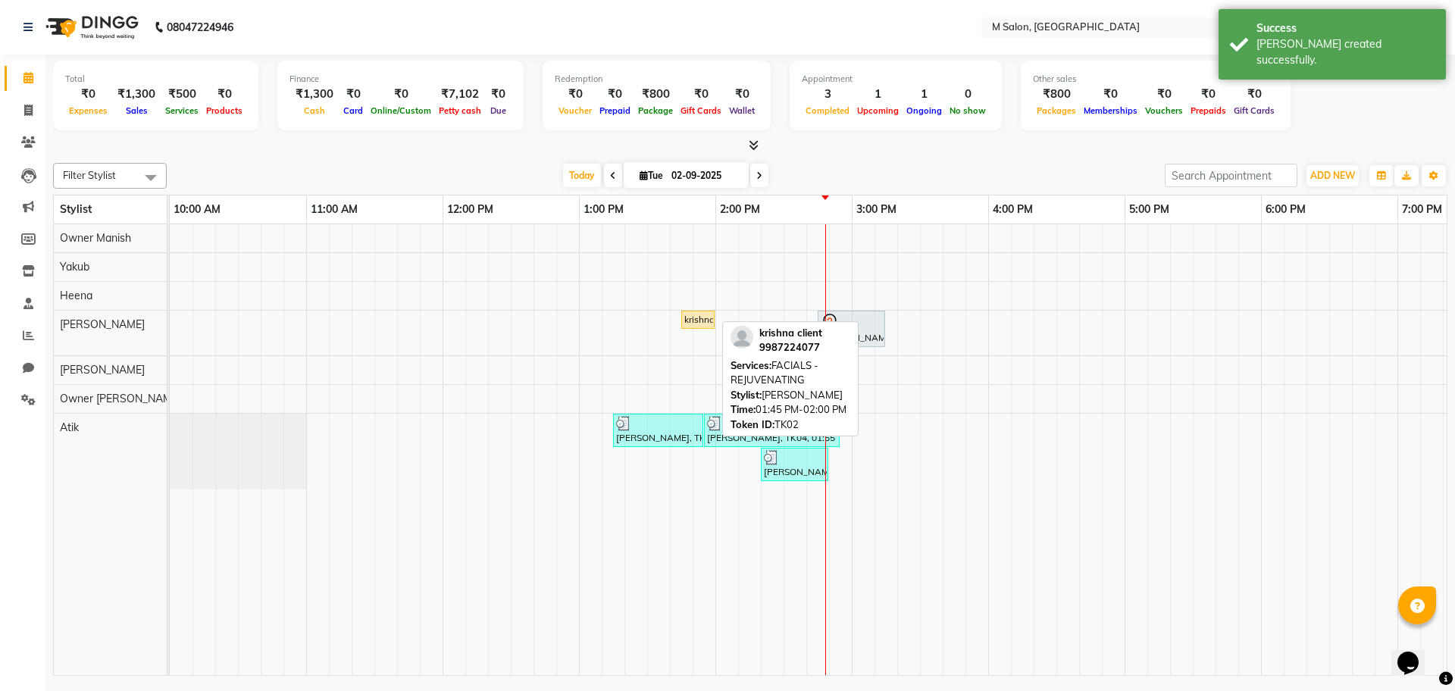
click at [690, 316] on div "krishna client, TK02, 01:45 PM-02:00 PM, FACIALS - REJUVENATING" at bounding box center [698, 320] width 30 height 14
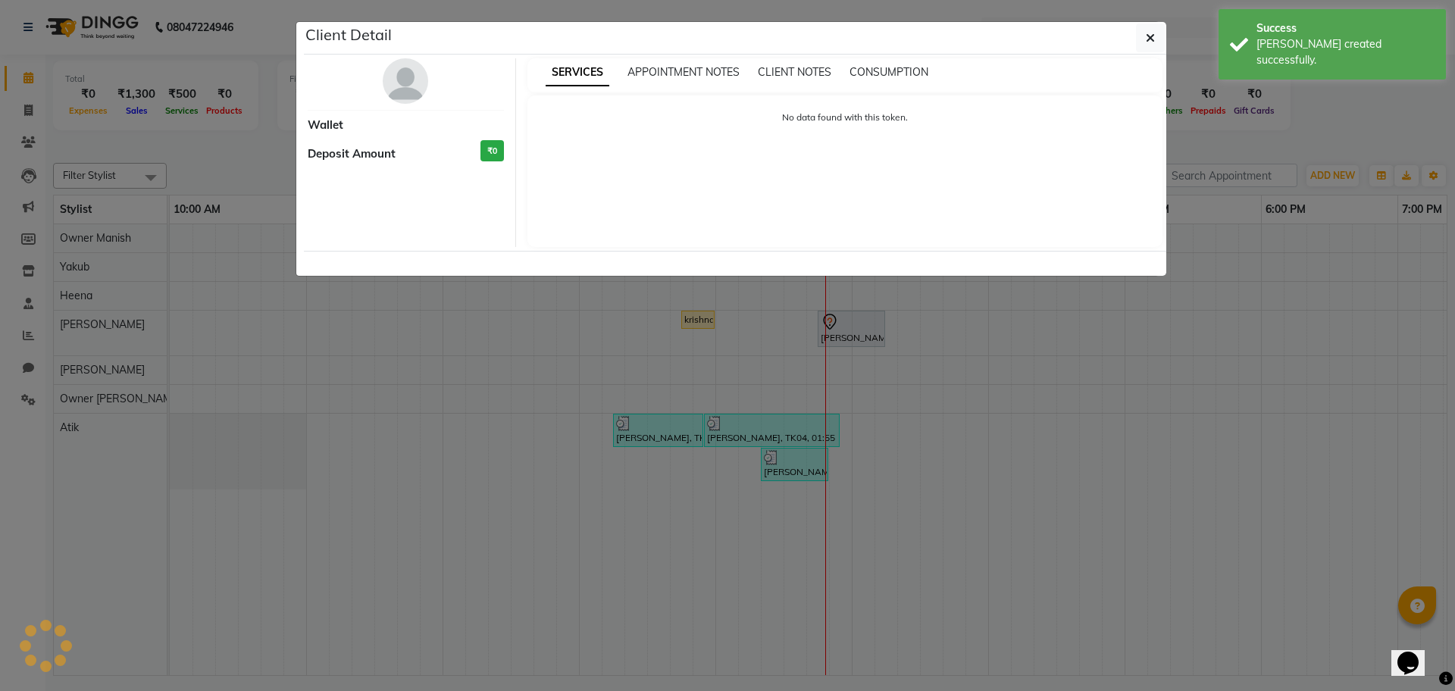
select select "1"
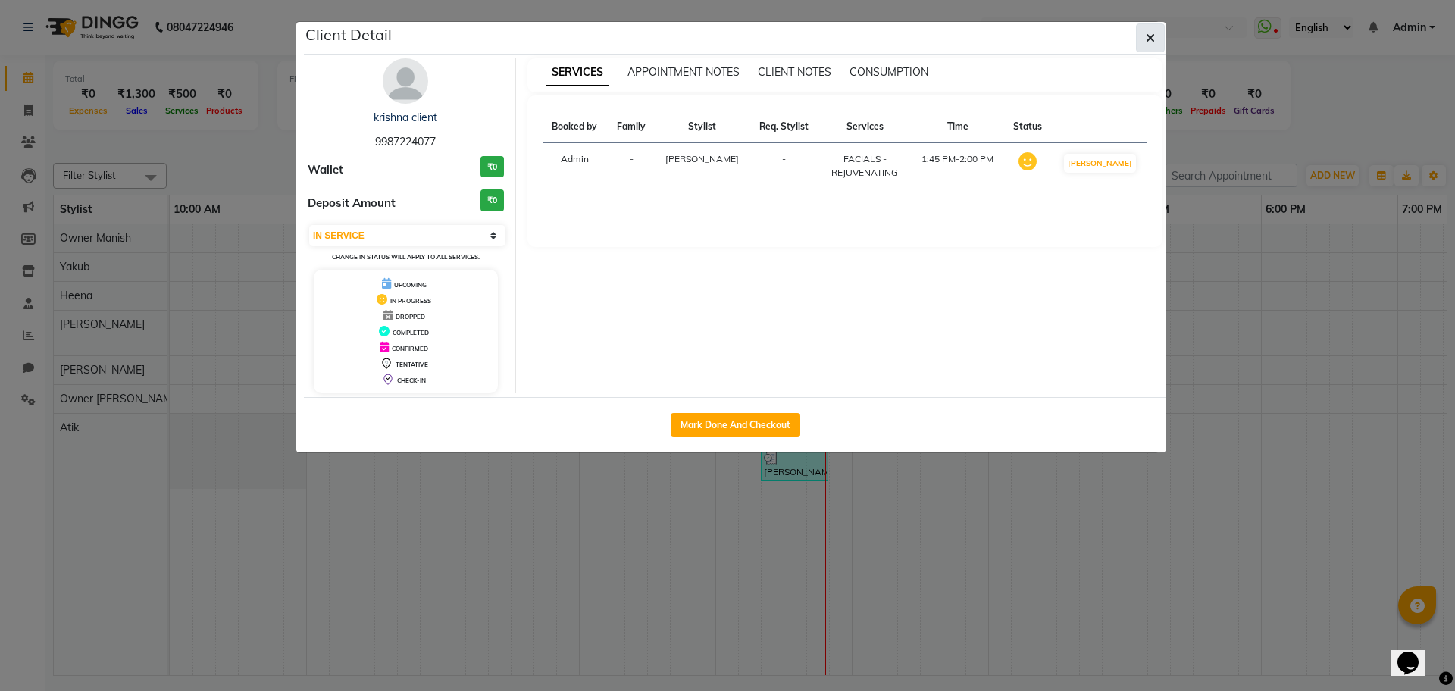
click at [1139, 38] on button "button" at bounding box center [1150, 37] width 29 height 29
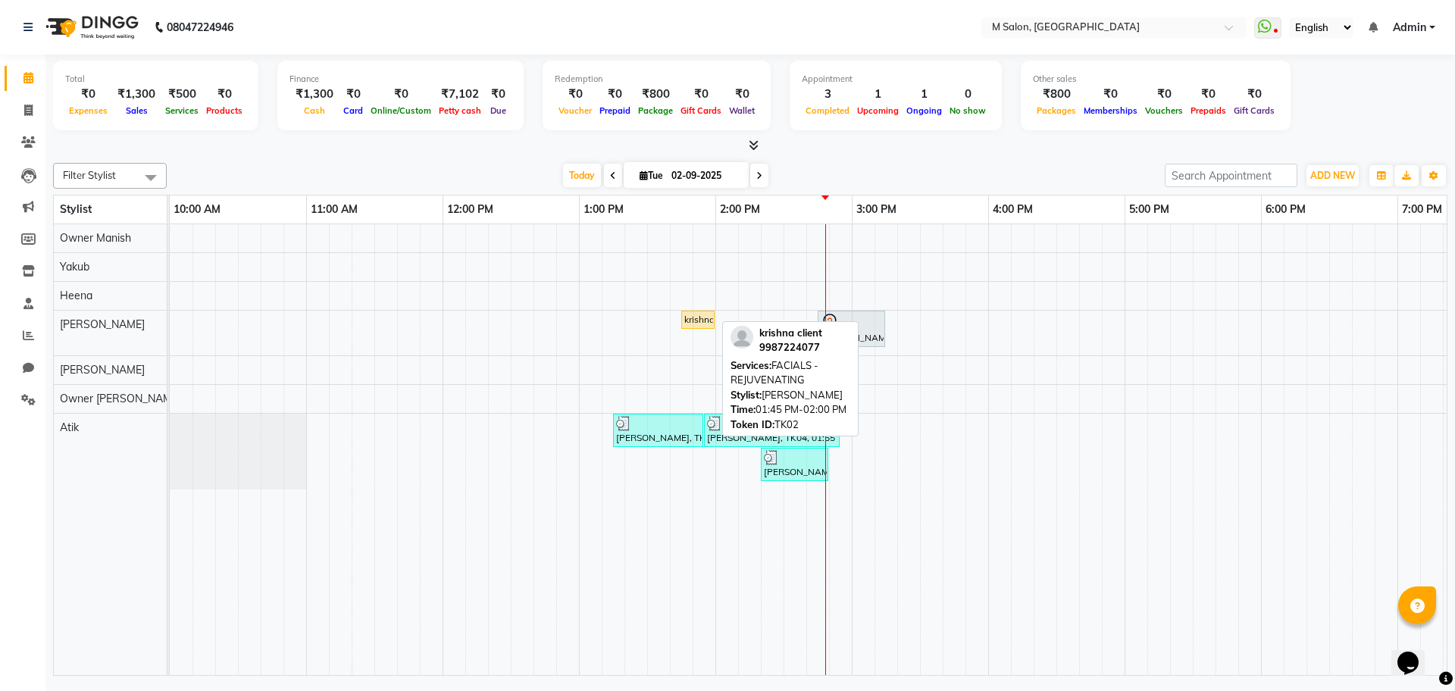
click at [706, 325] on div "krishna client, TK02, 01:45 PM-02:00 PM, FACIALS - REJUVENATING" at bounding box center [698, 320] width 30 height 14
select select "1"
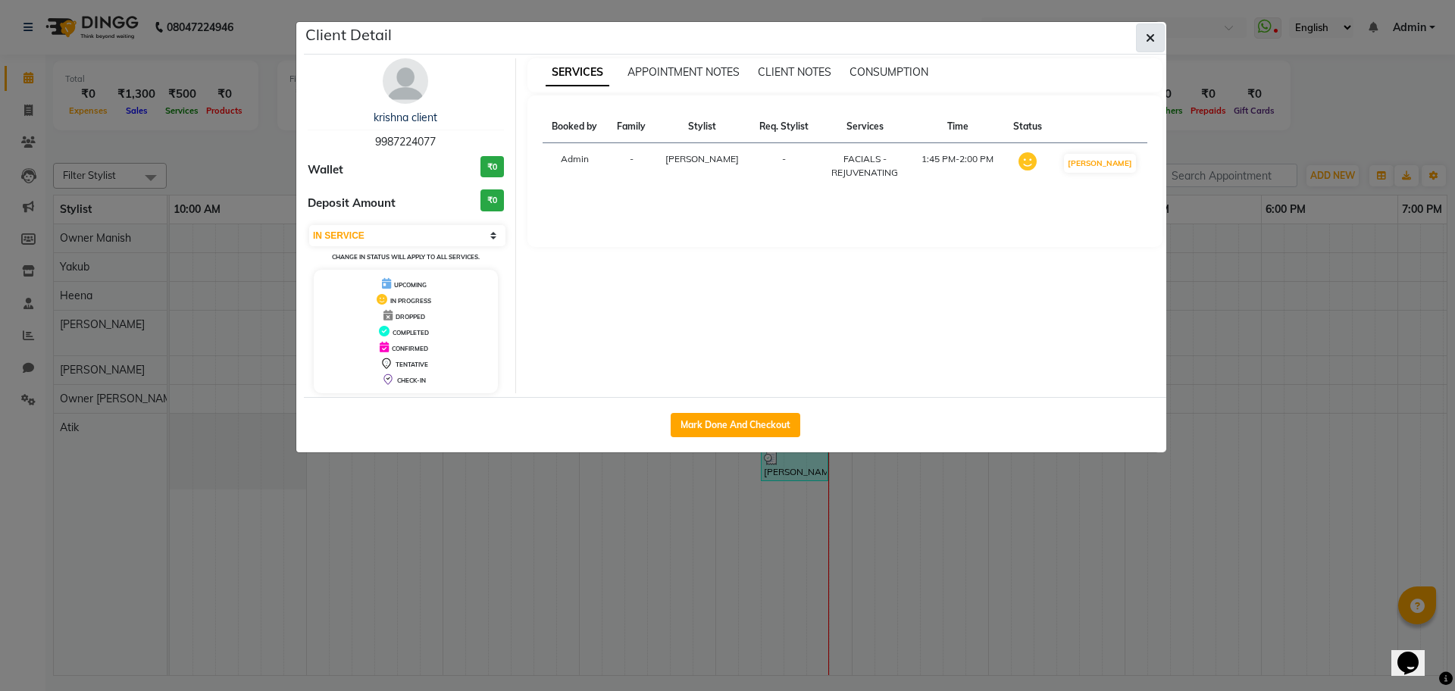
click at [1140, 37] on button "button" at bounding box center [1150, 37] width 29 height 29
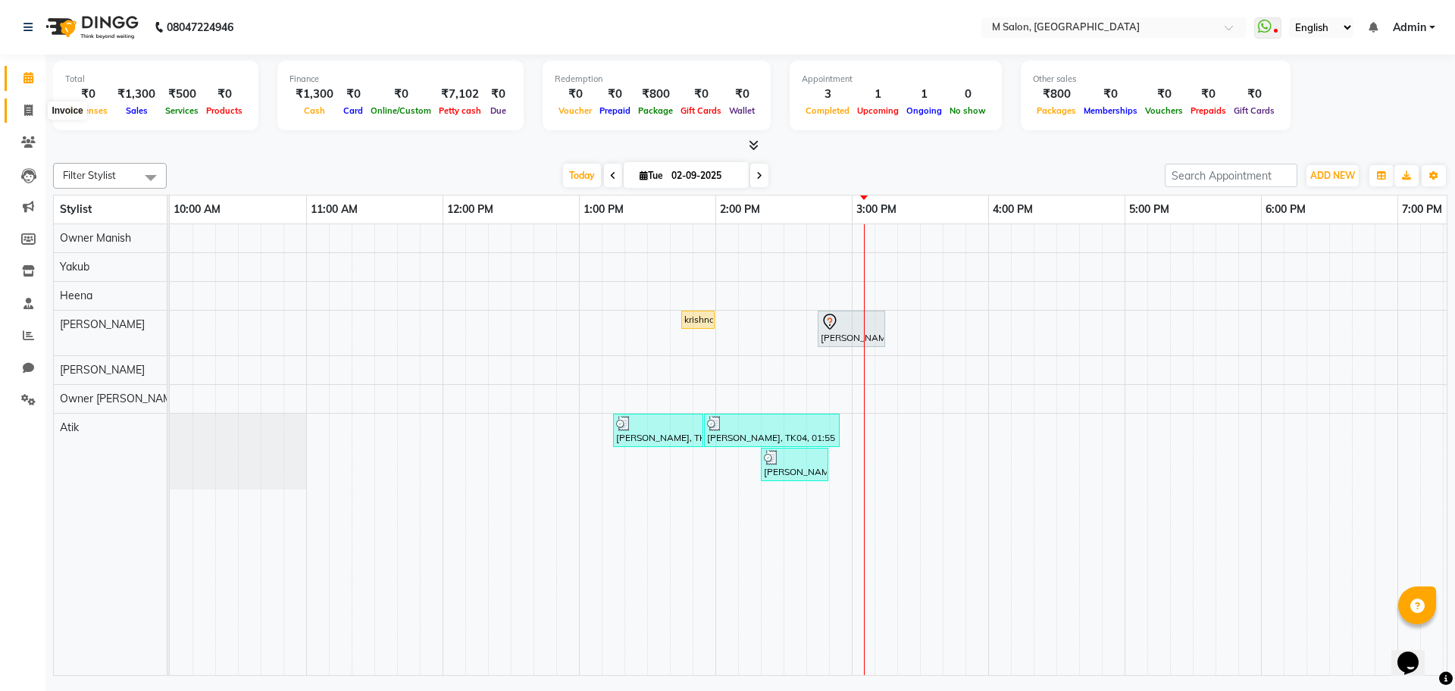
click at [23, 117] on span at bounding box center [28, 110] width 27 height 17
select select "service"
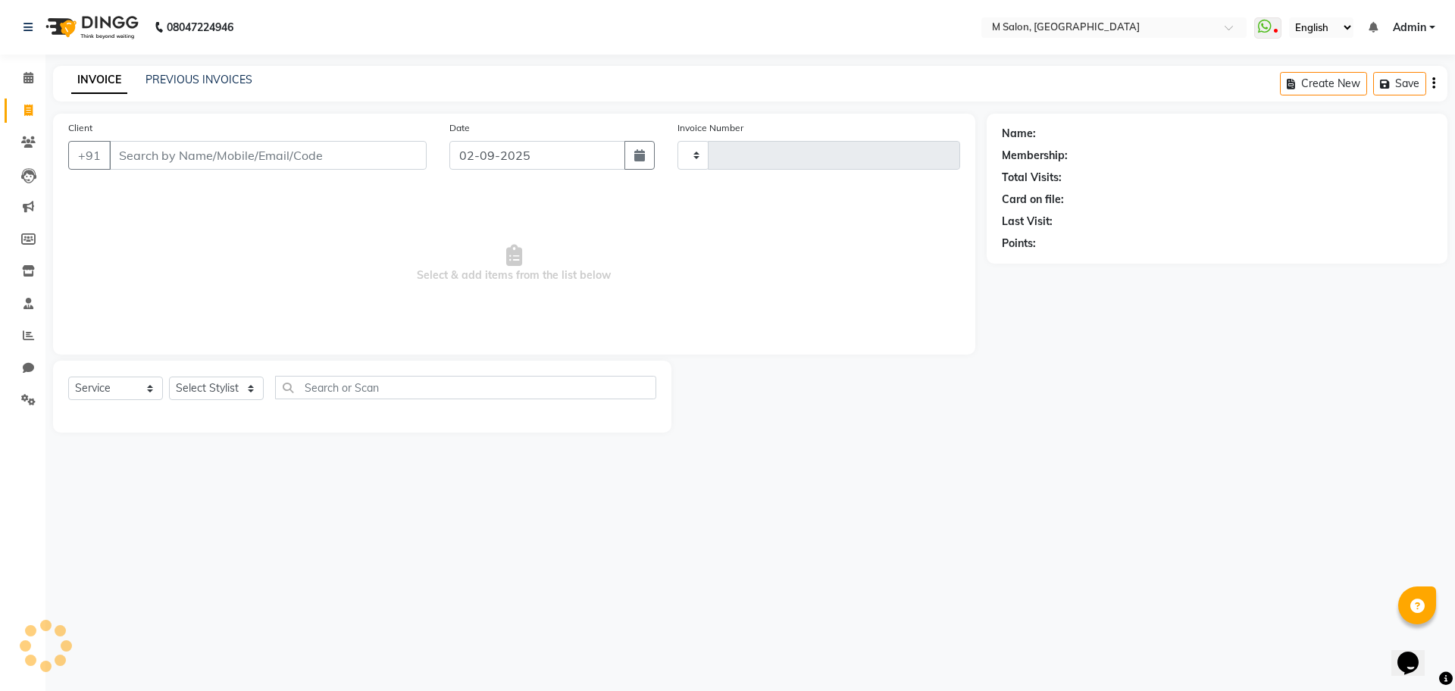
type input "0320"
select select "8655"
click at [328, 158] on input "Client" at bounding box center [268, 155] width 318 height 29
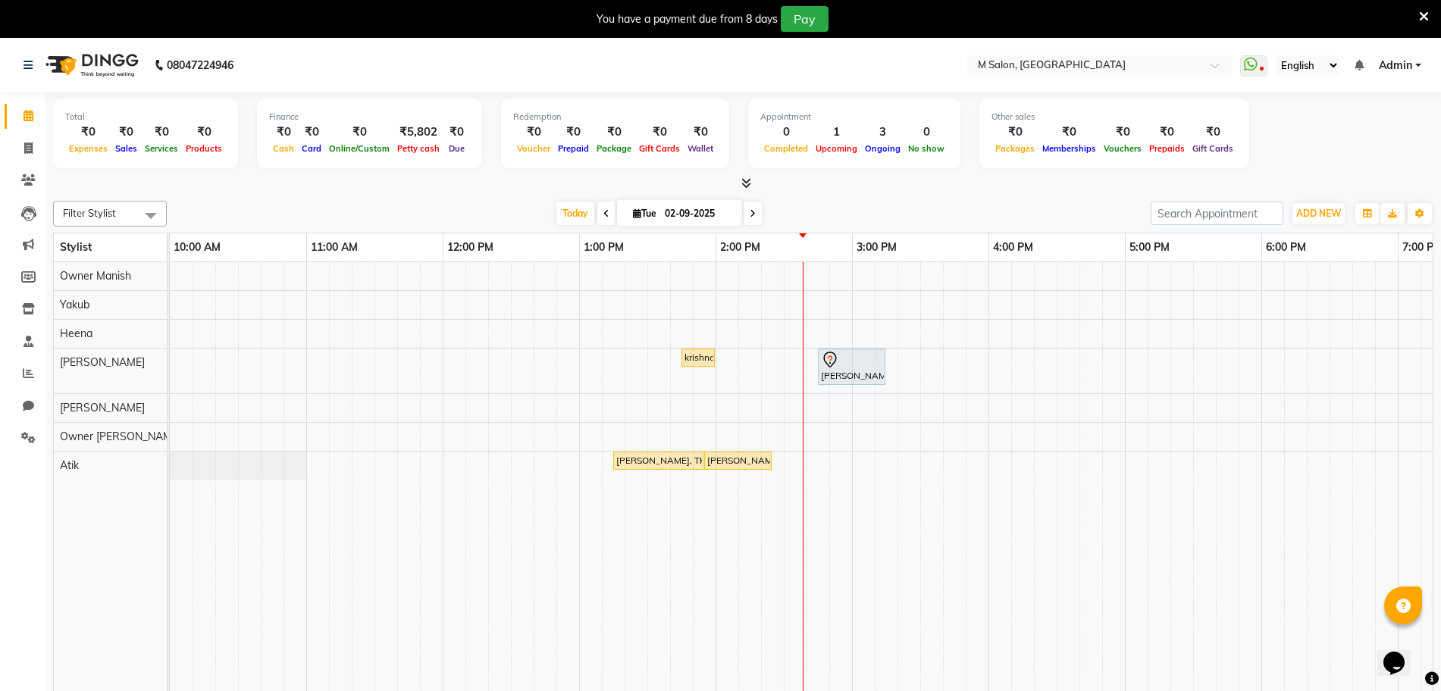
click at [1423, 15] on icon at bounding box center [1424, 17] width 10 height 14
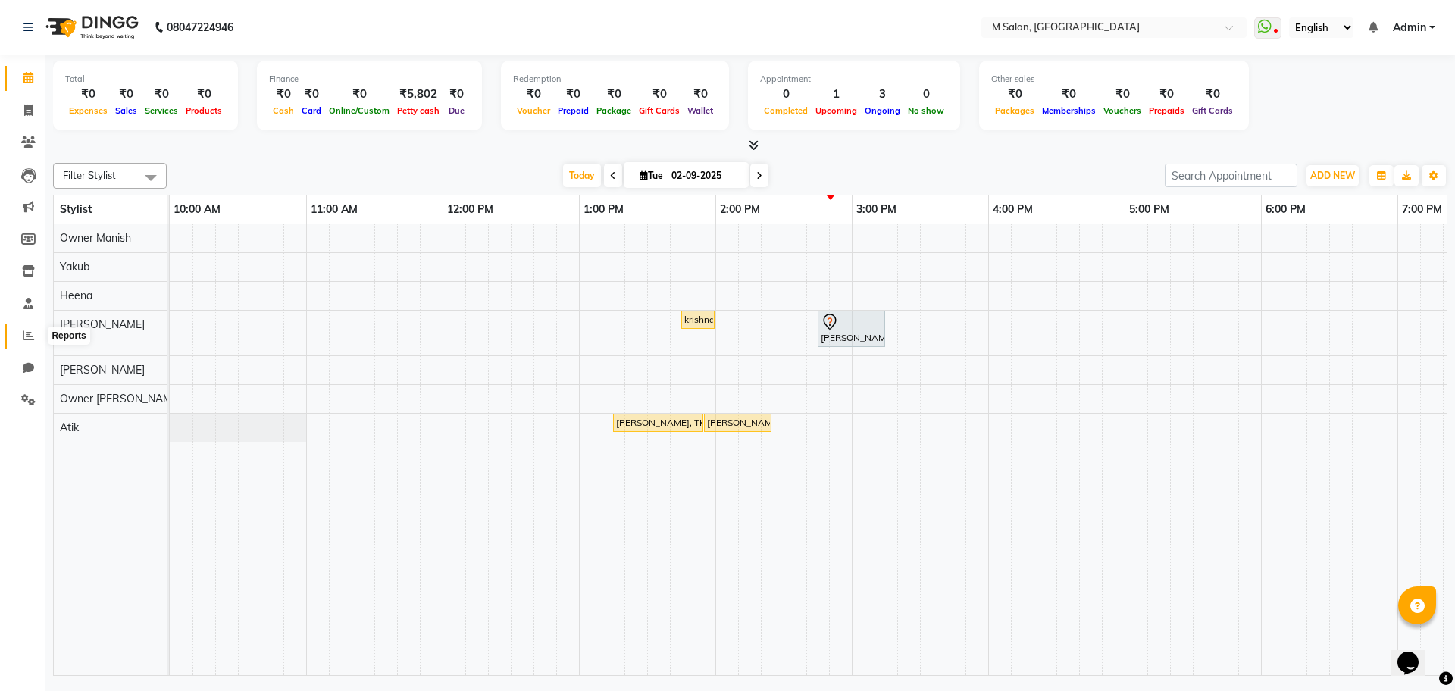
click at [29, 337] on icon at bounding box center [28, 335] width 11 height 11
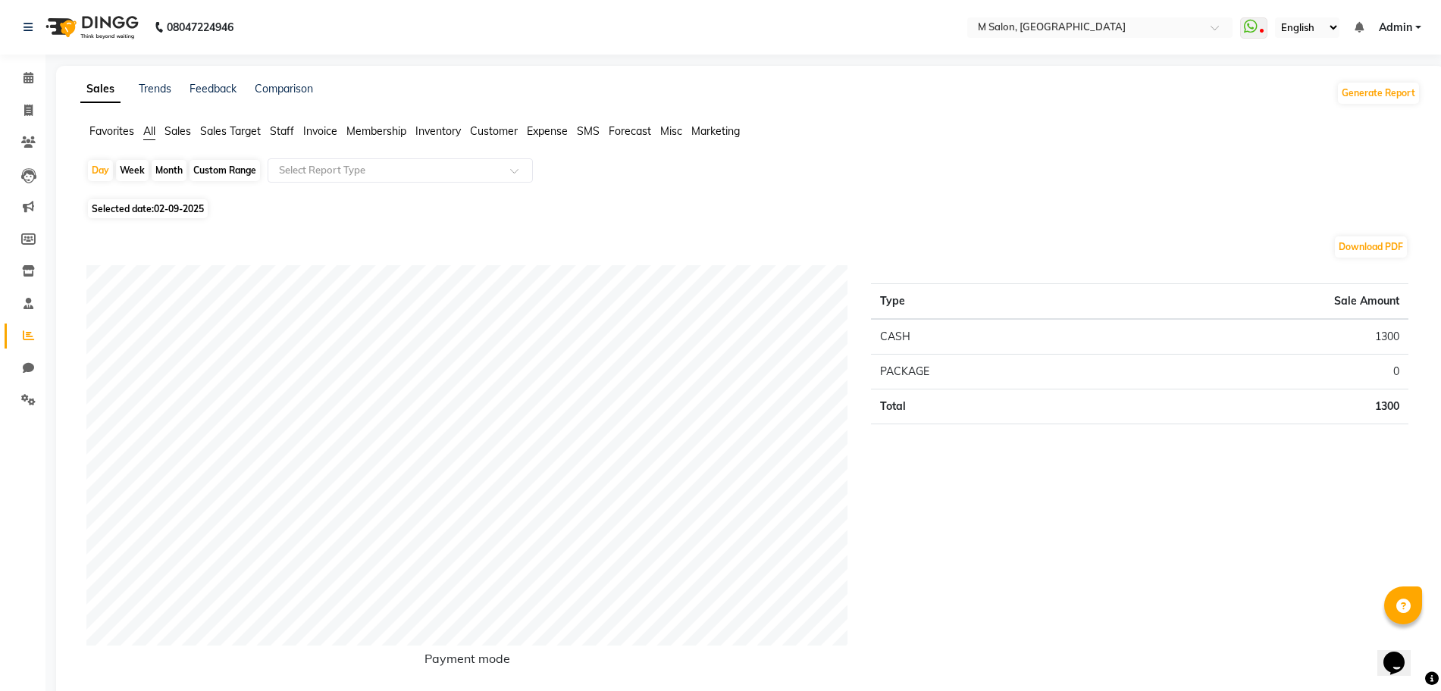
click at [177, 171] on div "Month" at bounding box center [169, 170] width 35 height 21
select select "9"
select select "2025"
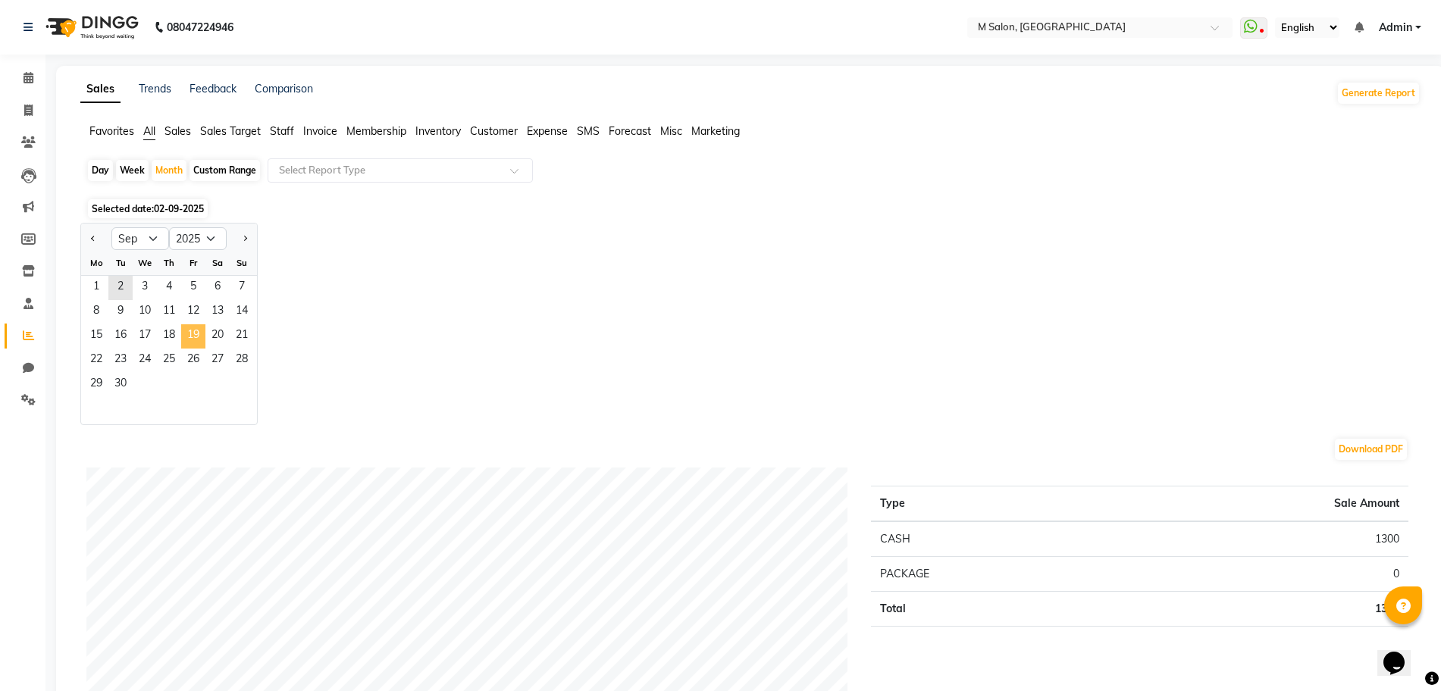
click at [193, 336] on span "19" at bounding box center [193, 336] width 24 height 24
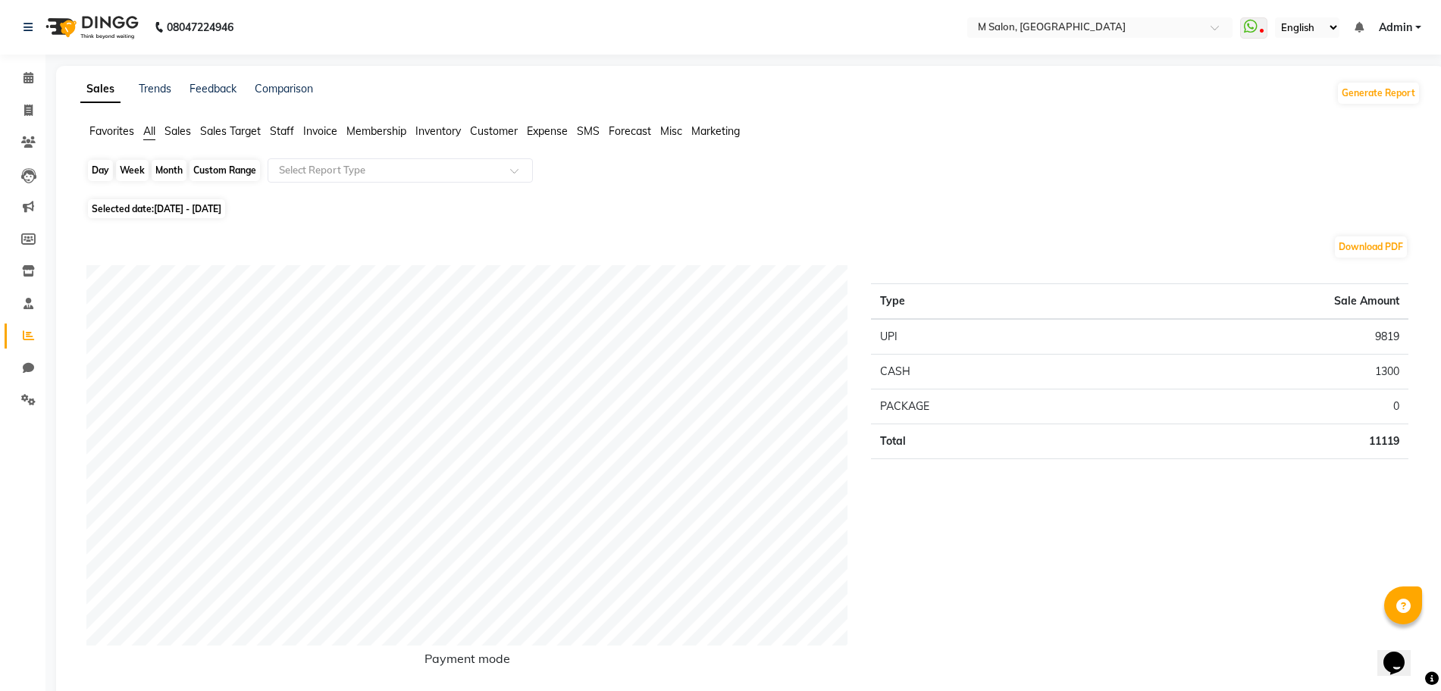
click at [157, 177] on div "Month" at bounding box center [169, 170] width 35 height 21
select select "9"
select select "2025"
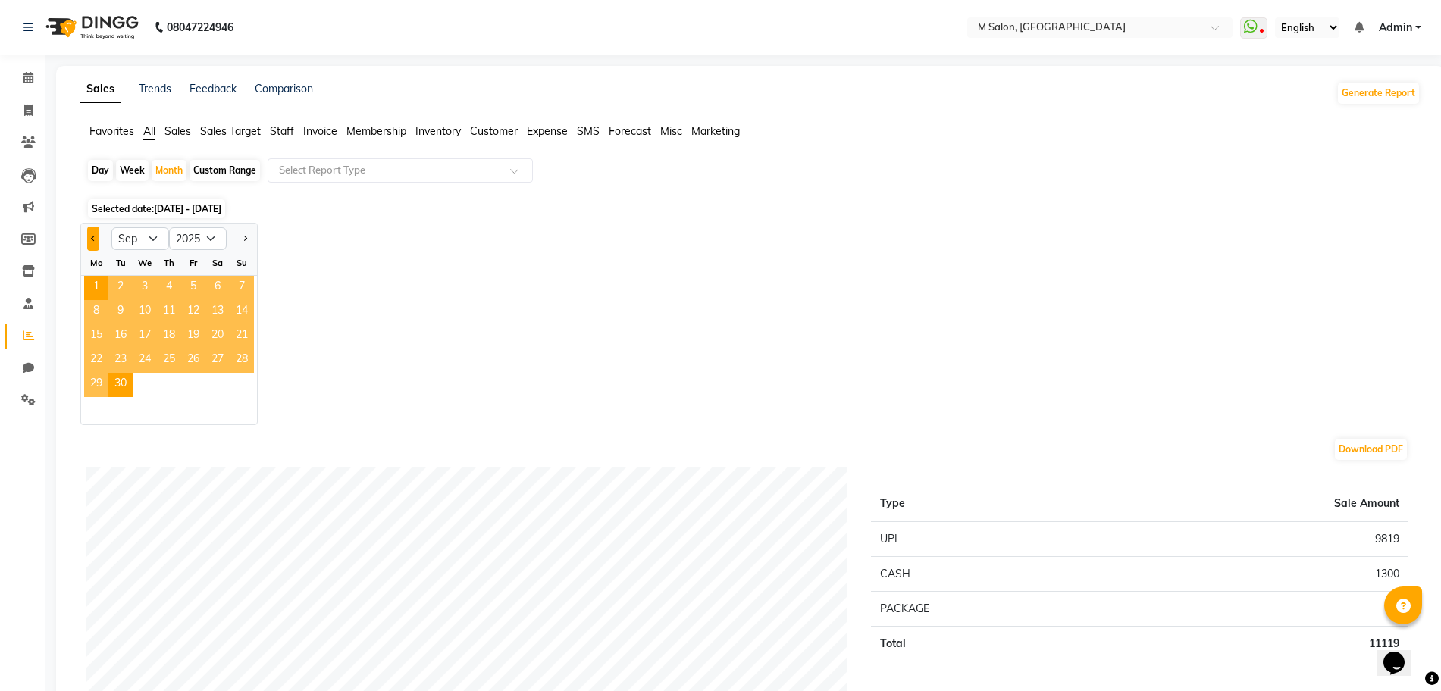
click at [89, 241] on button "Previous month" at bounding box center [93, 239] width 12 height 24
select select "8"
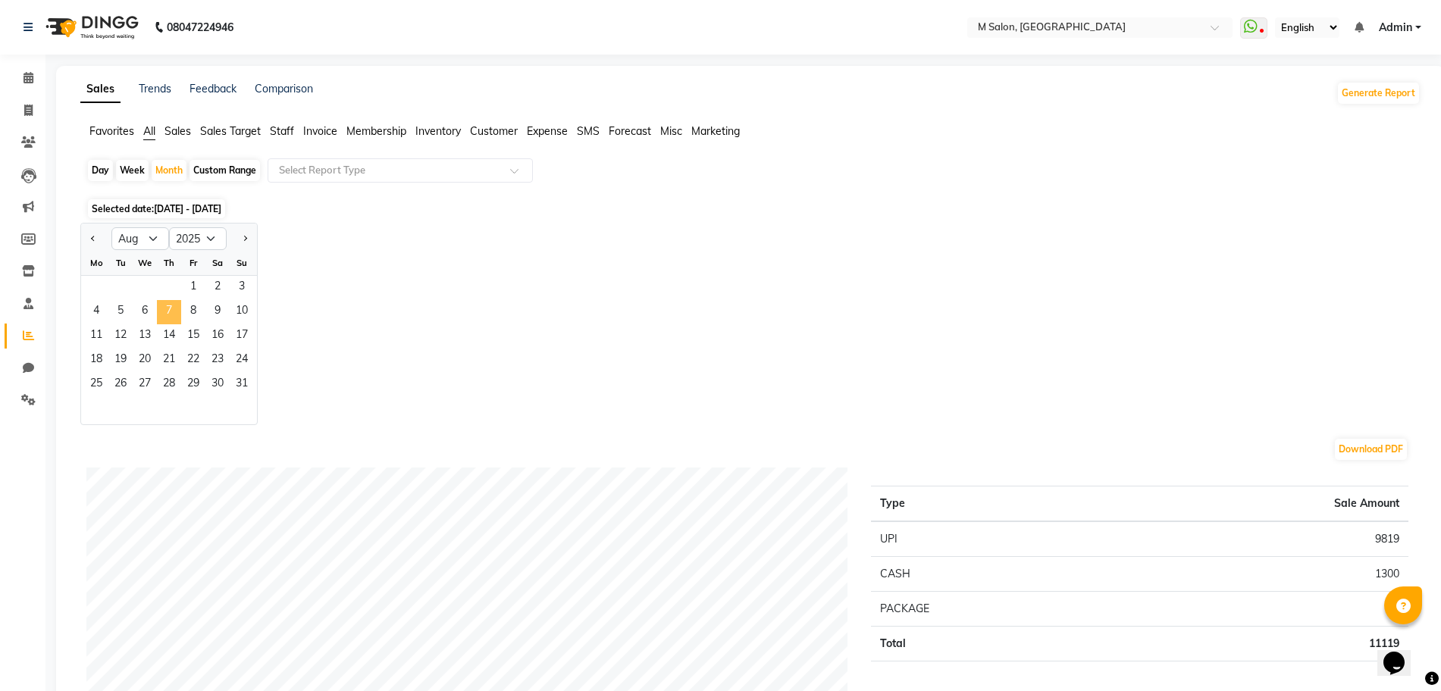
click at [162, 312] on span "7" at bounding box center [169, 312] width 24 height 24
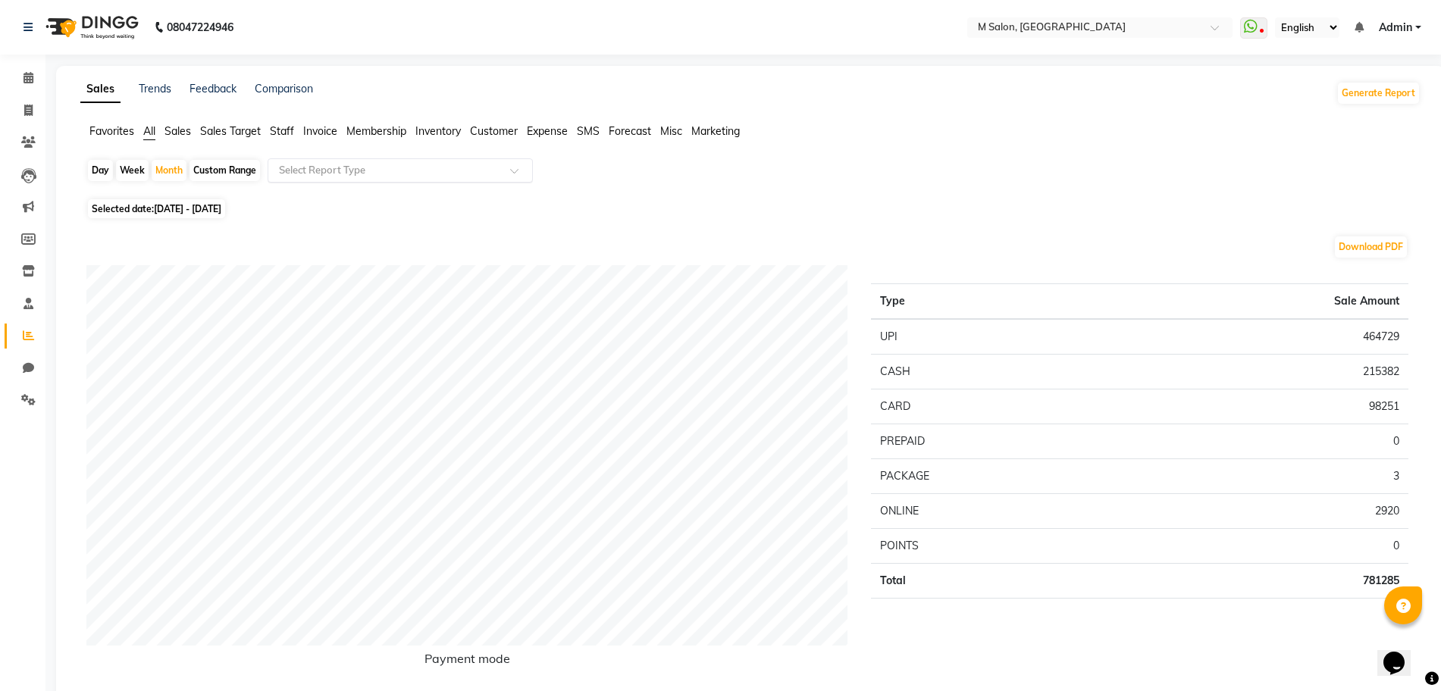
click at [380, 182] on ng-select "Select Report Type" at bounding box center [400, 170] width 265 height 24
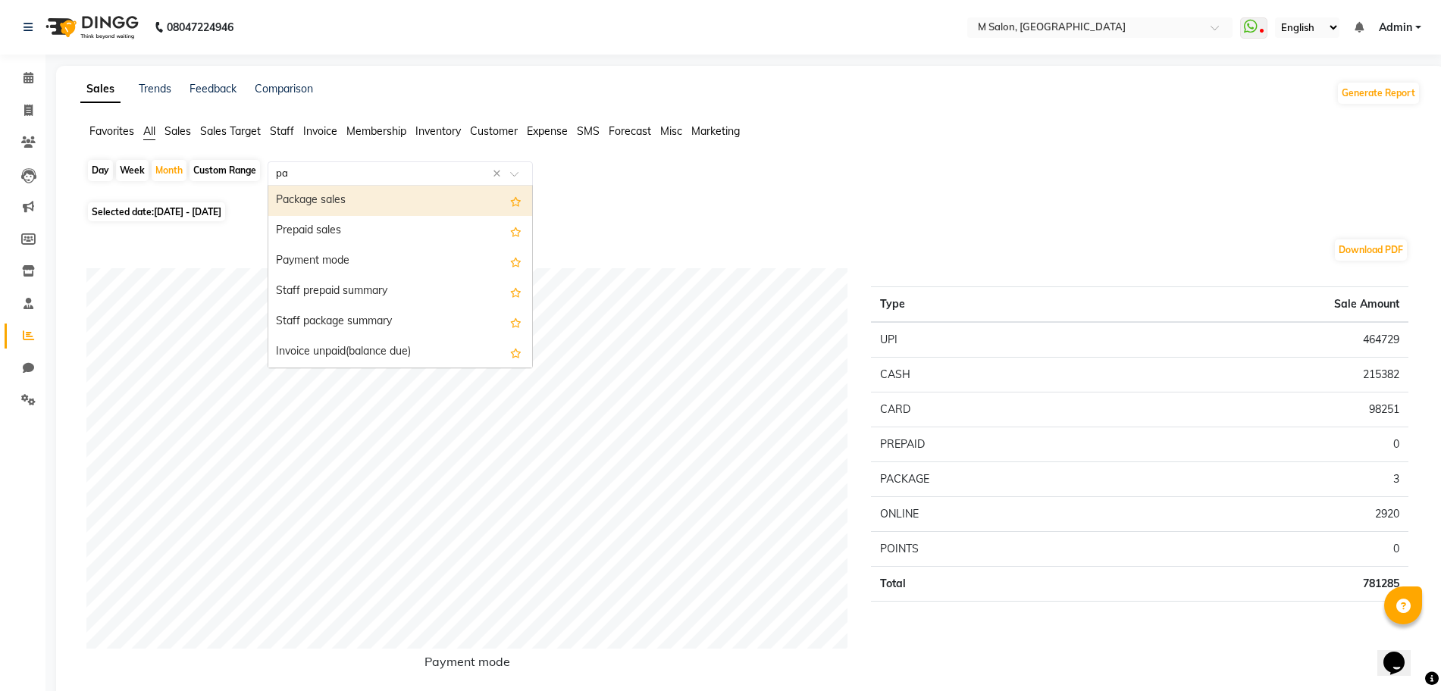
type input "pay"
click at [368, 200] on div "Payment mode" at bounding box center [400, 201] width 264 height 30
select select "full_report"
select select "csv"
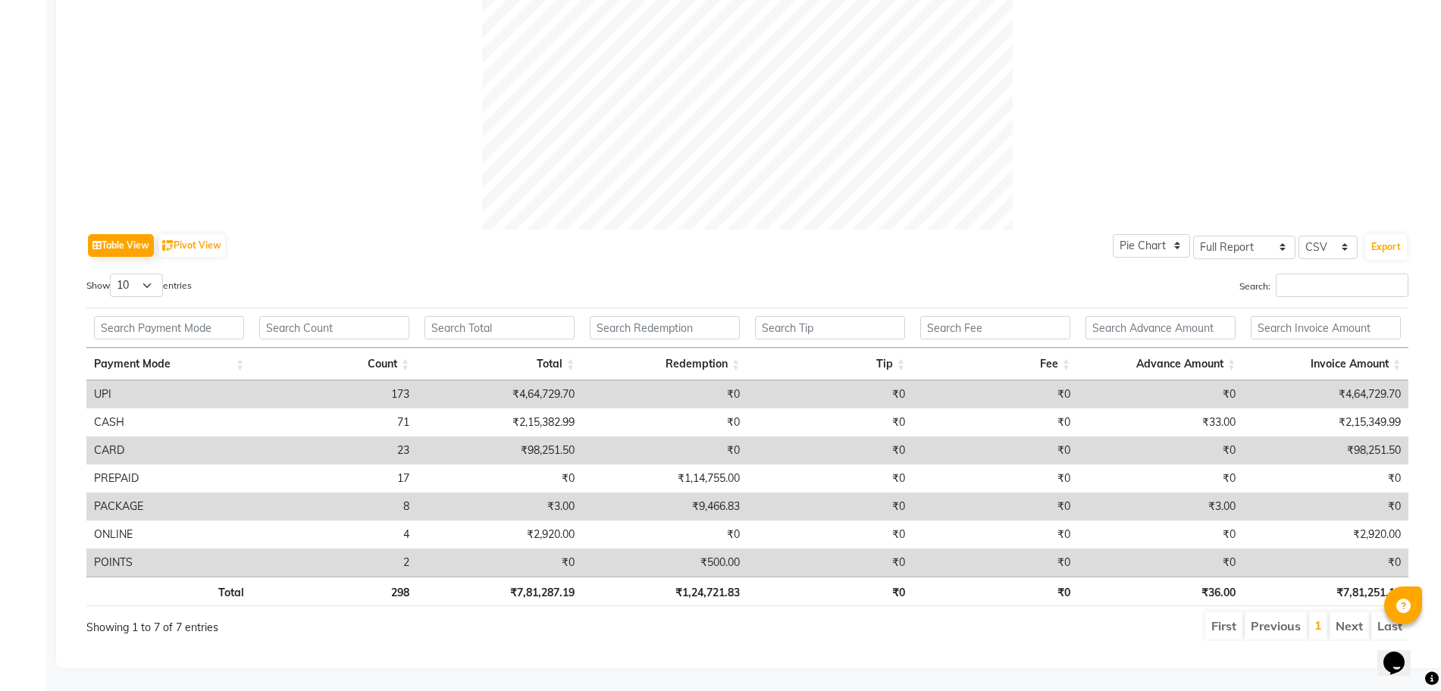
scroll to position [568, 0]
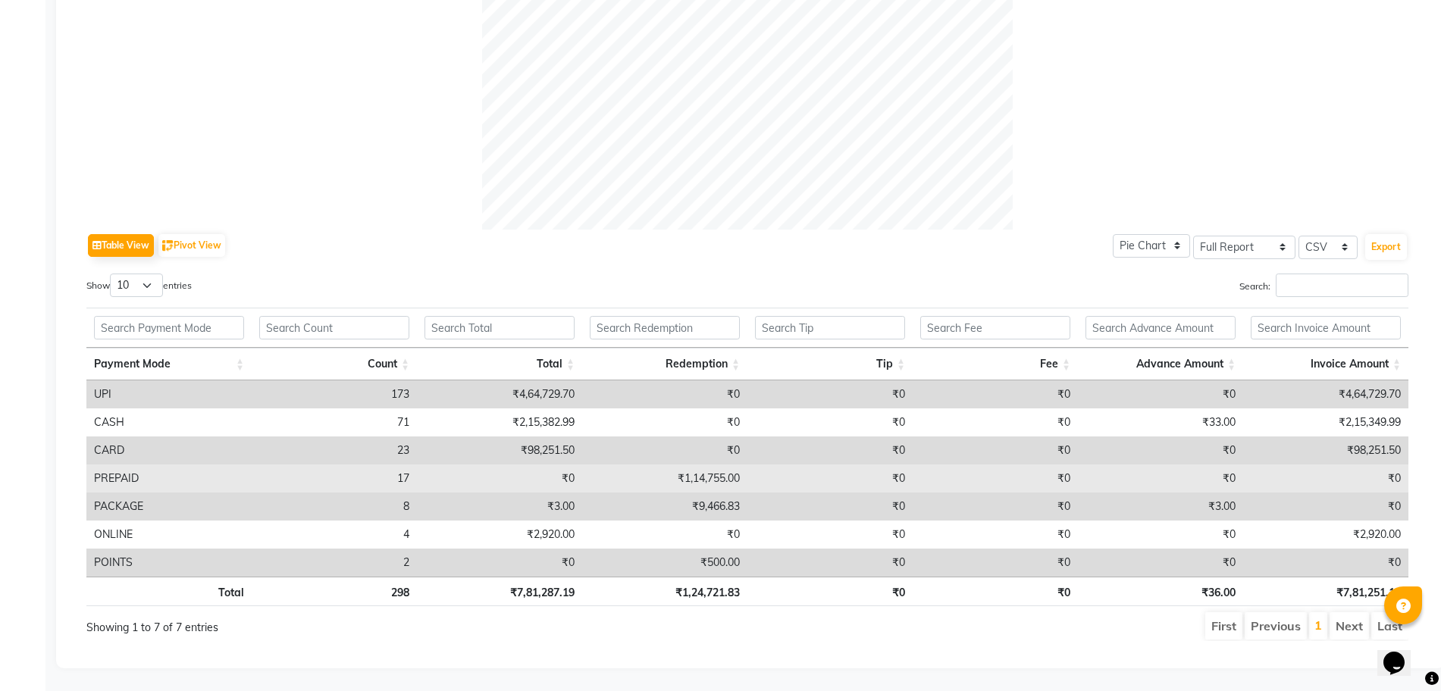
click at [884, 465] on td "₹0" at bounding box center [829, 479] width 165 height 28
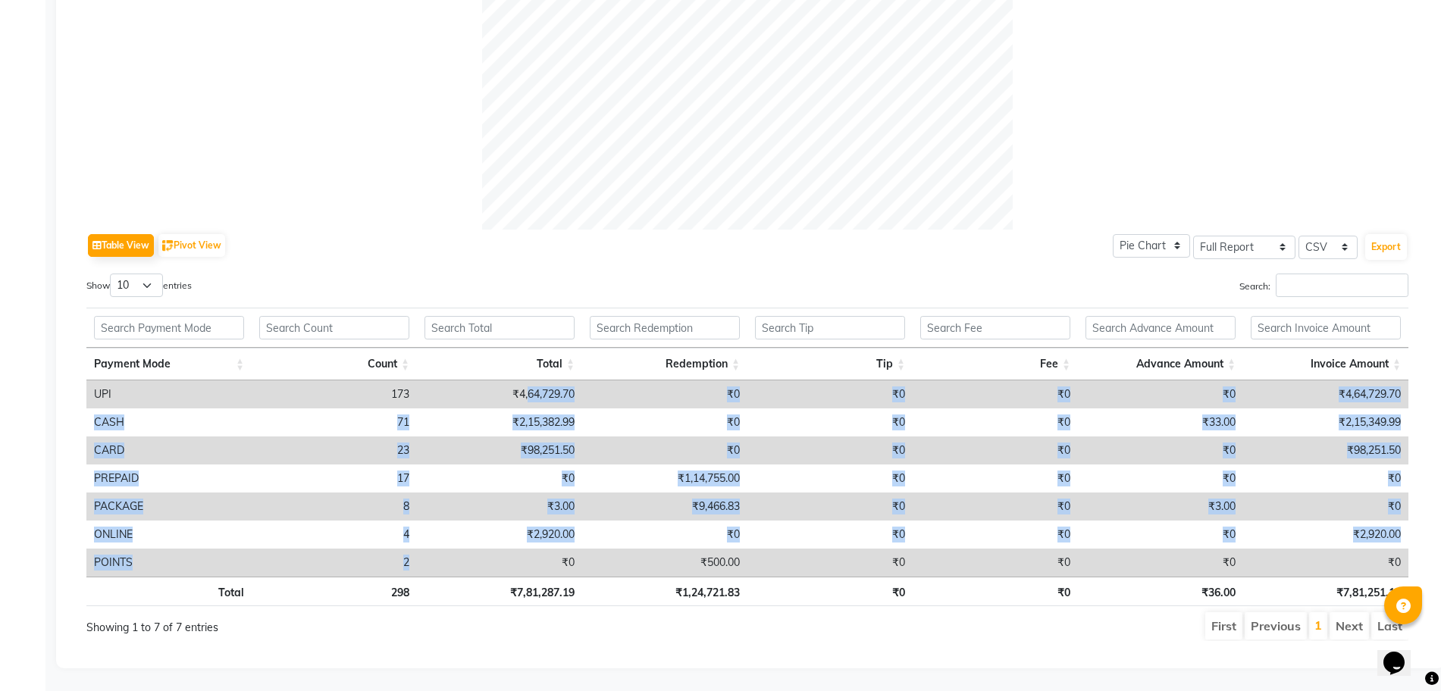
drag, startPoint x: 525, startPoint y: 372, endPoint x: 543, endPoint y: 543, distance: 171.4
click at [543, 543] on tbody "UPI 173 ₹4,64,729.70 ₹0 ₹0 ₹0 ₹0 ₹4,64,729.70 CASH 71 ₹2,15,382.99 ₹0 ₹0 ₹0 ₹33…" at bounding box center [747, 478] width 1322 height 196
click at [543, 549] on td "₹0" at bounding box center [499, 563] width 165 height 28
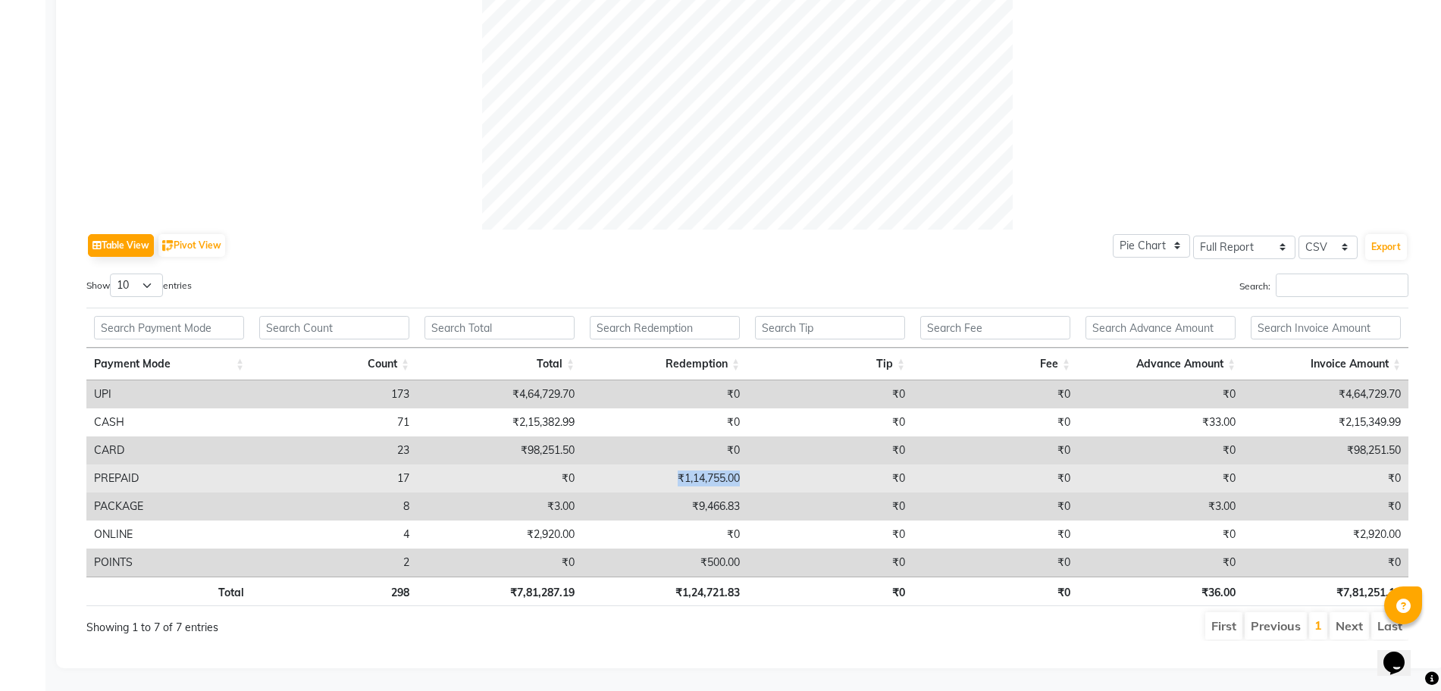
drag, startPoint x: 675, startPoint y: 464, endPoint x: 744, endPoint y: 464, distance: 69.7
click at [744, 465] on td "₹1,14,755.00" at bounding box center [664, 479] width 165 height 28
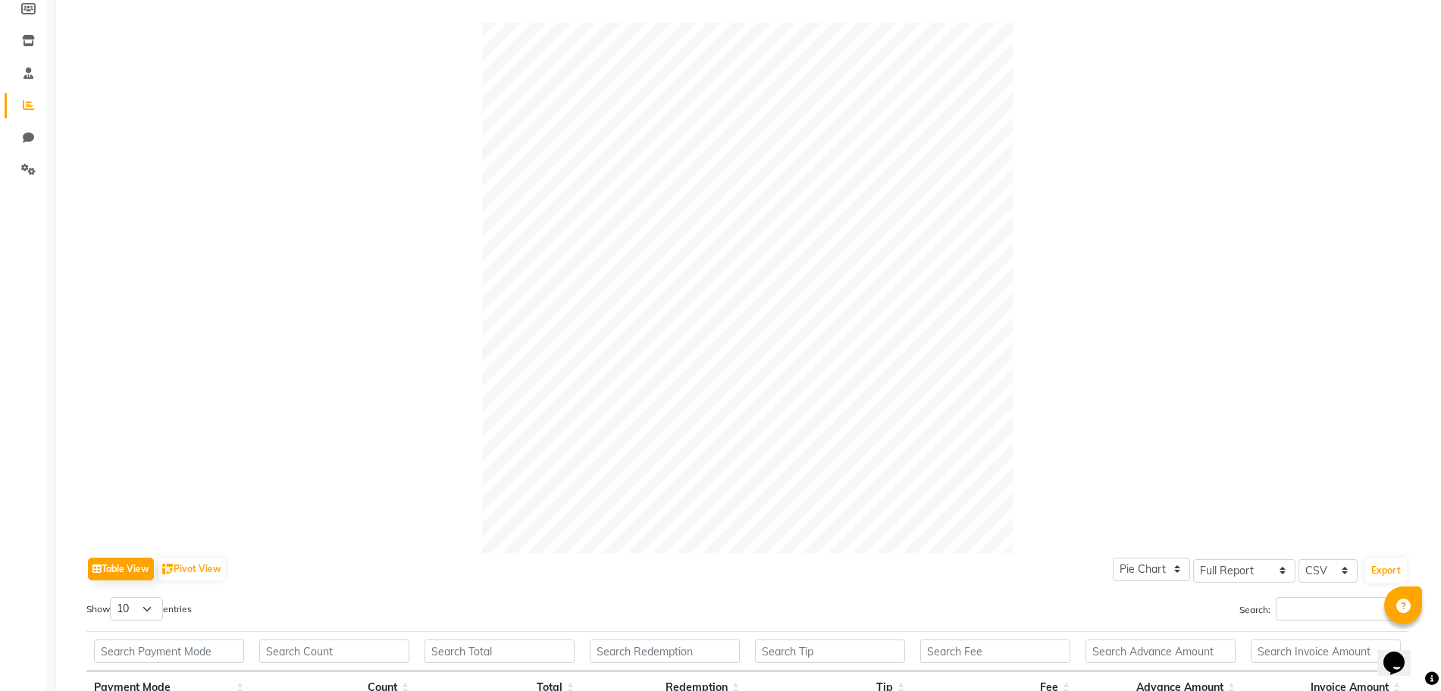
scroll to position [0, 0]
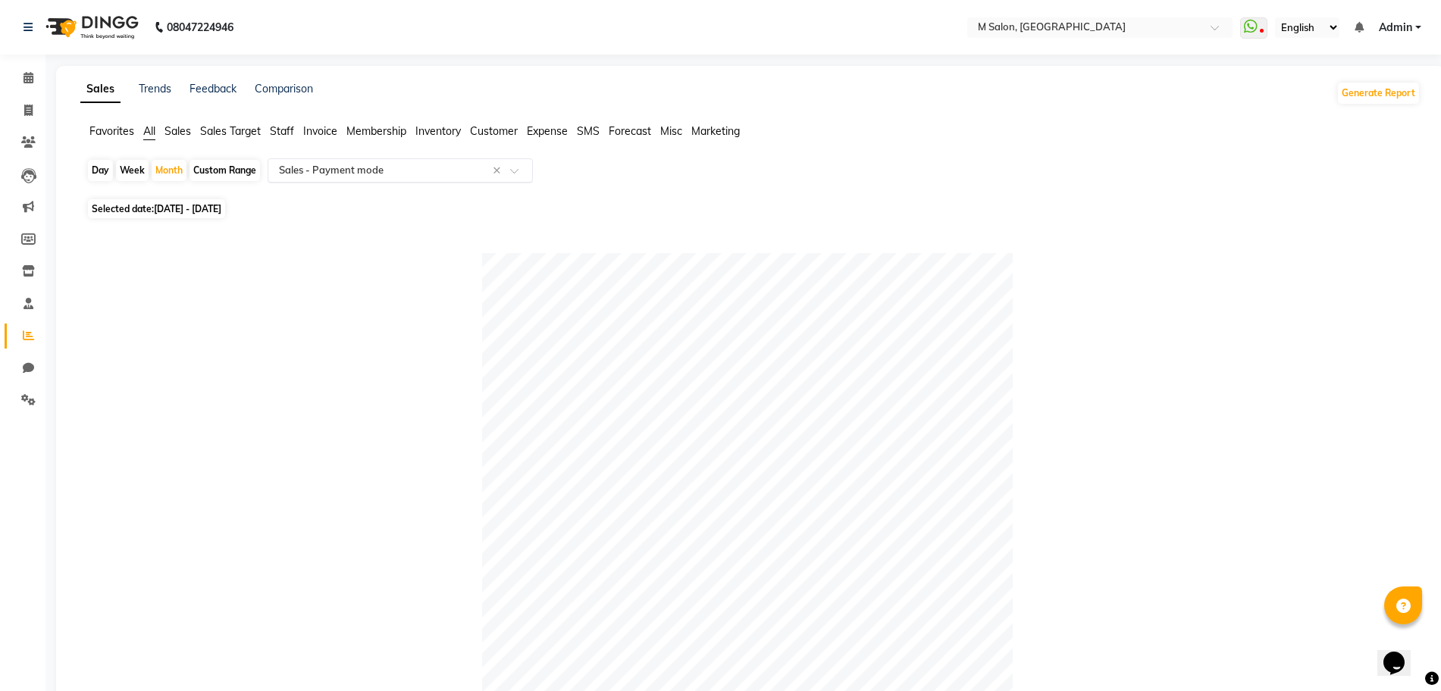
click at [434, 180] on div "Select Report Type × Sales - Payment mode ×" at bounding box center [400, 170] width 265 height 24
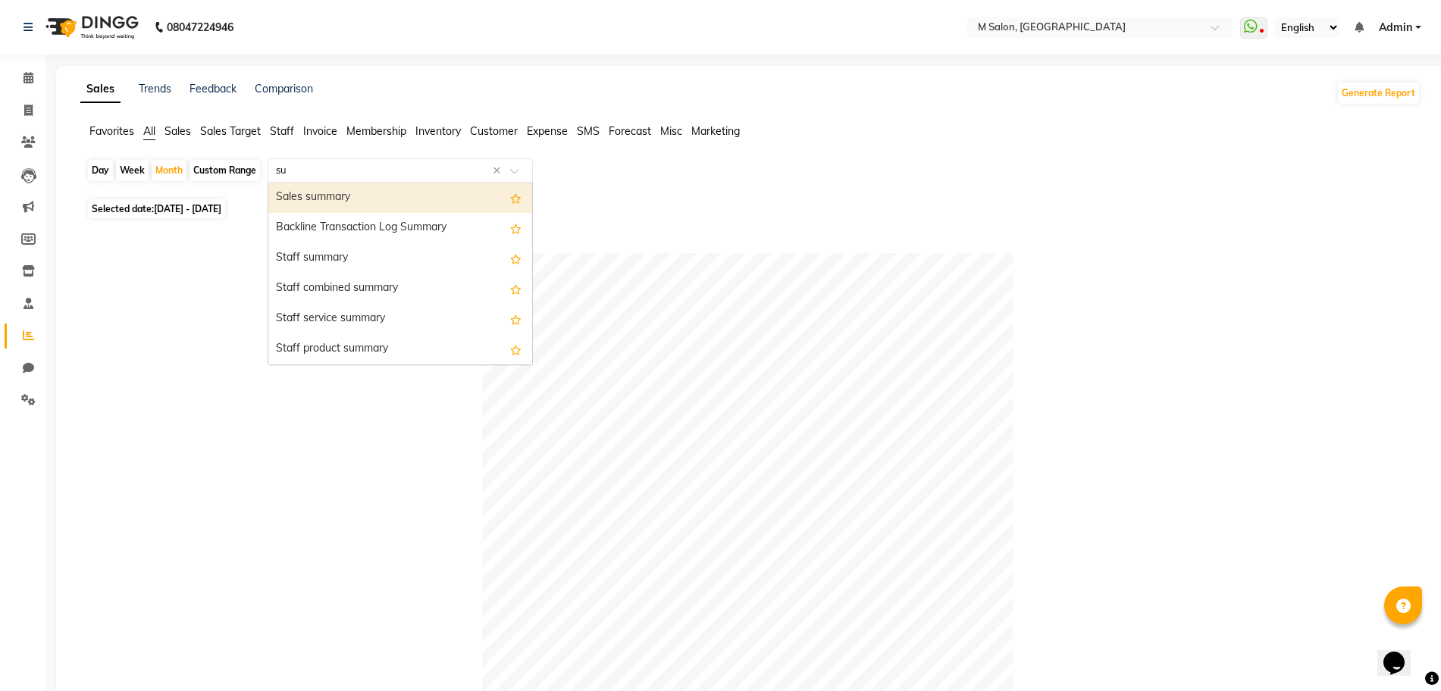
type input "sum"
click at [299, 189] on div "Sales summary" at bounding box center [400, 198] width 264 height 30
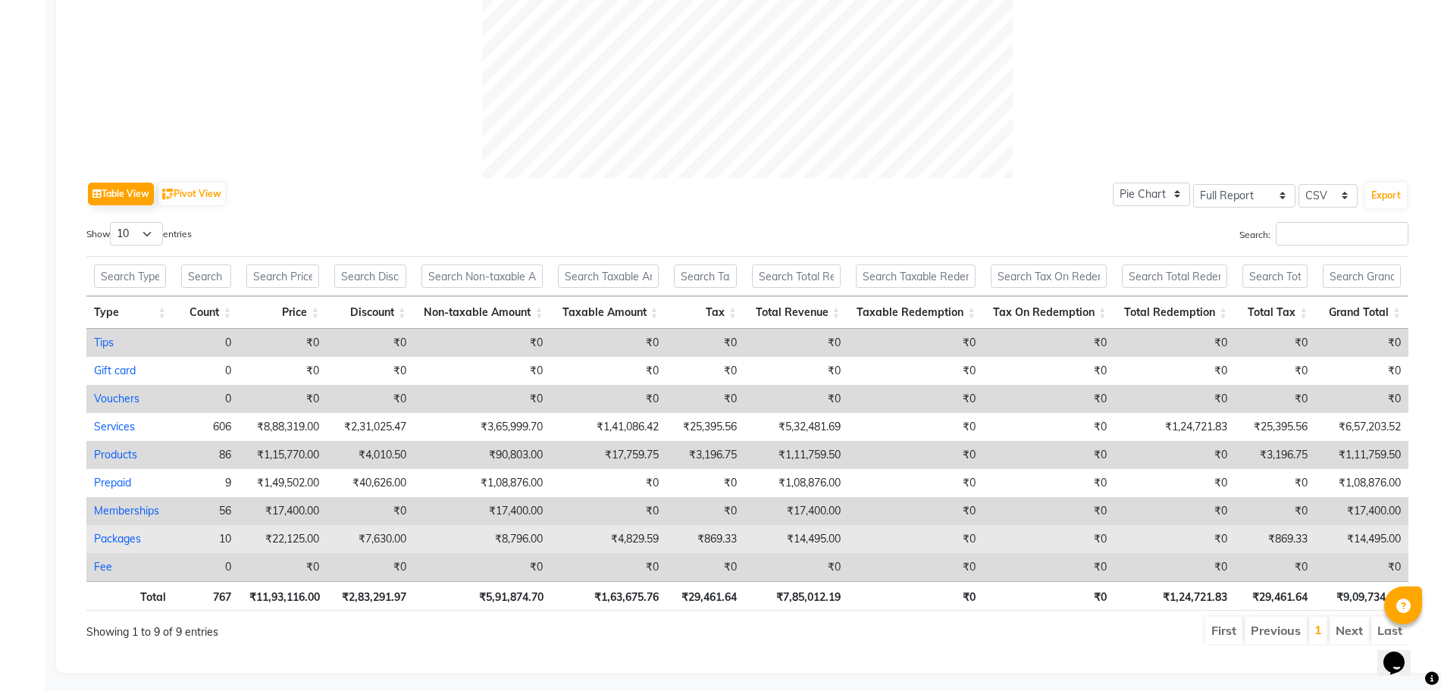
scroll to position [625, 0]
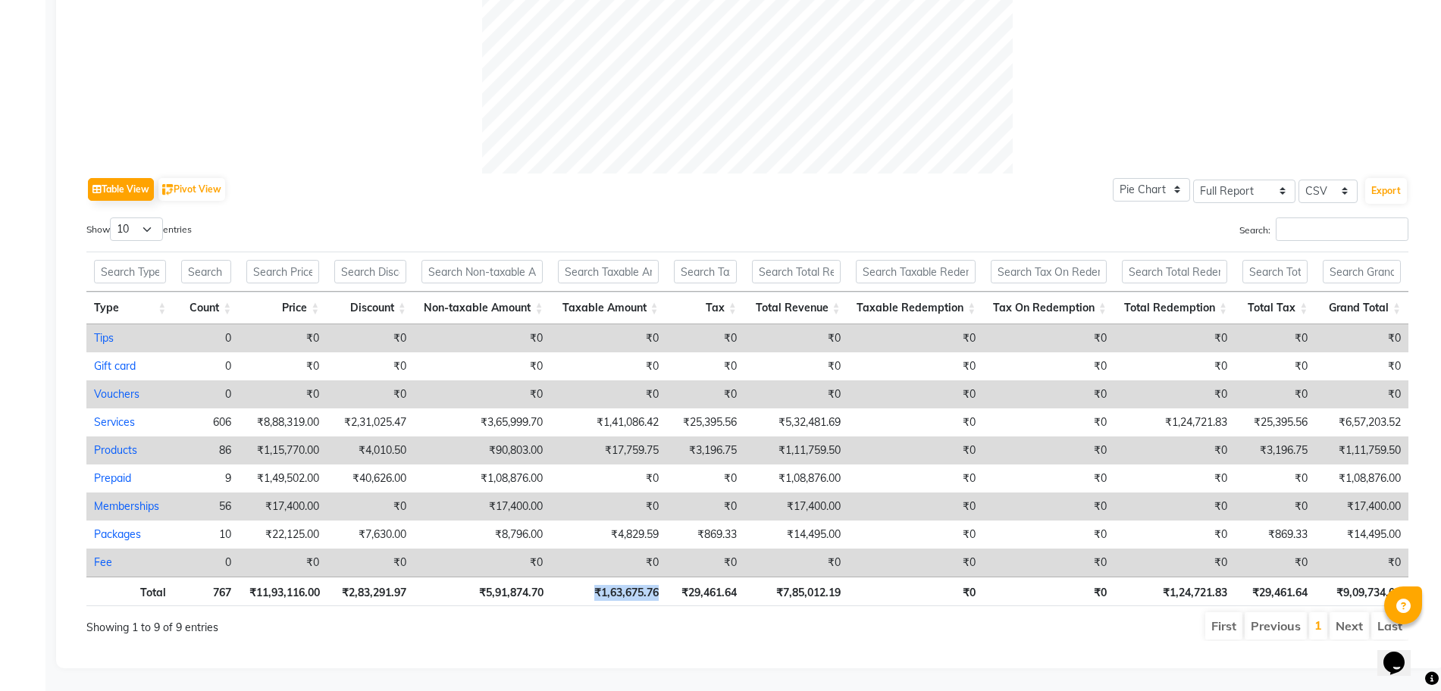
drag, startPoint x: 593, startPoint y: 578, endPoint x: 660, endPoint y: 576, distance: 66.7
click at [660, 577] on th "₹1,63,675.76" at bounding box center [608, 592] width 115 height 30
click at [634, 582] on th "₹1,63,675.76" at bounding box center [608, 592] width 115 height 30
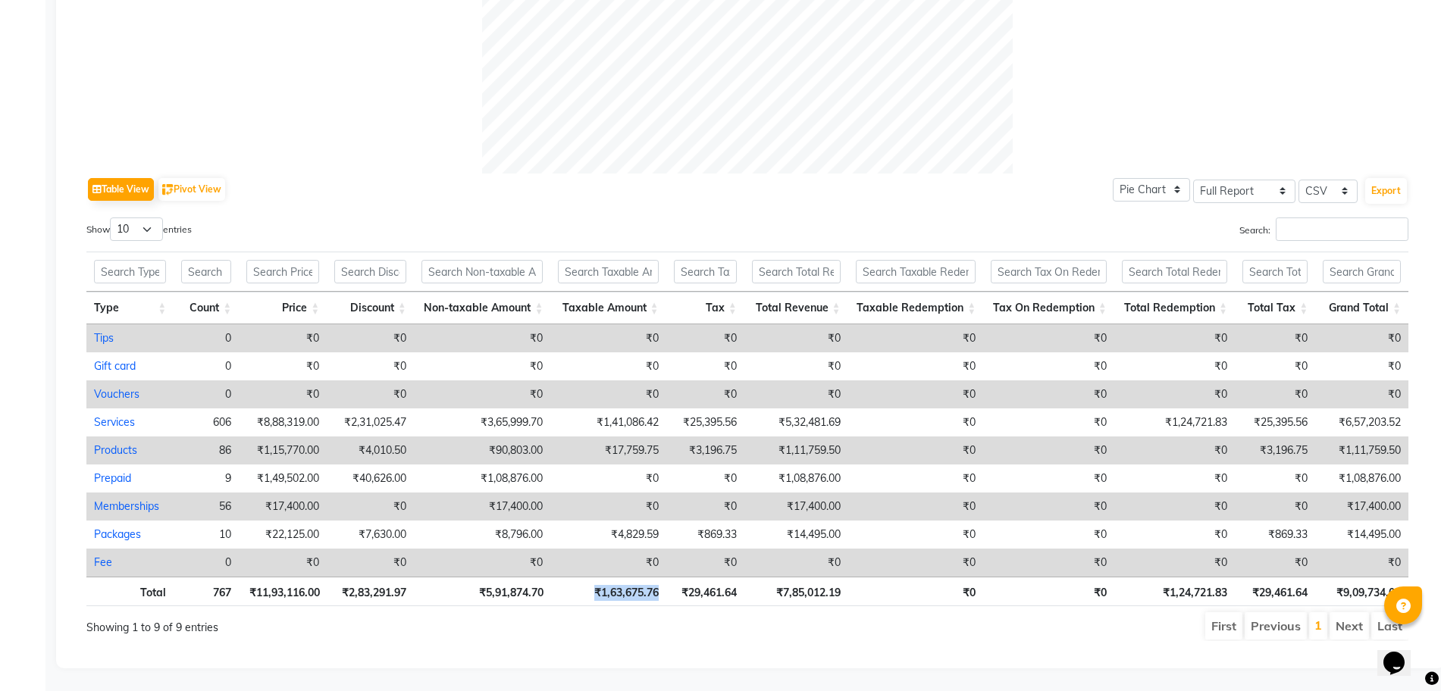
click at [800, 580] on th "₹7,85,012.19" at bounding box center [796, 592] width 104 height 30
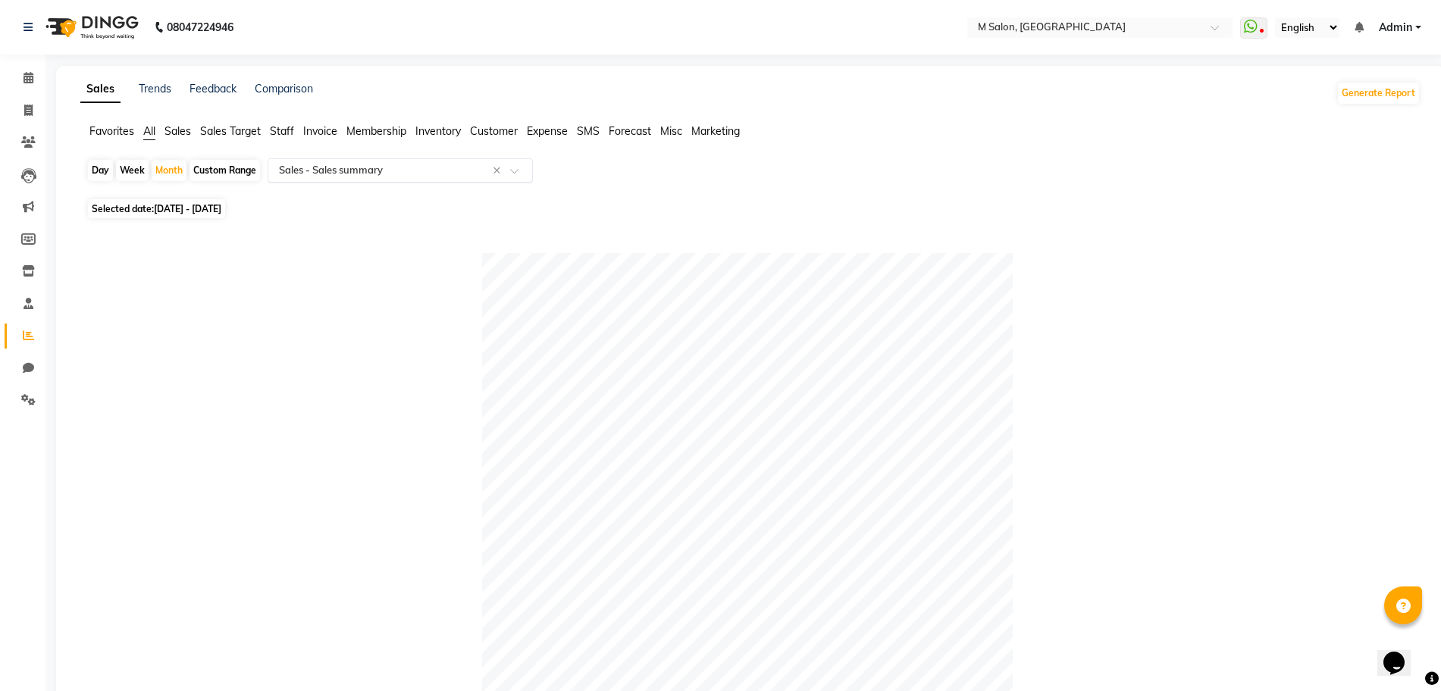
click at [474, 178] on div "Select Report Type × Sales - Sales summary ×" at bounding box center [400, 170] width 265 height 24
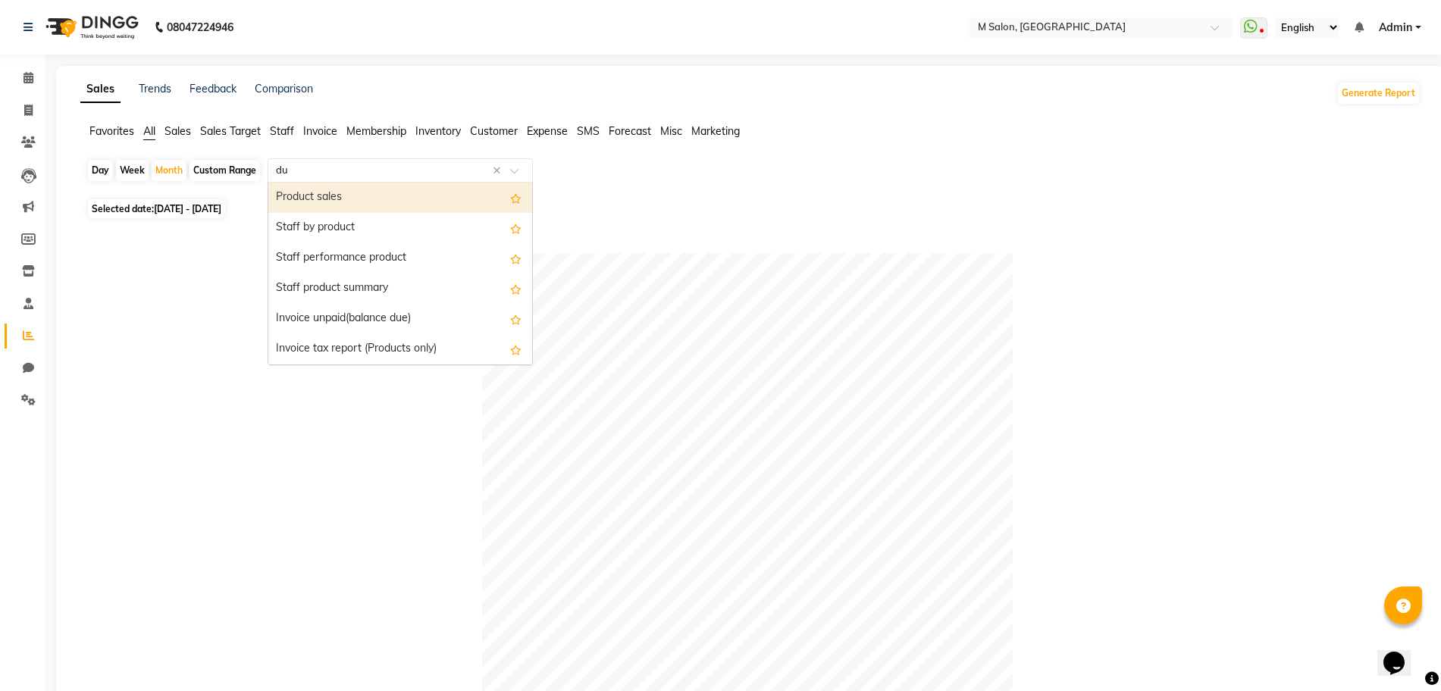
type input "due"
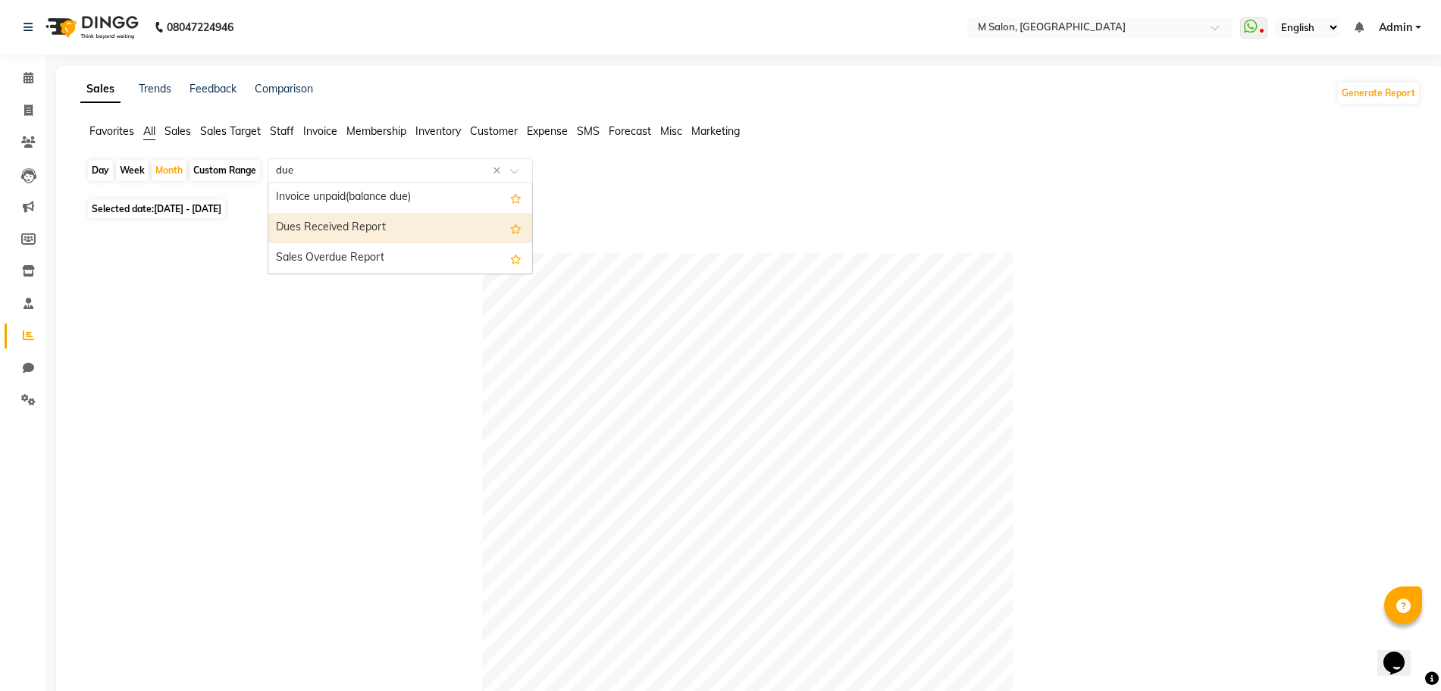
click at [412, 231] on div "Dues Received Report" at bounding box center [400, 228] width 264 height 30
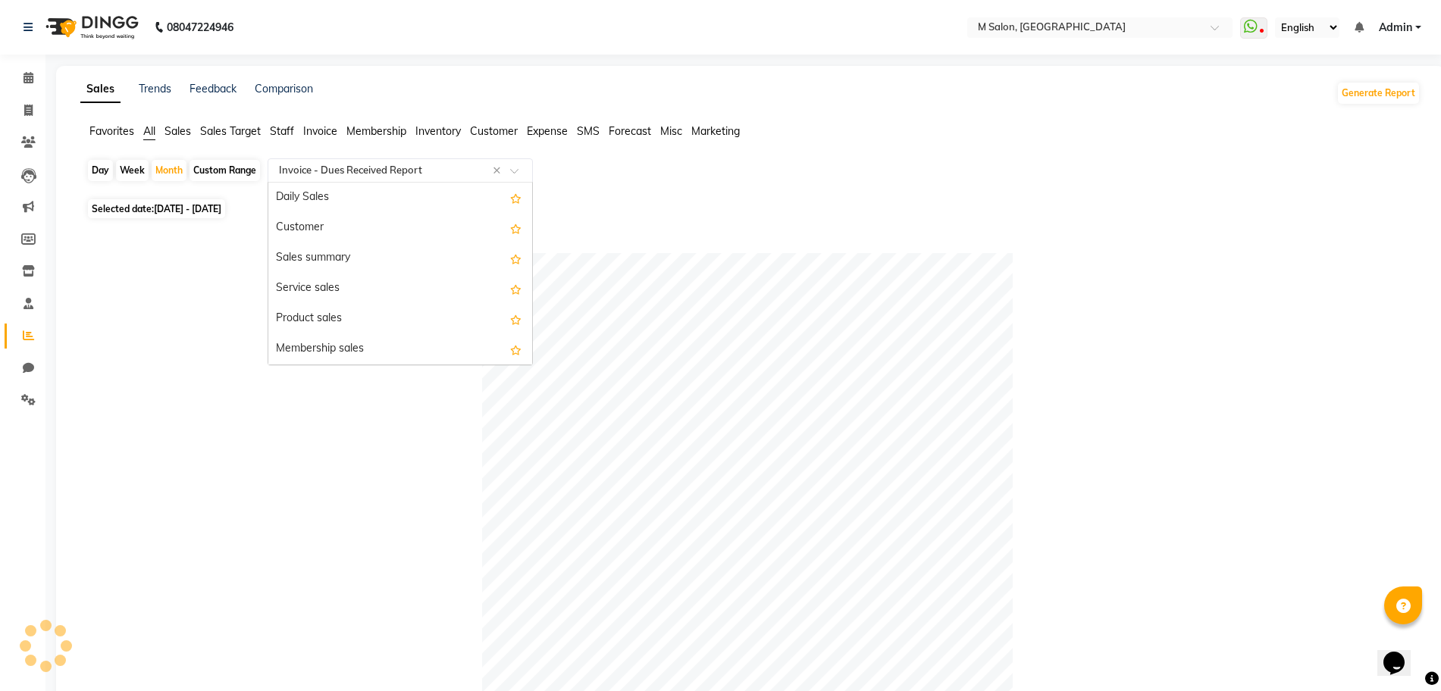
click at [408, 161] on div "Select Report Type × Invoice - Dues Received Report ×" at bounding box center [400, 170] width 265 height 24
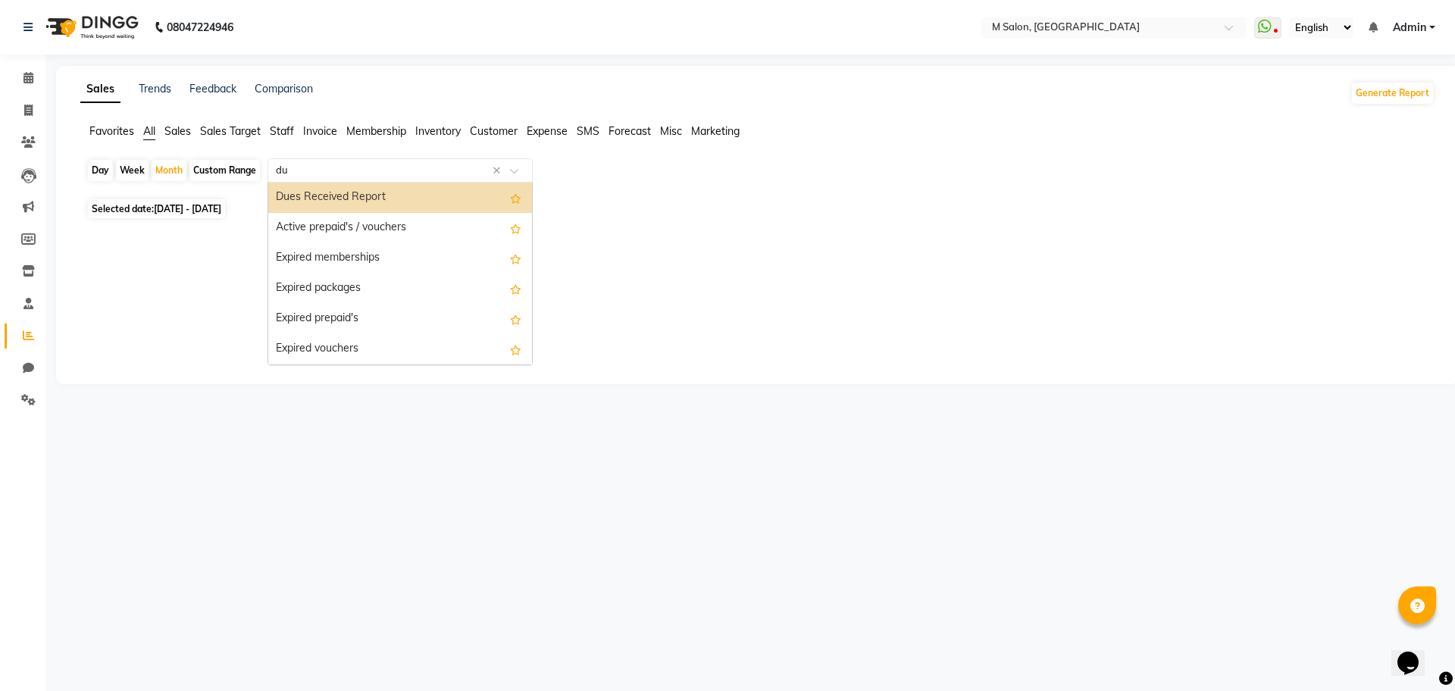
scroll to position [182, 0]
type input "due"
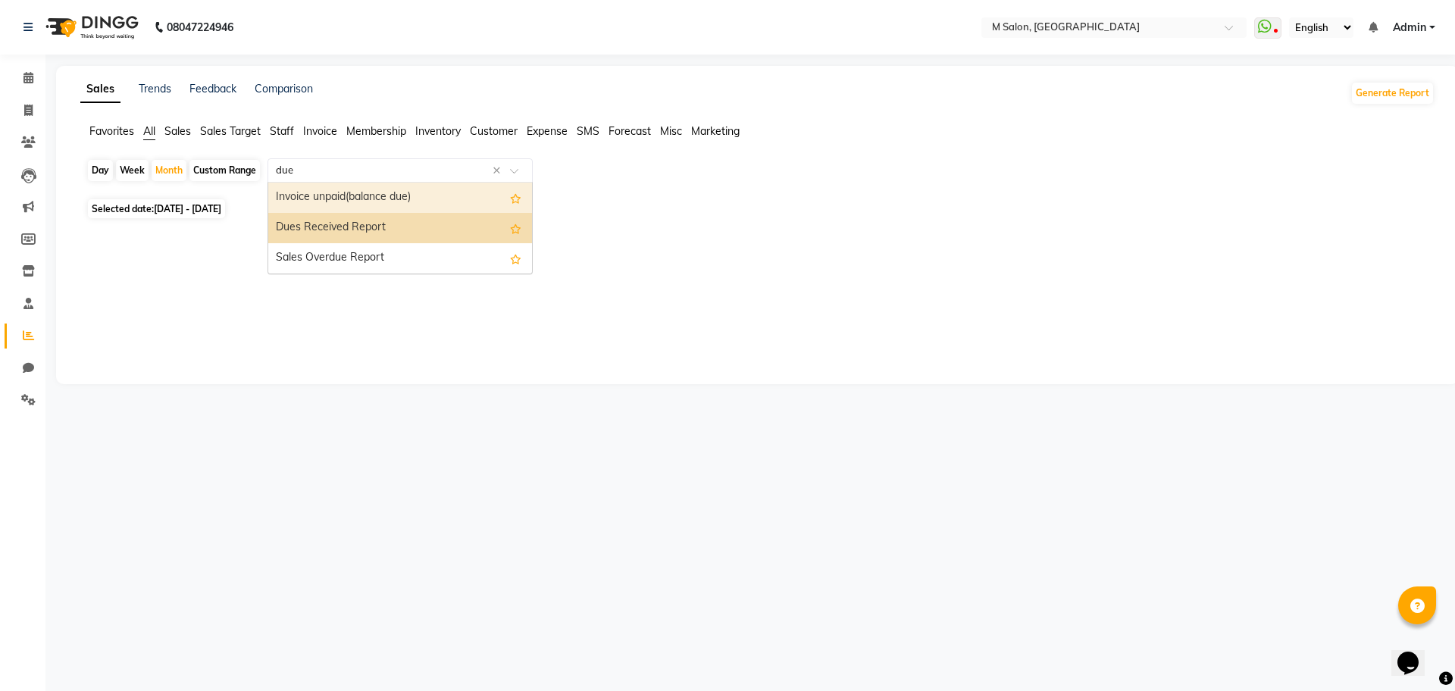
scroll to position [0, 0]
click at [402, 202] on div "Invoice unpaid(balance due)" at bounding box center [400, 198] width 264 height 30
select select "full_report"
select select "csv"
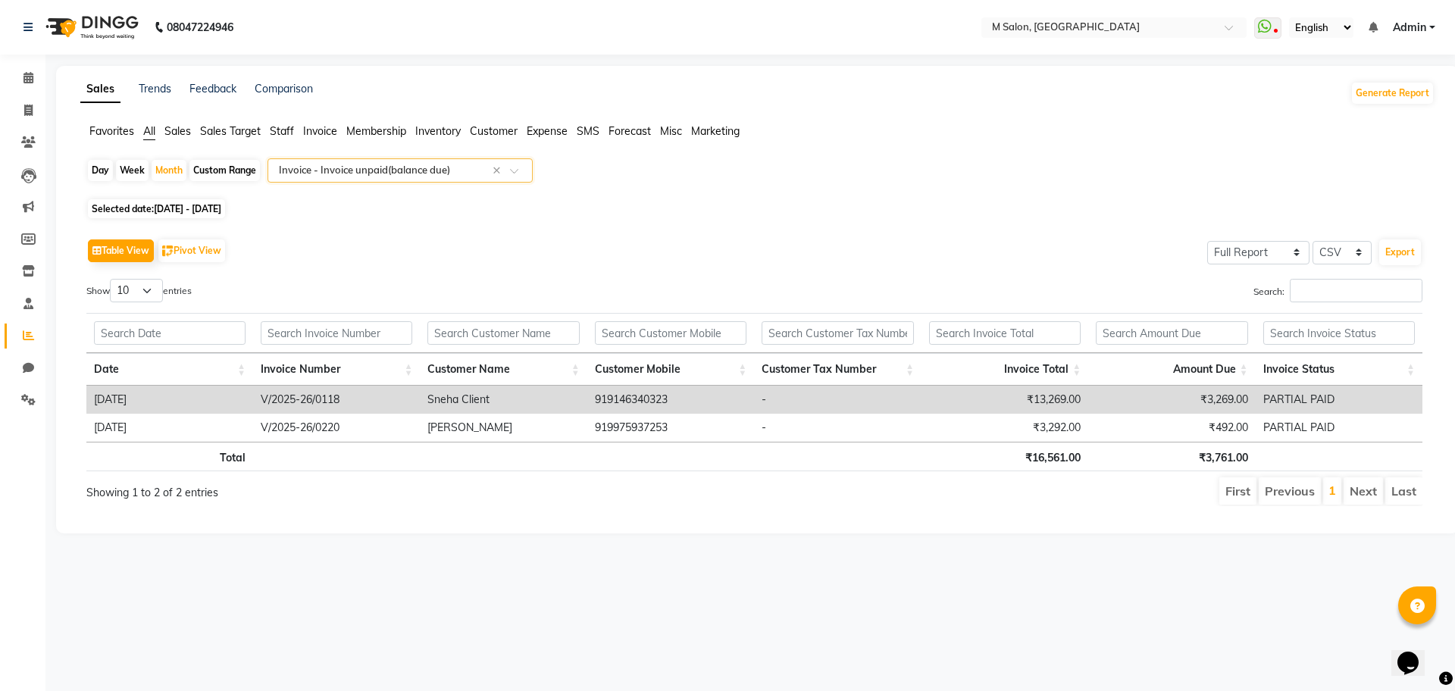
click at [446, 169] on input "text" at bounding box center [385, 170] width 218 height 15
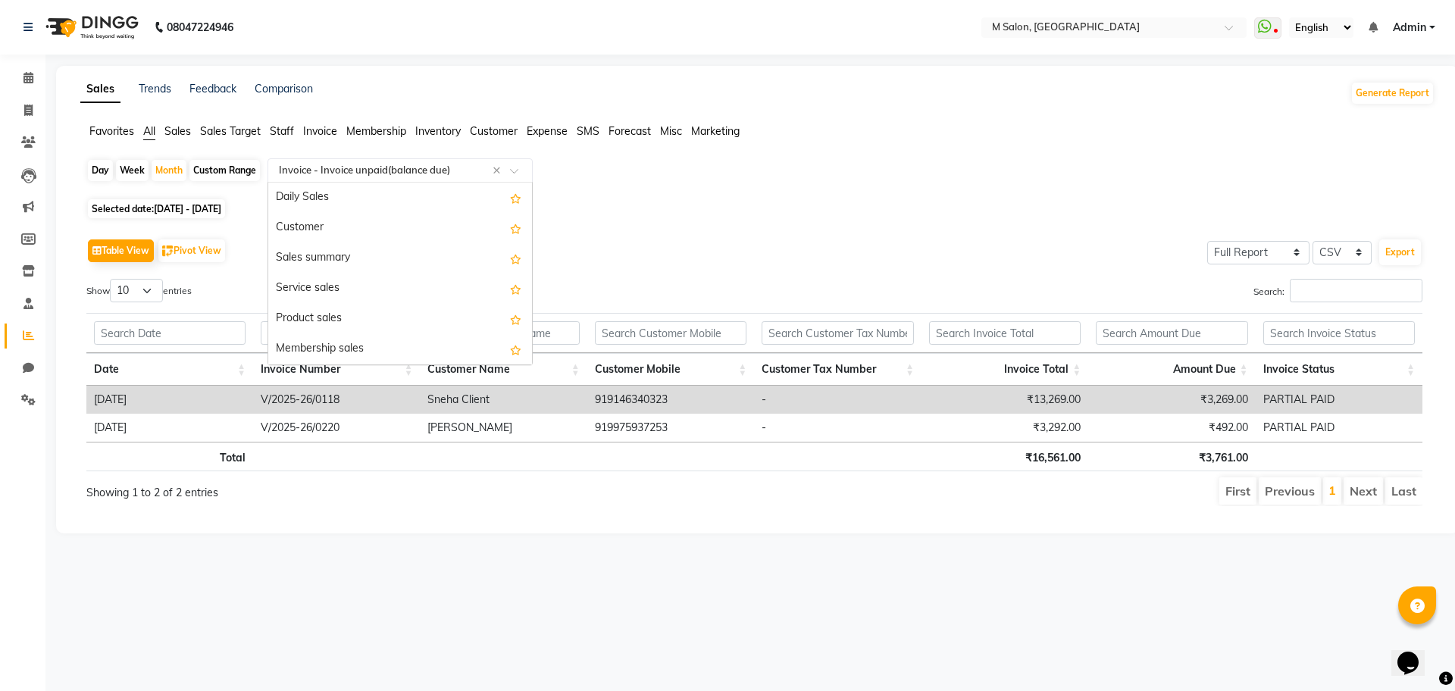
scroll to position [1304, 0]
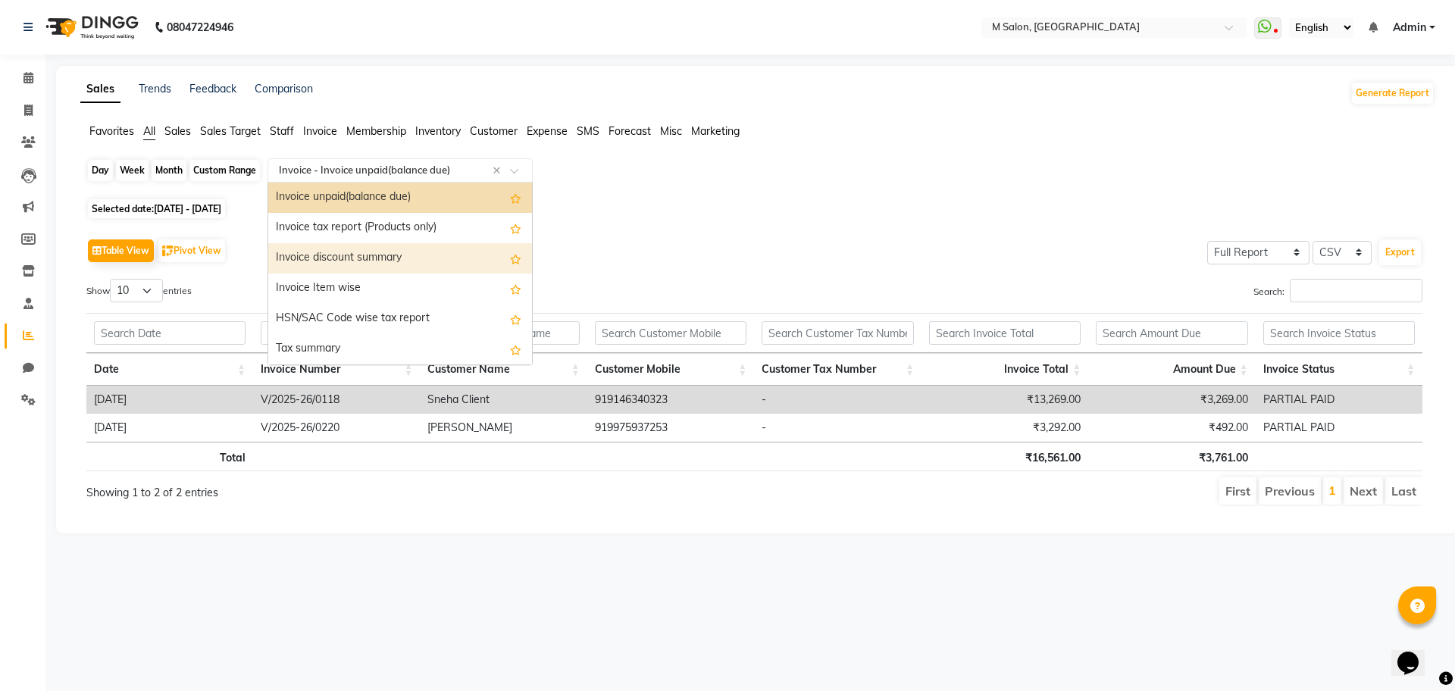
click at [177, 177] on div "Month" at bounding box center [169, 170] width 35 height 21
select select "8"
select select "2025"
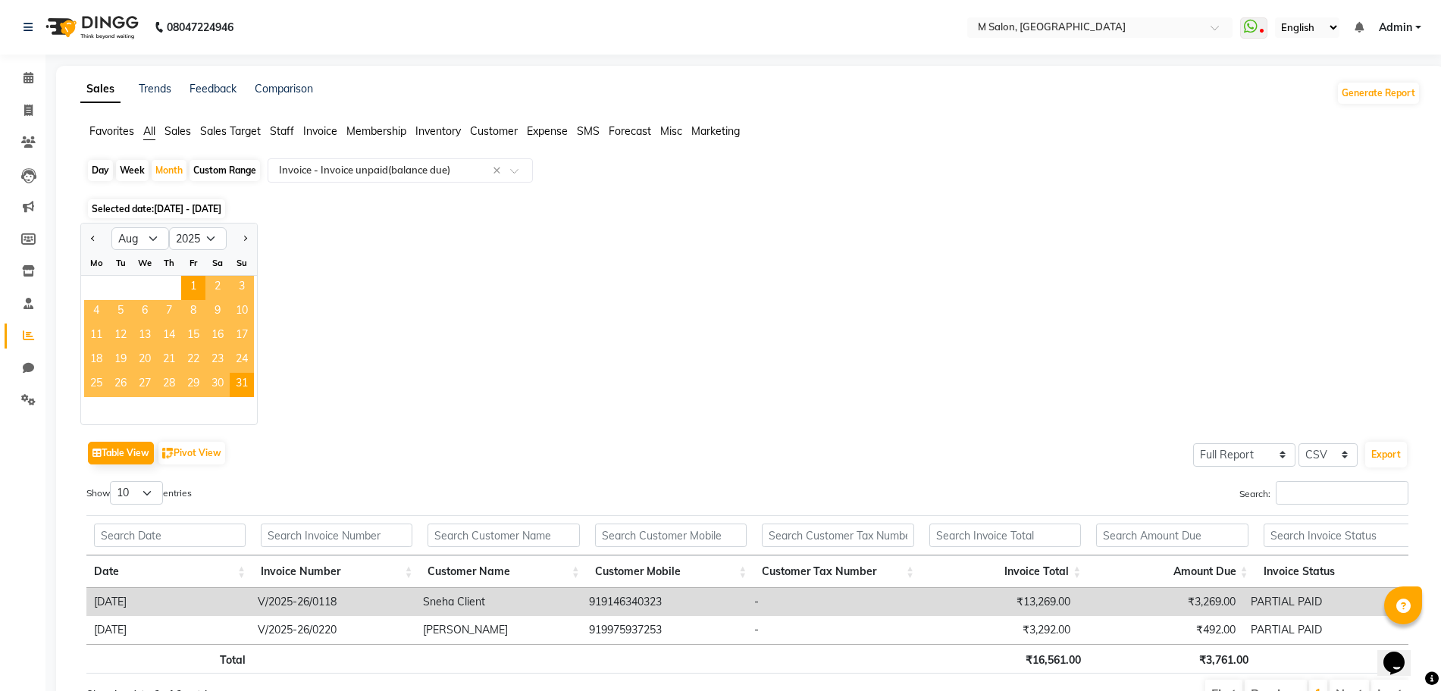
click at [206, 340] on span "16" at bounding box center [217, 336] width 24 height 24
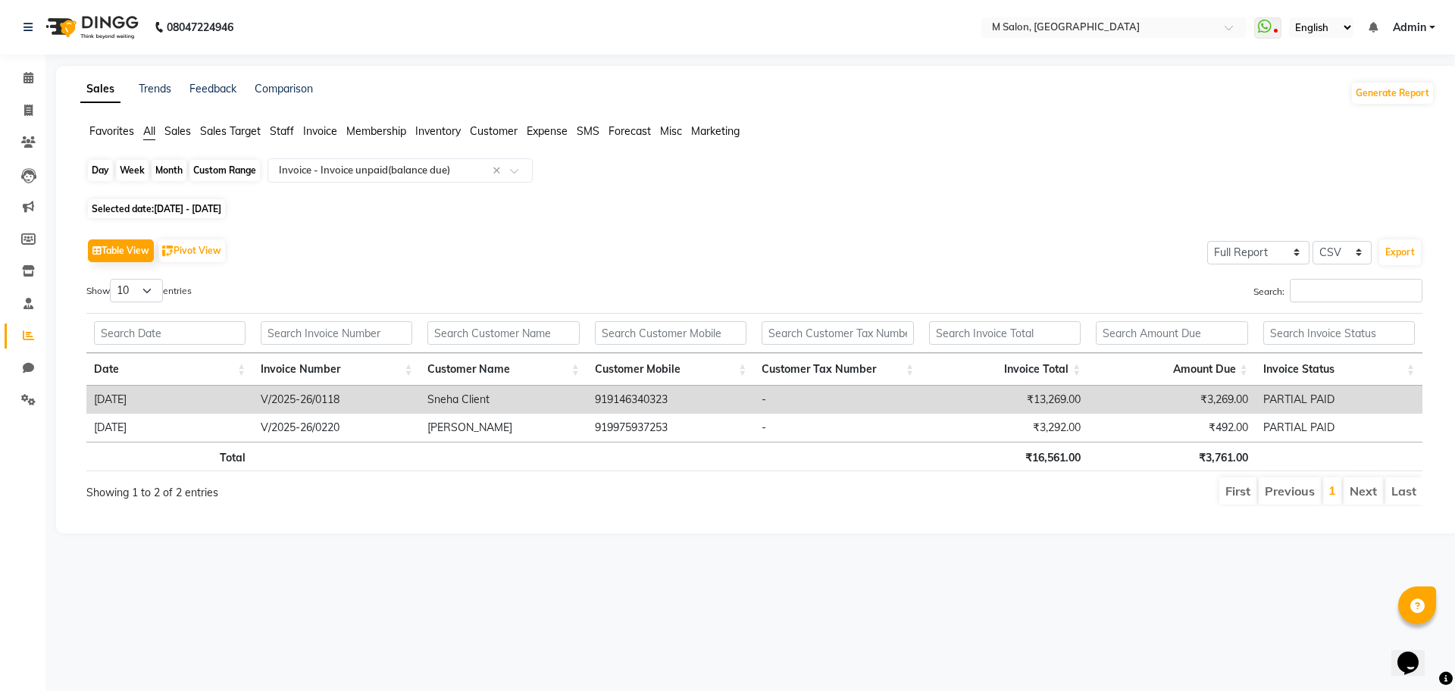
click at [161, 174] on div "Month" at bounding box center [169, 170] width 35 height 21
select select "8"
select select "2025"
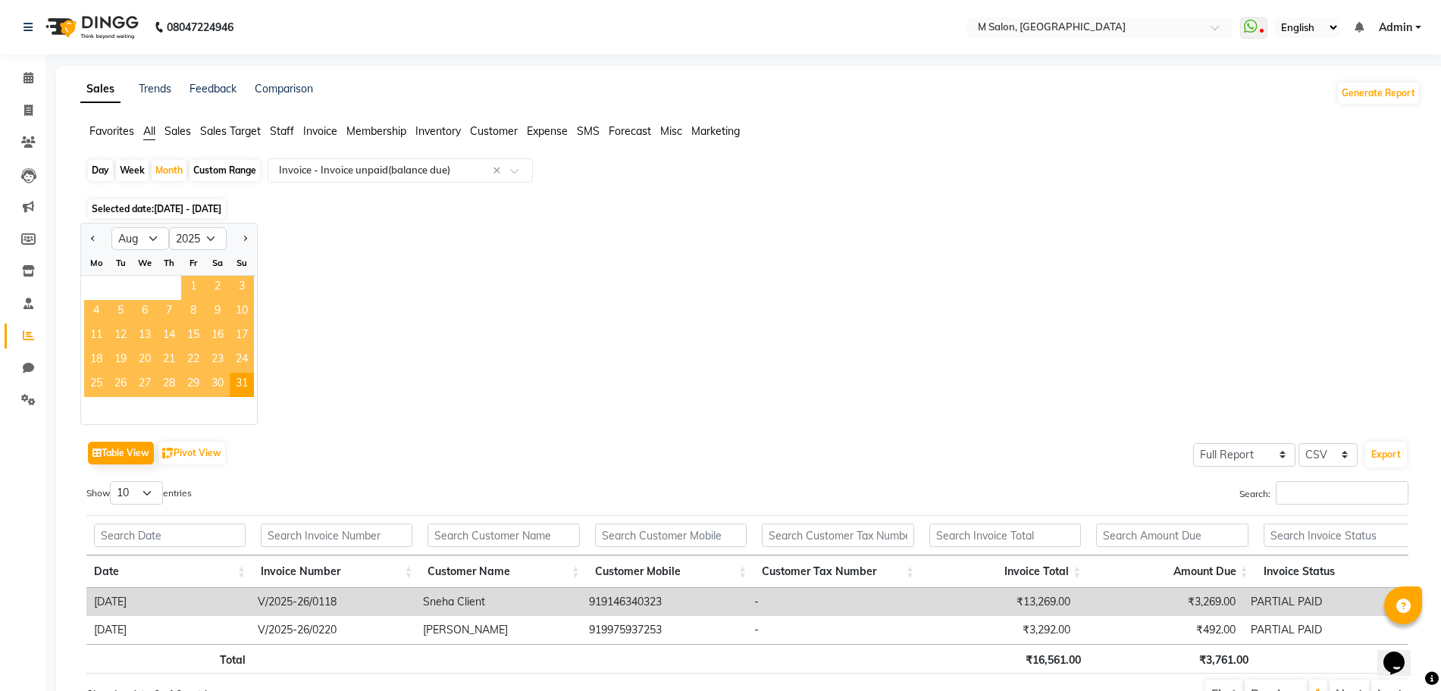
click at [195, 284] on span "1" at bounding box center [193, 288] width 24 height 24
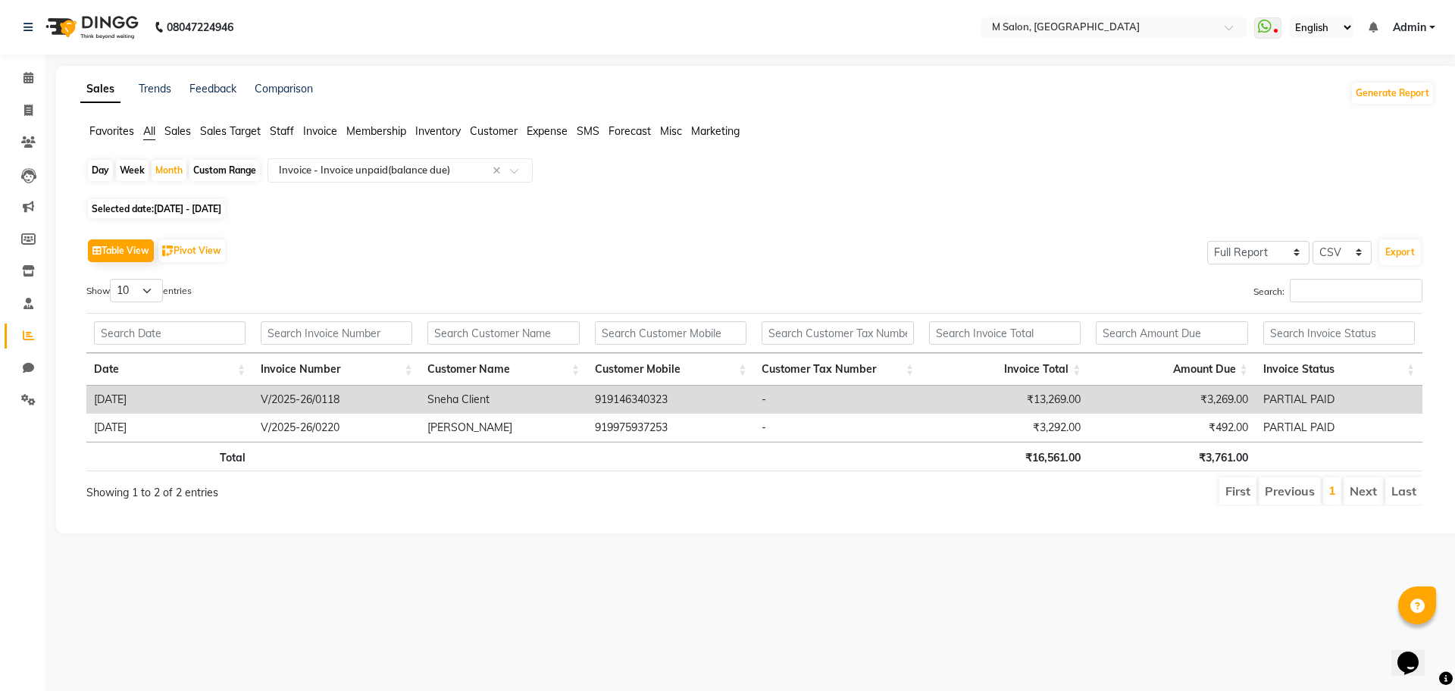
click at [239, 158] on div "Day Week Month Custom Range Select Report Type × Invoice - Invoice unpaid(balan…" at bounding box center [757, 176] width 1342 height 36
click at [239, 160] on div "Custom Range" at bounding box center [224, 170] width 70 height 21
select select "8"
select select "2025"
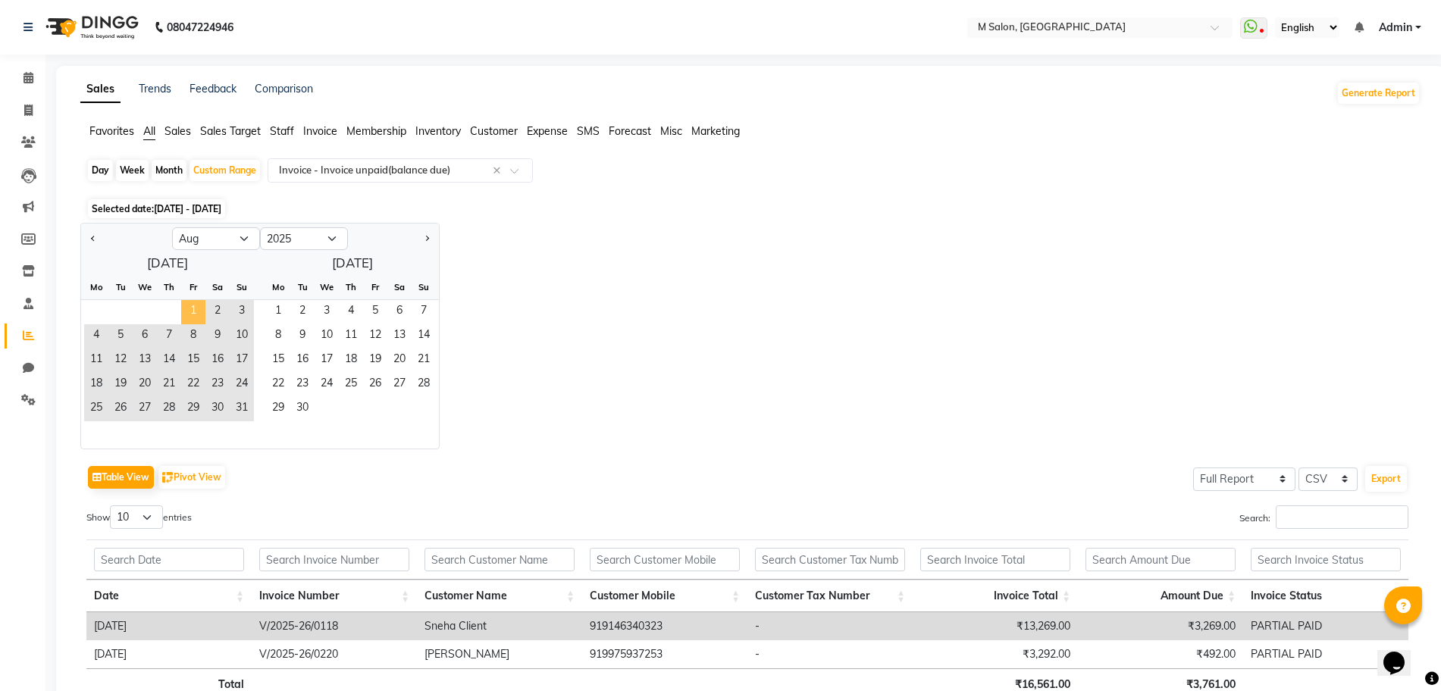
click at [196, 318] on span "1" at bounding box center [193, 312] width 24 height 24
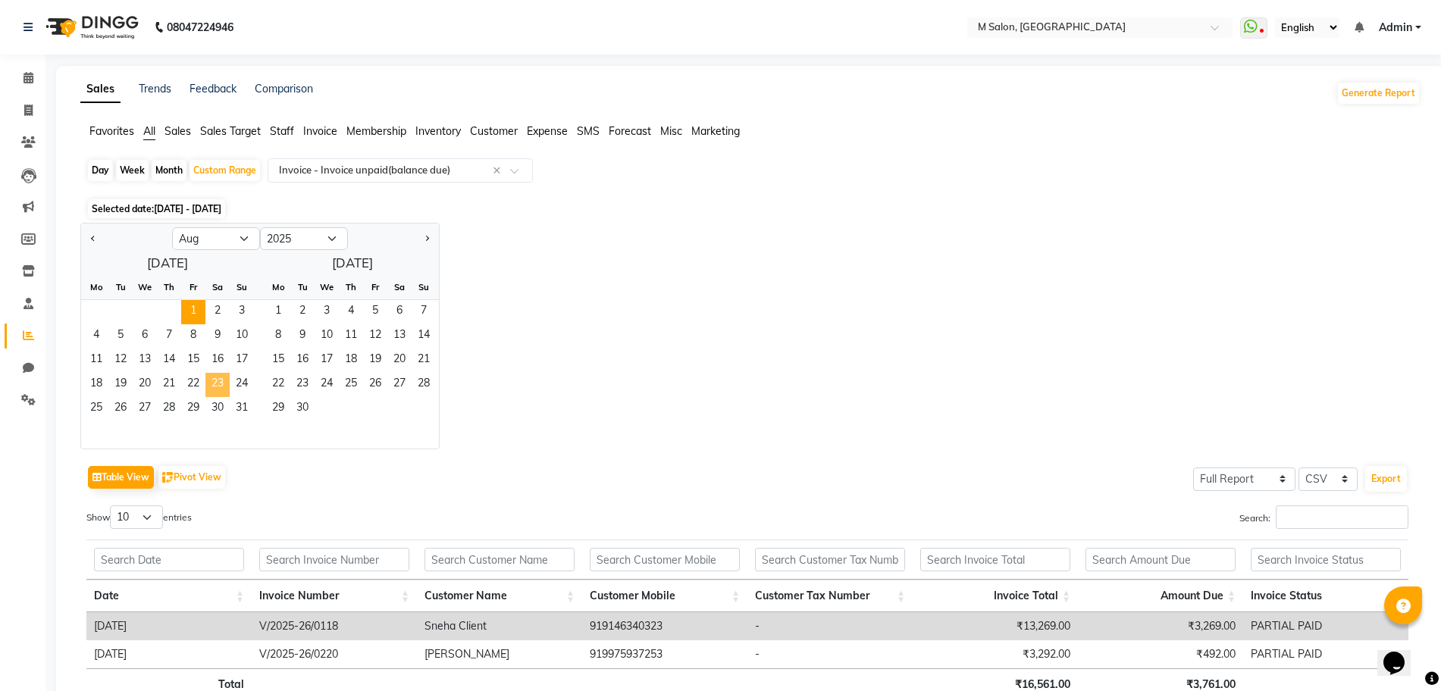
click at [212, 385] on span "23" at bounding box center [217, 385] width 24 height 24
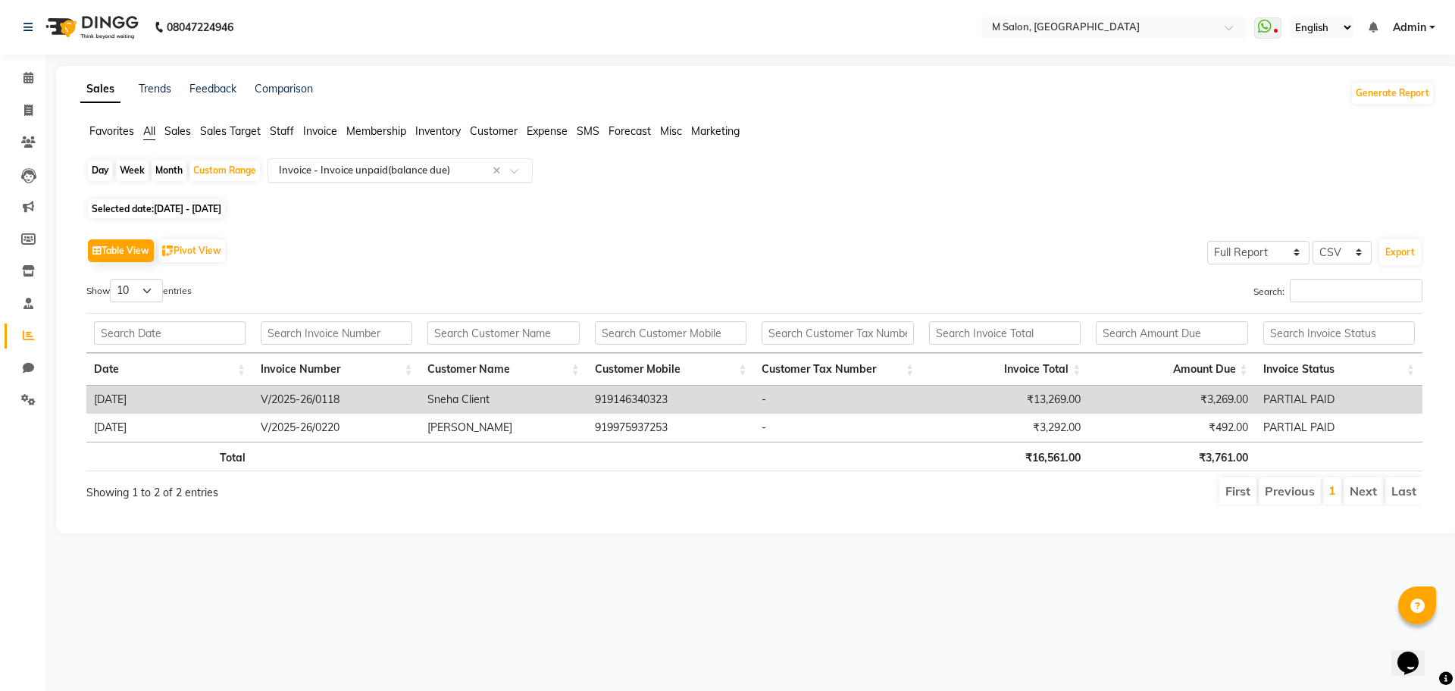
click at [340, 180] on div "Select Report Type × Invoice - Invoice unpaid(balance due) ×" at bounding box center [400, 170] width 265 height 24
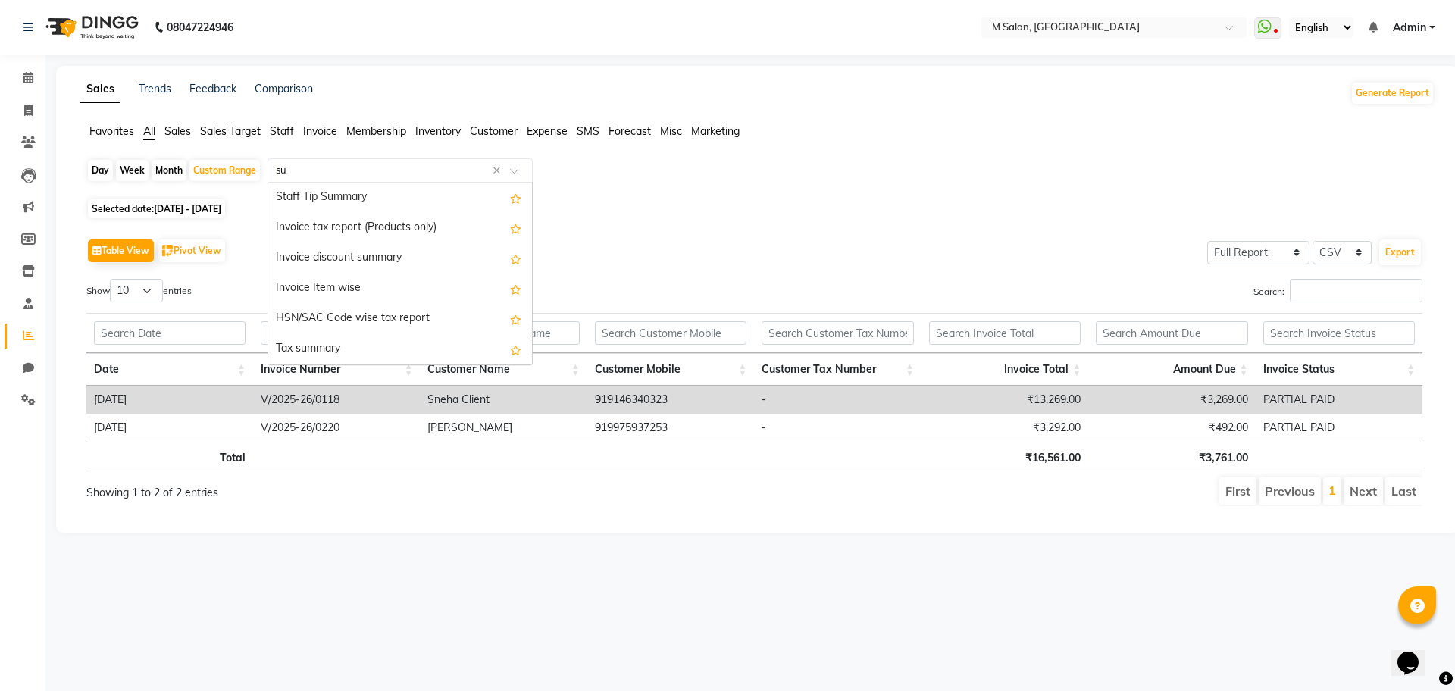
scroll to position [364, 0]
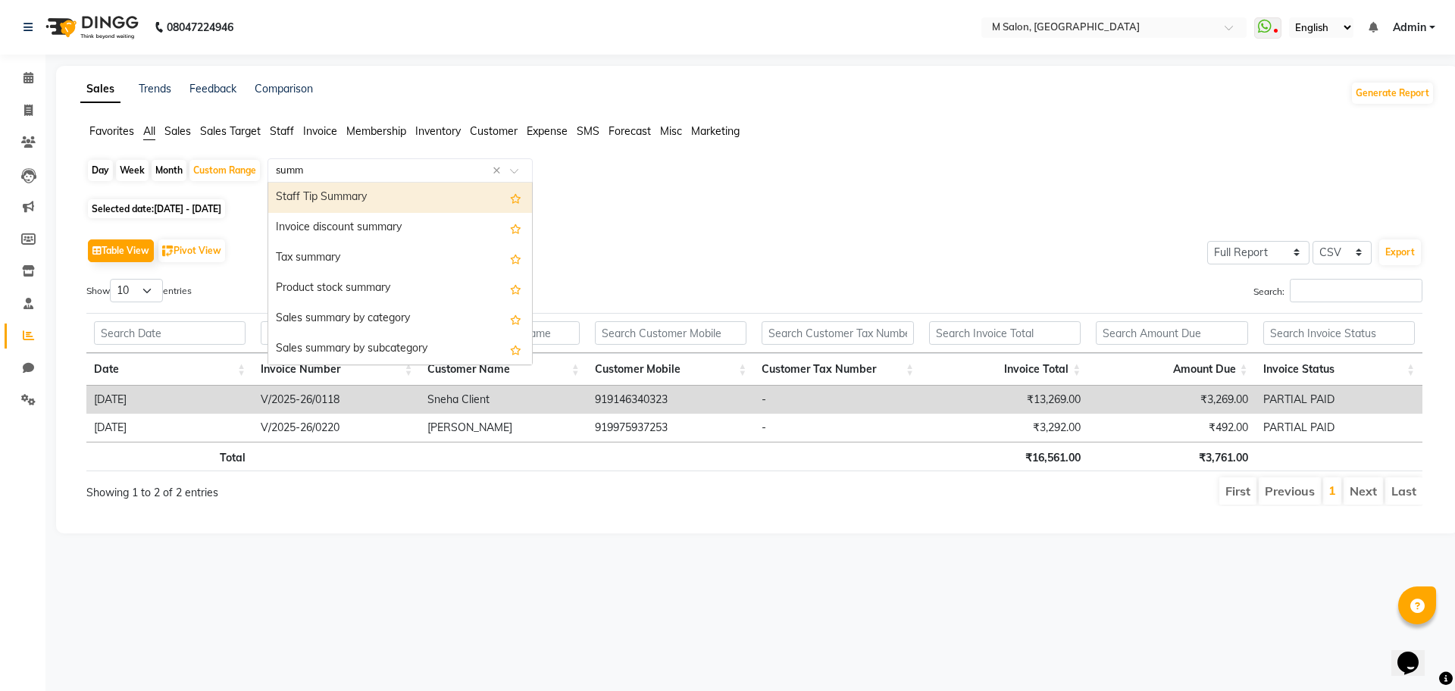
type input "summa"
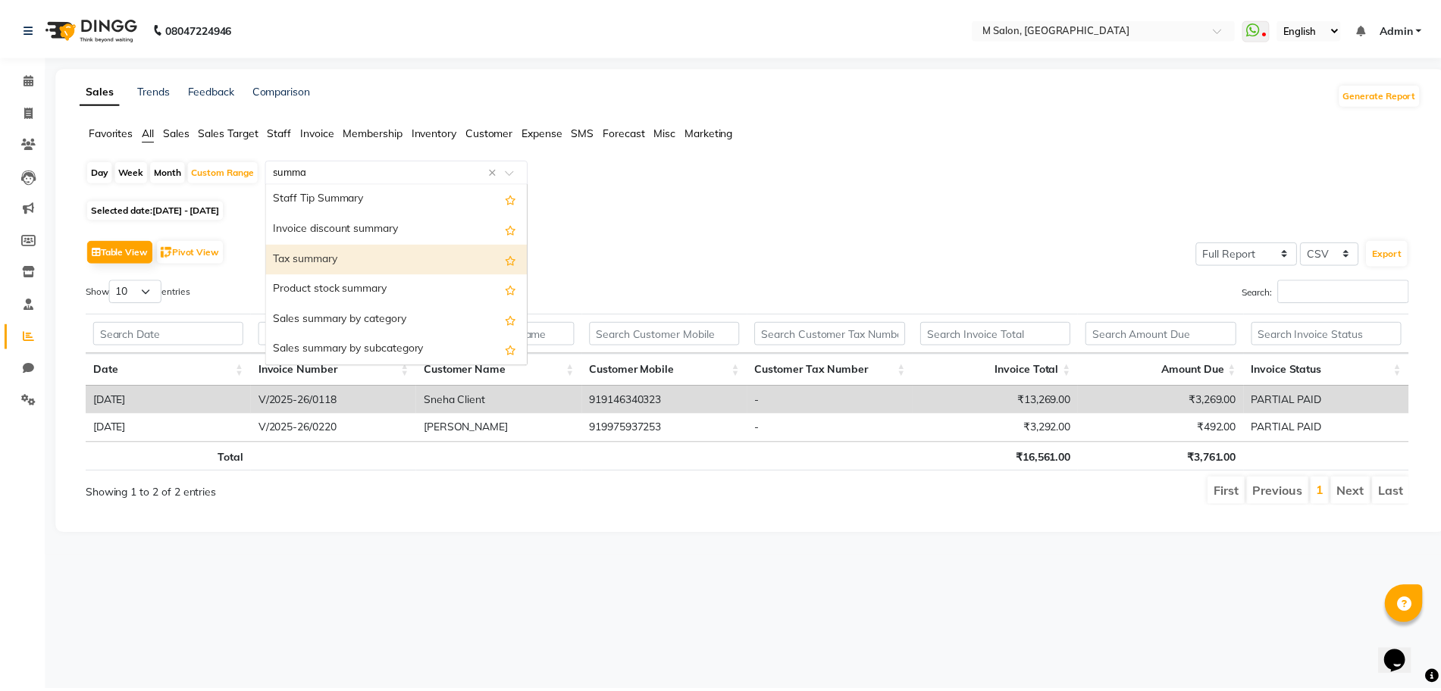
scroll to position [0, 0]
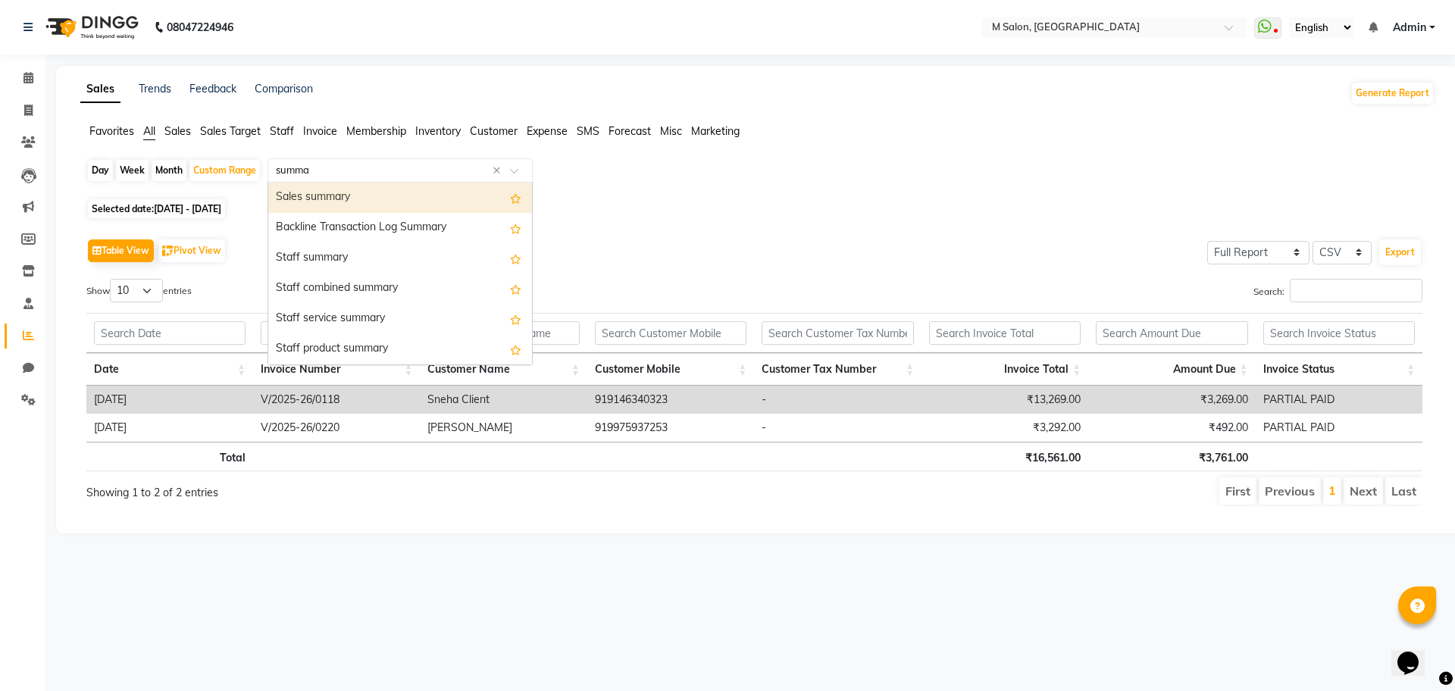
click at [330, 197] on div "Sales summary" at bounding box center [400, 198] width 264 height 30
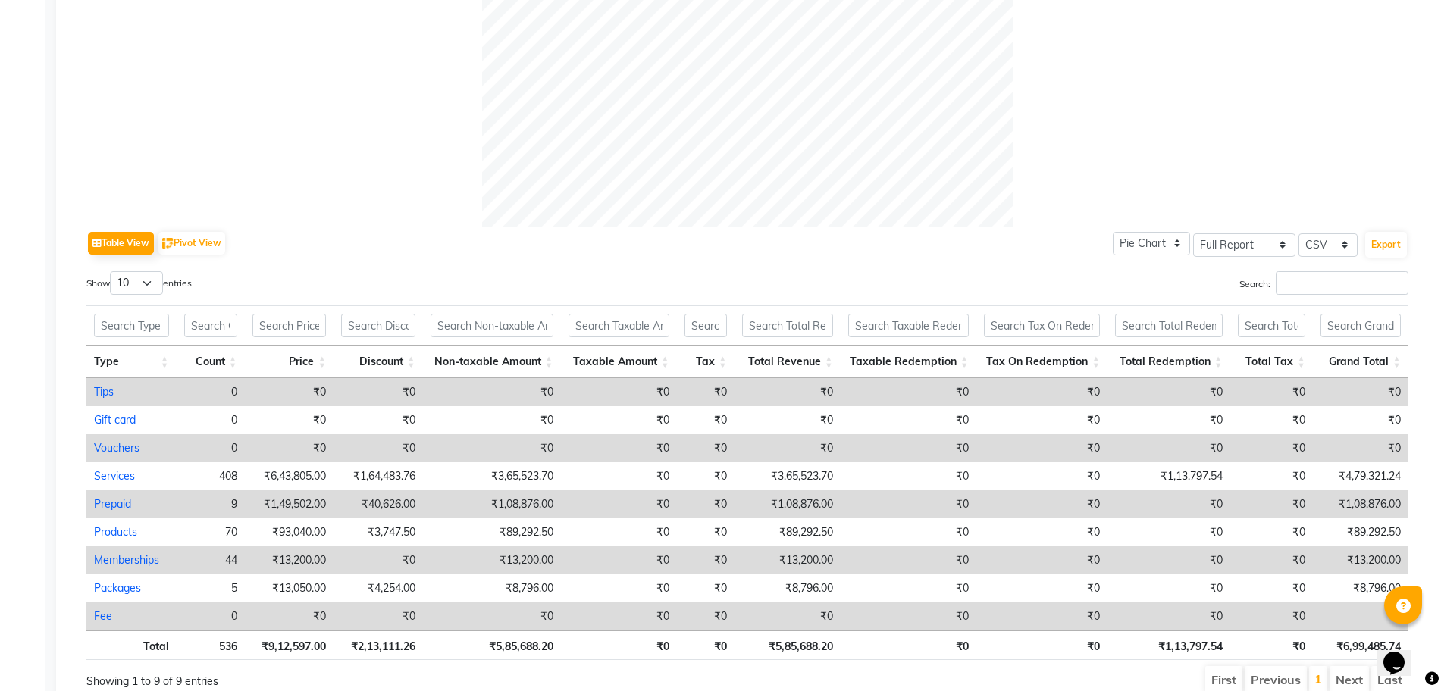
scroll to position [625, 0]
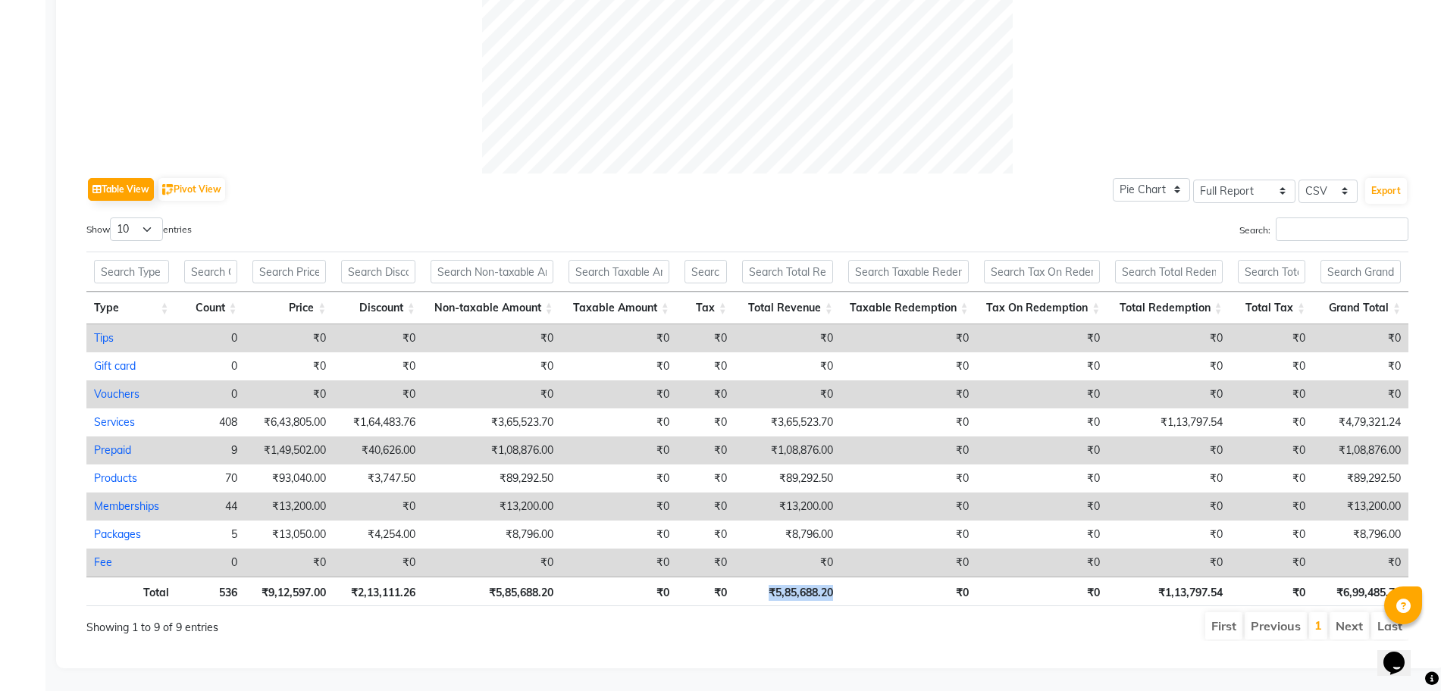
drag, startPoint x: 764, startPoint y: 582, endPoint x: 841, endPoint y: 580, distance: 77.3
click at [841, 580] on tr "Total 536 ₹9,12,597.00 ₹2,13,111.26 ₹5,85,688.20 ₹0 ₹0 ₹5,85,688.20 ₹0 ₹0 ₹1,13…" at bounding box center [747, 592] width 1322 height 30
click at [841, 580] on th "₹0" at bounding box center [909, 592] width 136 height 30
drag, startPoint x: 764, startPoint y: 584, endPoint x: 827, endPoint y: 585, distance: 62.9
click at [827, 585] on th "₹5,85,688.20" at bounding box center [787, 592] width 106 height 30
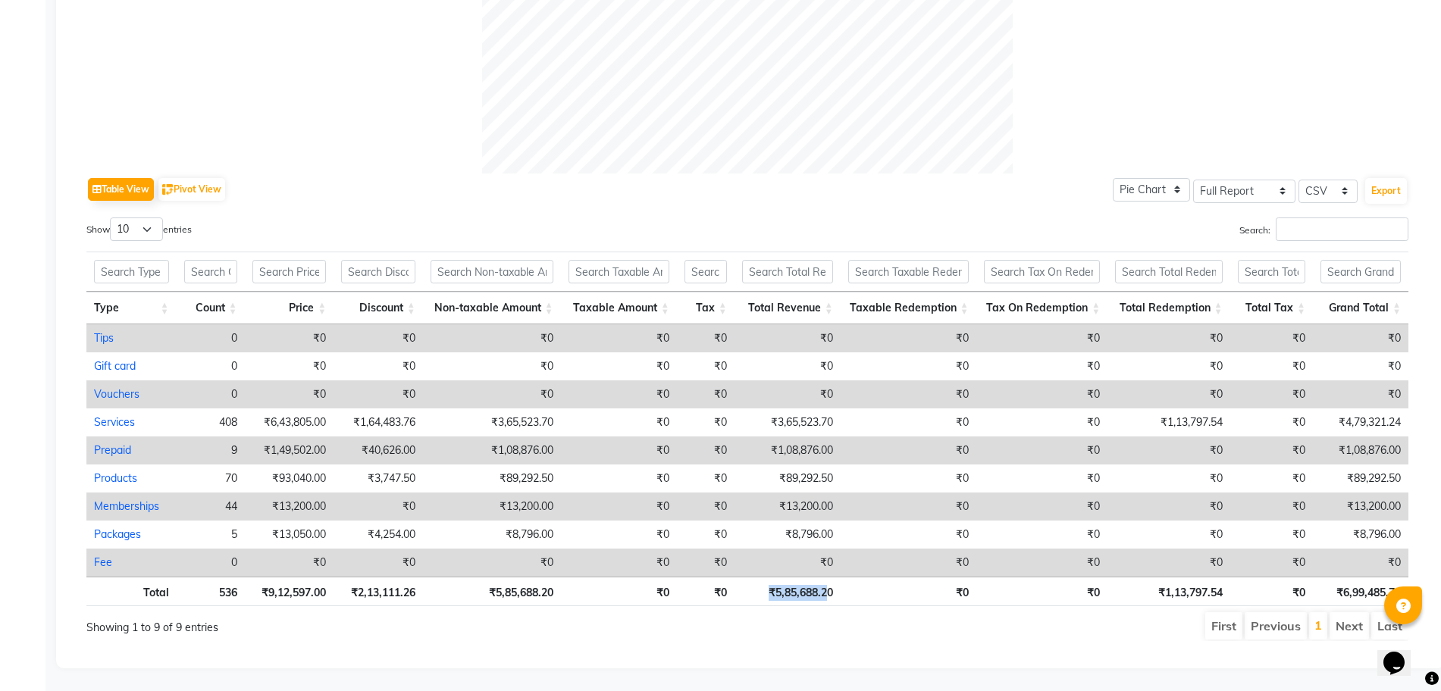
click at [827, 585] on th "₹5,85,688.20" at bounding box center [787, 592] width 106 height 30
drag, startPoint x: 1154, startPoint y: 569, endPoint x: 1236, endPoint y: 565, distance: 82.7
click at [1236, 577] on tr "Total 536 ₹9,12,597.00 ₹2,13,111.26 ₹5,85,688.20 ₹0 ₹0 ₹5,85,688.20 ₹0 ₹0 ₹1,13…" at bounding box center [747, 592] width 1322 height 30
click at [1367, 577] on th "₹6,99,485.74" at bounding box center [1360, 592] width 95 height 30
drag, startPoint x: 769, startPoint y: 578, endPoint x: 847, endPoint y: 582, distance: 78.2
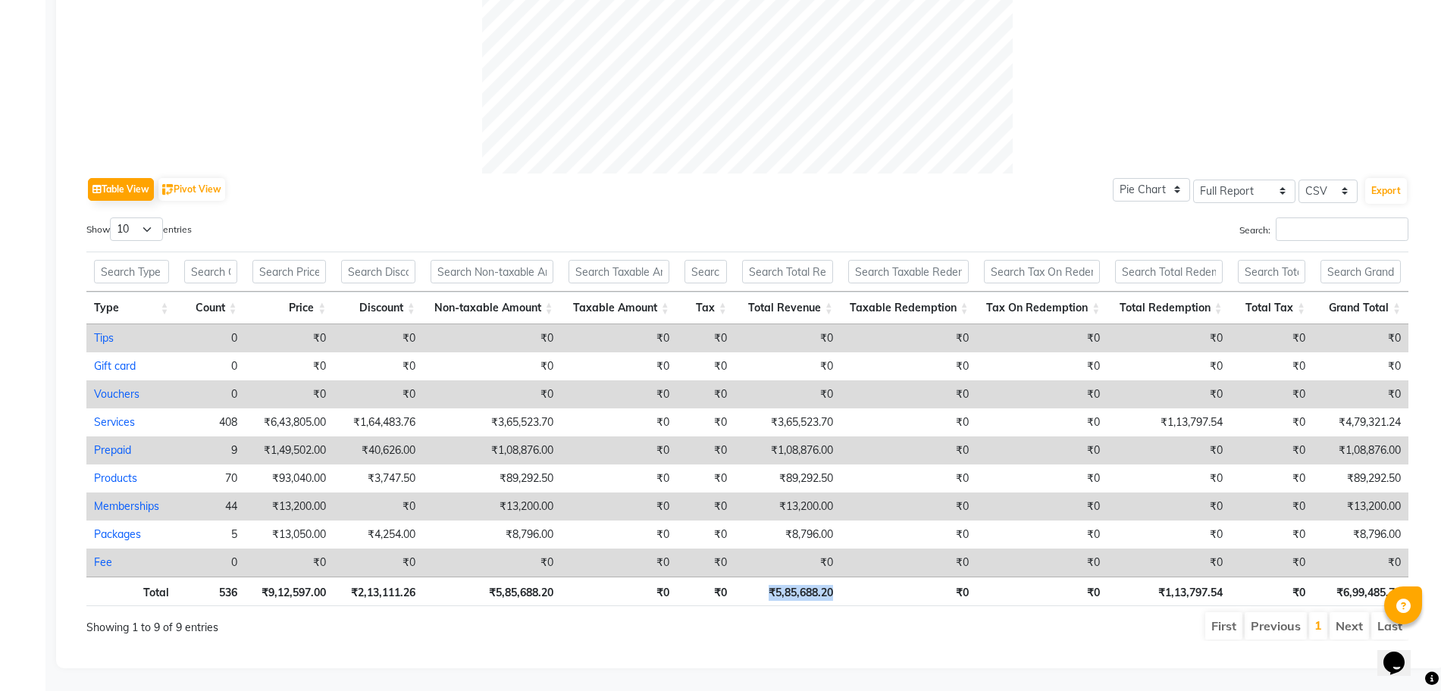
click at [847, 582] on tr "Total 536 ₹9,12,597.00 ₹2,13,111.26 ₹5,85,688.20 ₹0 ₹0 ₹5,85,688.20 ₹0 ₹0 ₹1,13…" at bounding box center [747, 592] width 1322 height 30
drag, startPoint x: 1163, startPoint y: 578, endPoint x: 1229, endPoint y: 575, distance: 66.0
click at [1229, 577] on th "₹1,13,797.54" at bounding box center [1168, 592] width 122 height 30
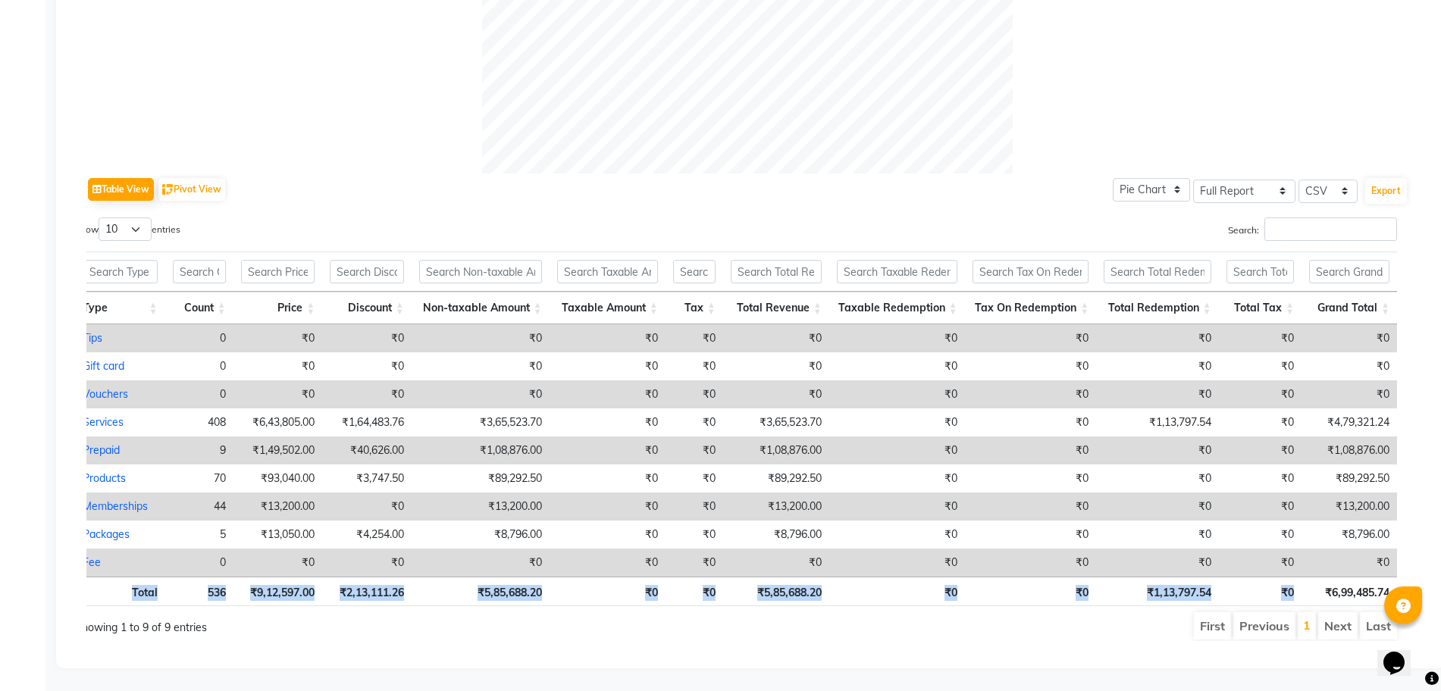
drag, startPoint x: 1334, startPoint y: 573, endPoint x: 1415, endPoint y: 572, distance: 81.1
click at [1415, 572] on div "Table View Pivot View Pie Chart Bar Chart Select Full Report Filtered Report Se…" at bounding box center [747, 133] width 1346 height 1041
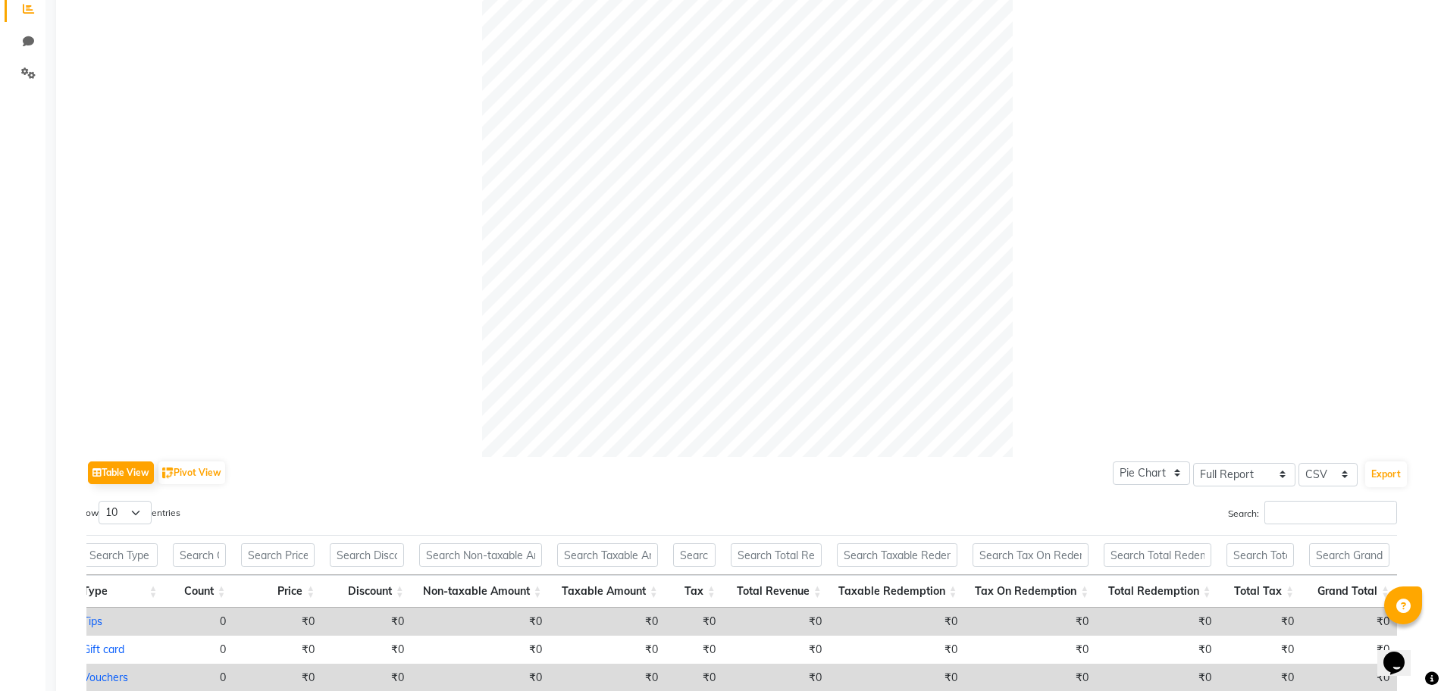
scroll to position [0, 0]
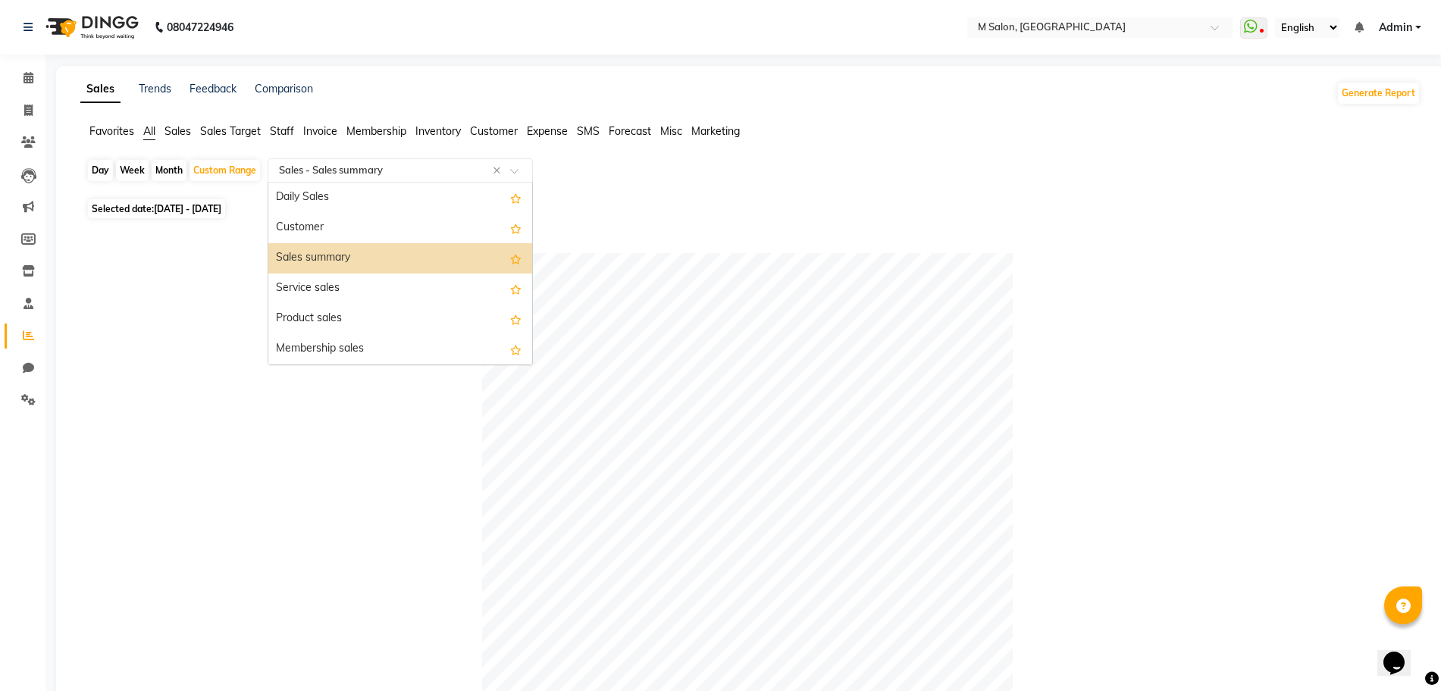
click at [414, 177] on input "text" at bounding box center [385, 170] width 218 height 15
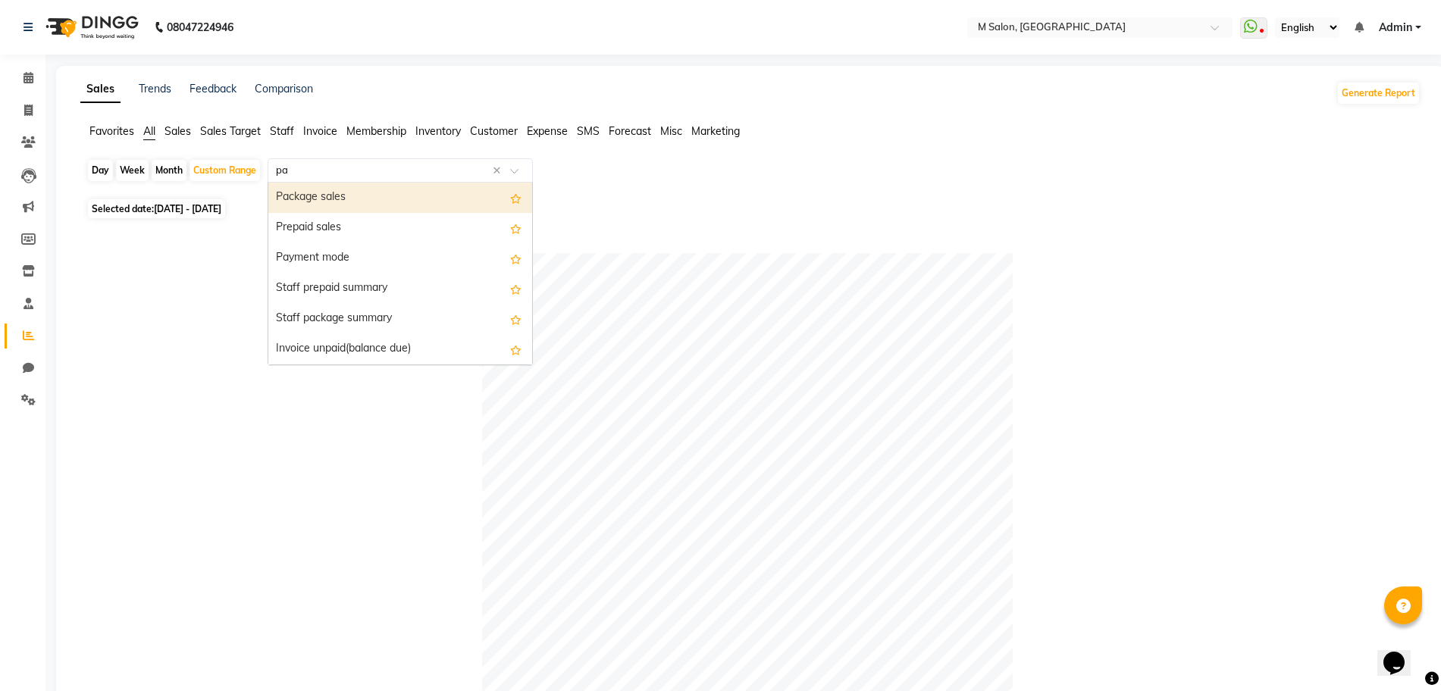
type input "pay"
click at [338, 196] on div "Payment mode" at bounding box center [400, 198] width 264 height 30
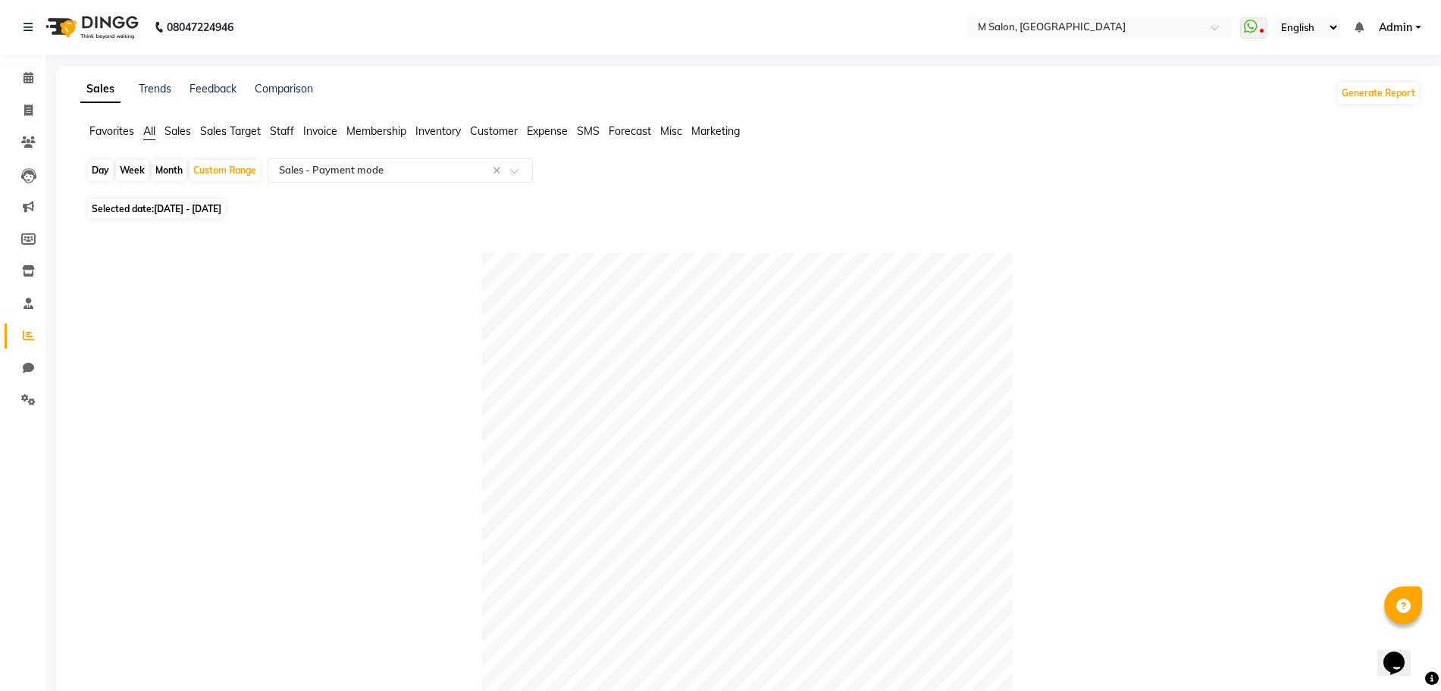
click at [216, 210] on span "[DATE] - [DATE]" at bounding box center [187, 208] width 67 height 11
select select "8"
select select "2025"
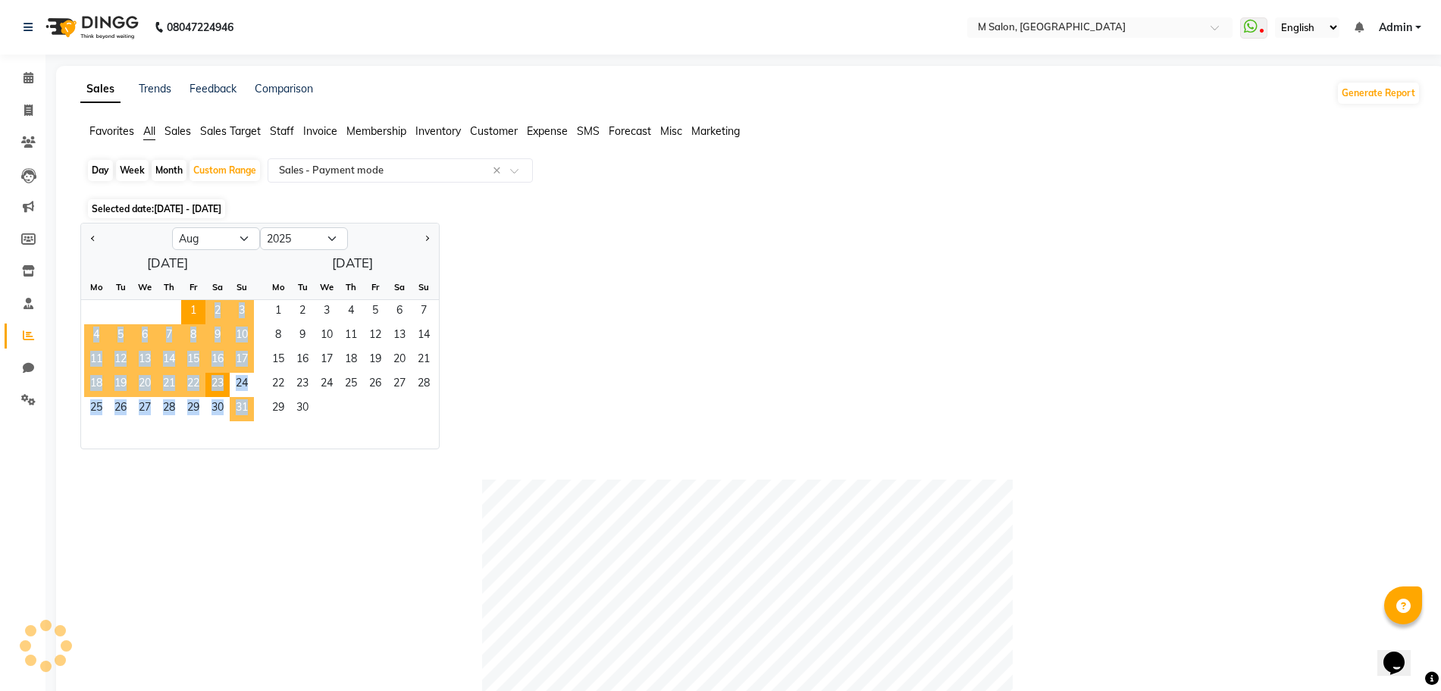
drag, startPoint x: 190, startPoint y: 306, endPoint x: 240, endPoint y: 403, distance: 109.2
click at [240, 403] on ngb-datepicker-month "Mo Tu We Th Fr Sa Su 1 2 3 4 5 6 7 8 9 10 11 12 13 14 15 16 17 18 19 20 21 22 2…" at bounding box center [167, 362] width 173 height 174
click at [240, 403] on span "31" at bounding box center [242, 409] width 24 height 24
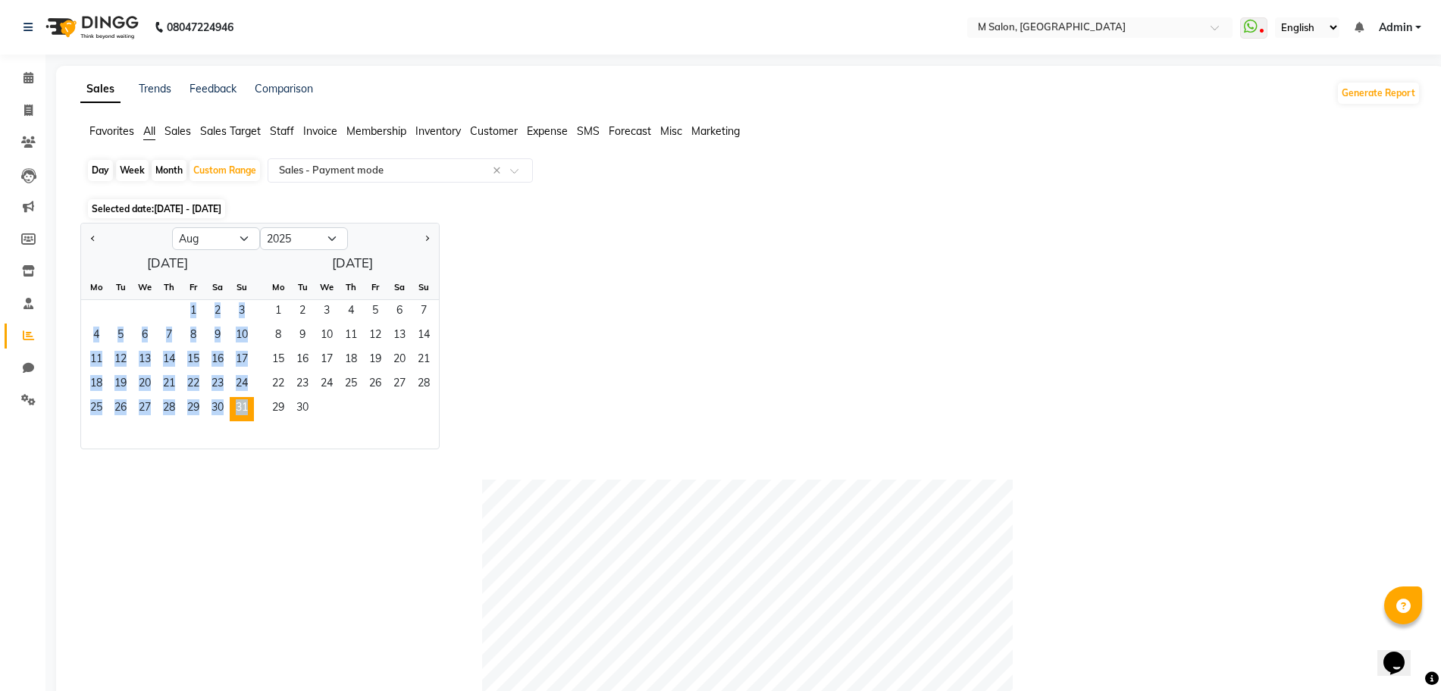
drag, startPoint x: 240, startPoint y: 403, endPoint x: 175, endPoint y: 321, distance: 104.6
click at [175, 321] on ngb-datepicker-month "Mo Tu We Th Fr Sa Su 1 2 3 4 5 6 7 8 9 10 11 12 13 14 15 16 17 18 19 20 21 22 2…" at bounding box center [167, 362] width 173 height 174
click at [205, 352] on span "15" at bounding box center [193, 361] width 24 height 24
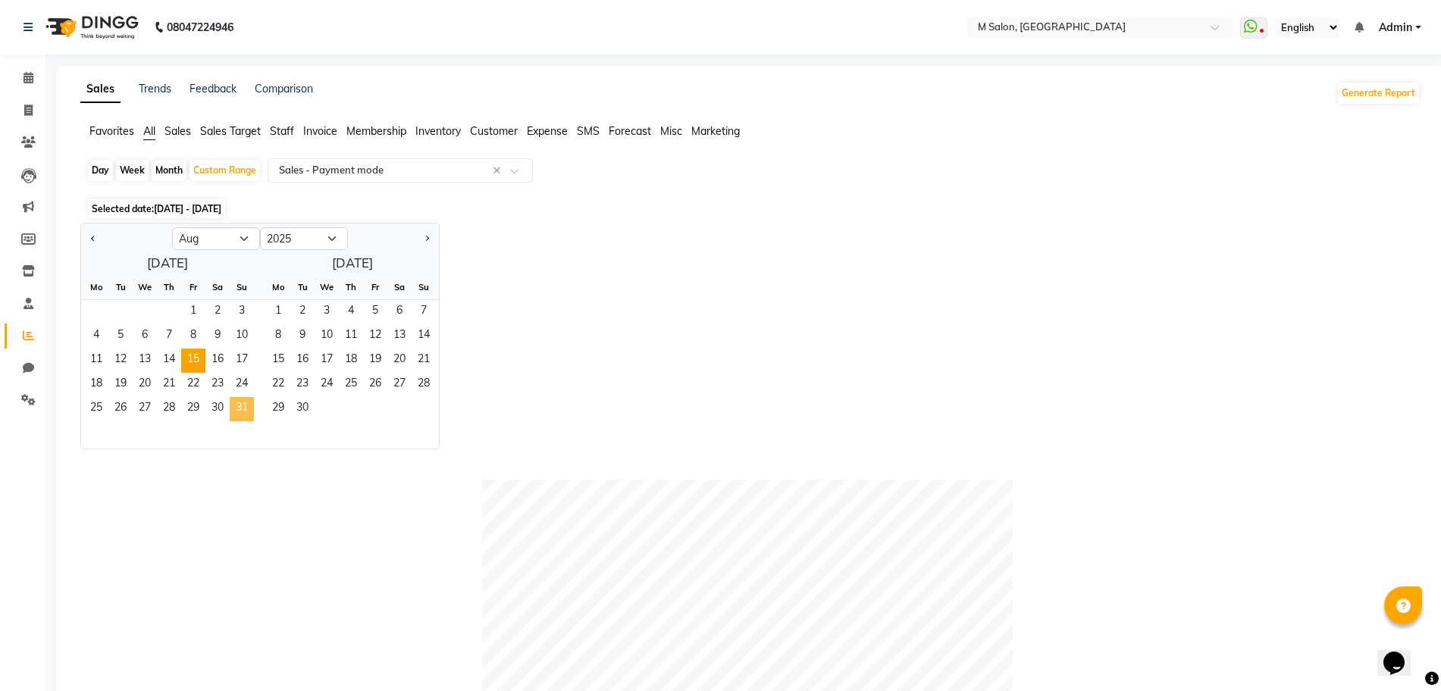
drag, startPoint x: 196, startPoint y: 305, endPoint x: 240, endPoint y: 400, distance: 105.4
click at [240, 400] on ngb-datepicker-month "Mo Tu We Th Fr Sa Su 1 2 3 4 5 6 7 8 9 10 11 12 13 14 15 16 17 18 19 20 21 22 2…" at bounding box center [167, 362] width 173 height 174
click at [240, 400] on span "31" at bounding box center [242, 409] width 24 height 24
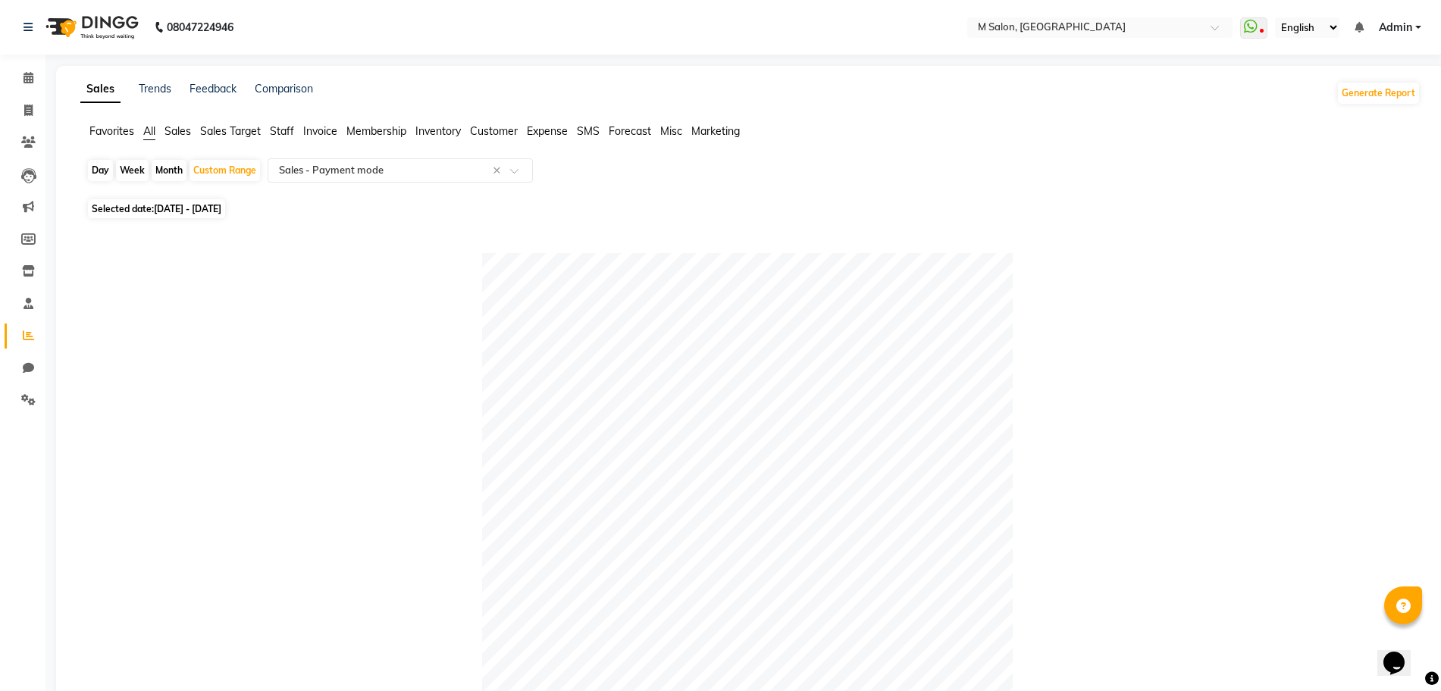
click at [221, 209] on span "[DATE] - [DATE]" at bounding box center [187, 208] width 67 height 11
select select "8"
select select "2025"
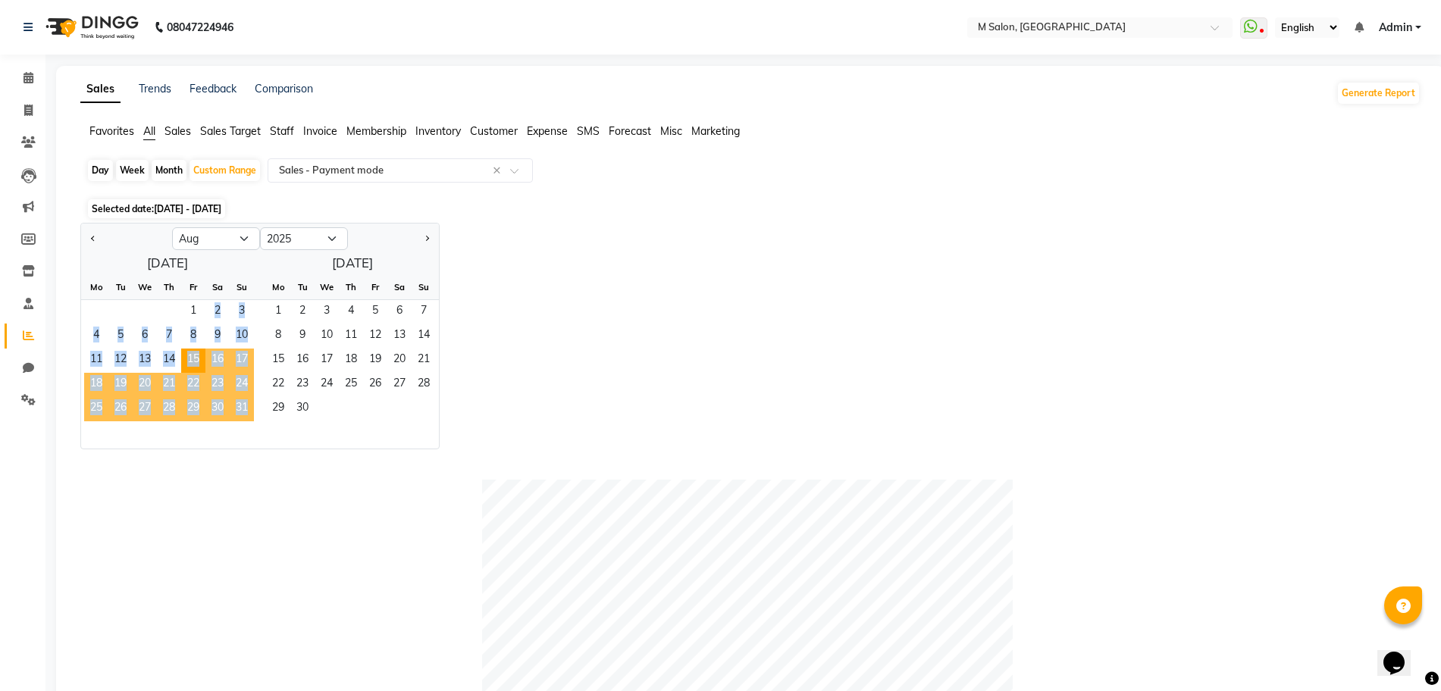
drag, startPoint x: 184, startPoint y: 312, endPoint x: 241, endPoint y: 406, distance: 109.8
click at [241, 406] on ngb-datepicker-month "Mo Tu We Th Fr Sa Su 1 2 3 4 5 6 7 8 9 10 11 12 13 14 15 16 17 18 19 20 21 22 2…" at bounding box center [167, 362] width 173 height 174
click at [241, 406] on span "31" at bounding box center [242, 409] width 24 height 24
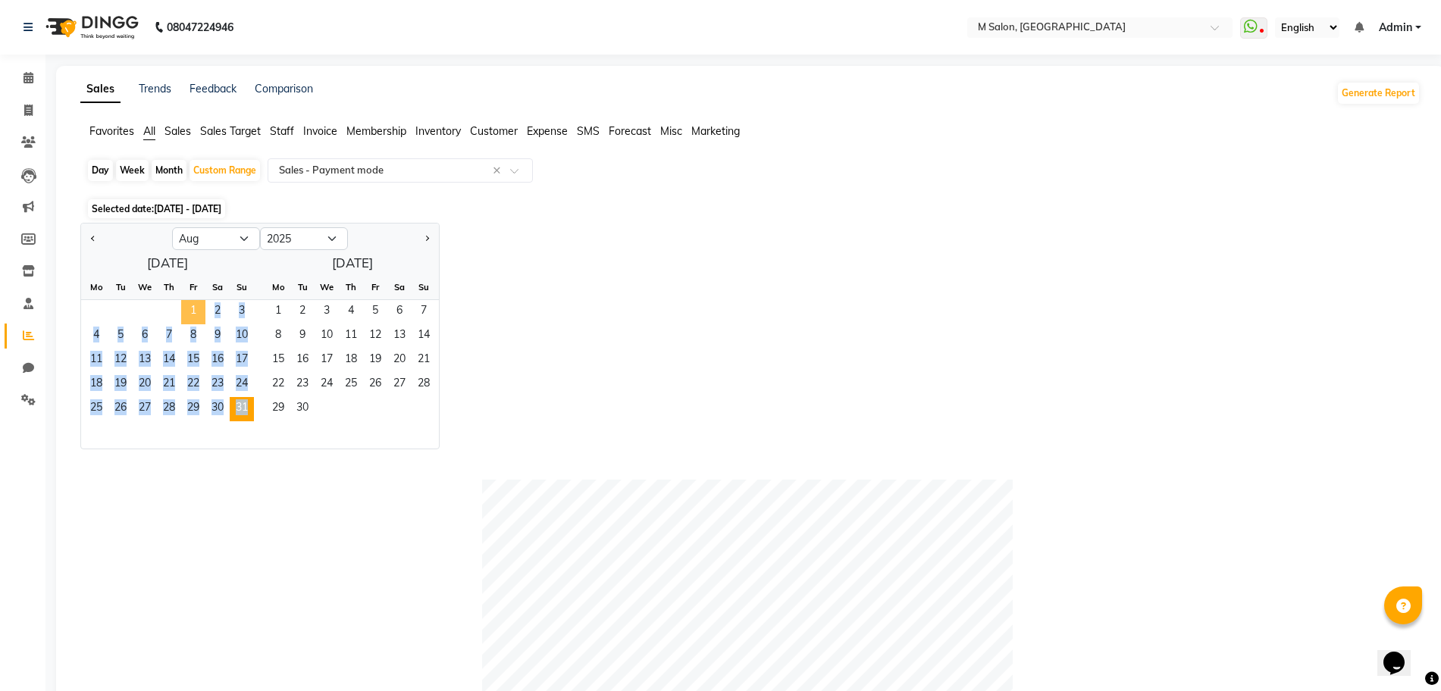
drag, startPoint x: 241, startPoint y: 406, endPoint x: 195, endPoint y: 323, distance: 95.3
click at [195, 323] on ngb-datepicker-month "Mo Tu We Th Fr Sa Su 1 2 3 4 5 6 7 8 9 10 11 12 13 14 15 16 17 18 19 20 21 22 2…" at bounding box center [167, 362] width 173 height 174
click at [195, 323] on span "1" at bounding box center [193, 312] width 24 height 24
drag, startPoint x: 194, startPoint y: 306, endPoint x: 239, endPoint y: 402, distance: 106.1
click at [239, 402] on ngb-datepicker-month "Mo Tu We Th Fr Sa Su 1 2 3 4 5 6 7 8 9 10 11 12 13 14 15 16 17 18 19 20 21 22 2…" at bounding box center [167, 362] width 173 height 174
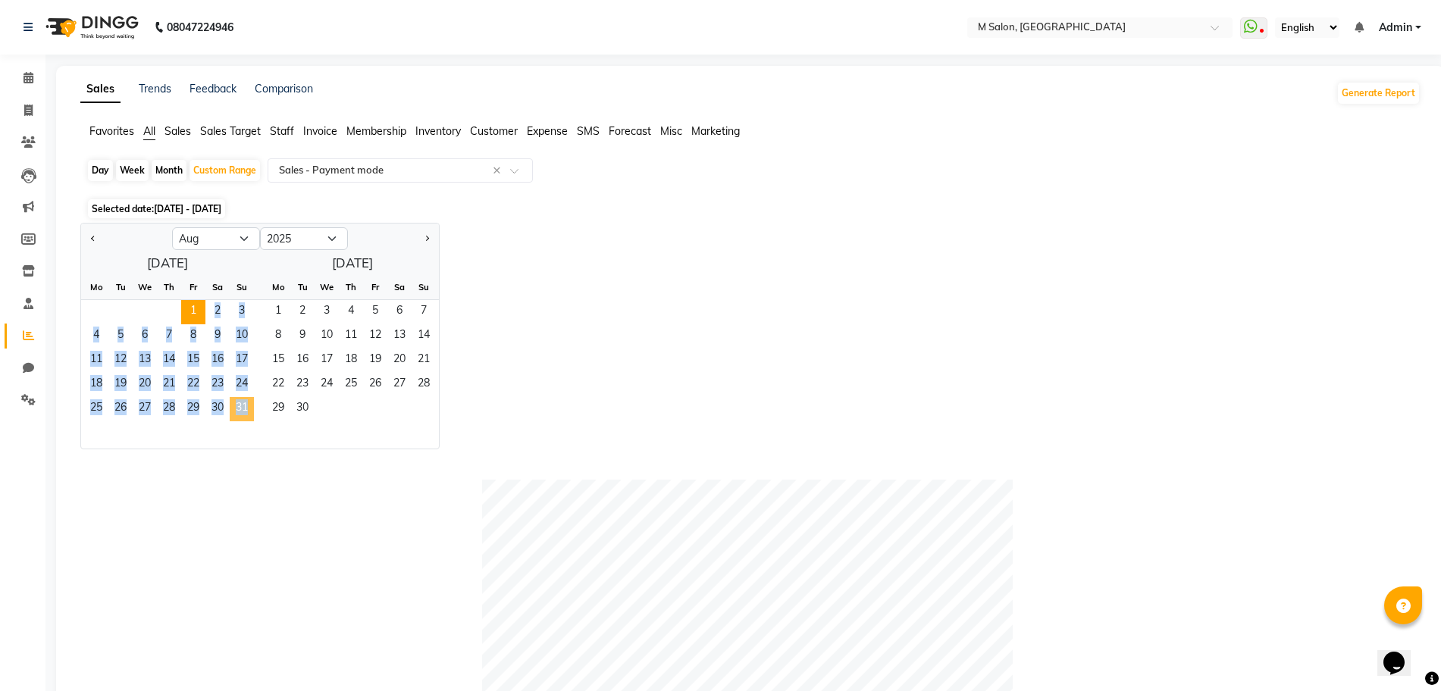
click at [239, 402] on span "31" at bounding box center [242, 409] width 24 height 24
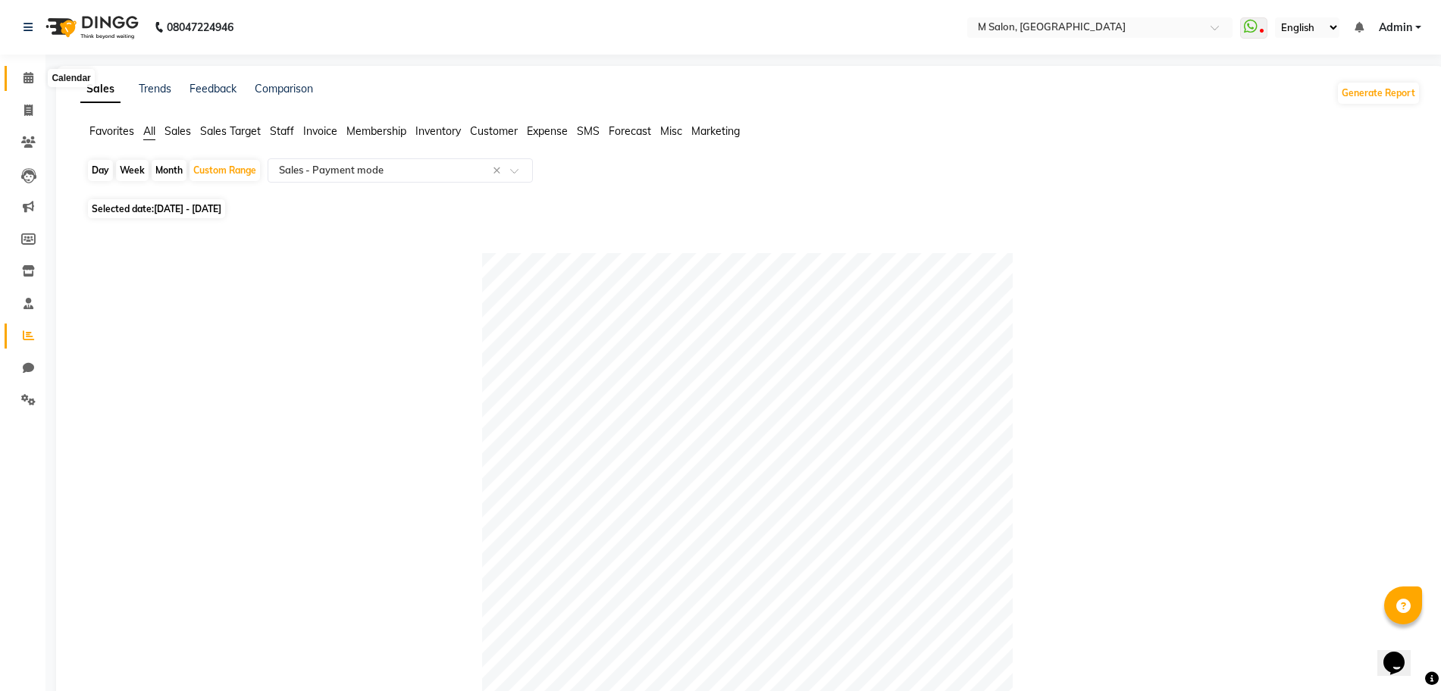
click at [19, 82] on span at bounding box center [28, 78] width 27 height 17
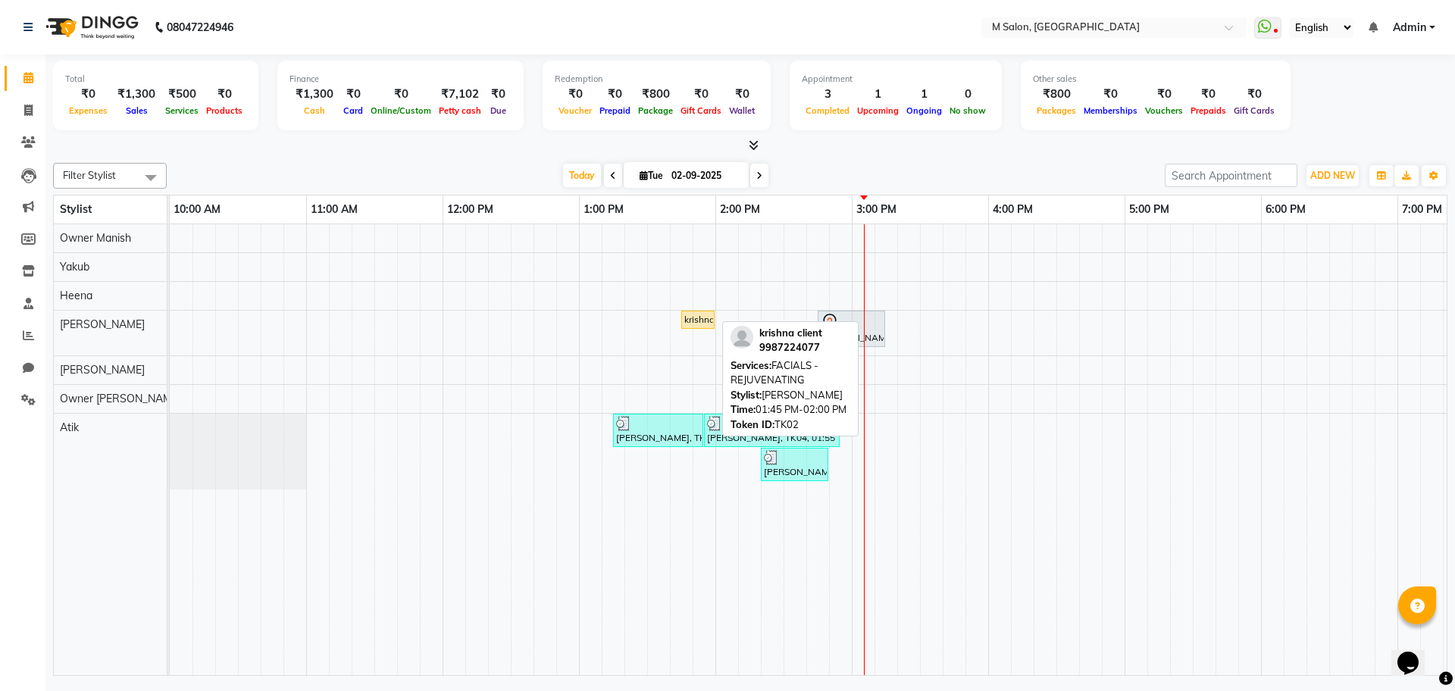
click at [707, 317] on div "krishna client, TK02, 01:45 PM-02:00 PM, FACIALS - REJUVENATING" at bounding box center [698, 320] width 30 height 14
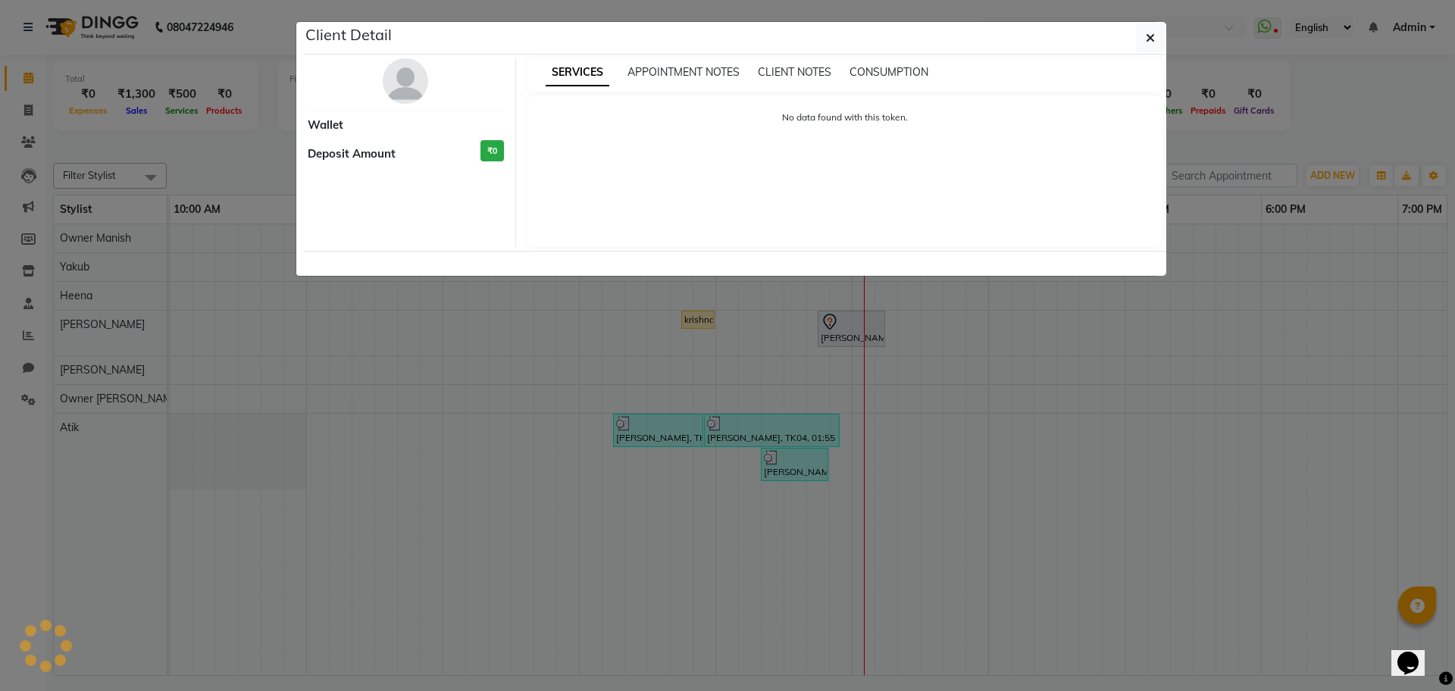
select select "1"
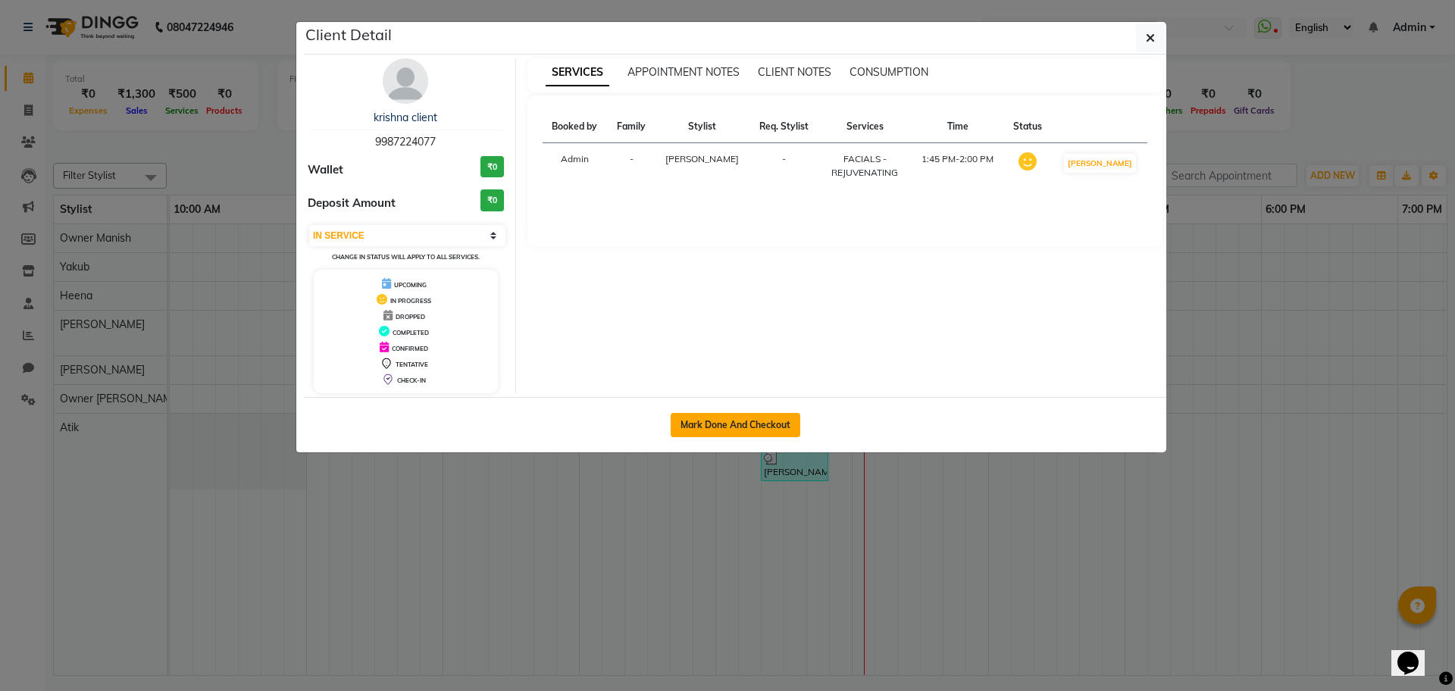
click at [762, 418] on button "Mark Done And Checkout" at bounding box center [736, 425] width 130 height 24
select select "8655"
select select "service"
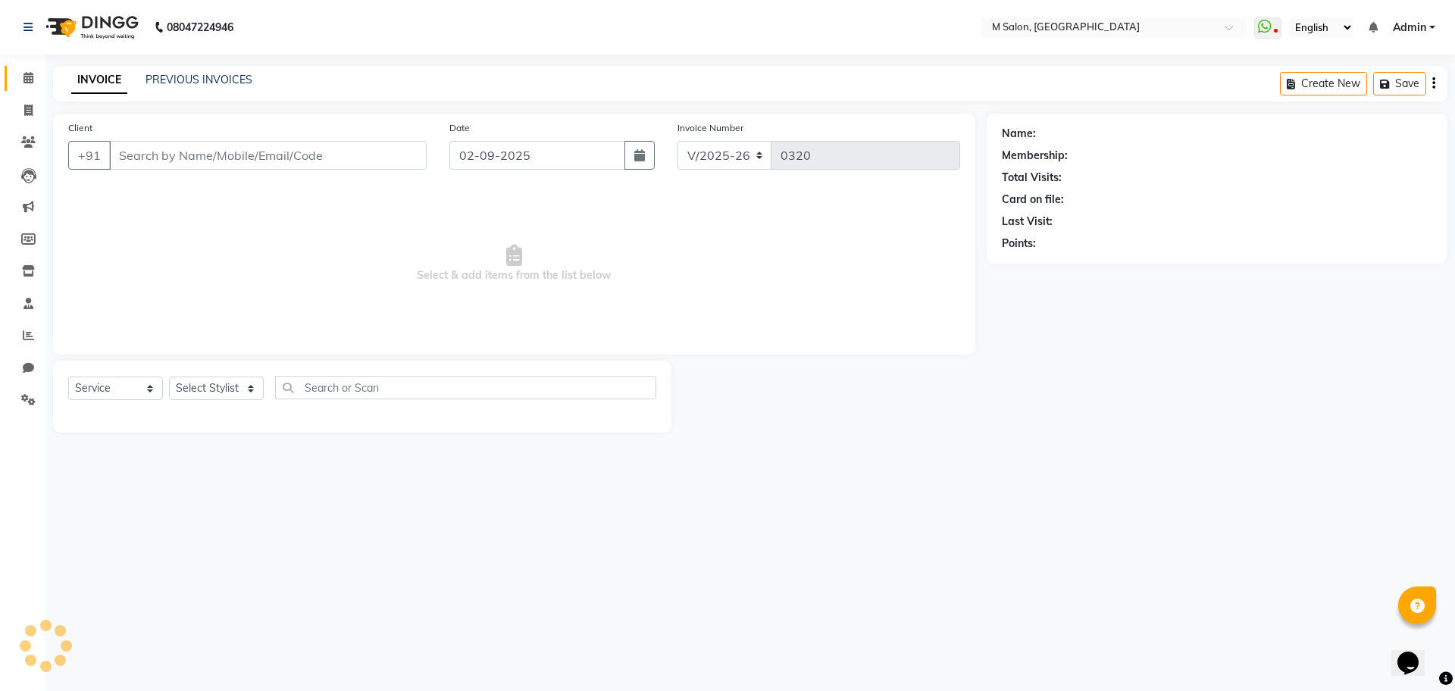
select select "3"
type input "9987224077"
select select "87586"
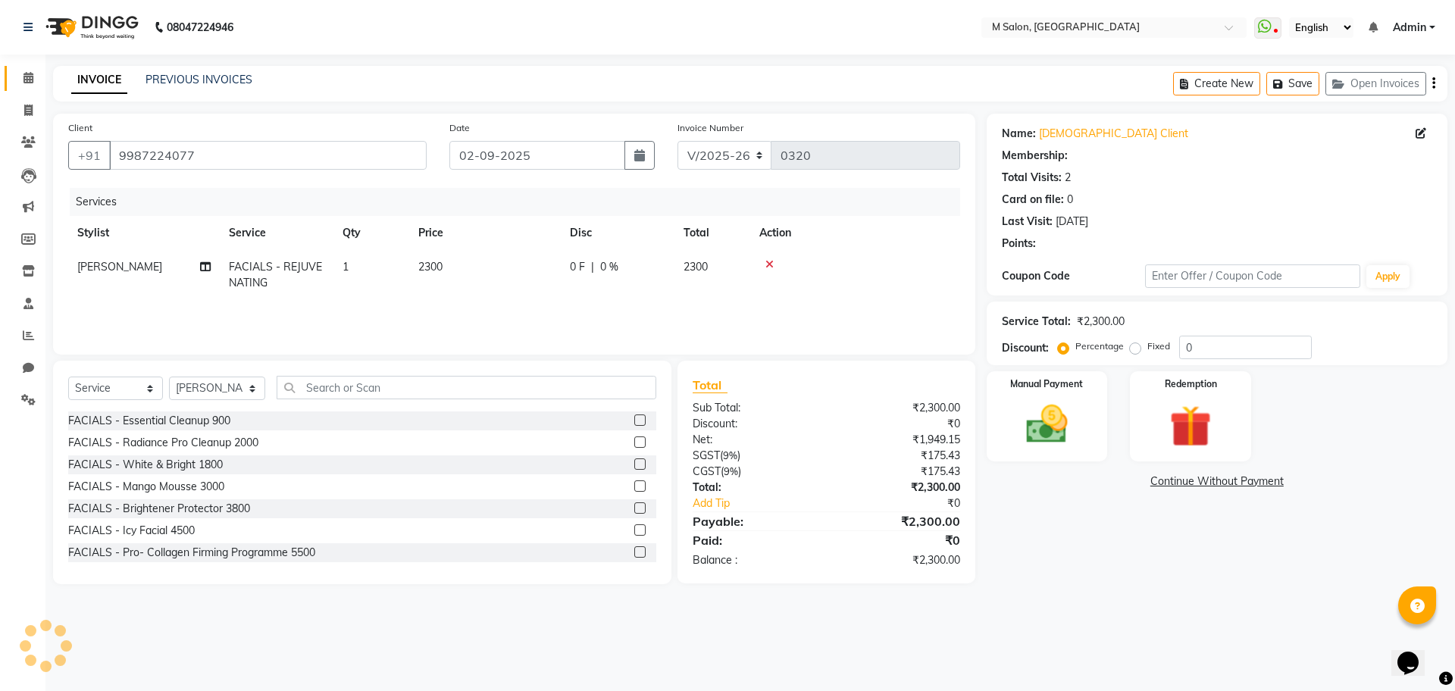
select select "1: Object"
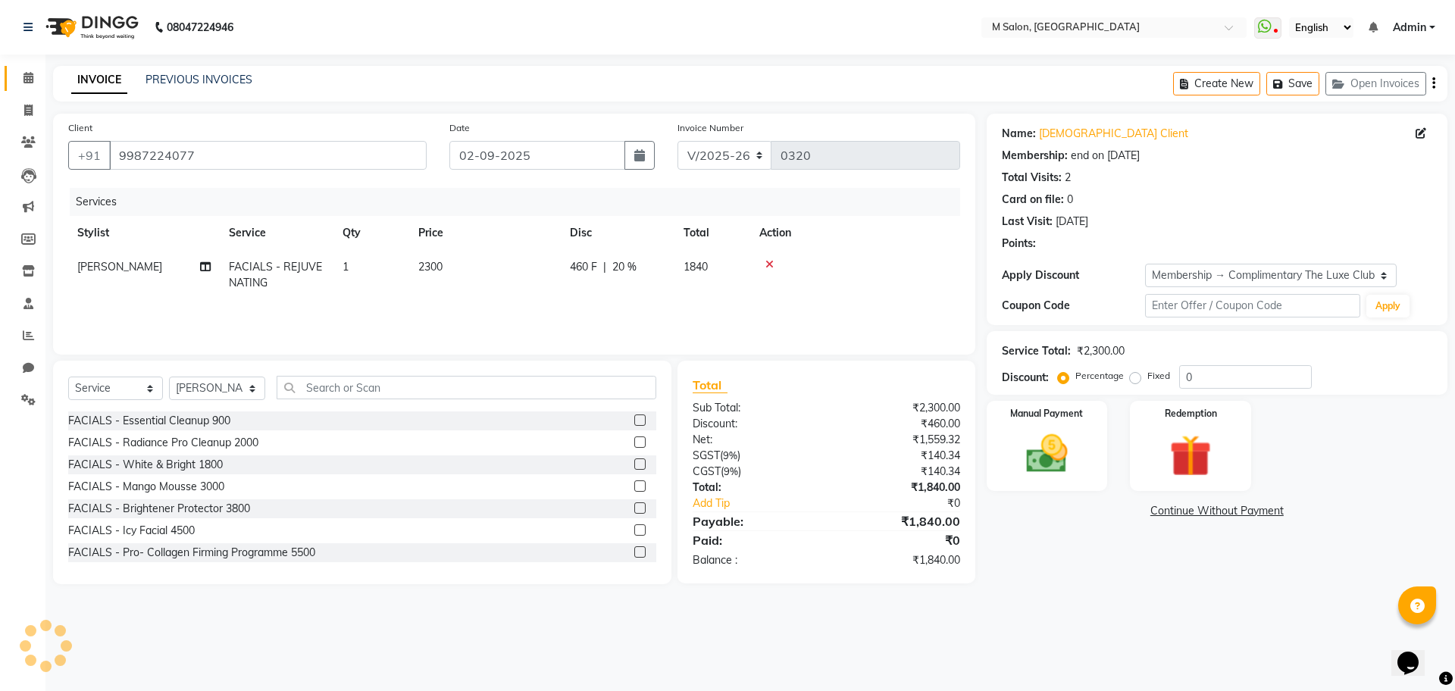
type input "20"
click at [336, 390] on input "text" at bounding box center [467, 387] width 380 height 23
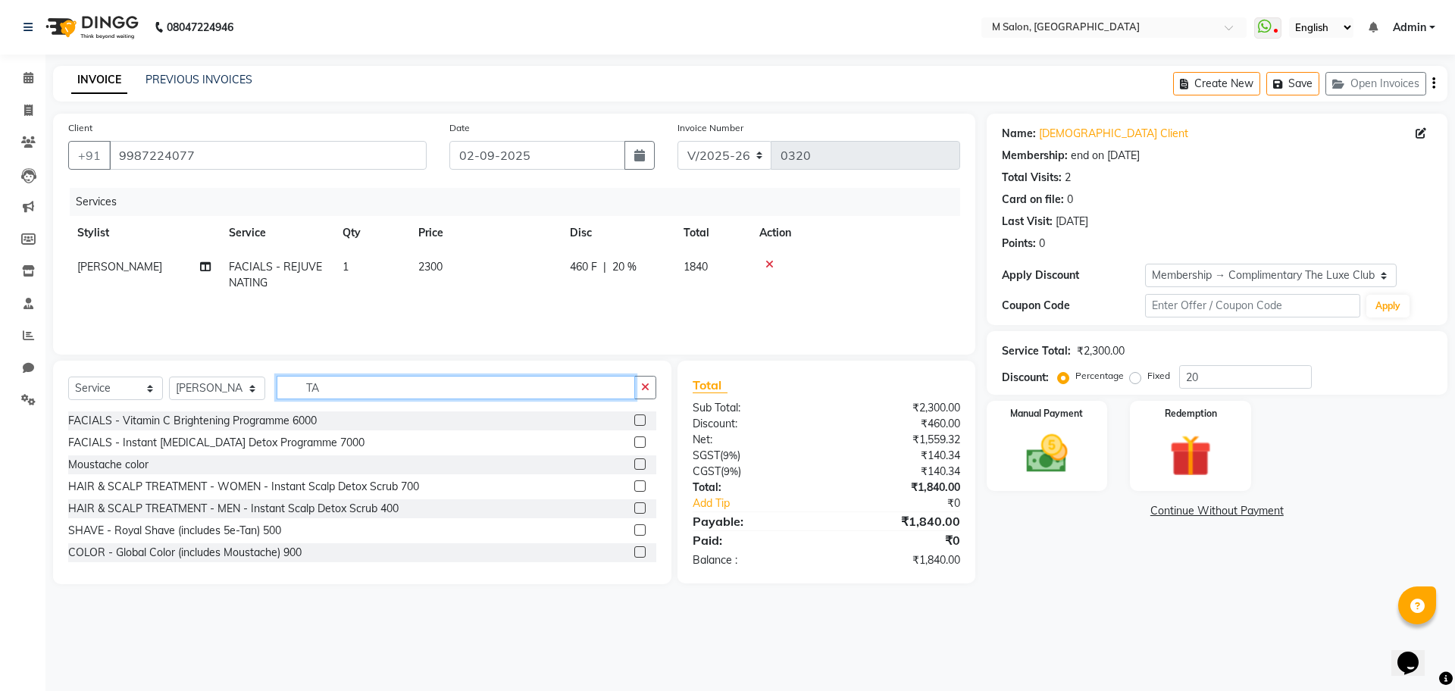
type input "T"
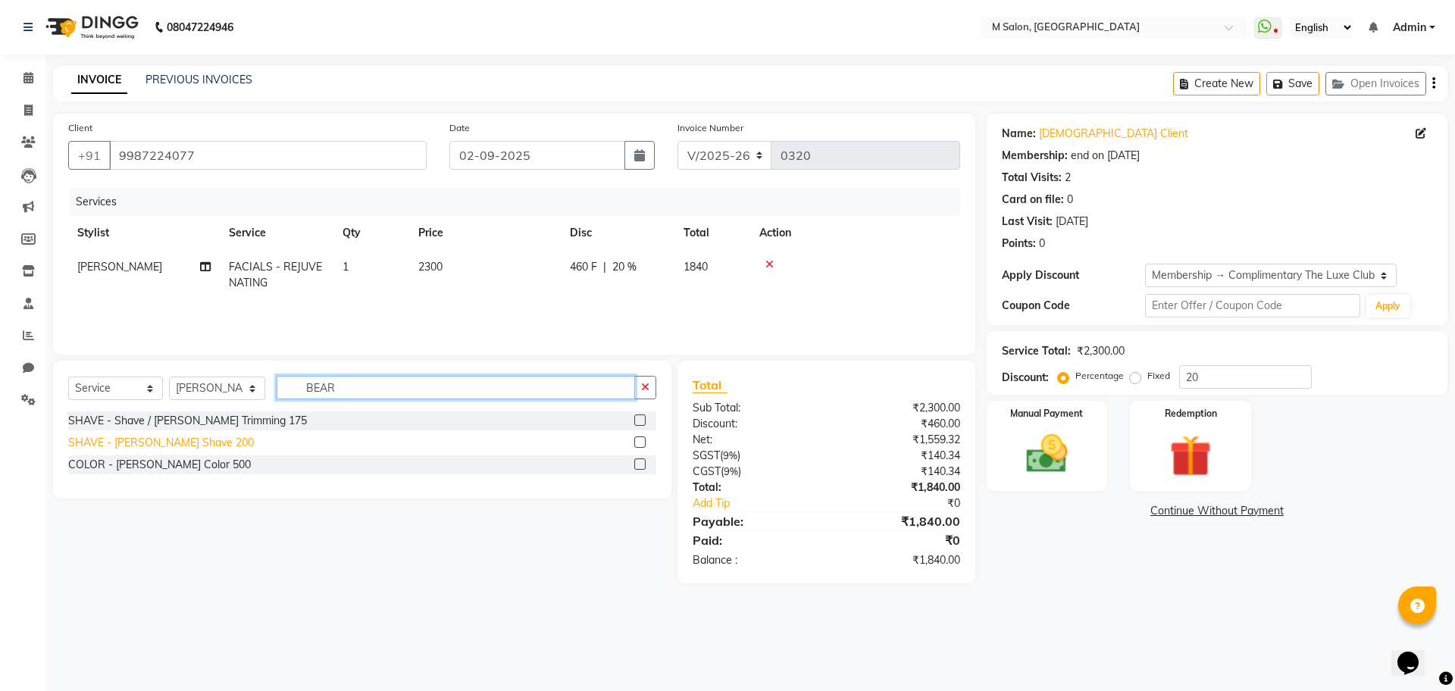
type input "BEAR"
click at [167, 443] on div "SHAVE - [PERSON_NAME] Shave 200" at bounding box center [161, 443] width 186 height 16
checkbox input "false"
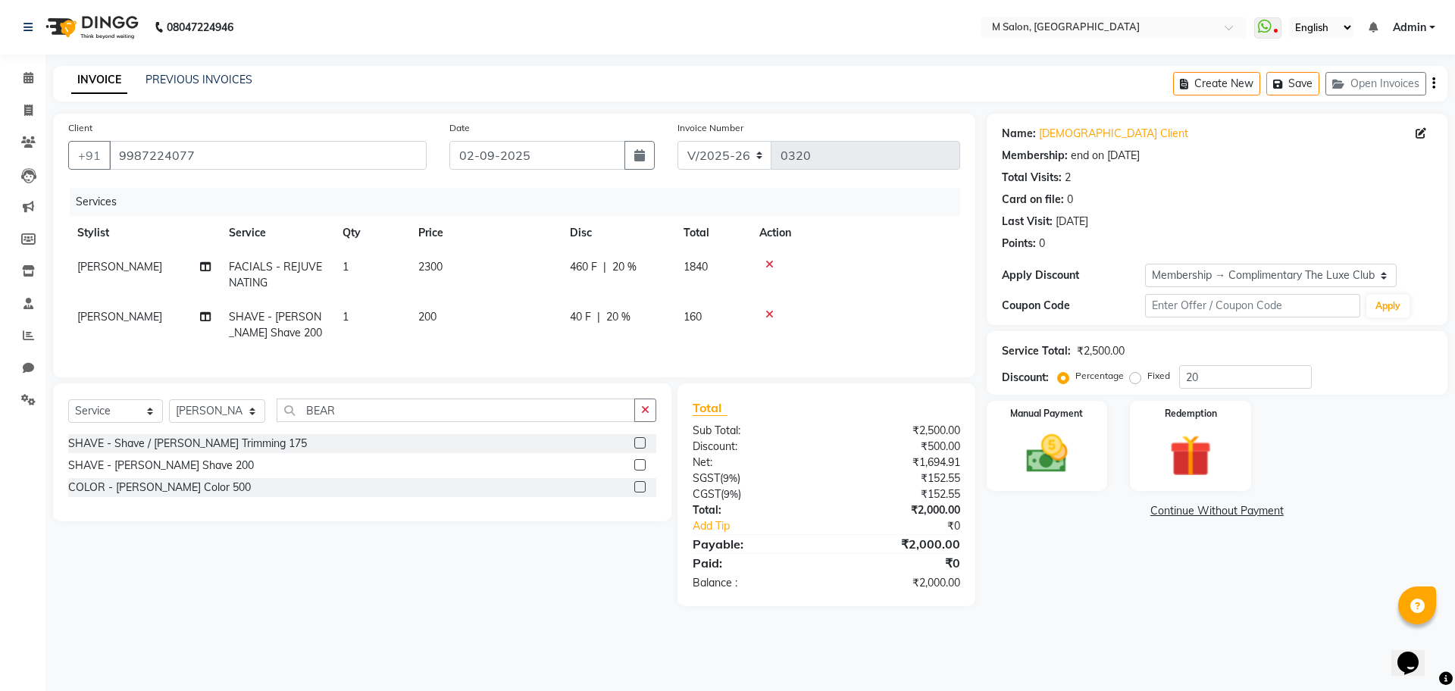
click at [616, 271] on span "20 %" at bounding box center [624, 267] width 24 height 16
select select "87586"
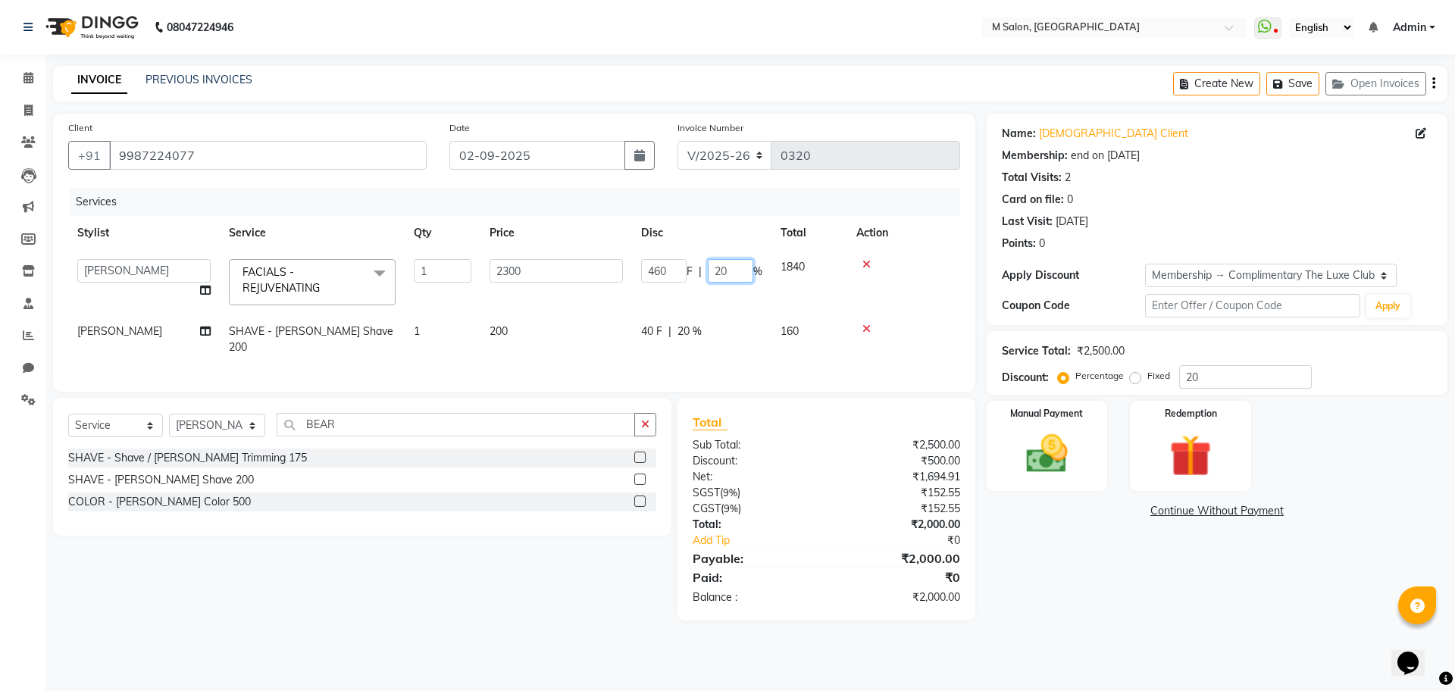
click at [747, 279] on input "20" at bounding box center [730, 270] width 45 height 23
type input "2"
type input "30"
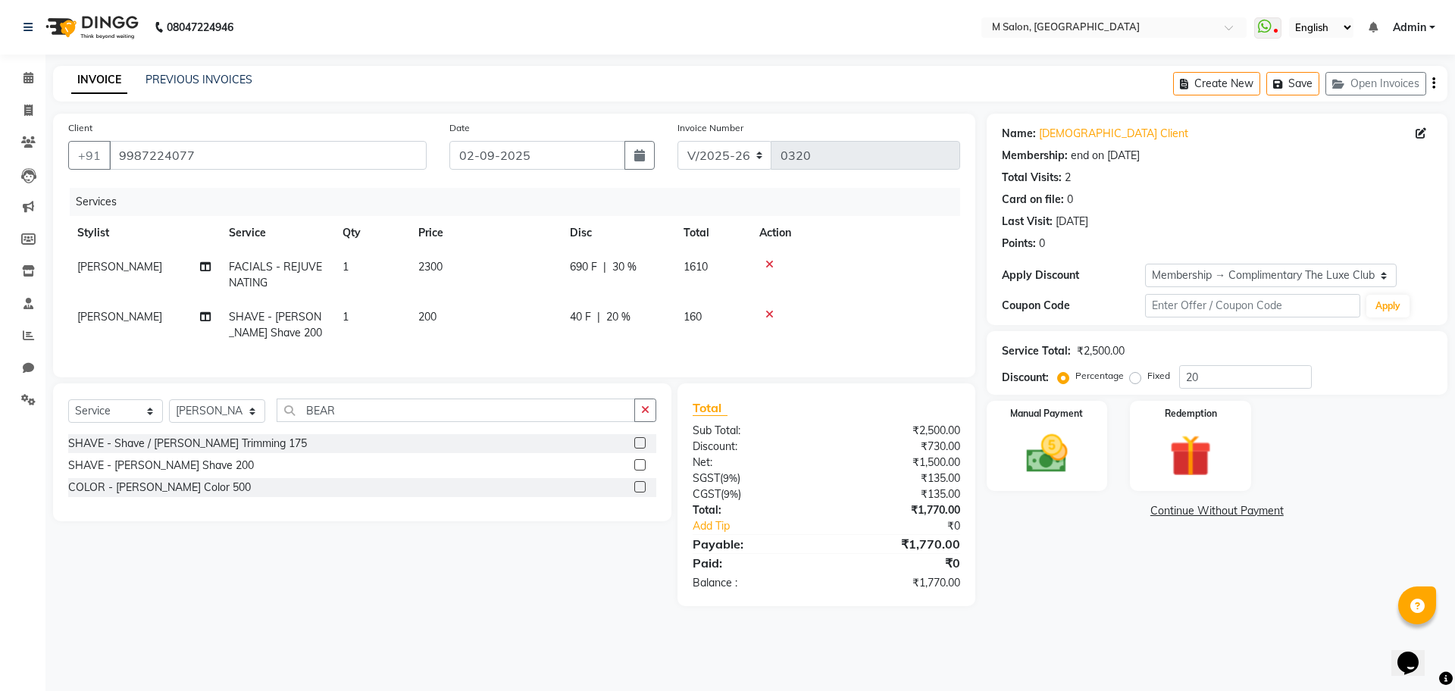
click at [812, 108] on main "INVOICE PREVIOUS INVOICES Create New Save Open Invoices Client [PHONE_NUMBER] D…" at bounding box center [750, 347] width 1410 height 563
click at [1047, 425] on div "Manual Payment" at bounding box center [1047, 445] width 126 height 93
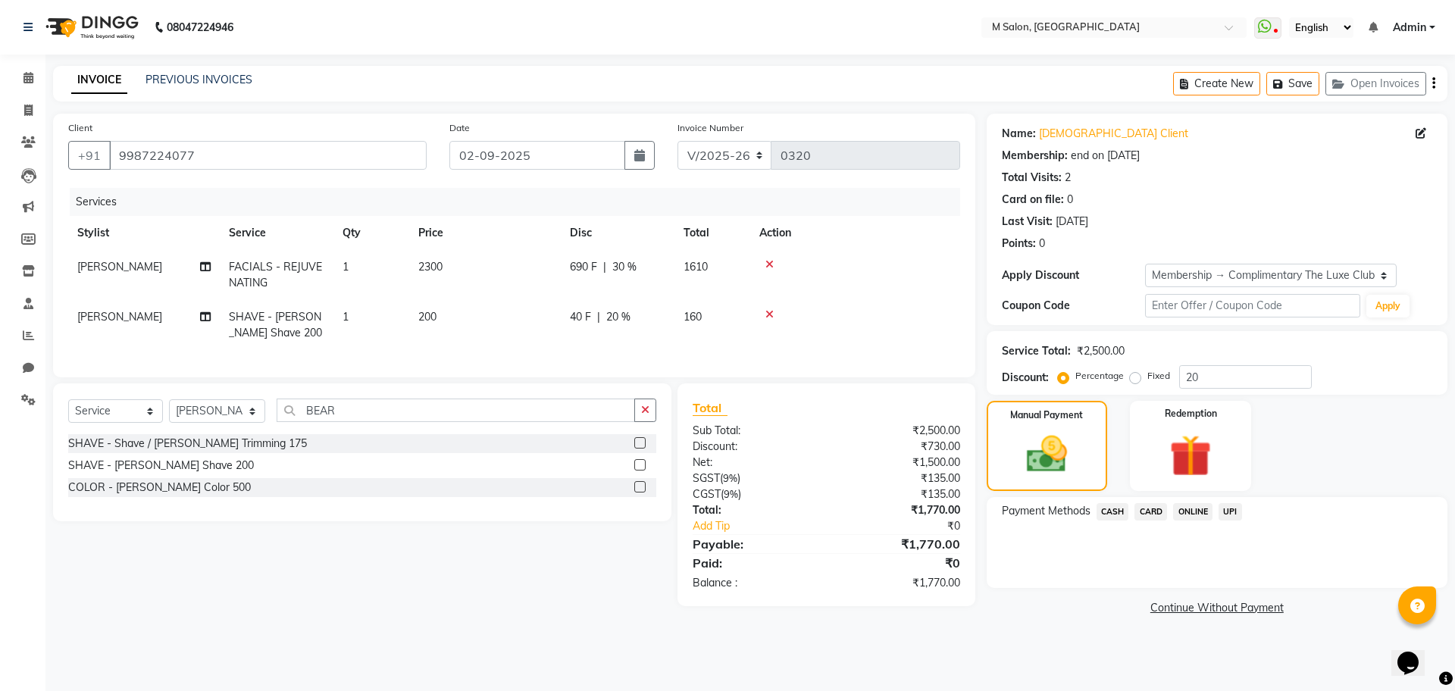
click at [1229, 509] on span "UPI" at bounding box center [1230, 511] width 23 height 17
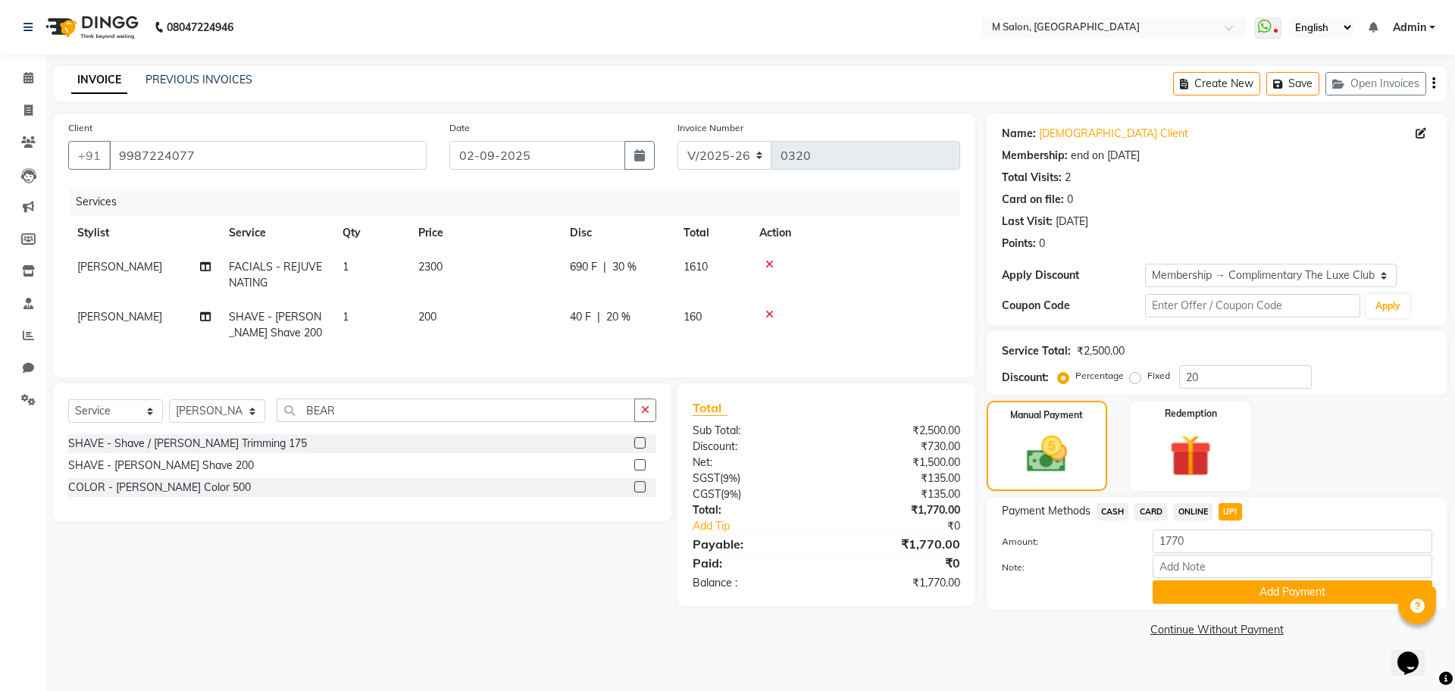
click at [1154, 506] on span "CARD" at bounding box center [1151, 511] width 33 height 17
click at [1173, 594] on button "Add Payment" at bounding box center [1293, 592] width 280 height 23
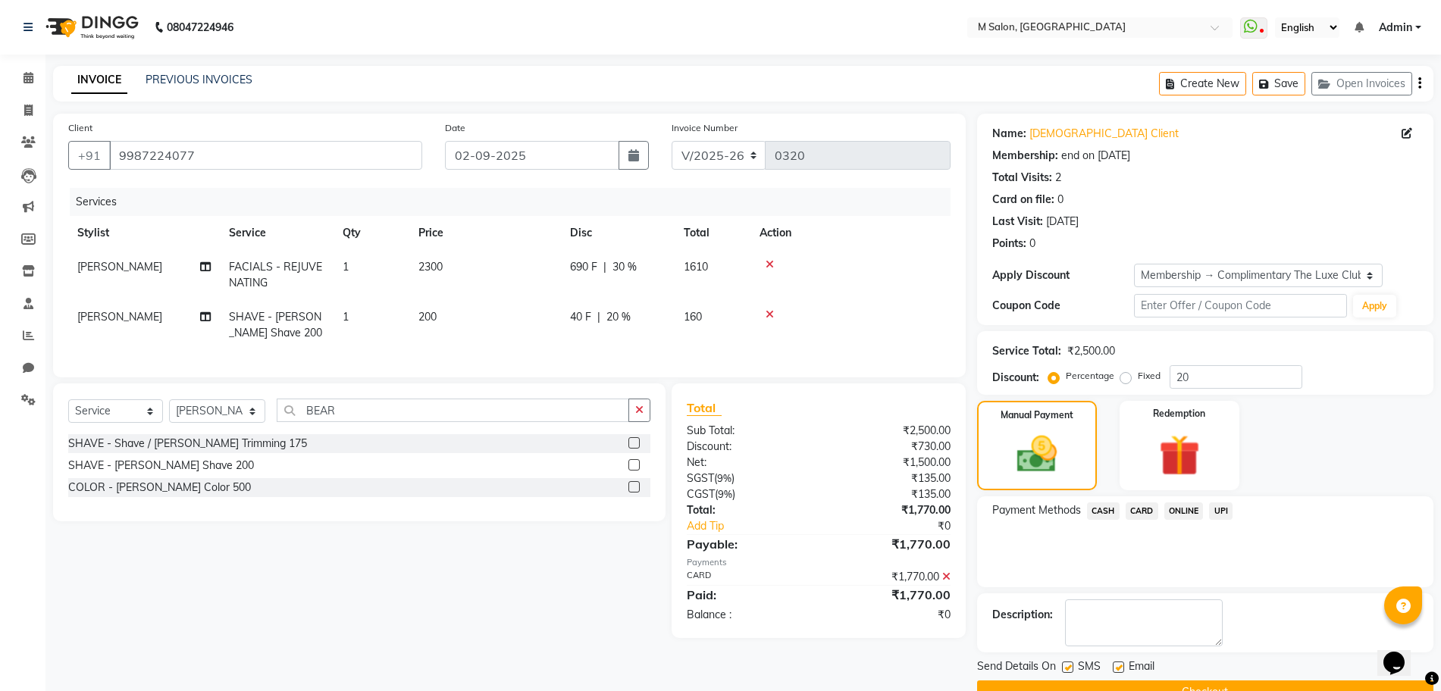
scroll to position [36, 0]
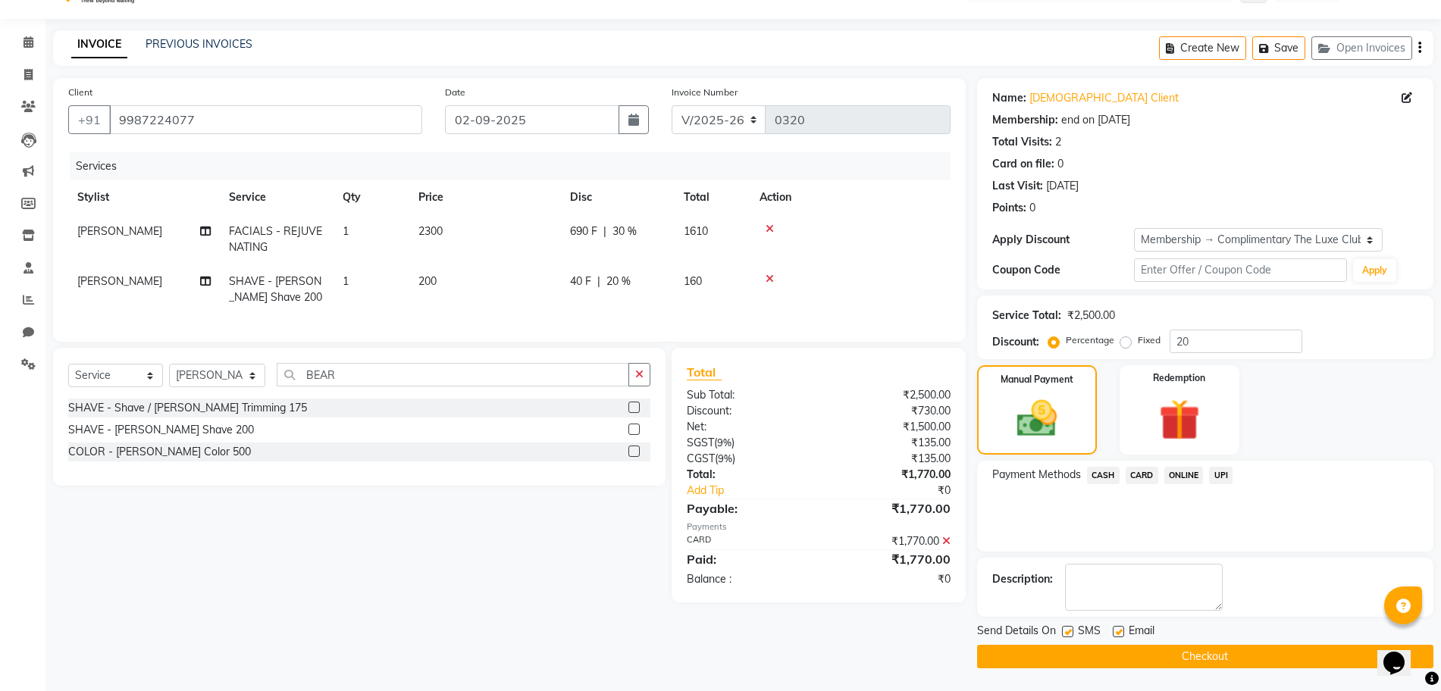
click at [1164, 647] on button "Checkout" at bounding box center [1205, 656] width 456 height 23
